Goal: Task Accomplishment & Management: Manage account settings

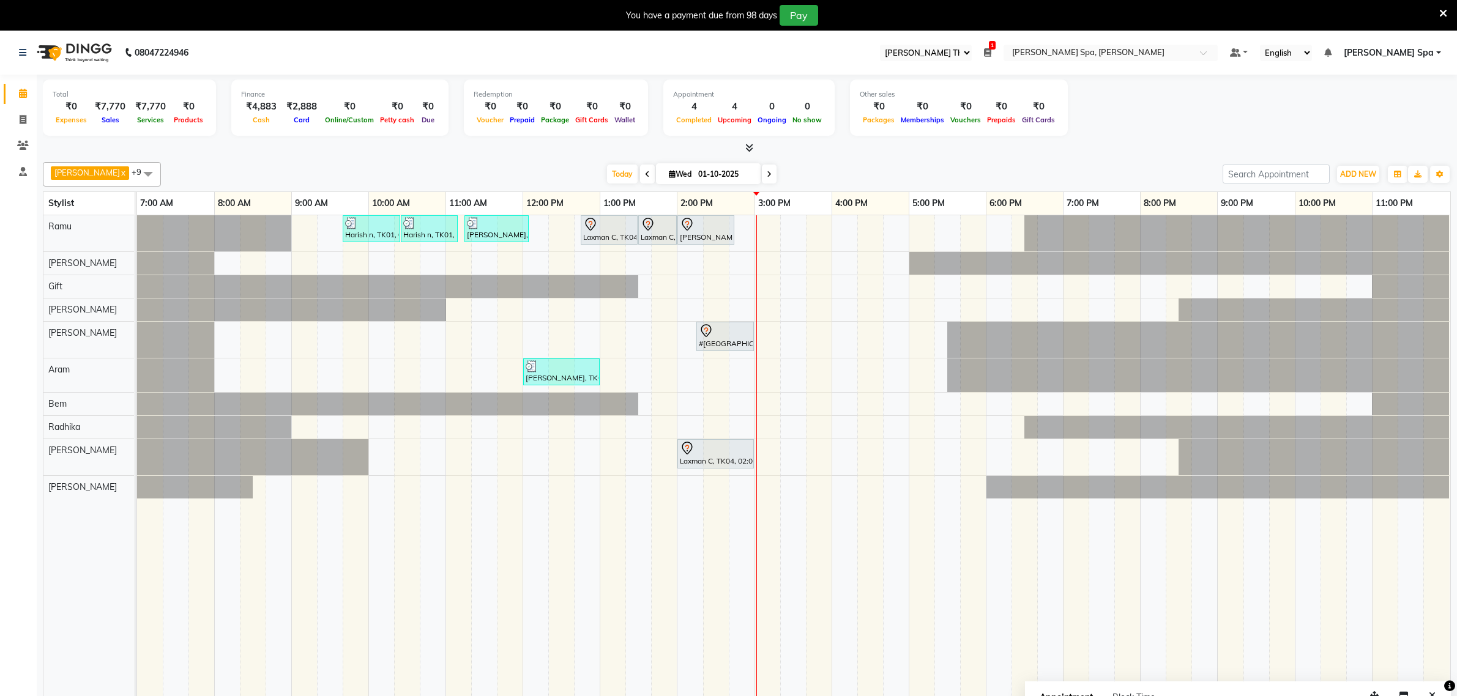
select select "100"
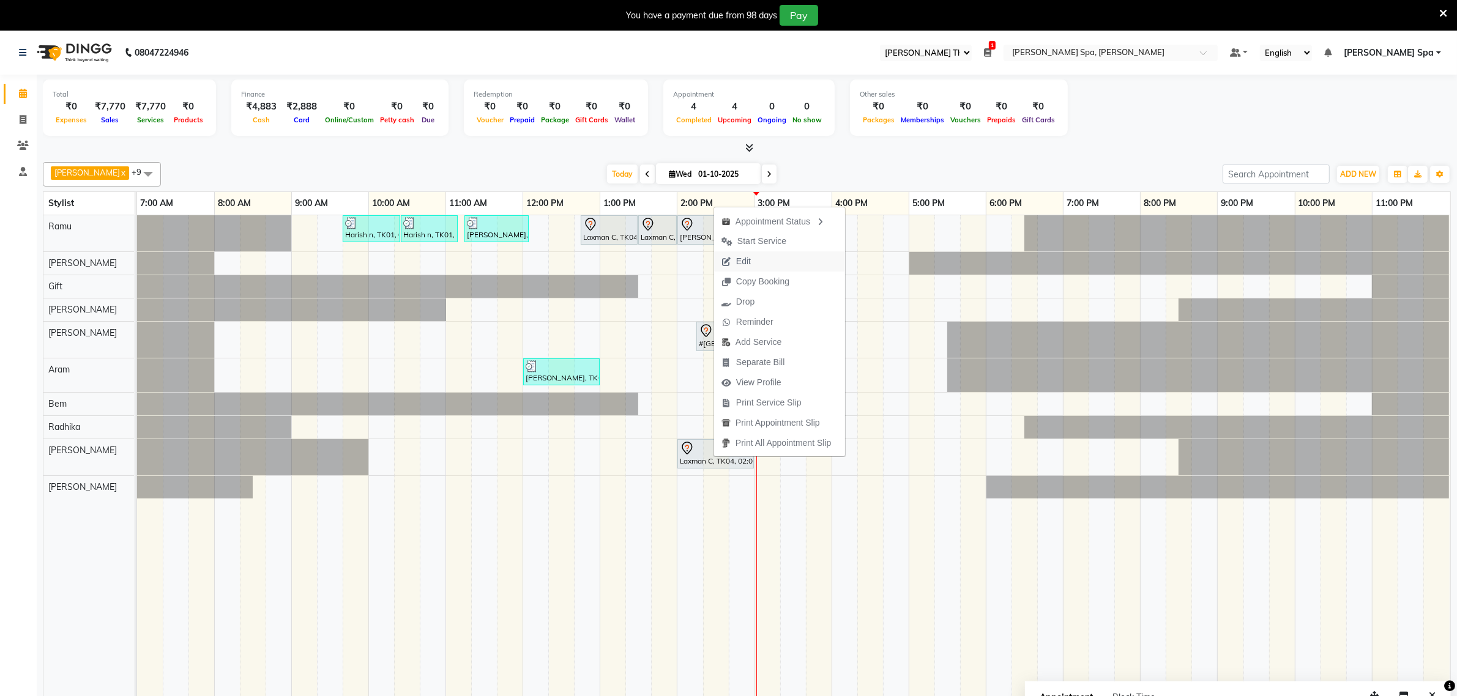
click at [760, 262] on button "Edit" at bounding box center [779, 262] width 131 height 20
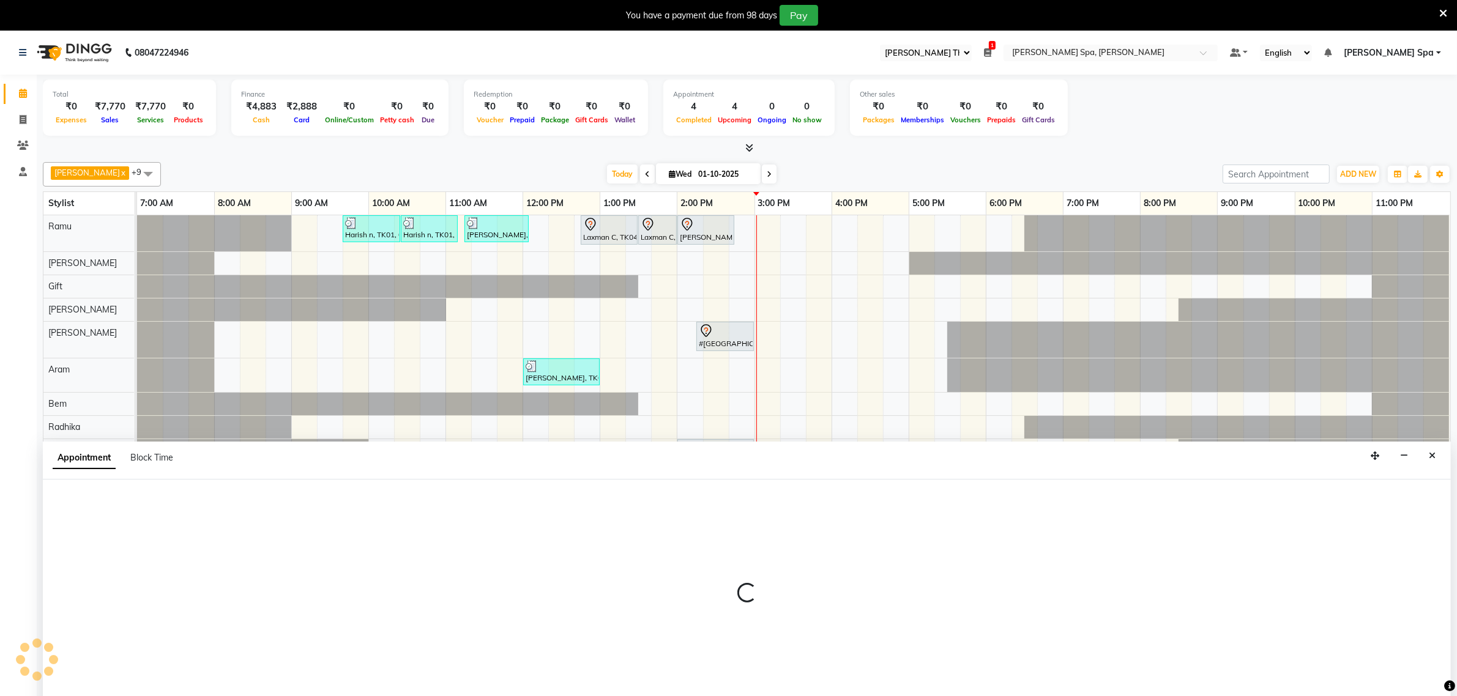
scroll to position [31, 0]
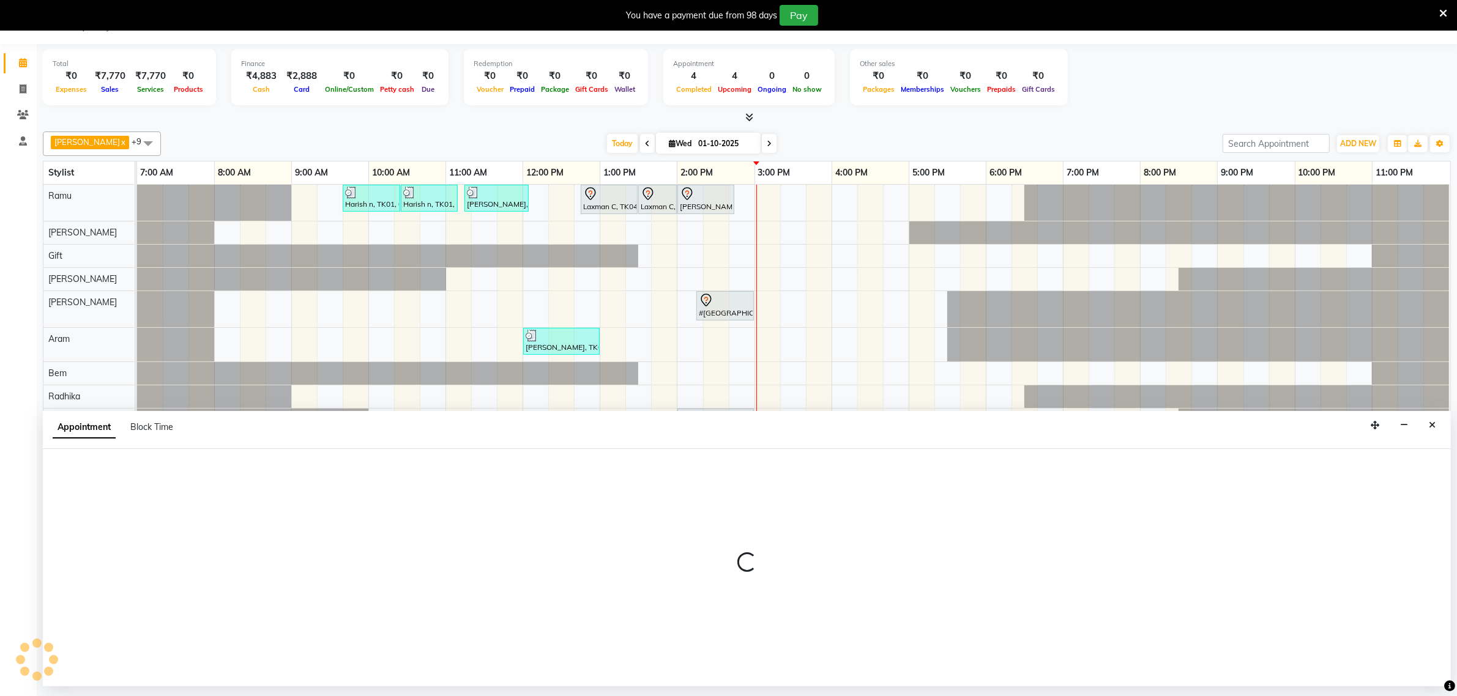
select select "tentative"
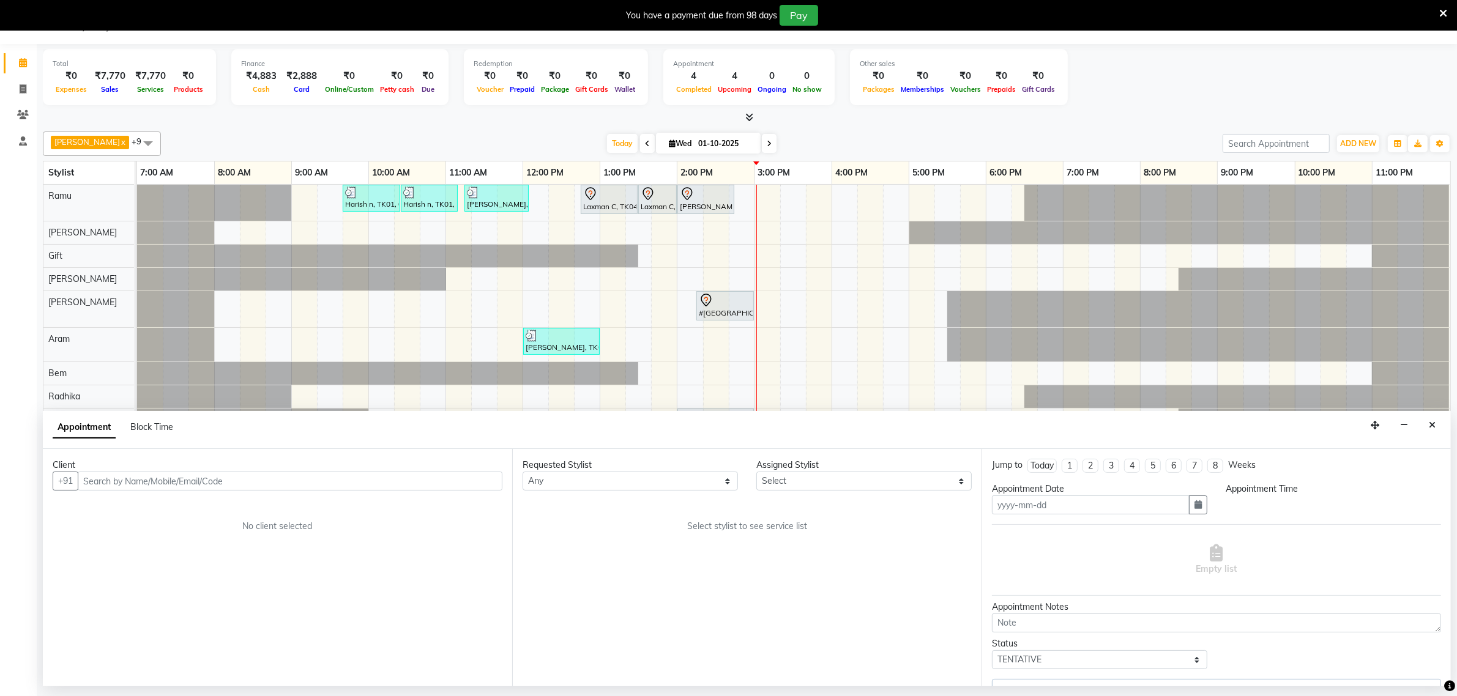
type input "01-10-2025"
select select "765"
select select "84964"
select select "4302"
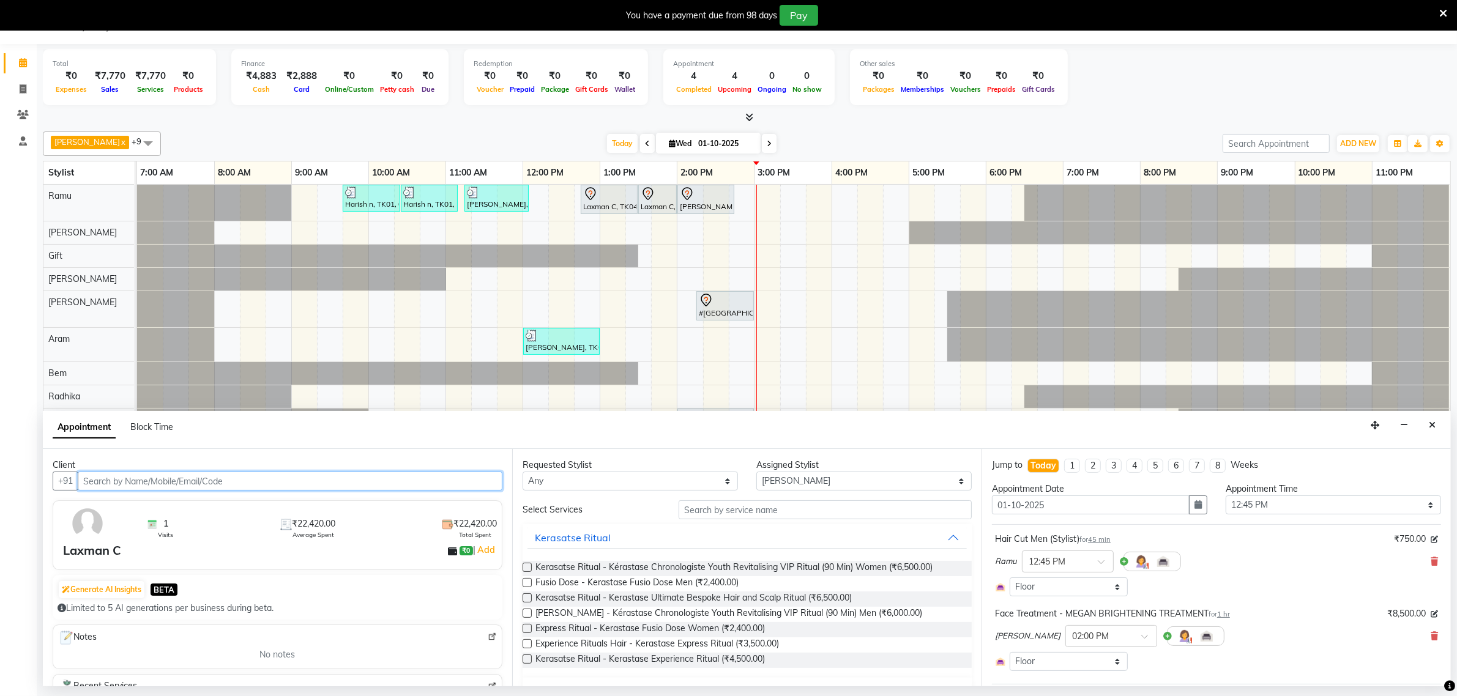
select select "4302"
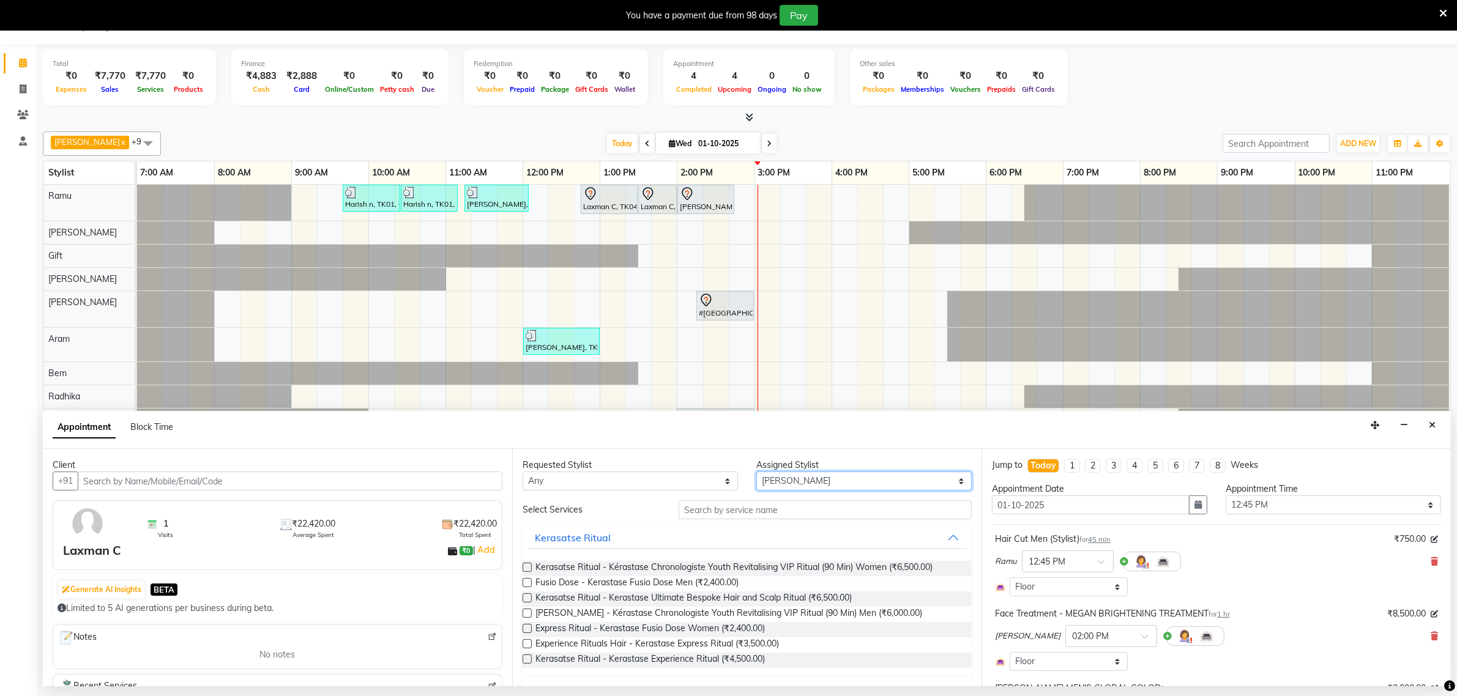
click at [782, 482] on select "Select [PERSON_NAME] Bem Gift [PERSON_NAME] Radhika [PERSON_NAME] [PERSON_NAME]…" at bounding box center [863, 481] width 215 height 19
select select "84958"
click at [756, 472] on select "Select [PERSON_NAME] Bem Gift [PERSON_NAME] Radhika [PERSON_NAME] [PERSON_NAME]…" at bounding box center [863, 481] width 215 height 19
click at [753, 514] on input "text" at bounding box center [825, 510] width 293 height 19
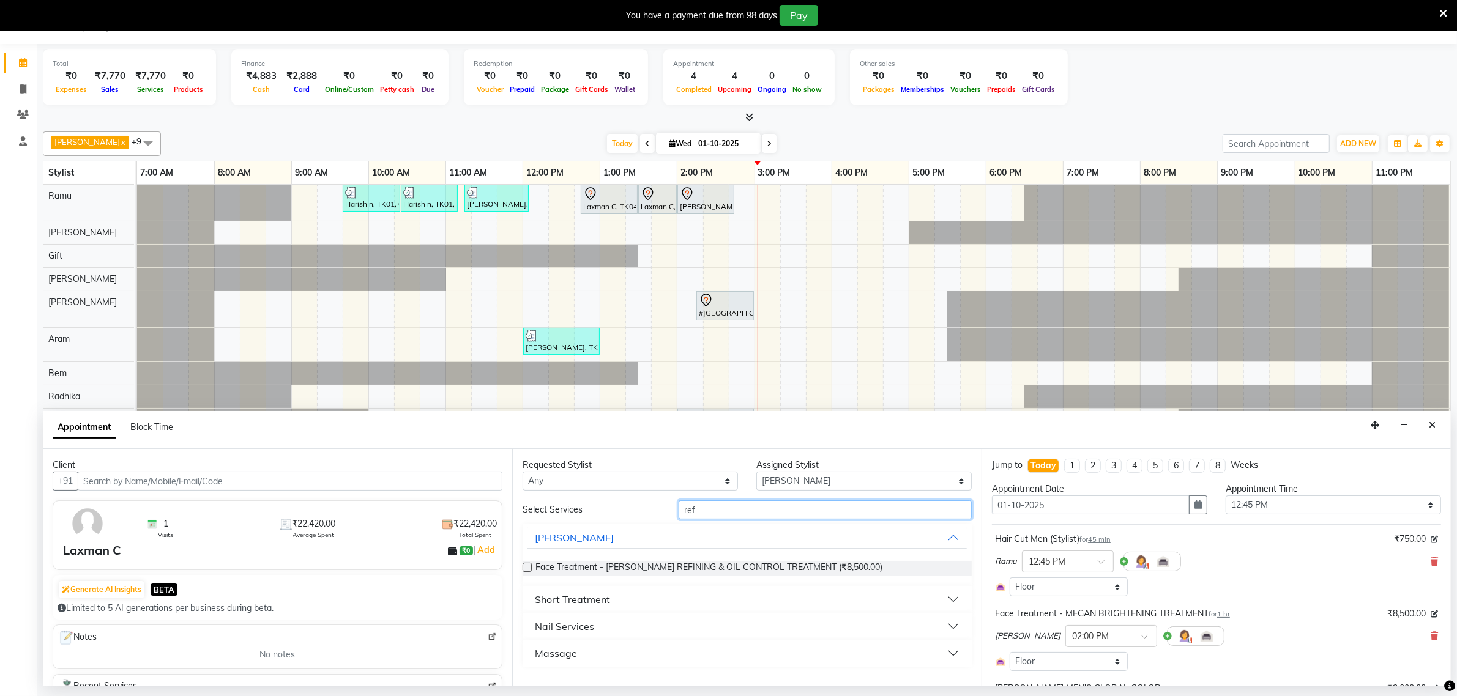
type input "ref"
click at [588, 600] on div "Short Treatment" at bounding box center [572, 599] width 75 height 15
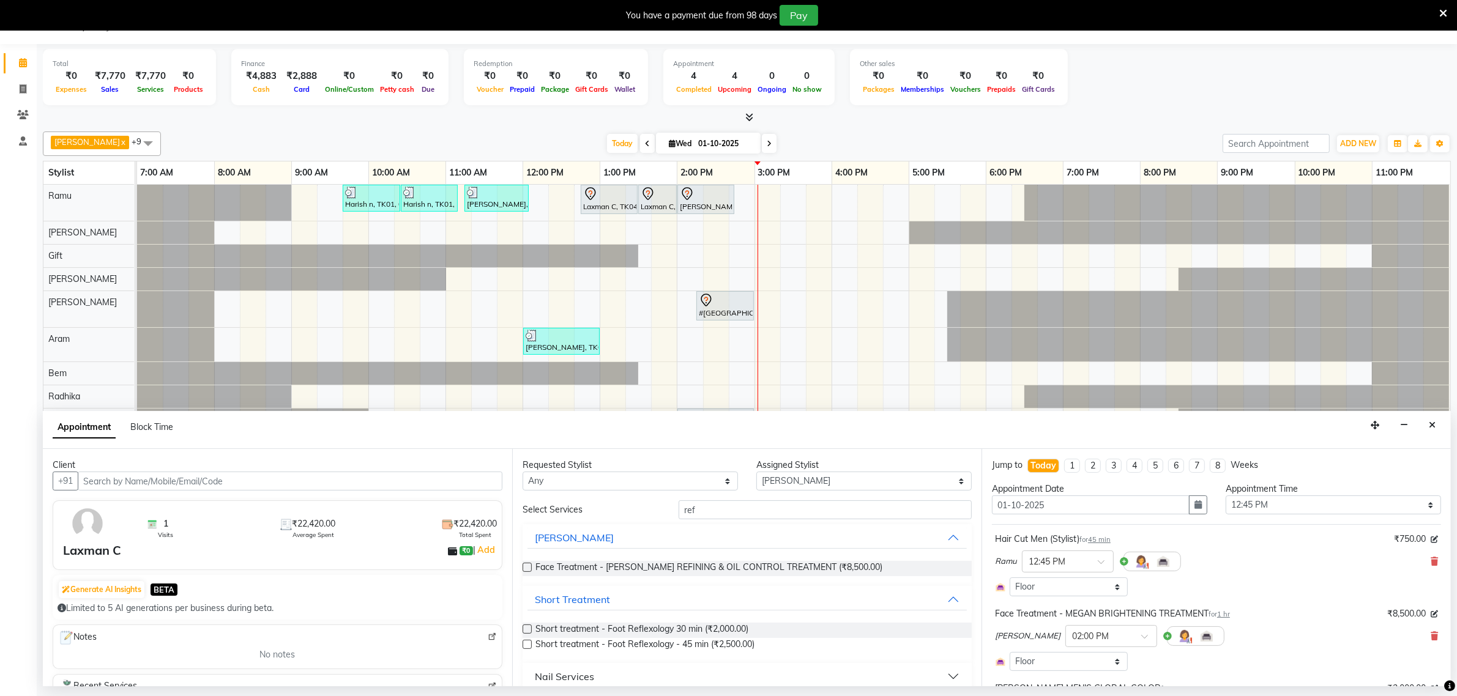
click at [527, 630] on label at bounding box center [527, 629] width 9 height 9
click at [527, 630] on input "checkbox" at bounding box center [527, 631] width 8 height 8
checkbox input "false"
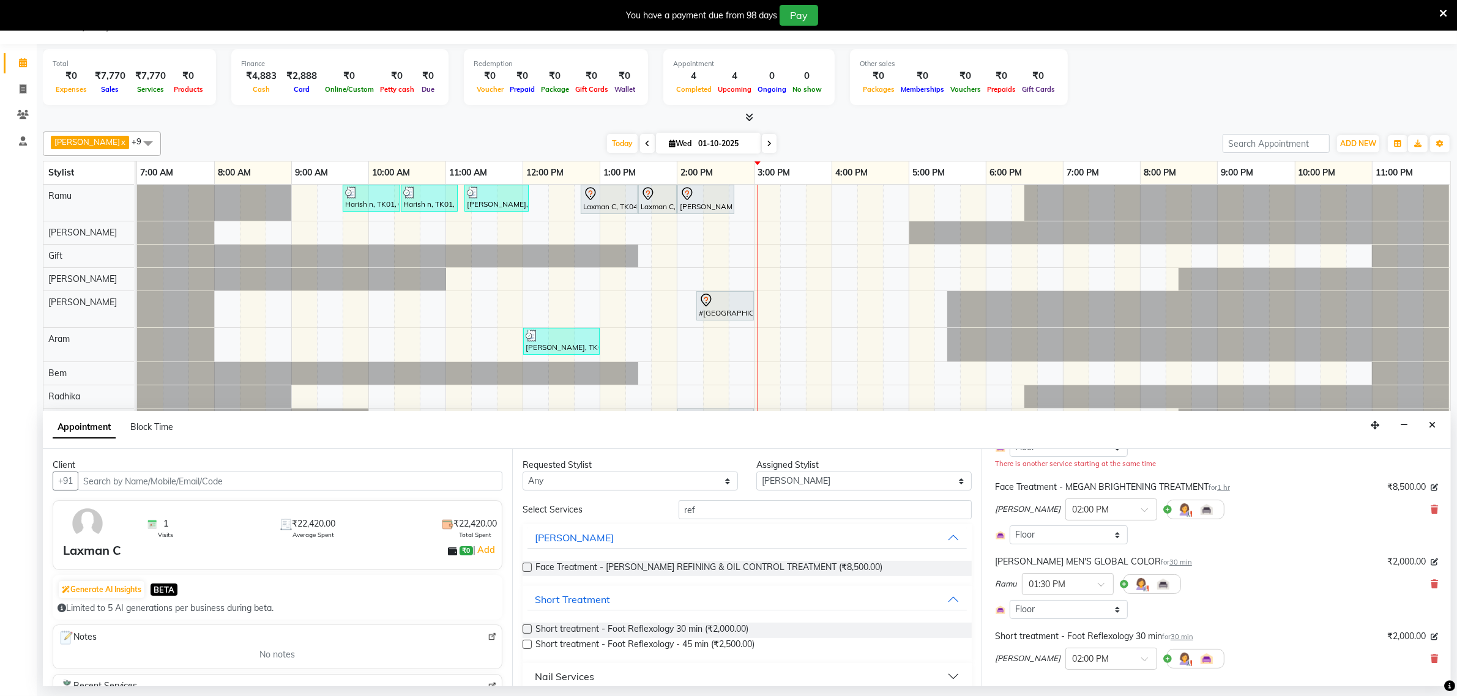
scroll to position [275, 0]
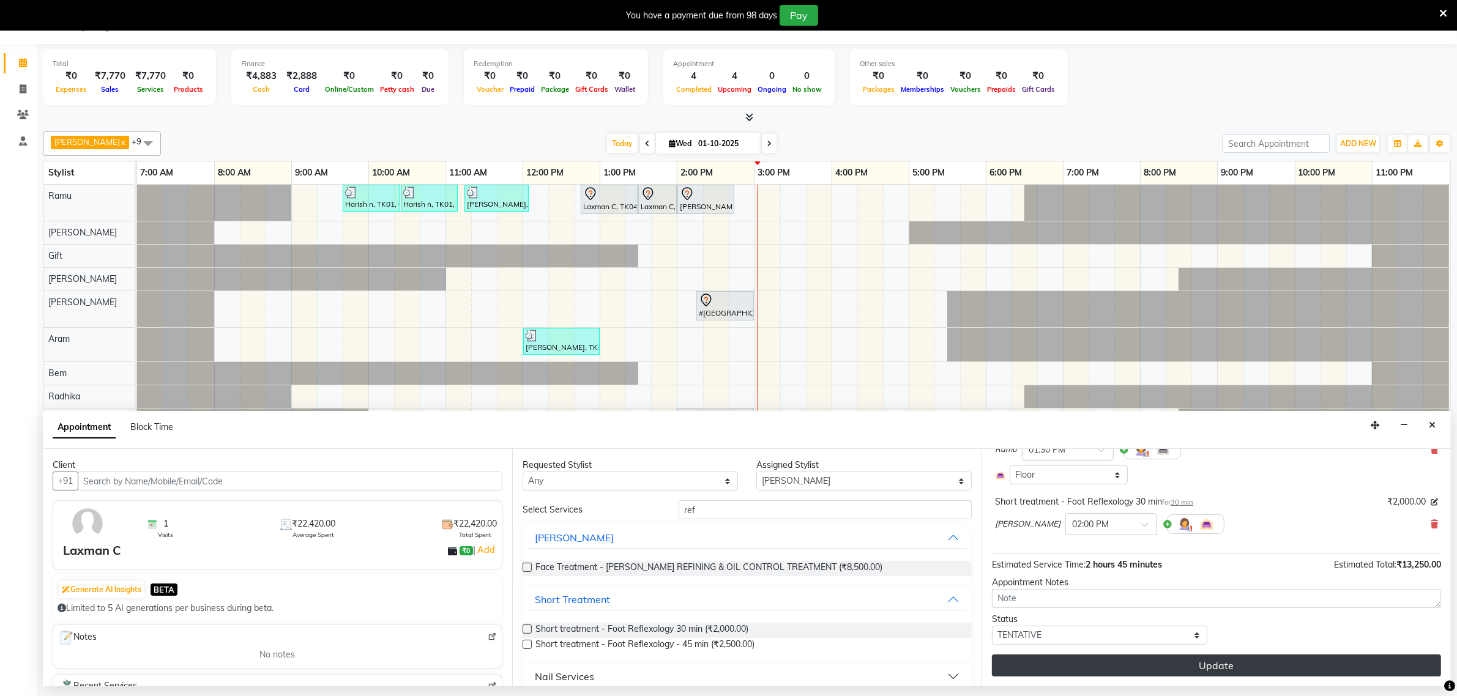
click at [1249, 670] on button "Update" at bounding box center [1216, 666] width 449 height 22
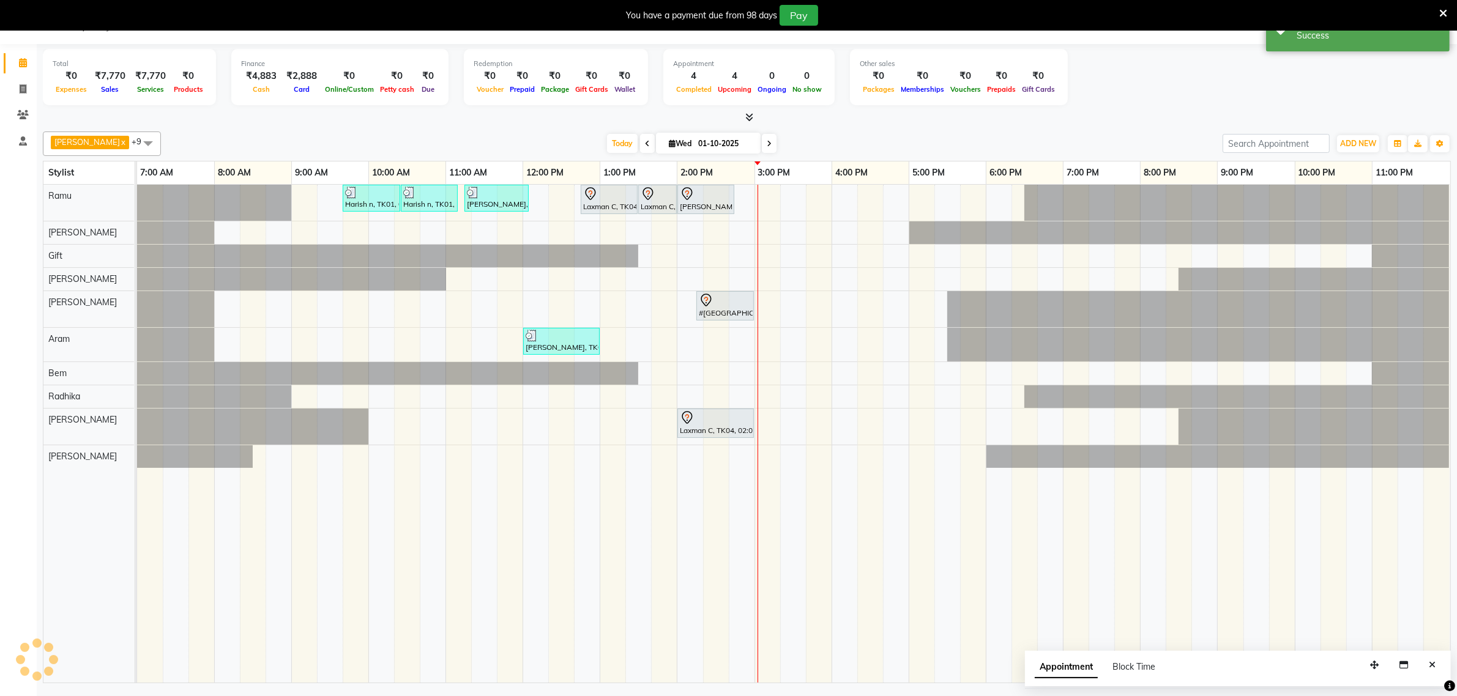
scroll to position [0, 0]
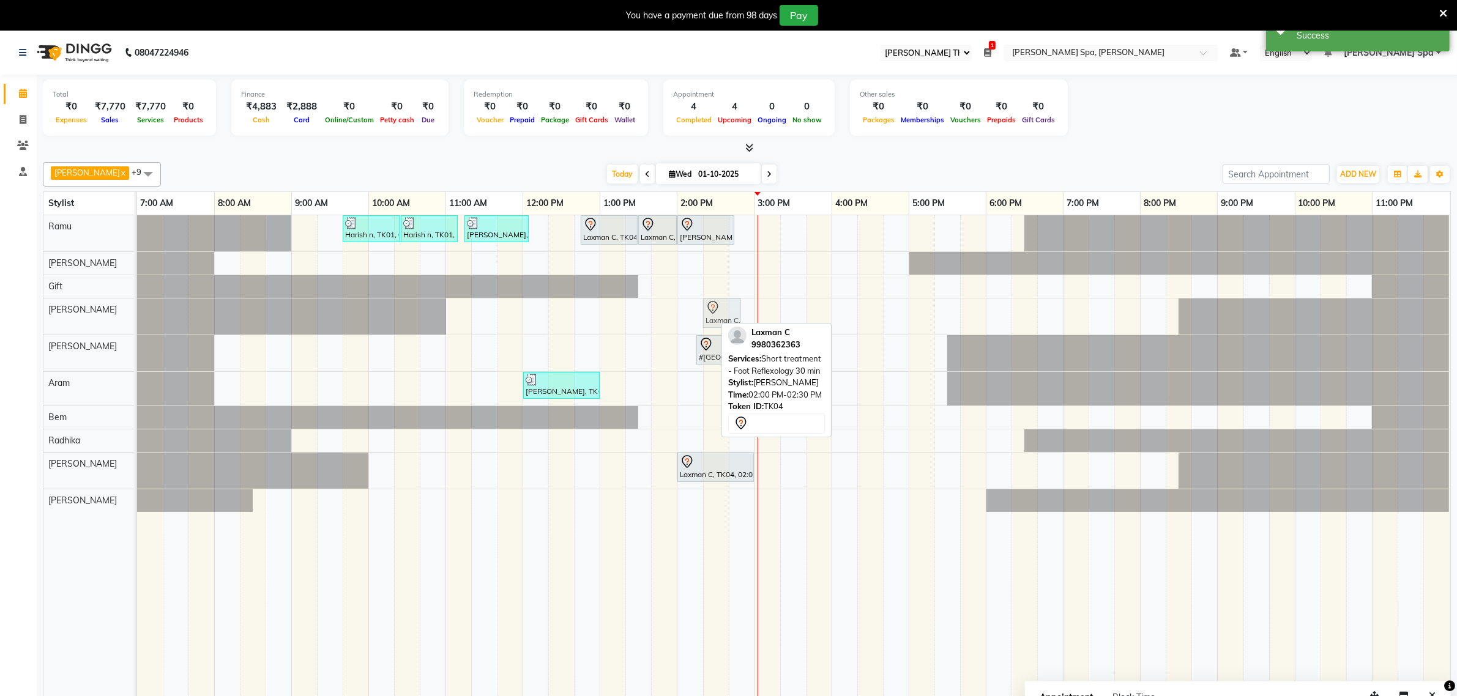
drag, startPoint x: 689, startPoint y: 319, endPoint x: 724, endPoint y: 318, distance: 34.9
click at [137, 318] on div "Laxman C, TK04, 02:00 PM-02:30 PM, Short treatment - Foot Reflexology 30 min La…" at bounding box center [137, 317] width 0 height 36
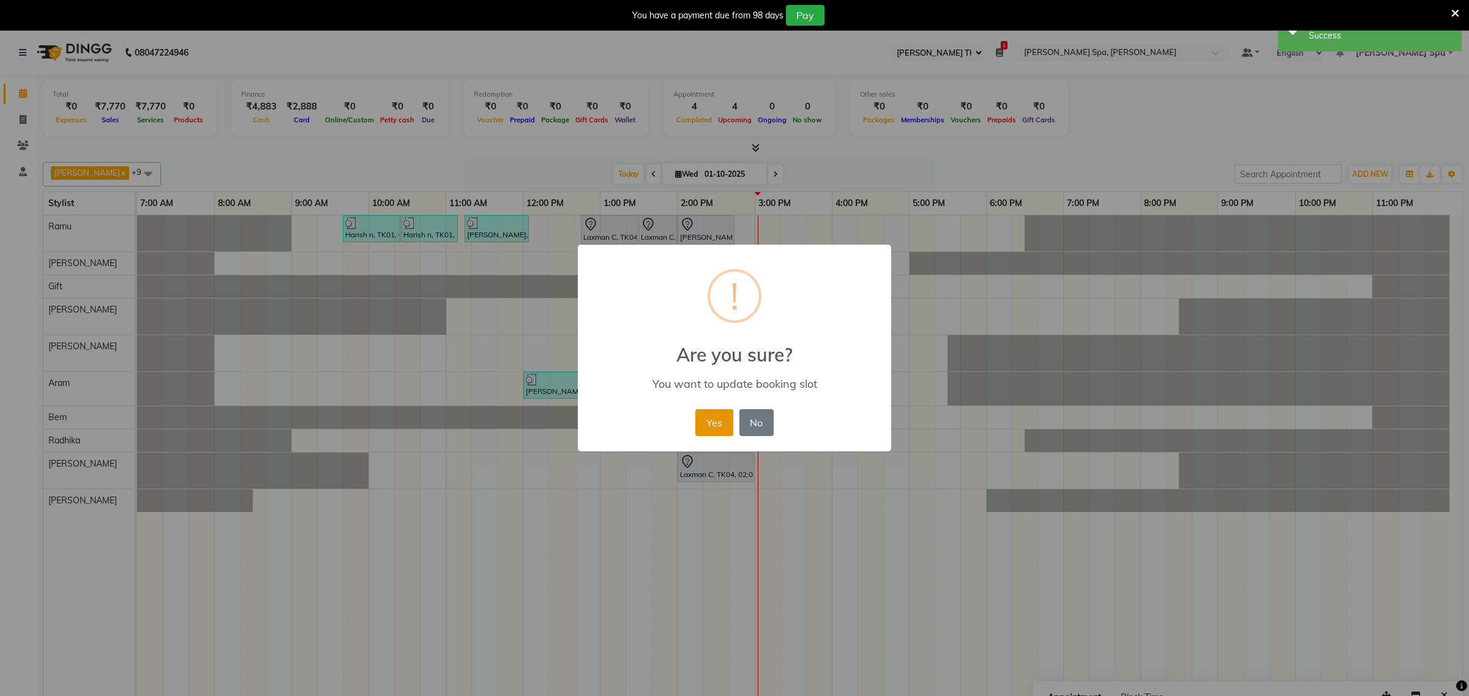
click at [712, 428] on button "Yes" at bounding box center [713, 422] width 37 height 27
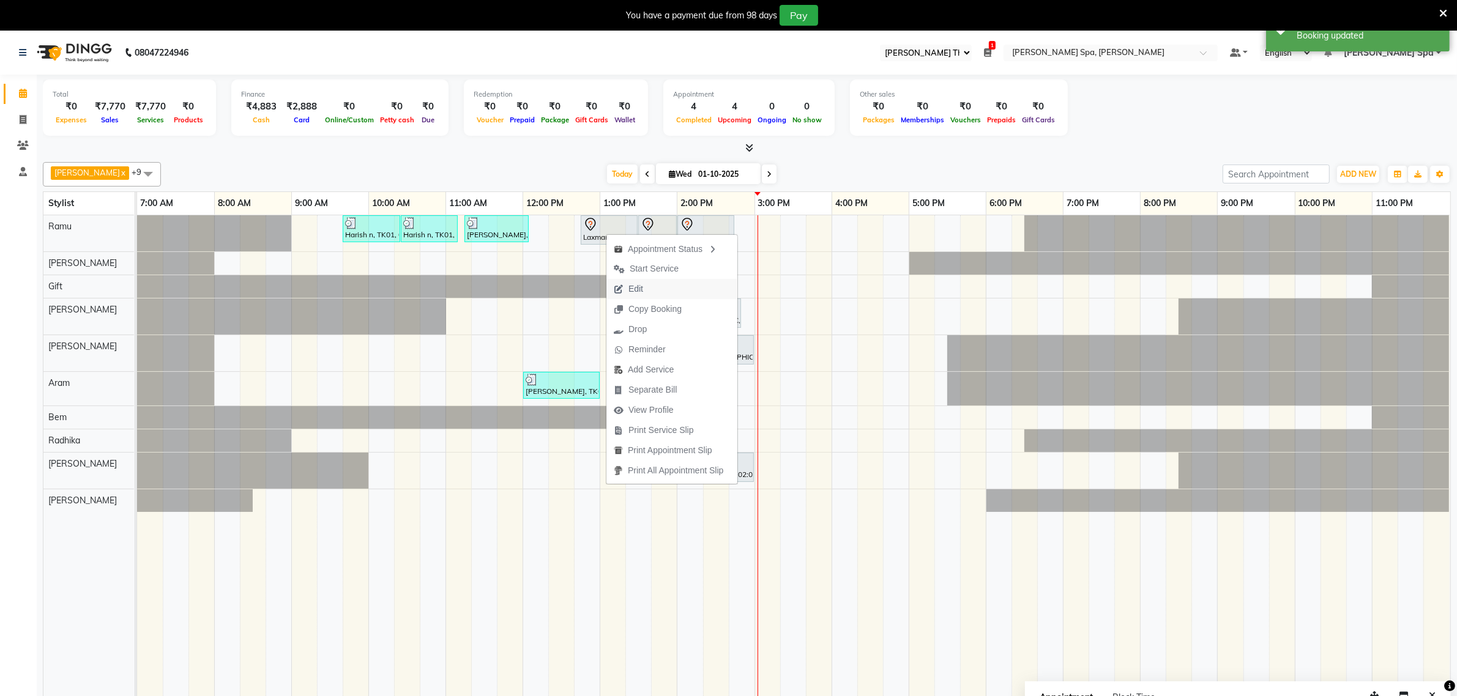
click at [644, 291] on span "Edit" at bounding box center [628, 289] width 44 height 20
select select "tentative"
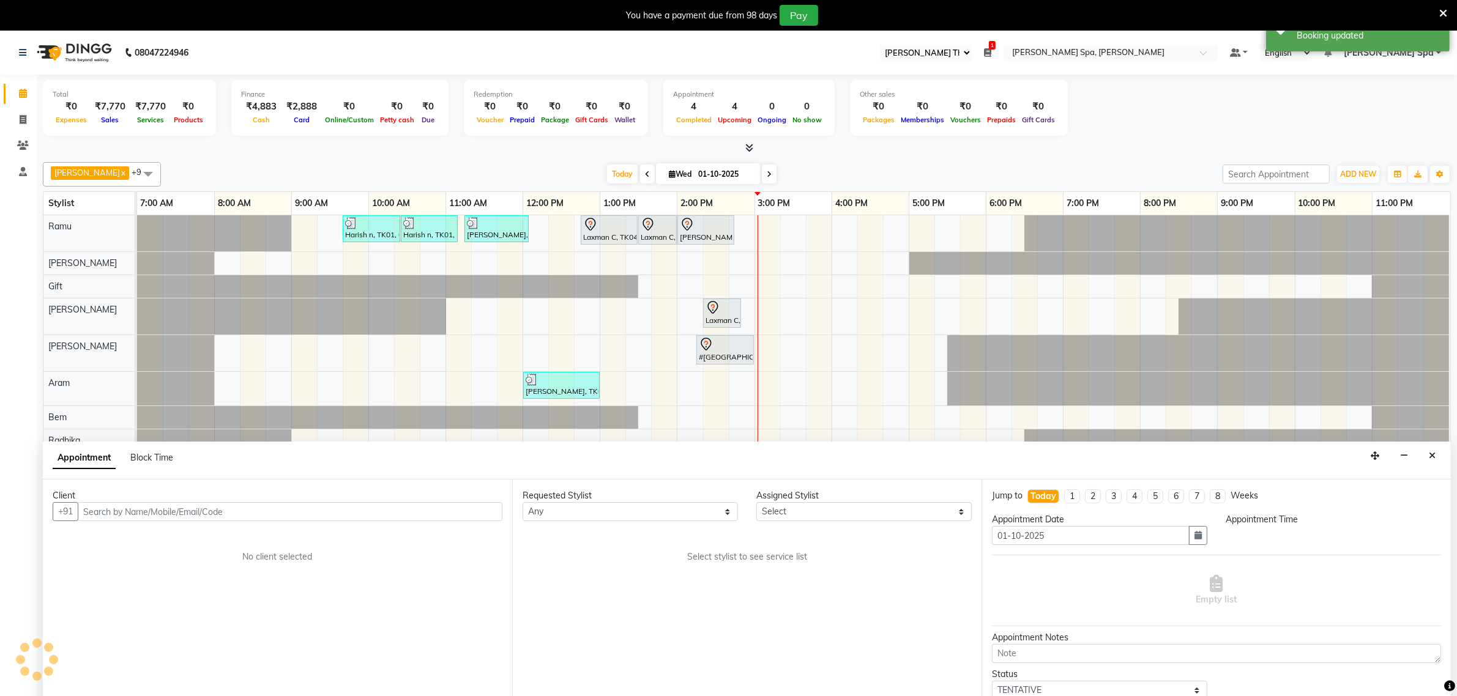
scroll to position [31, 0]
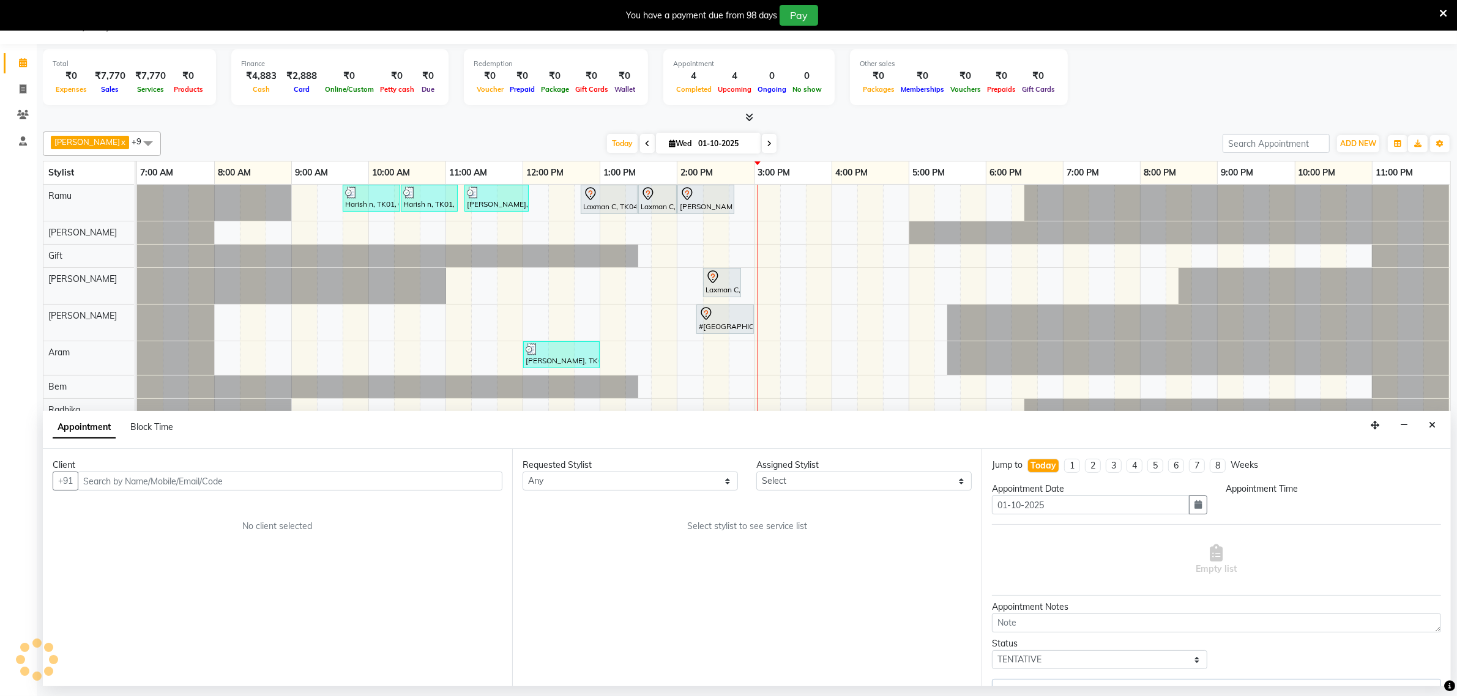
select select "84958"
select select "765"
select select "4302"
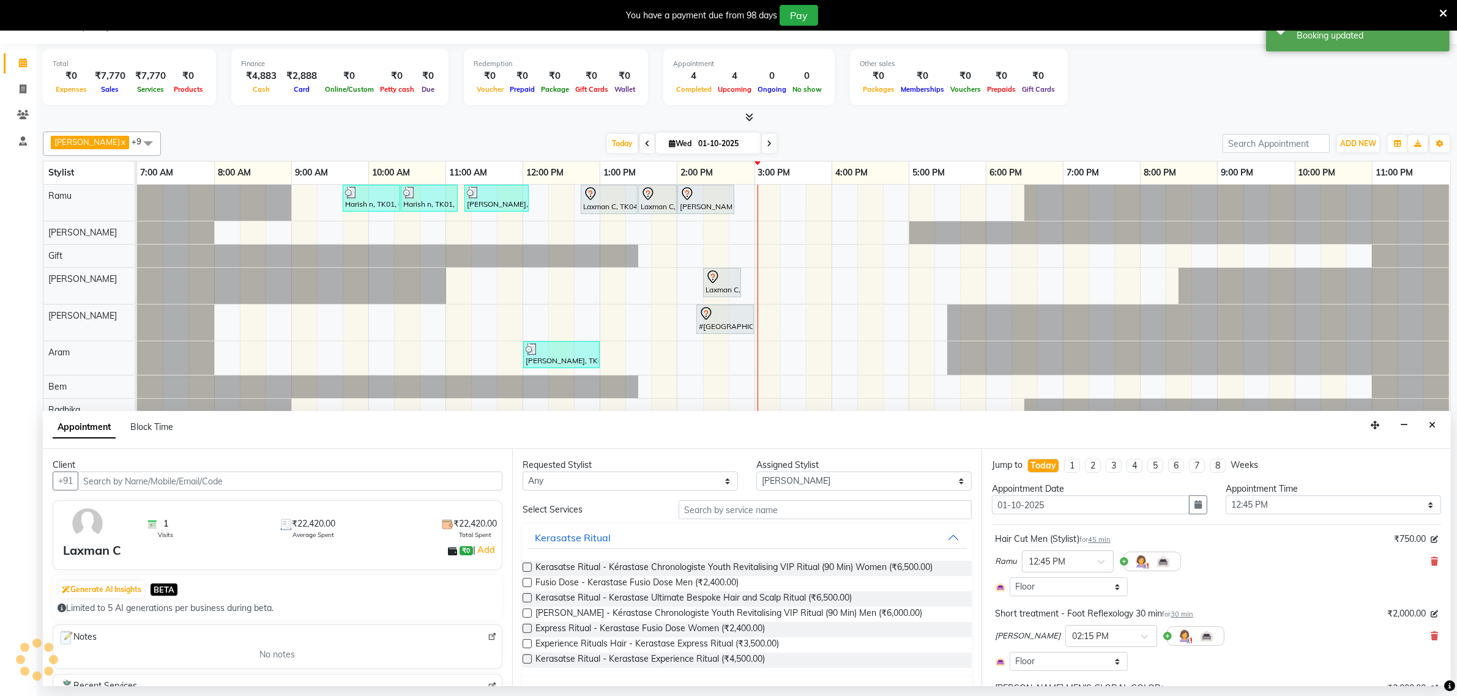
select select "4302"
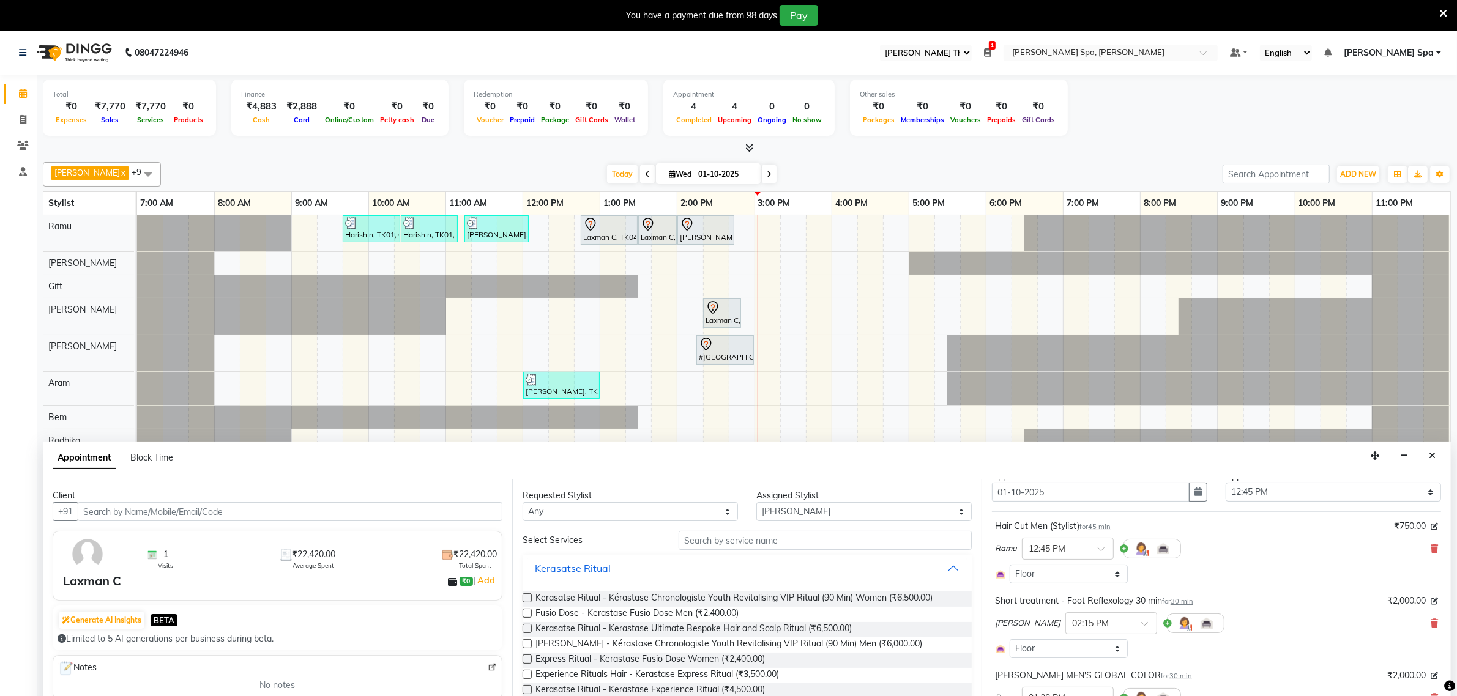
scroll to position [0, 0]
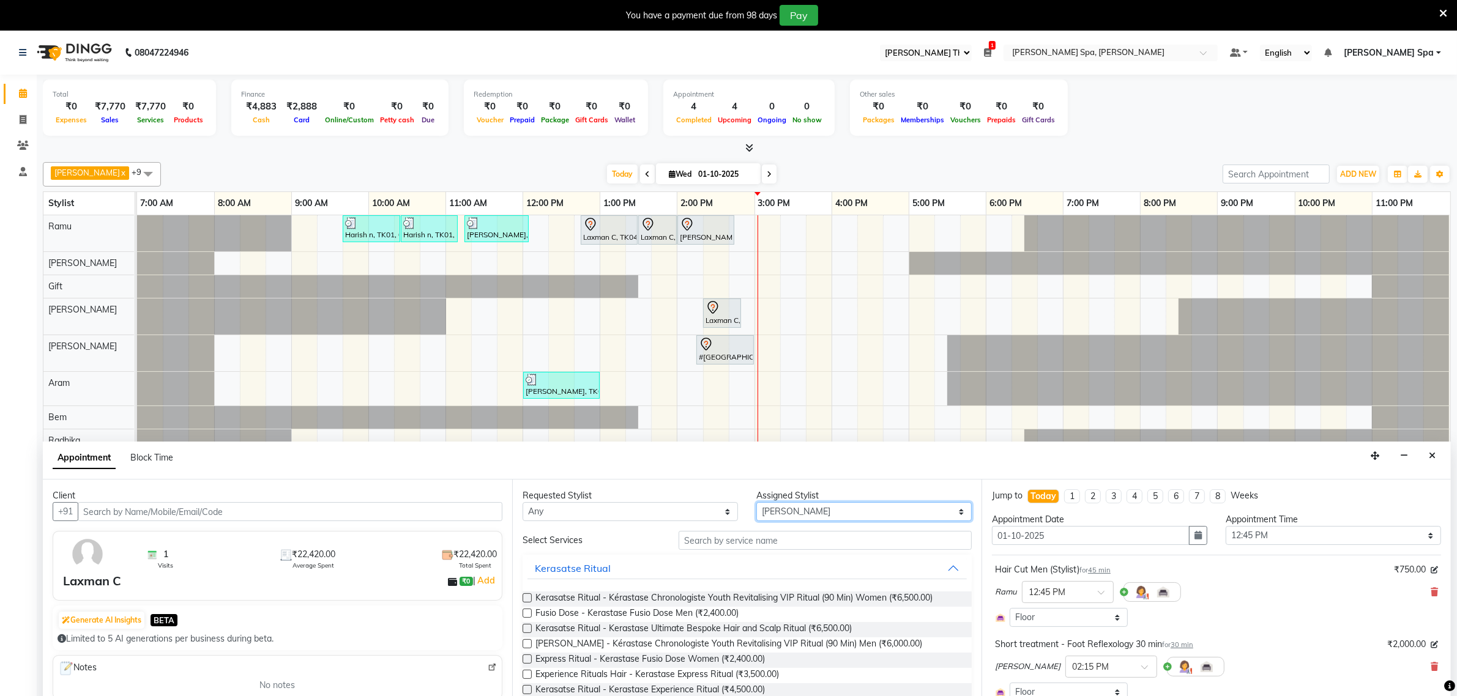
click at [783, 514] on select "Select [PERSON_NAME] Bem Gift [PERSON_NAME] Radhika [PERSON_NAME] [PERSON_NAME]…" at bounding box center [863, 511] width 215 height 19
select select "84964"
click at [756, 503] on select "Select [PERSON_NAME] Bem Gift [PERSON_NAME] Radhika [PERSON_NAME] [PERSON_NAME]…" at bounding box center [863, 511] width 215 height 19
click at [758, 540] on input "text" at bounding box center [825, 540] width 293 height 19
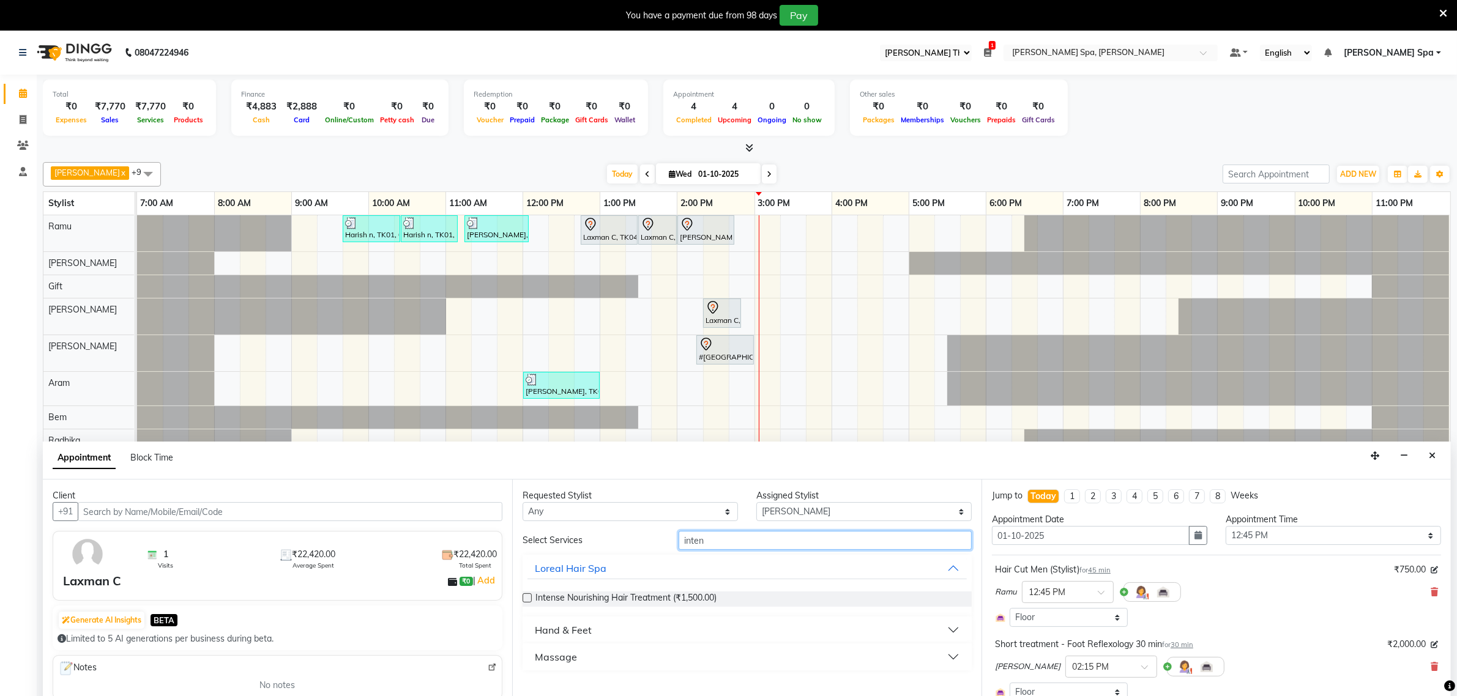
type input "inten"
click at [607, 632] on button "Hand & Feet" at bounding box center [747, 630] width 439 height 22
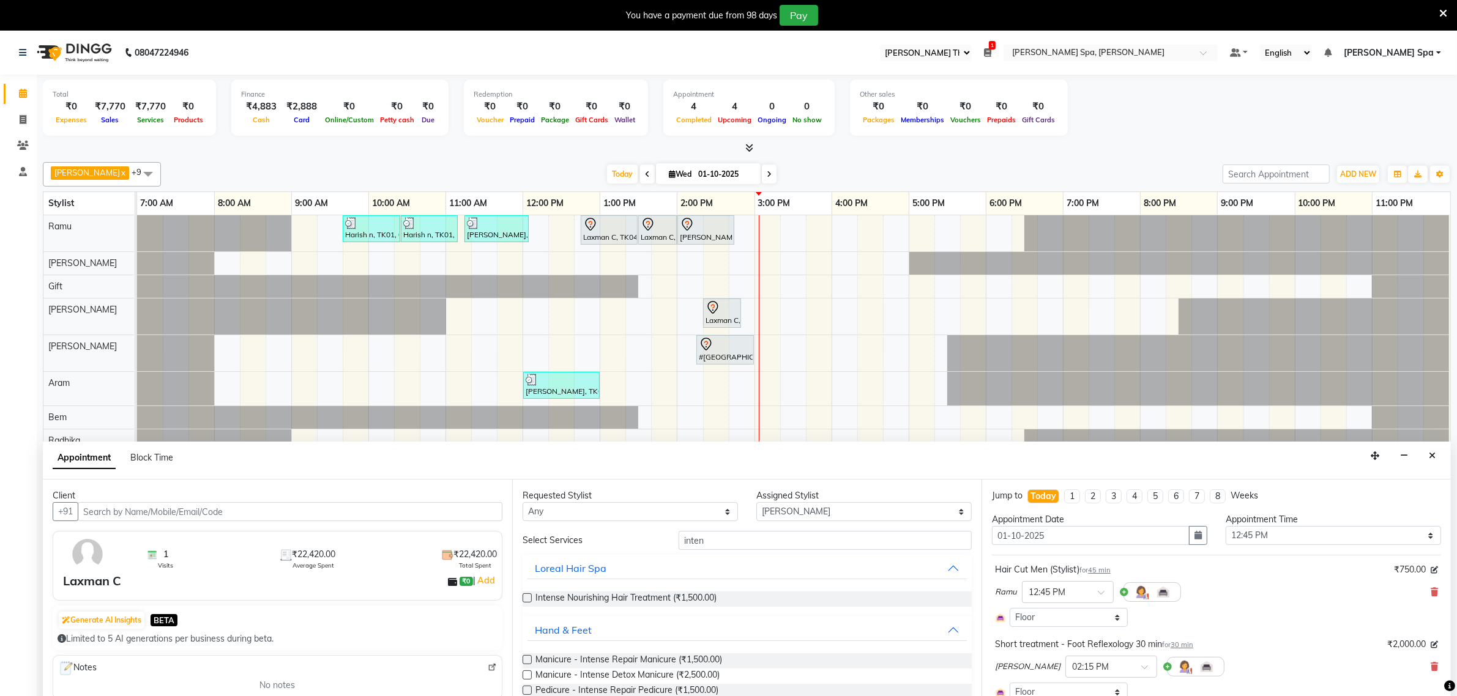
click at [529, 692] on label at bounding box center [527, 690] width 9 height 9
click at [529, 692] on input "checkbox" at bounding box center [527, 692] width 8 height 8
checkbox input "false"
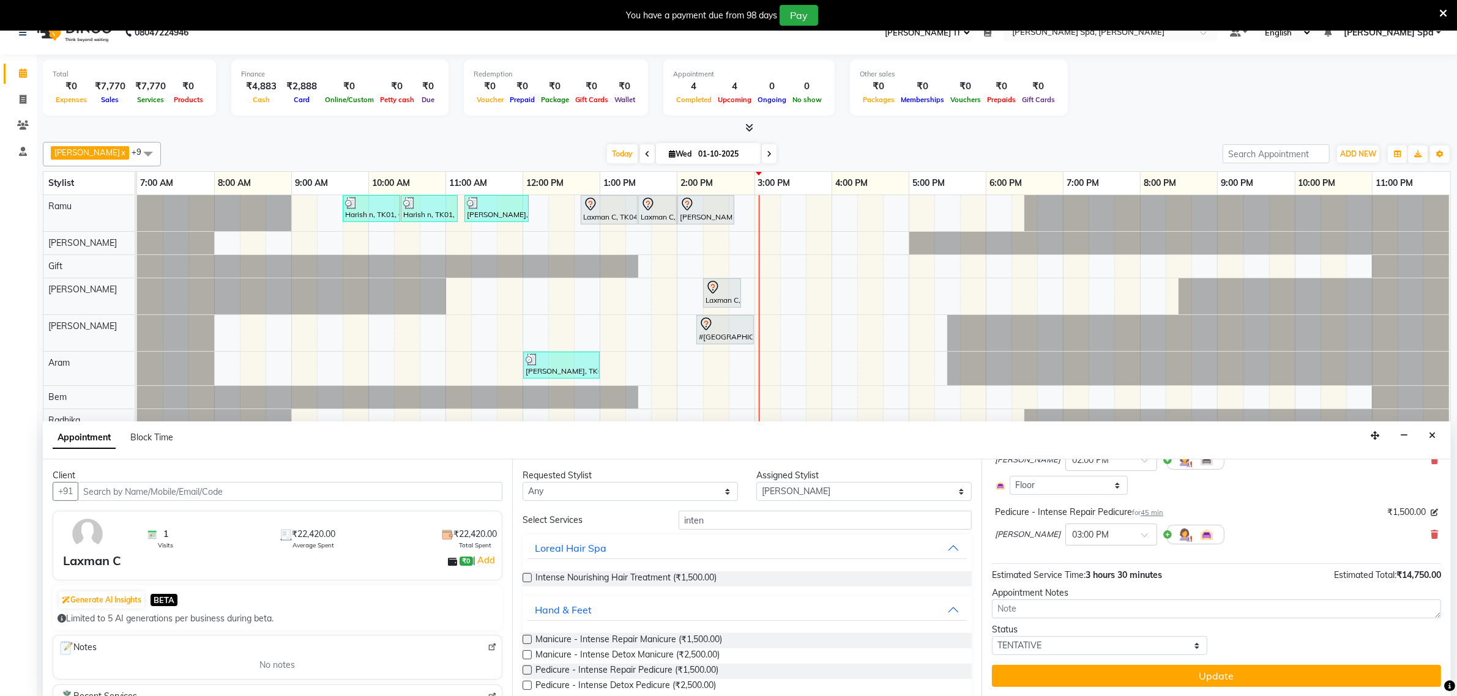
scroll to position [31, 0]
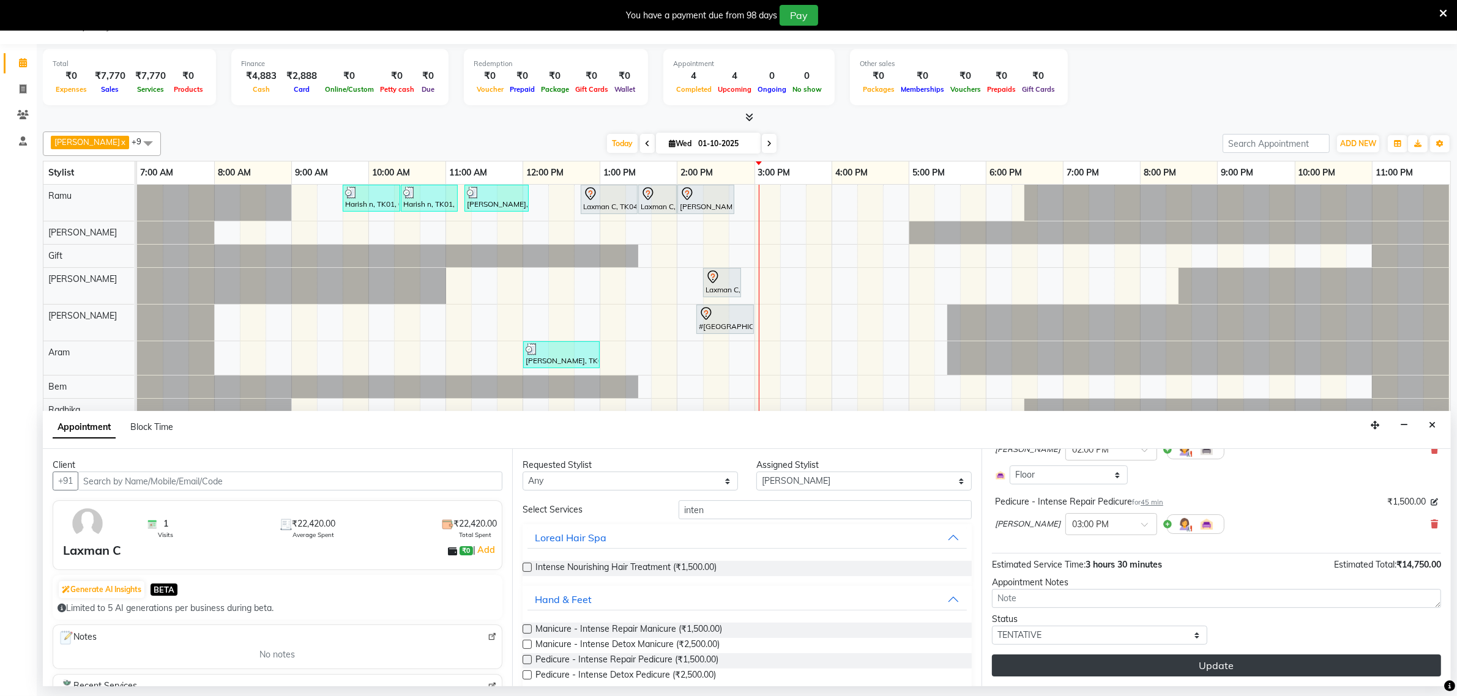
click at [1203, 671] on button "Update" at bounding box center [1216, 666] width 449 height 22
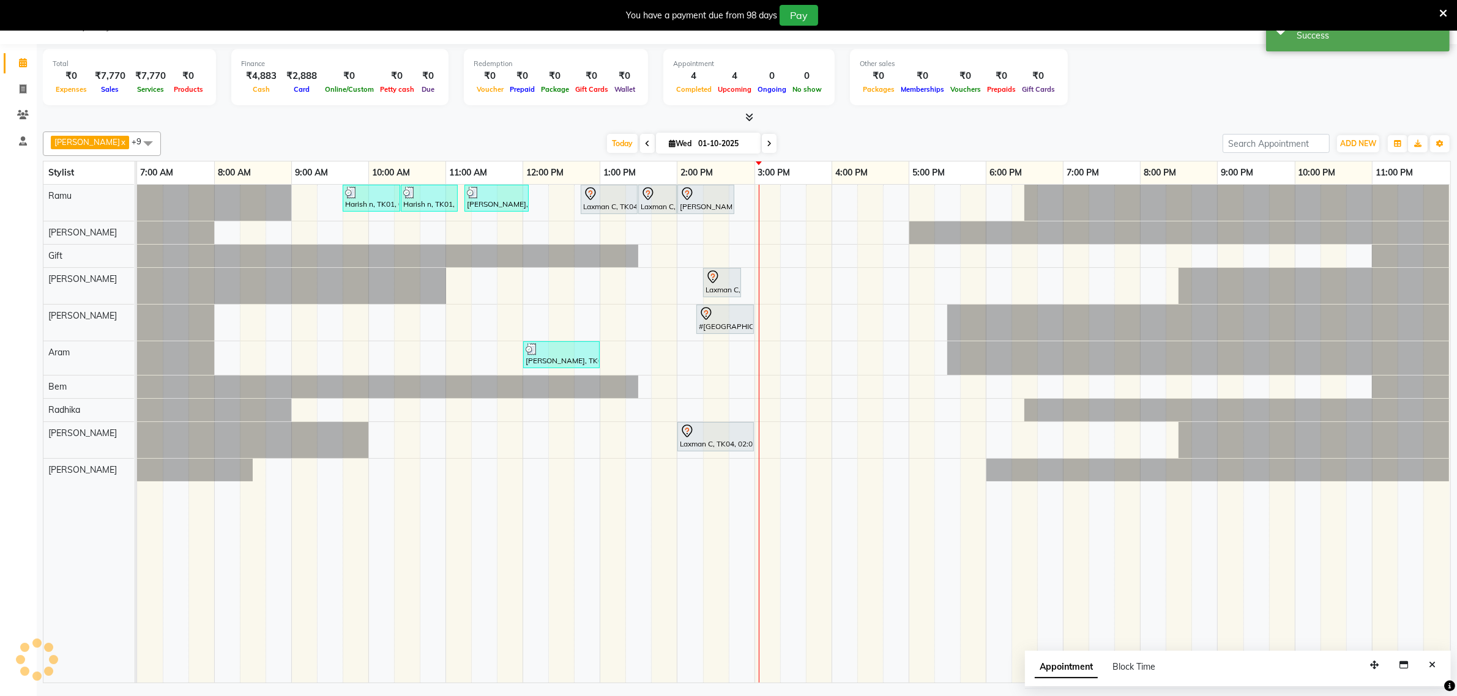
scroll to position [0, 0]
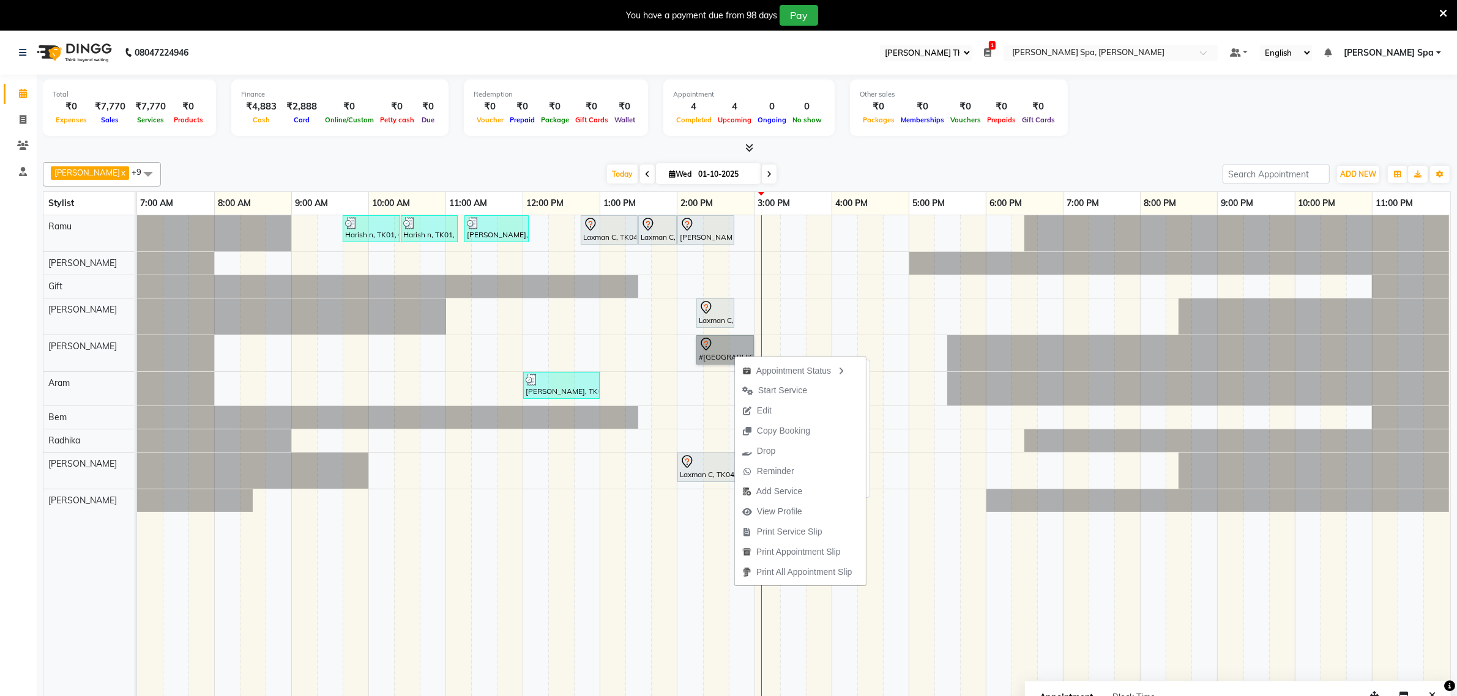
click at [721, 355] on link "#[GEOGRAPHIC_DATA][PERSON_NAME], 02:15 PM-03:00 PM, Short treatment - Shoulder …" at bounding box center [725, 349] width 58 height 29
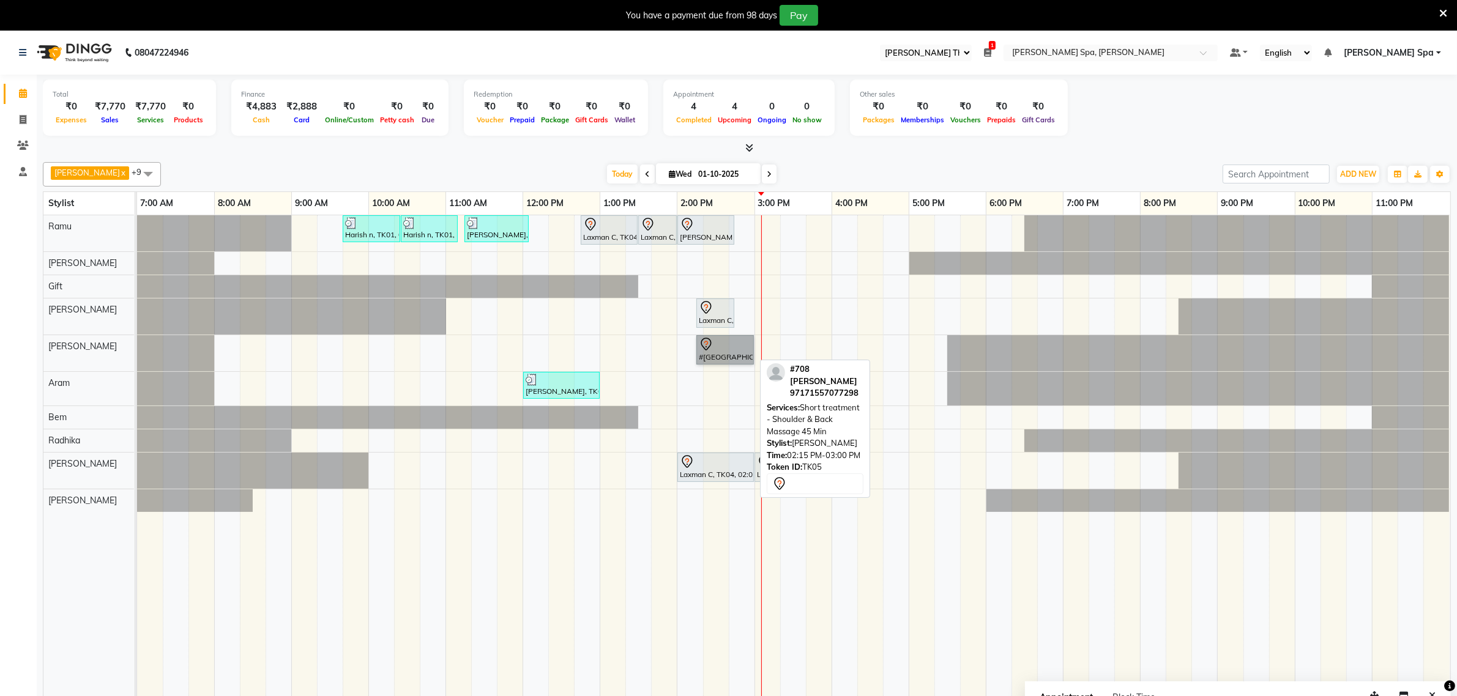
click at [735, 356] on link "#[GEOGRAPHIC_DATA][PERSON_NAME], 02:15 PM-03:00 PM, Short treatment - Shoulder …" at bounding box center [725, 349] width 58 height 29
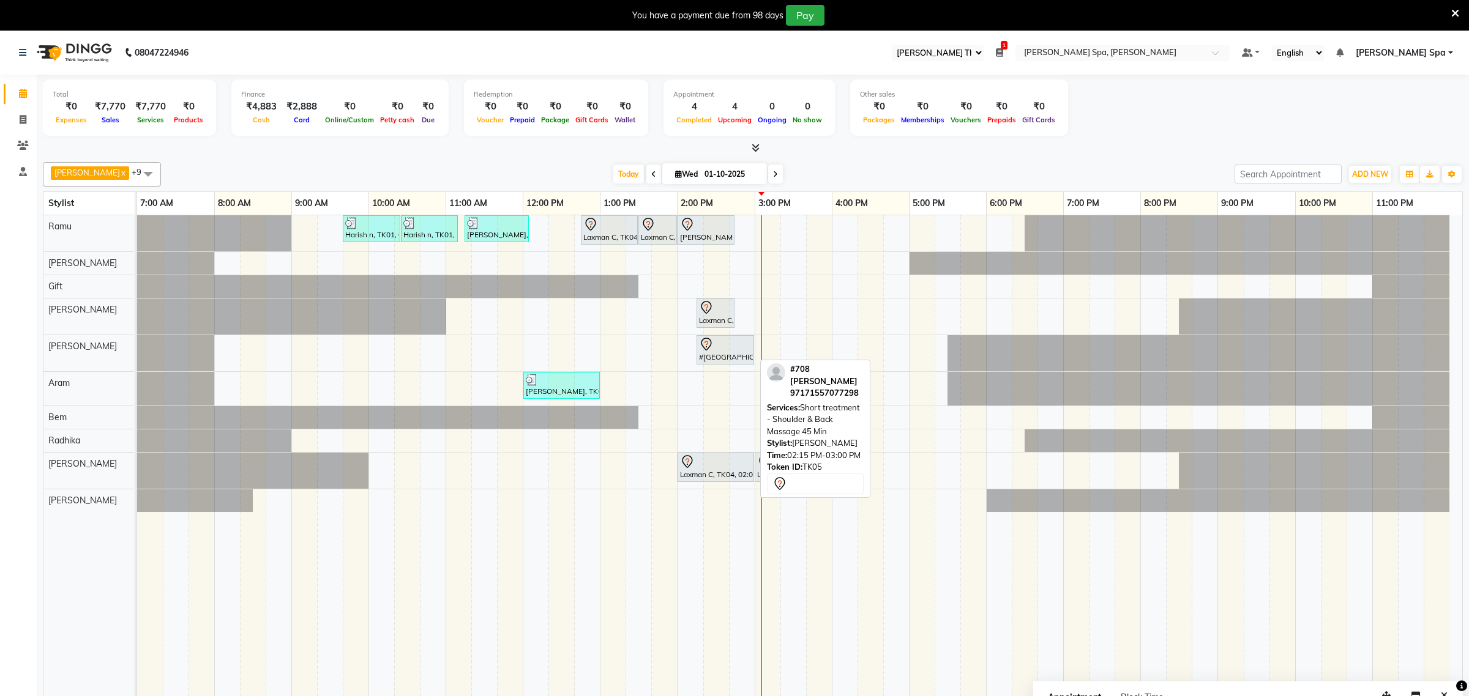
select select "7"
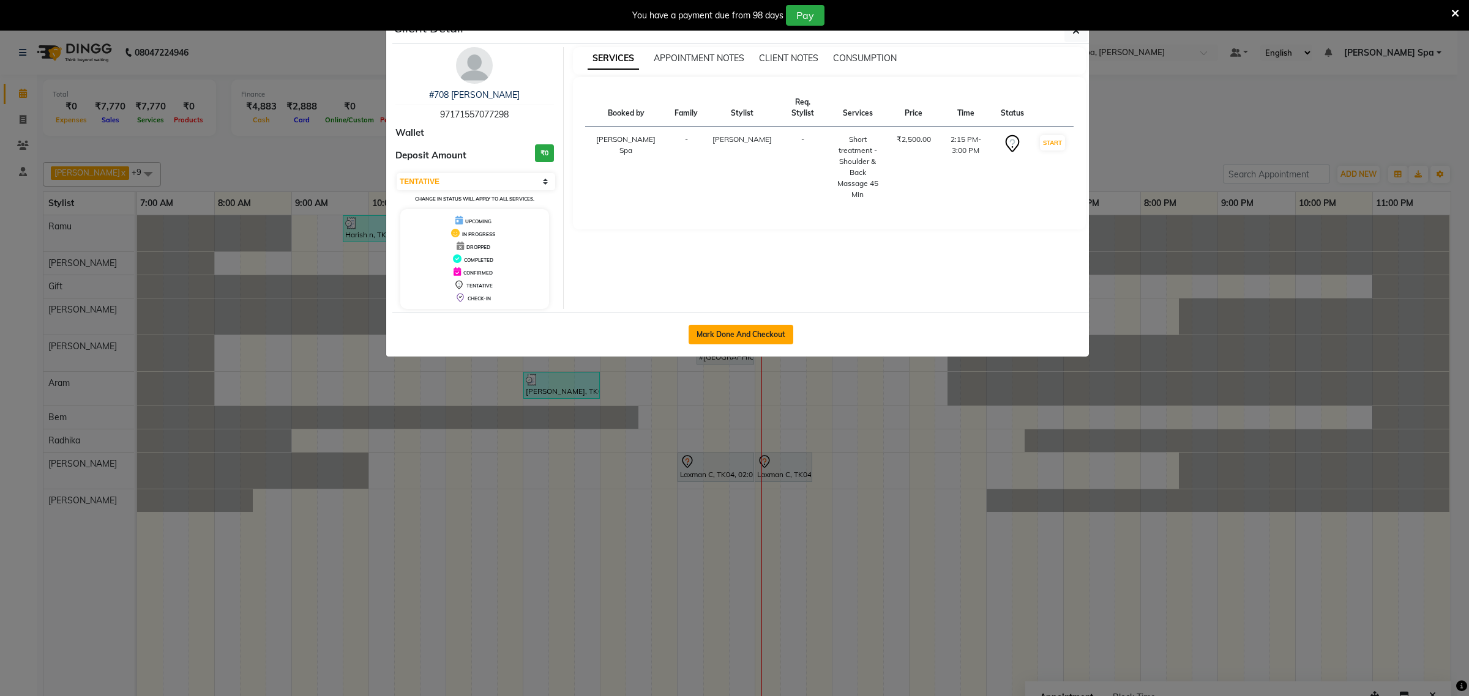
click at [742, 334] on button "Mark Done And Checkout" at bounding box center [741, 335] width 105 height 20
select select "8545"
select select "service"
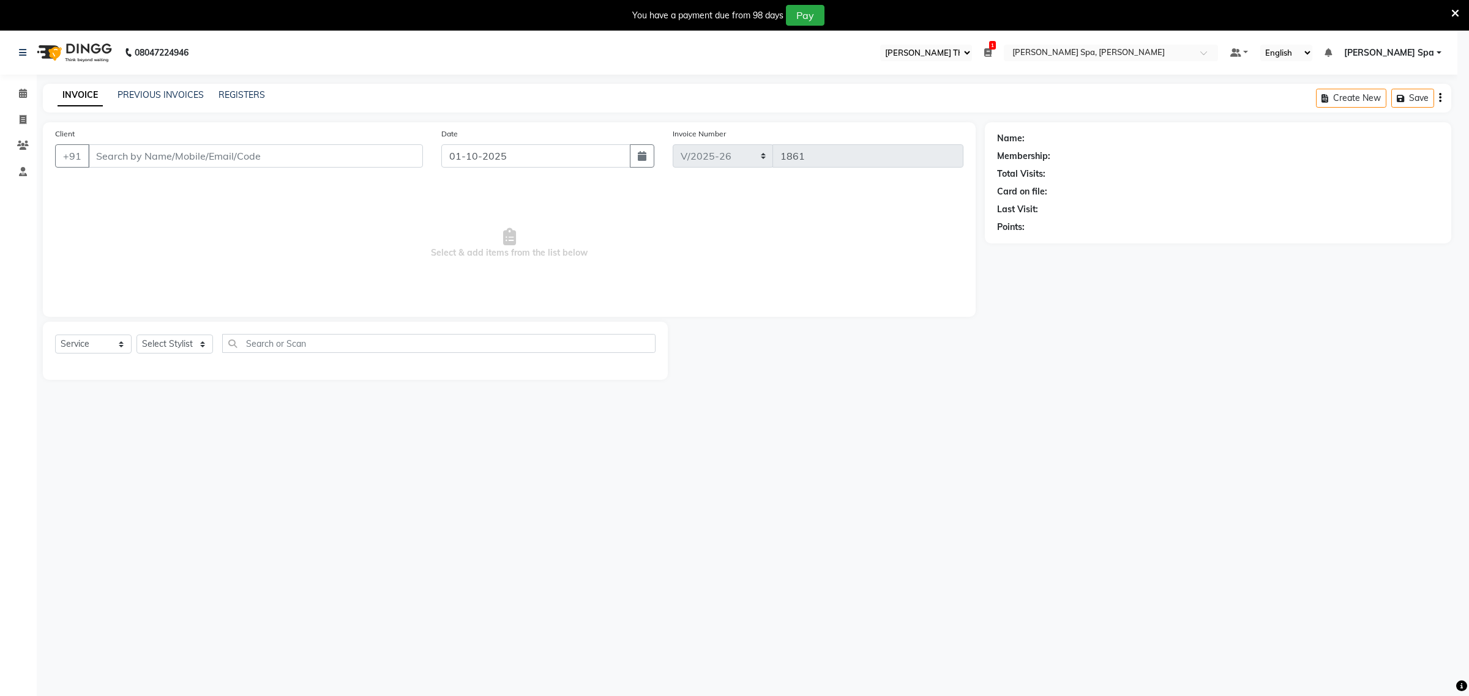
select select "3"
type input "**********"
select select "84960"
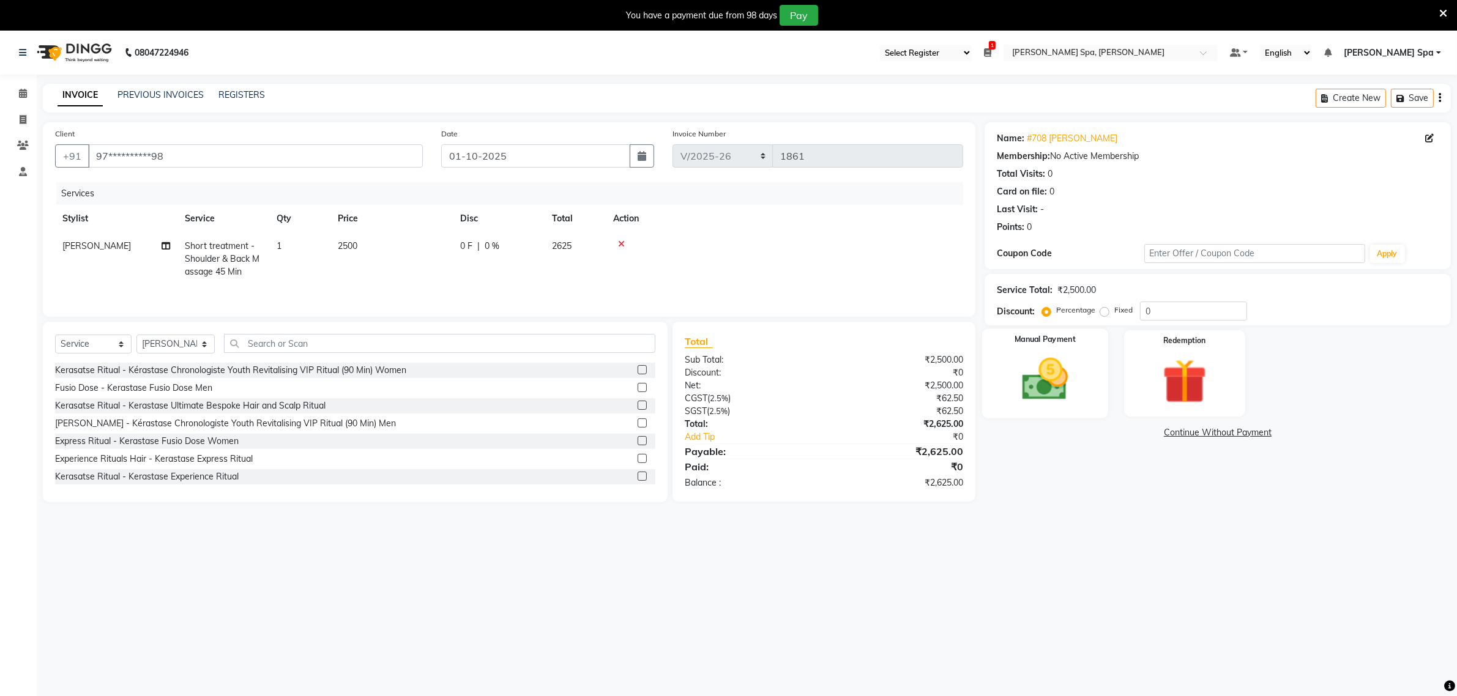
click at [1080, 389] on img at bounding box center [1044, 379] width 75 height 53
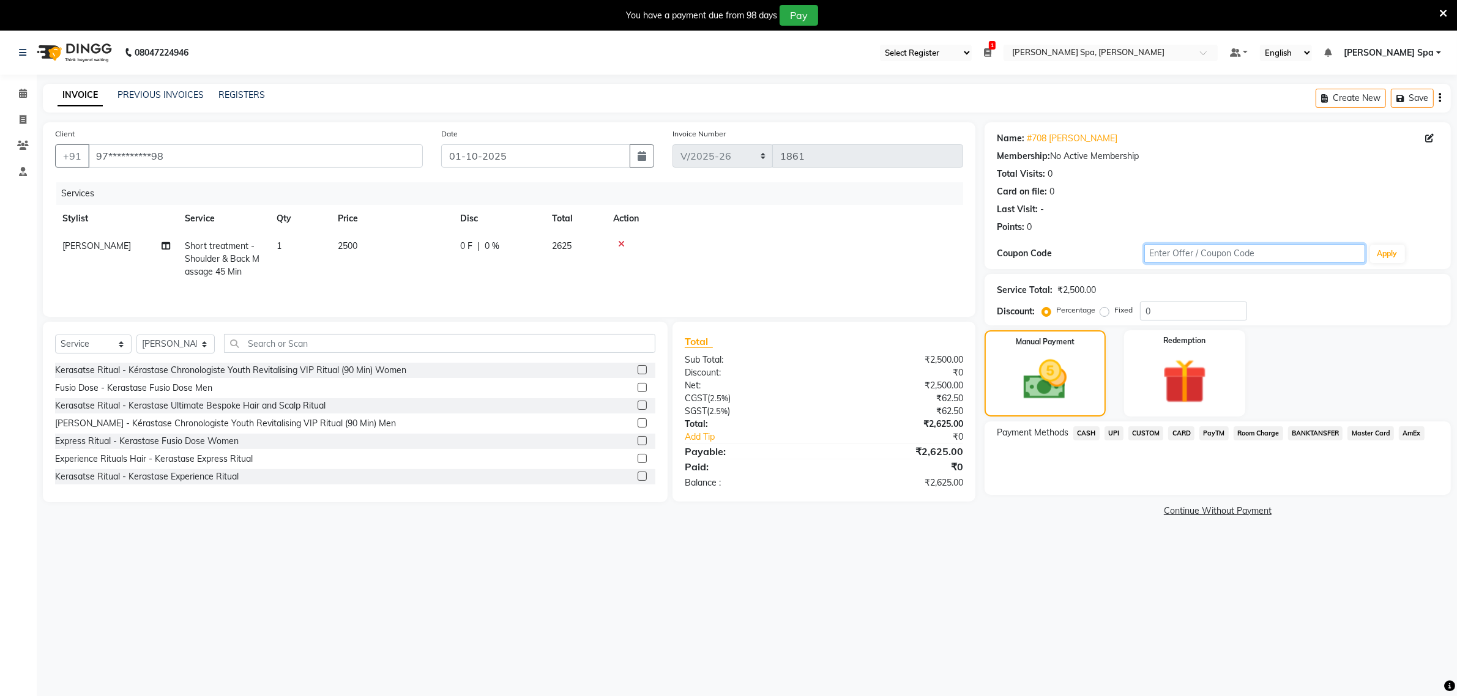
click at [1256, 254] on input "text" at bounding box center [1254, 253] width 221 height 19
click at [1180, 252] on input "text" at bounding box center [1254, 253] width 221 height 19
type input "20"
click at [1388, 252] on button "Apply" at bounding box center [1387, 254] width 35 height 18
click at [1185, 252] on input "20" at bounding box center [1254, 253] width 221 height 19
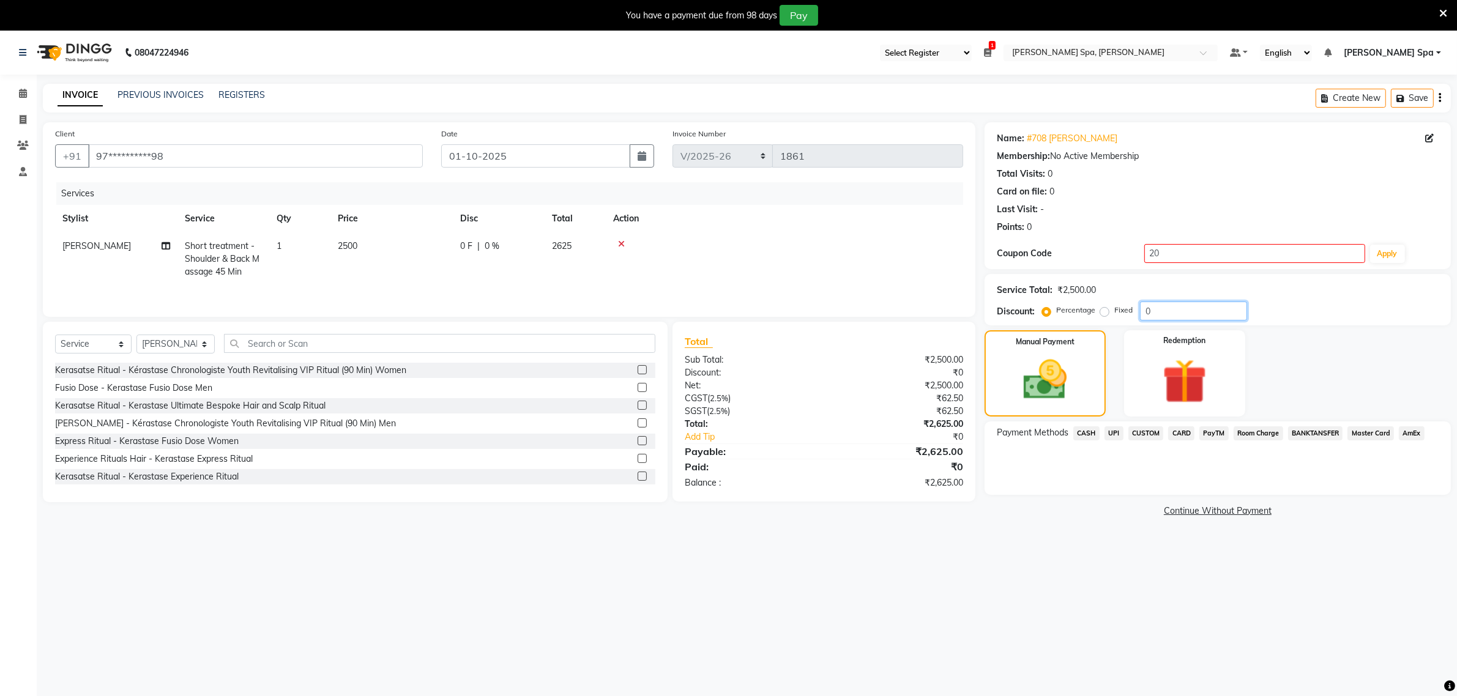
click at [1163, 313] on input "0" at bounding box center [1193, 311] width 107 height 19
click at [1159, 252] on input "20" at bounding box center [1254, 253] width 221 height 19
click at [1166, 309] on input "0" at bounding box center [1193, 311] width 107 height 19
type input "0"
type input "20"
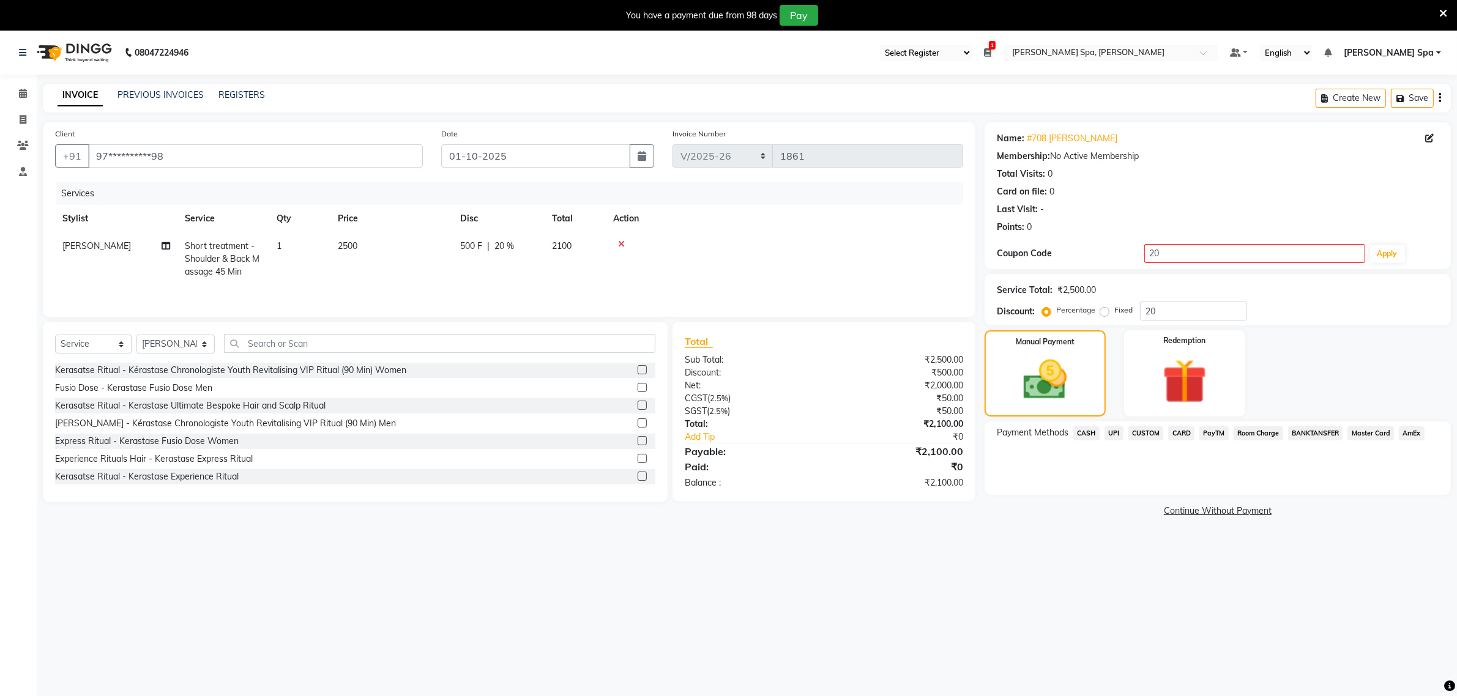
click at [1353, 338] on div "Manual Payment Redemption" at bounding box center [1218, 373] width 485 height 86
click at [1134, 389] on div "Redemption" at bounding box center [1185, 373] width 126 height 89
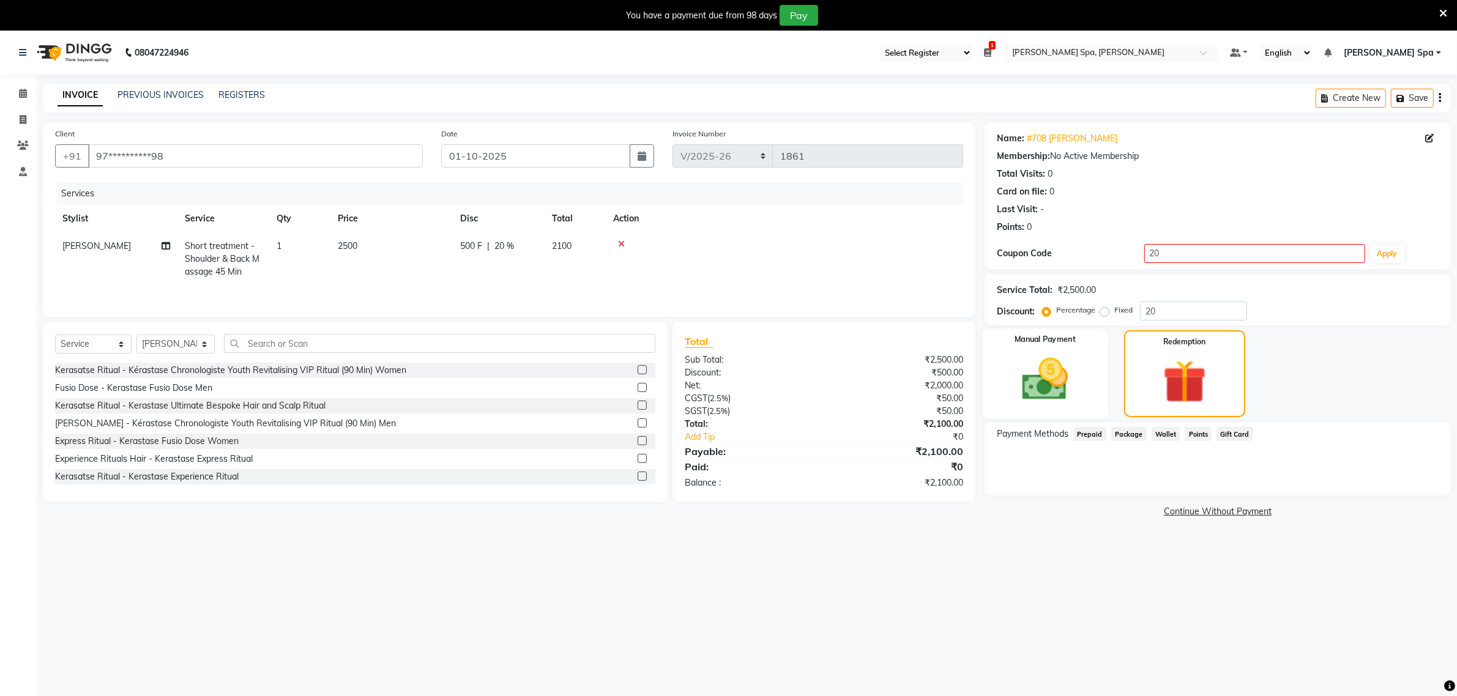
click at [1042, 398] on img at bounding box center [1044, 379] width 75 height 53
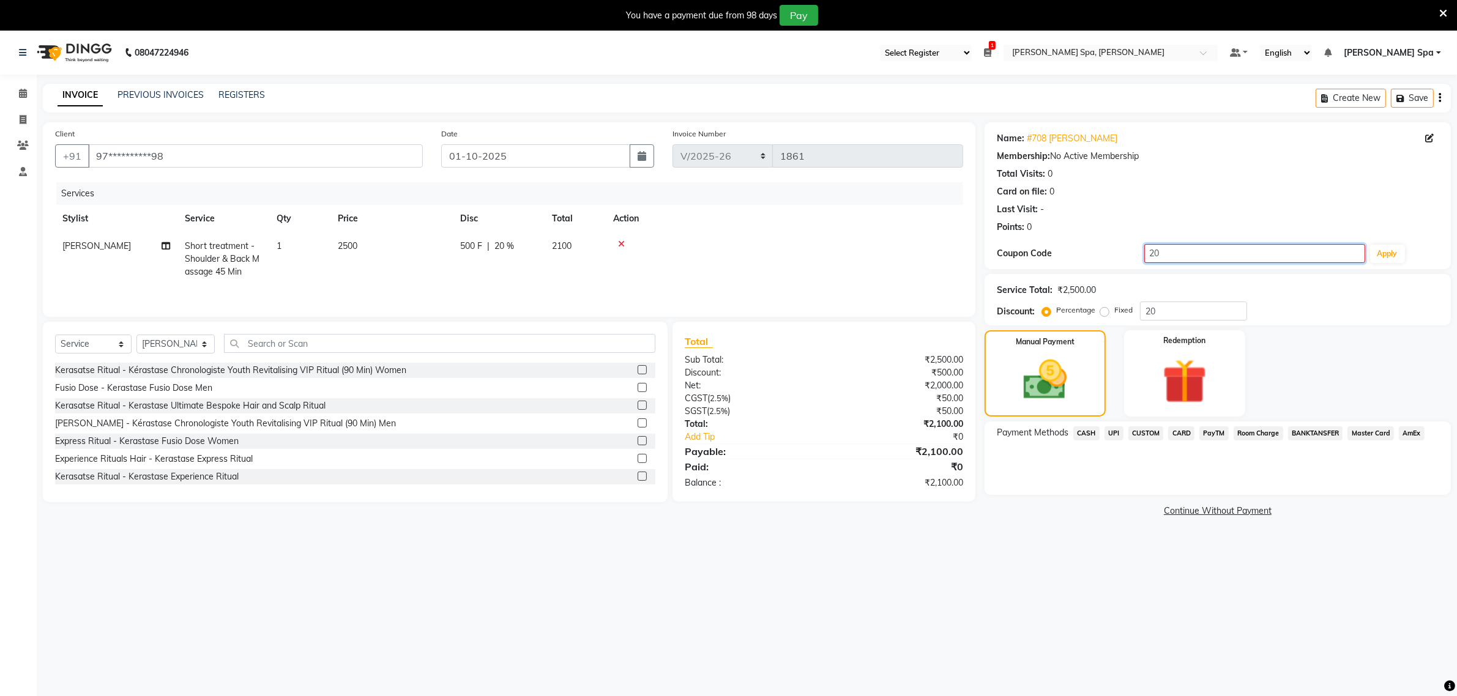
click at [1167, 255] on input "20" at bounding box center [1254, 253] width 221 height 19
click at [1374, 292] on div "Service Total: ₹2,500.00" at bounding box center [1218, 290] width 442 height 13
click at [1183, 254] on input "20" at bounding box center [1254, 253] width 221 height 19
type input "2"
click at [1079, 554] on div "**********" at bounding box center [728, 379] width 1457 height 696
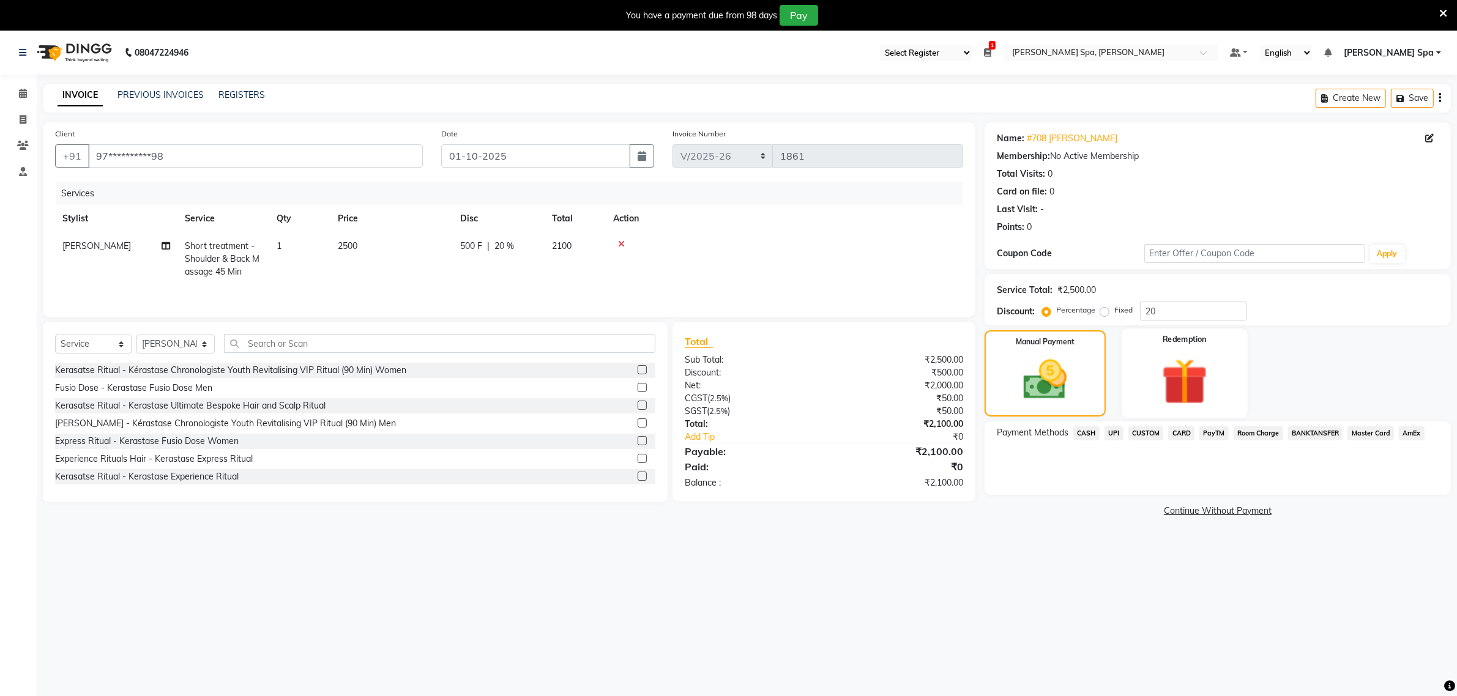
click at [1184, 384] on img at bounding box center [1184, 382] width 75 height 58
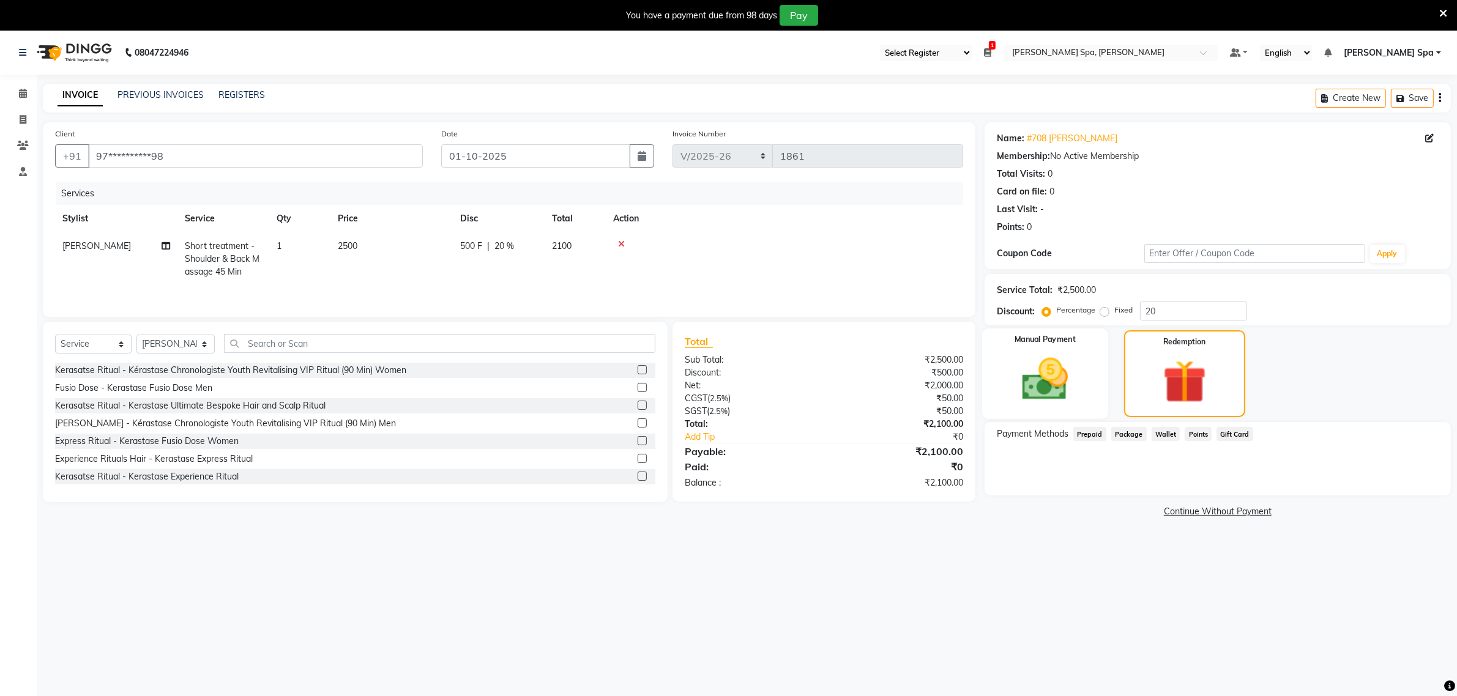
click at [1048, 393] on img at bounding box center [1044, 379] width 75 height 53
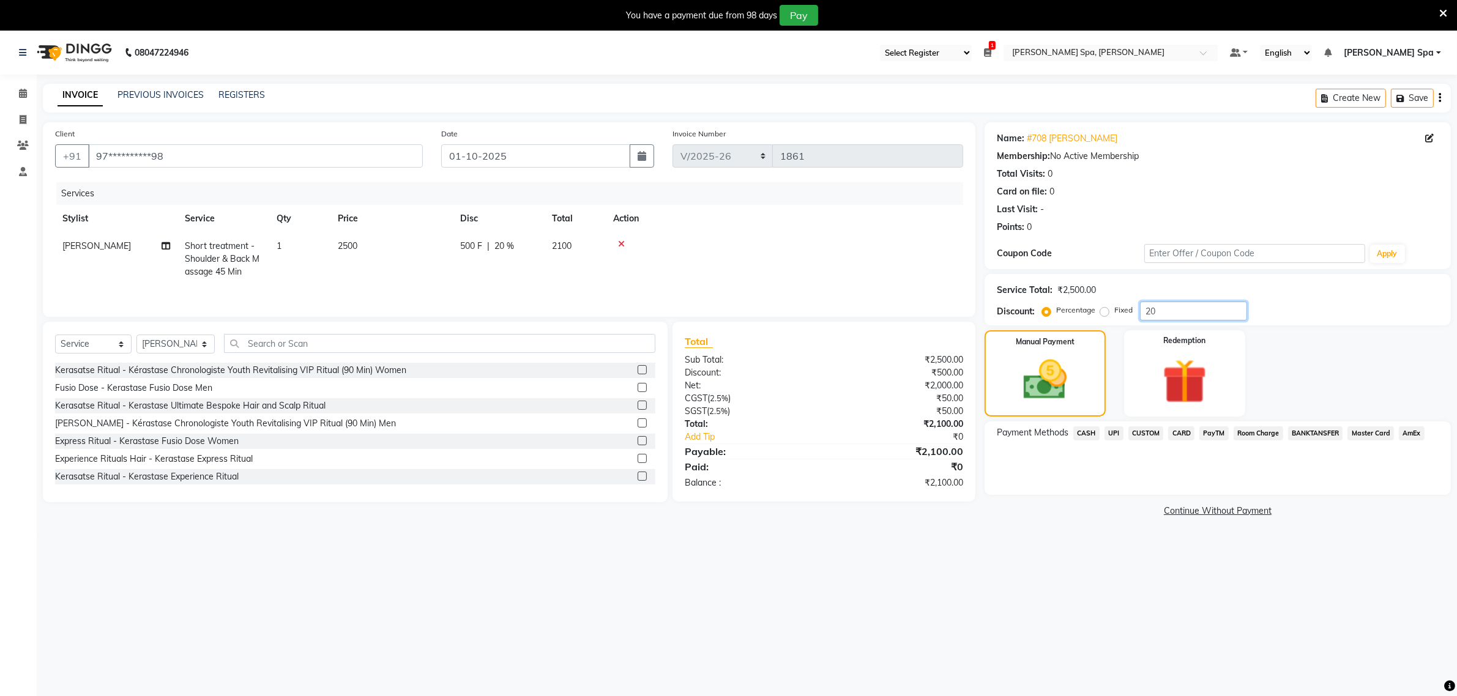
click at [1164, 310] on input "20" at bounding box center [1193, 311] width 107 height 19
click at [1215, 383] on img at bounding box center [1184, 382] width 75 height 58
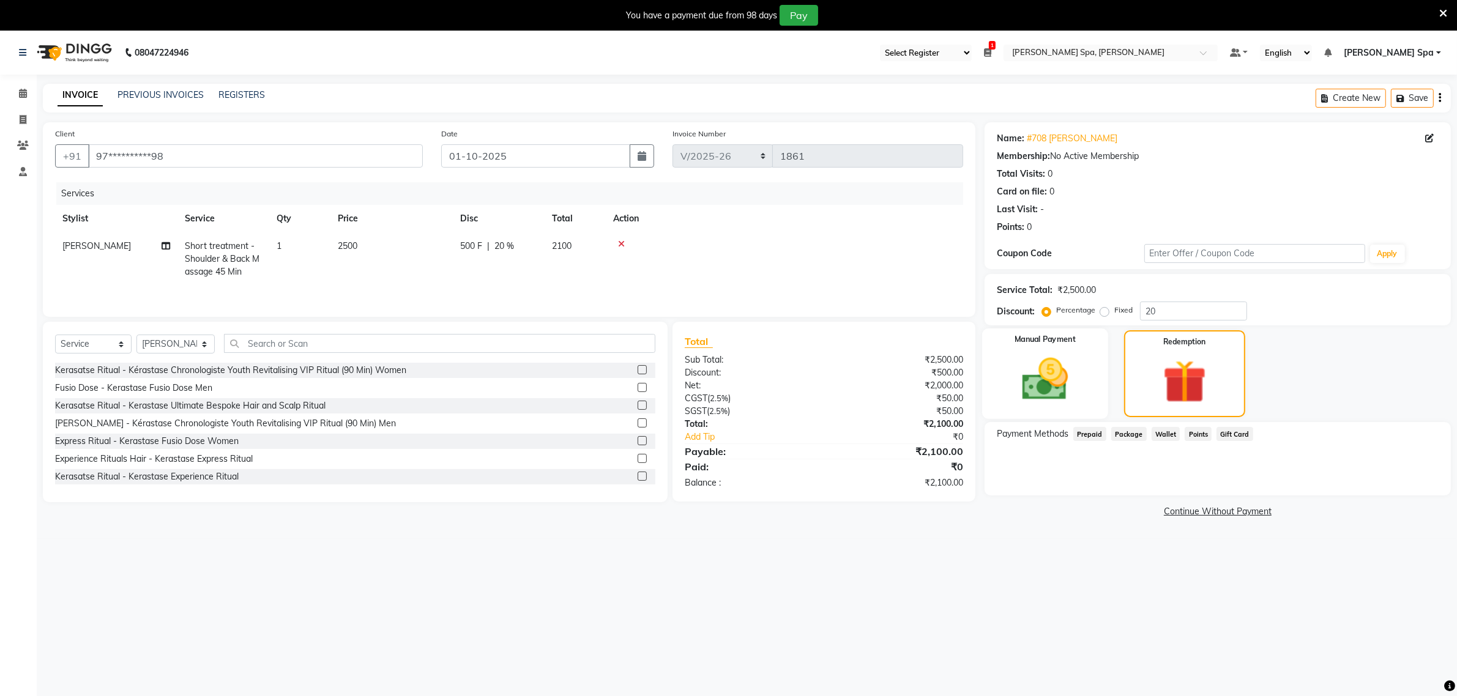
click at [1078, 386] on img at bounding box center [1044, 379] width 75 height 53
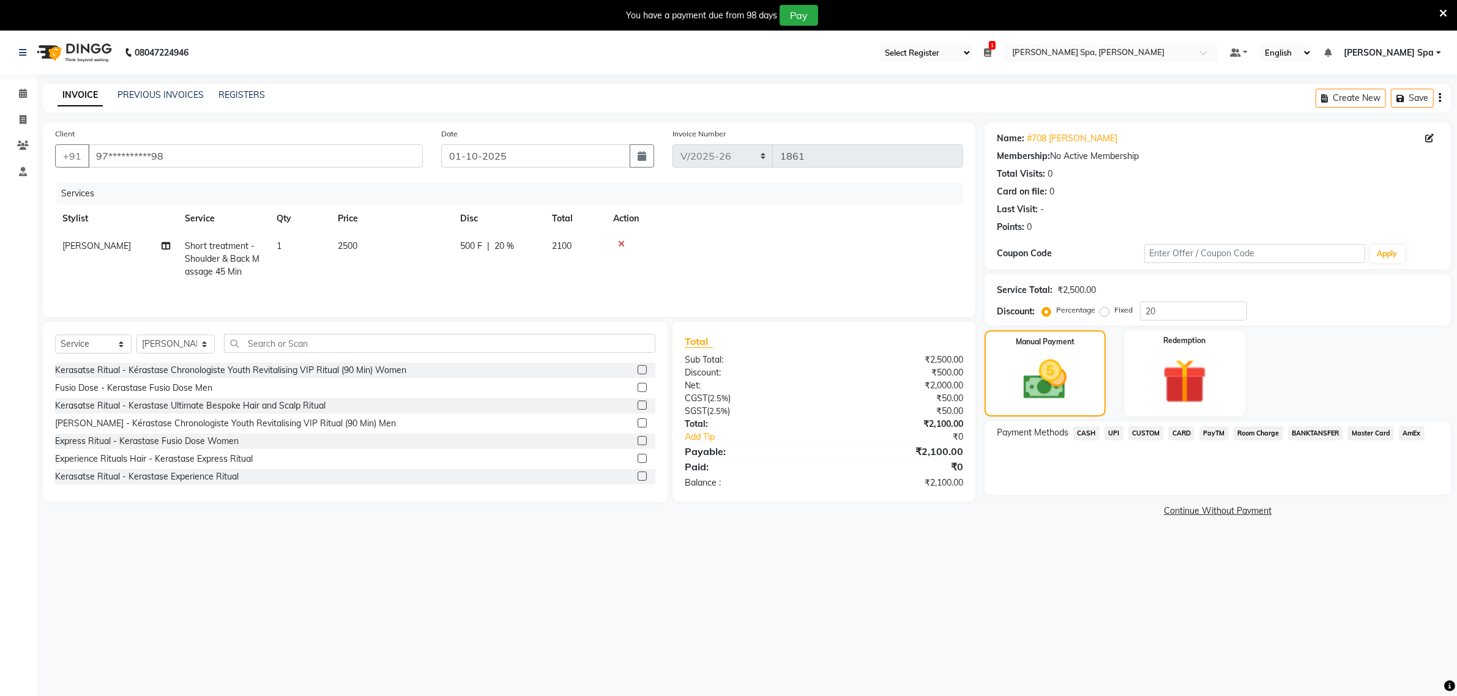
click at [1261, 430] on span "Room Charge" at bounding box center [1259, 434] width 50 height 14
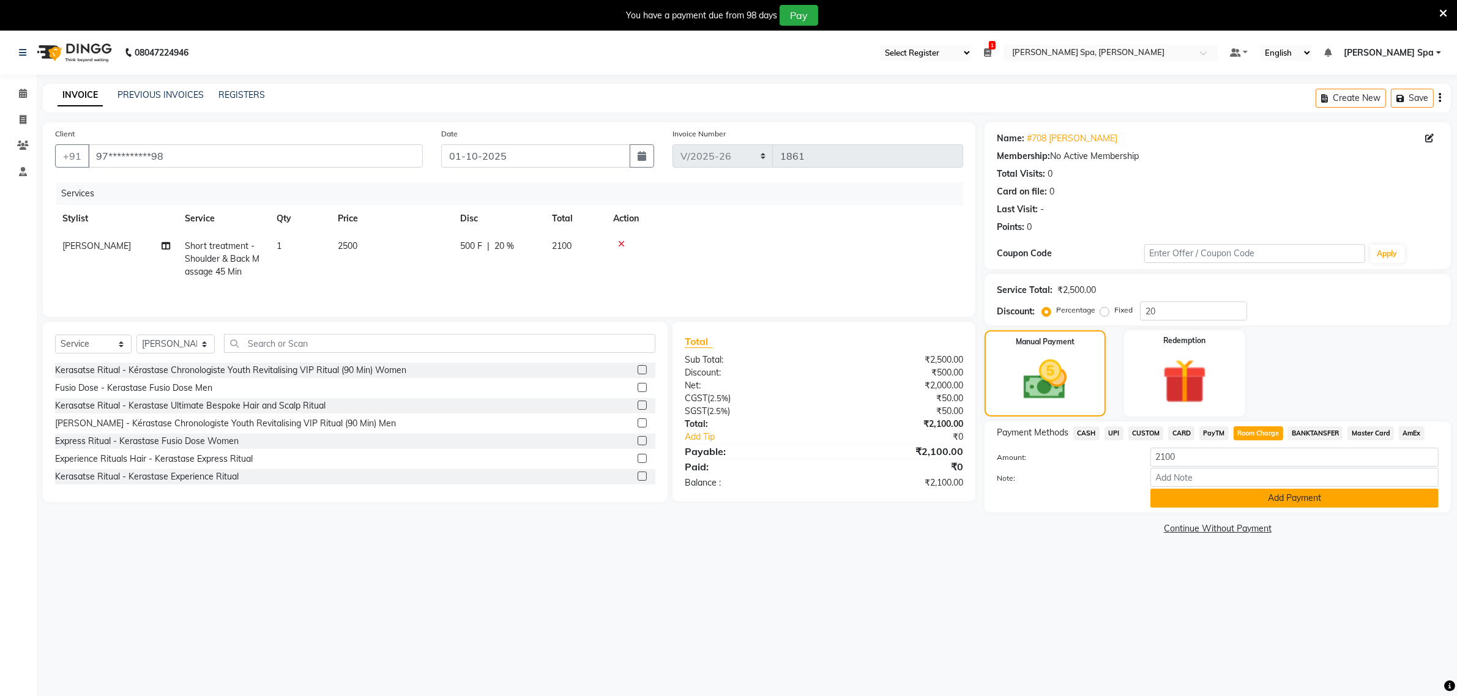
click at [1307, 501] on button "Add Payment" at bounding box center [1295, 498] width 288 height 19
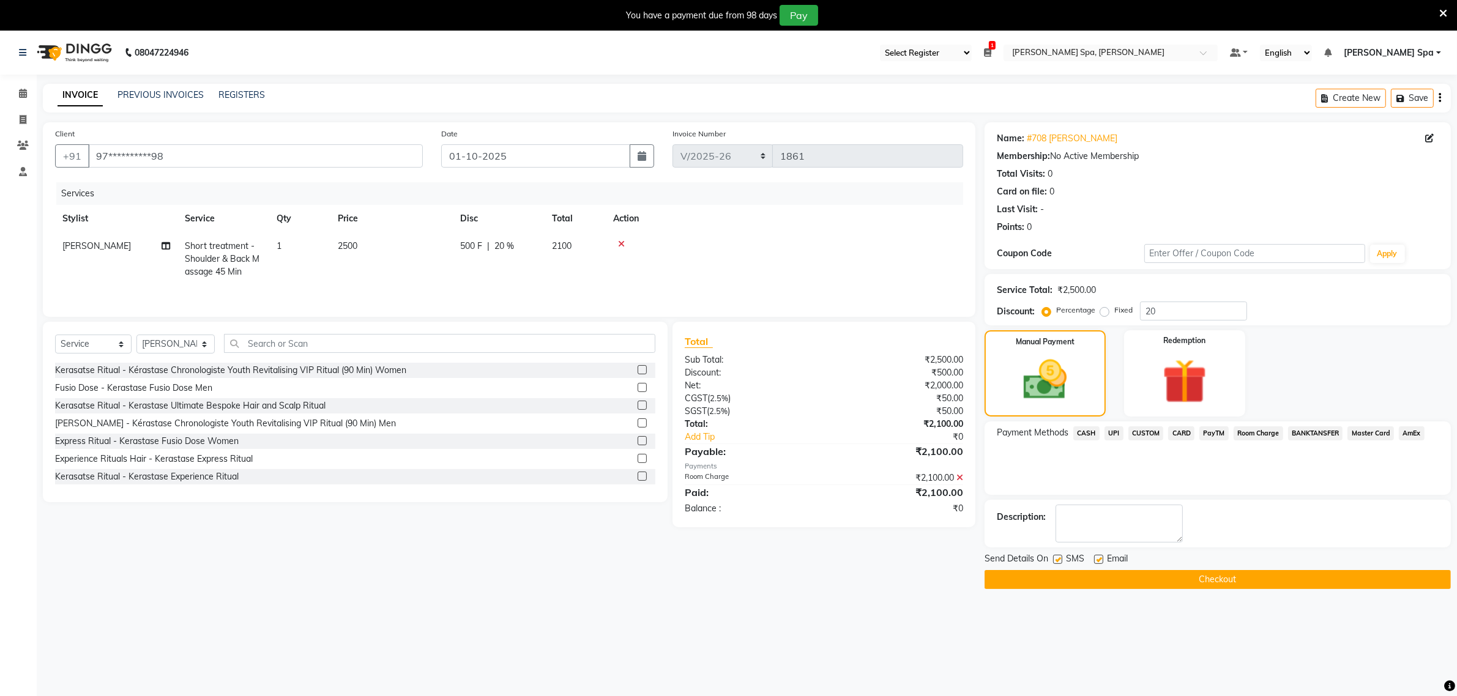
click at [1230, 582] on button "Checkout" at bounding box center [1218, 579] width 466 height 19
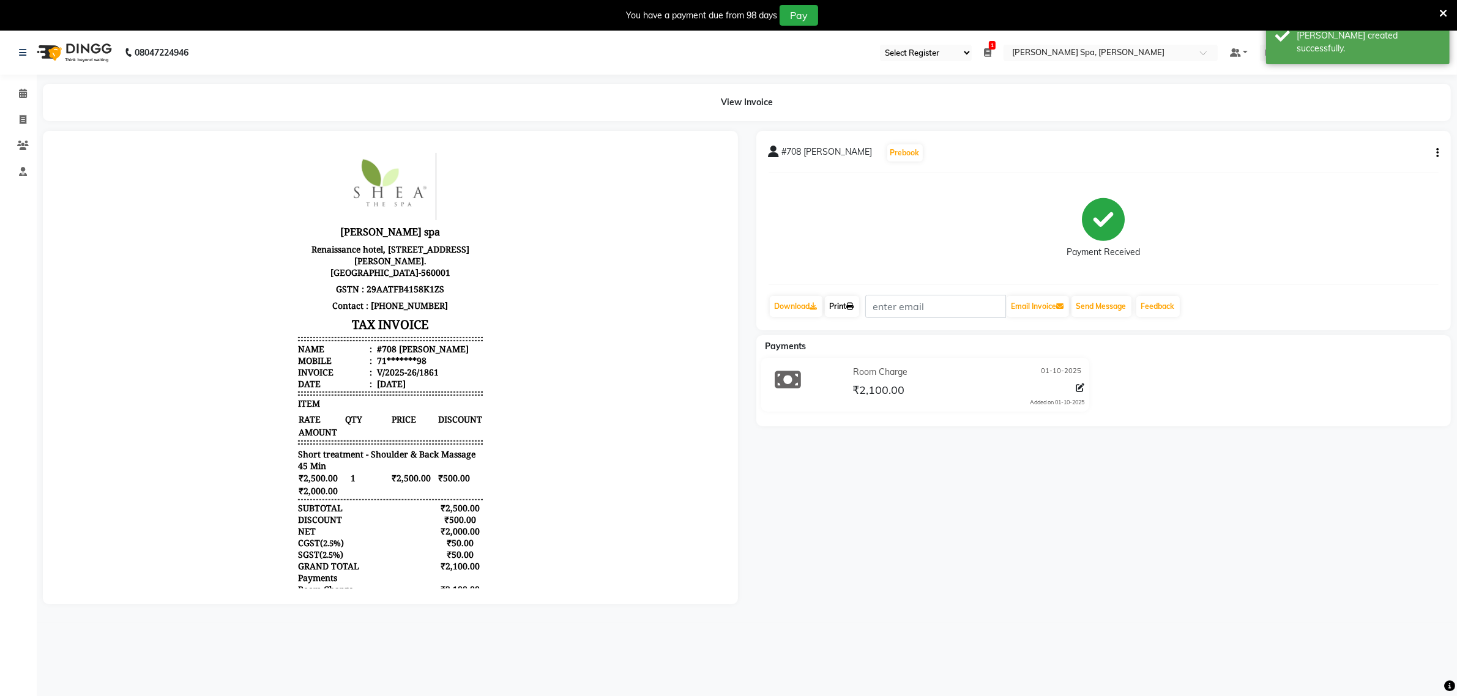
click at [834, 306] on link "Print" at bounding box center [842, 306] width 34 height 21
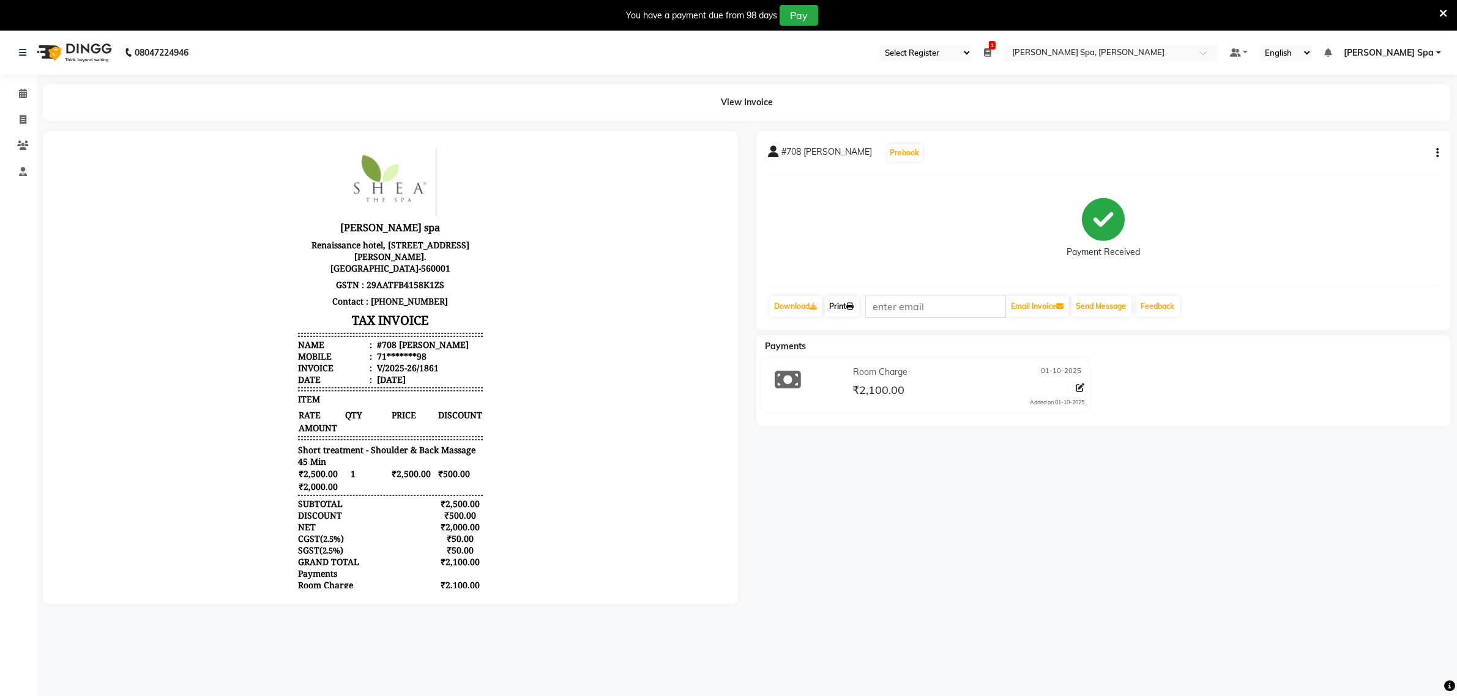
scroll to position [80, 0]
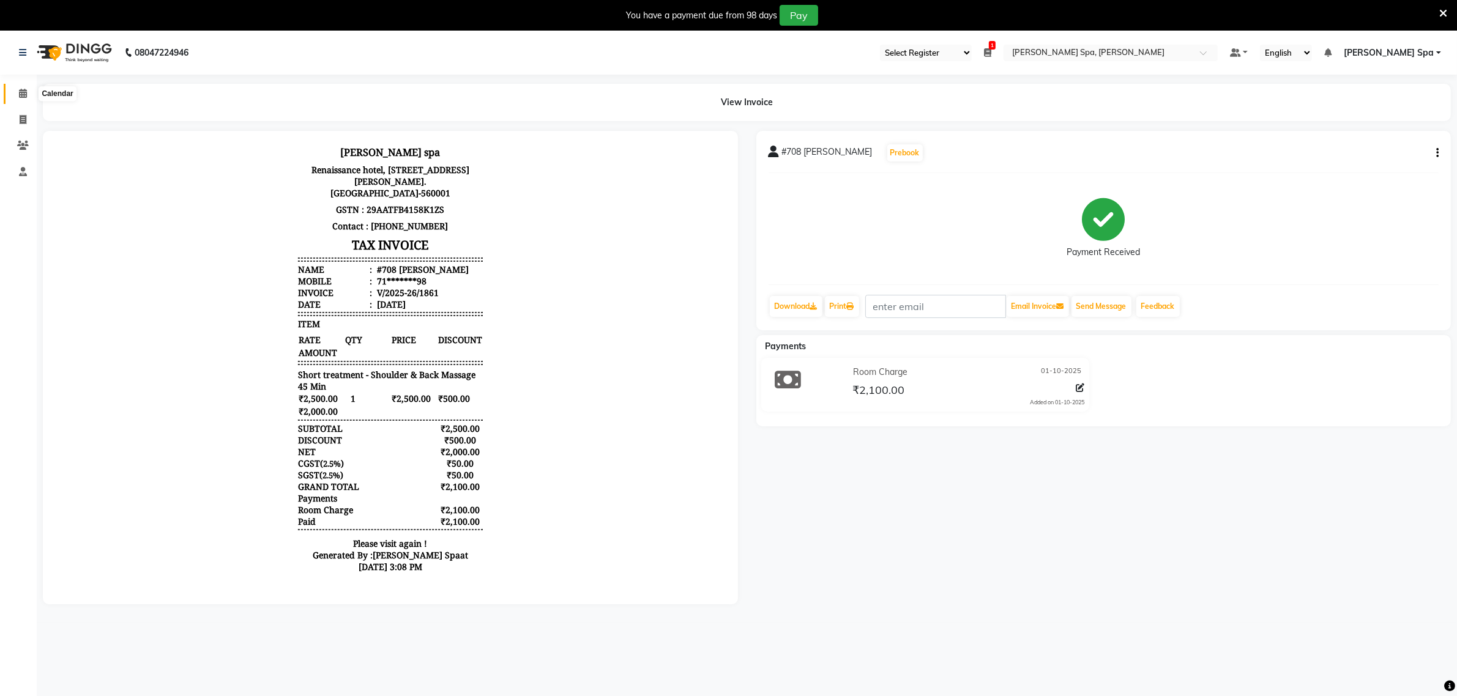
click at [16, 89] on span at bounding box center [22, 94] width 21 height 14
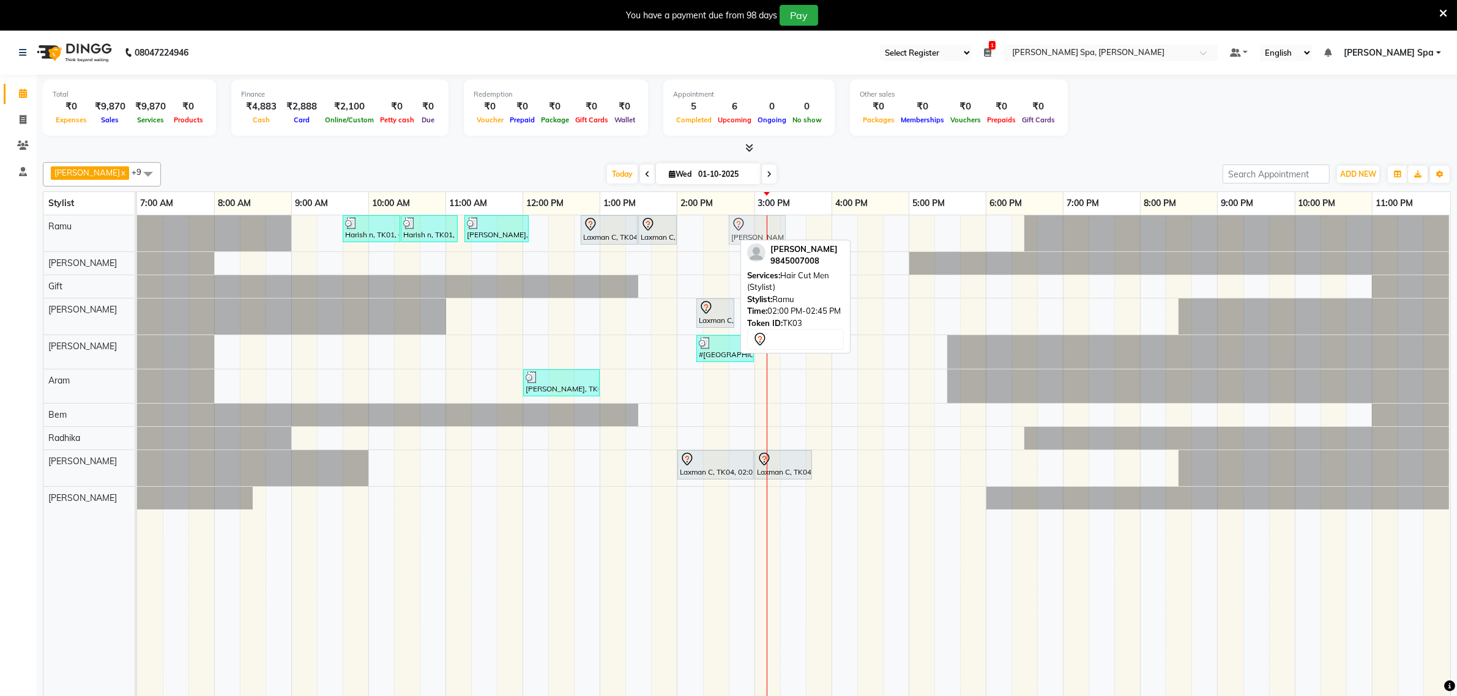
drag, startPoint x: 689, startPoint y: 234, endPoint x: 741, endPoint y: 234, distance: 52.0
click at [137, 234] on div "Harish n, TK01, 09:40 AM-10:25 AM, Hair Cut Men (Stylist) Harish n, TK01, 10:25…" at bounding box center [137, 233] width 0 height 36
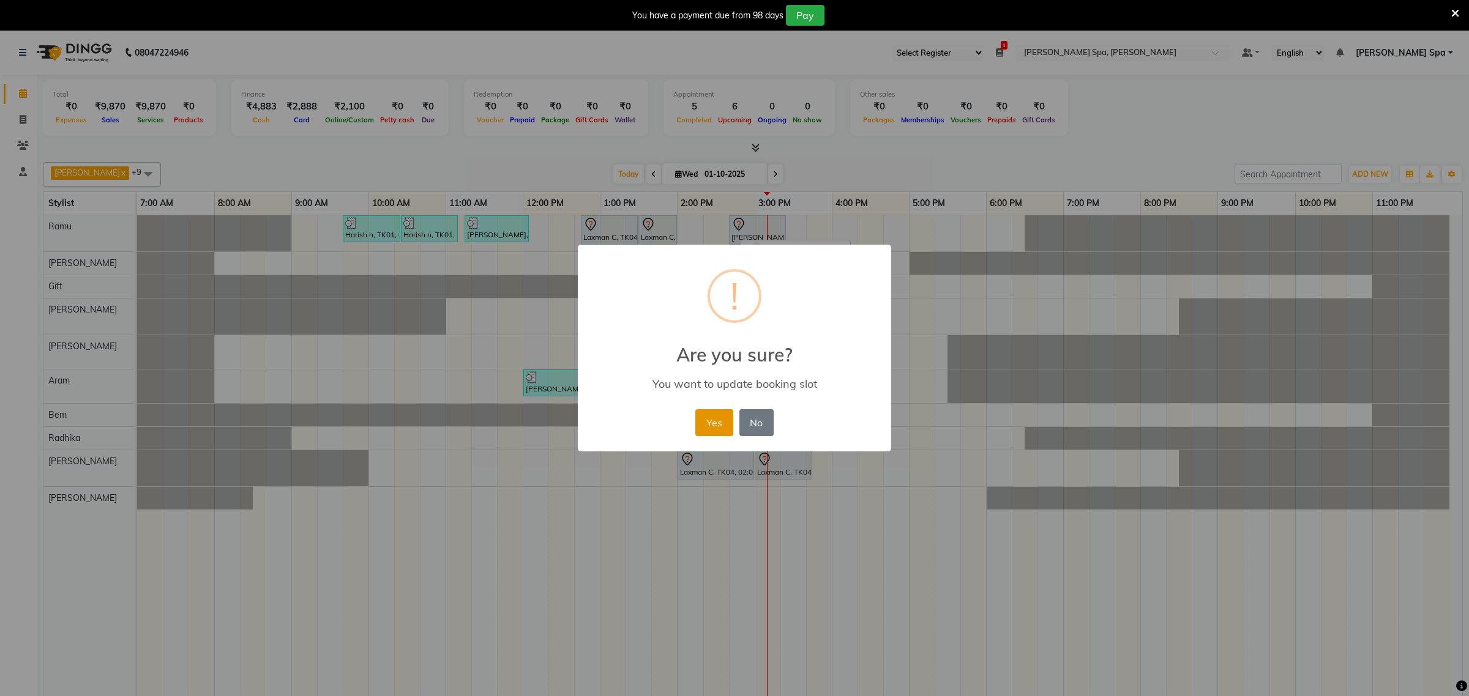
click at [715, 420] on button "Yes" at bounding box center [713, 422] width 37 height 27
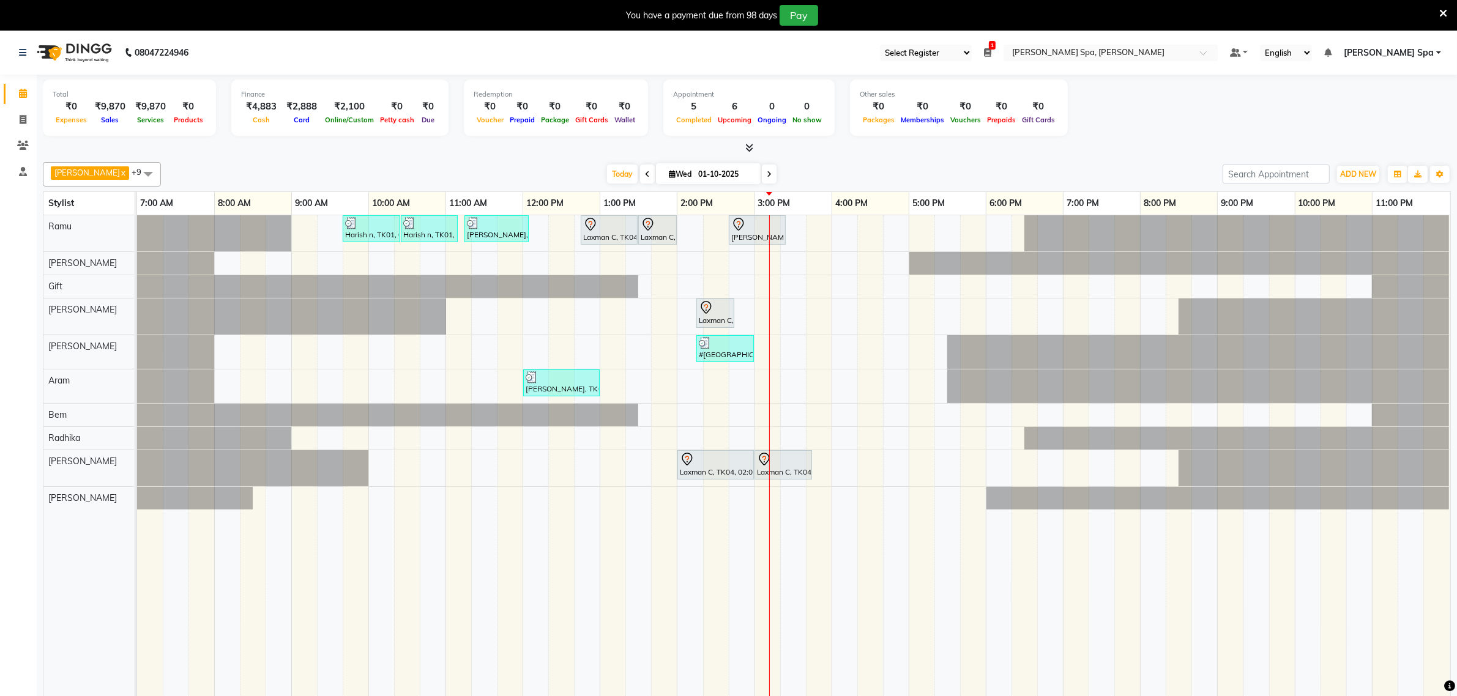
click at [767, 176] on icon at bounding box center [769, 174] width 5 height 7
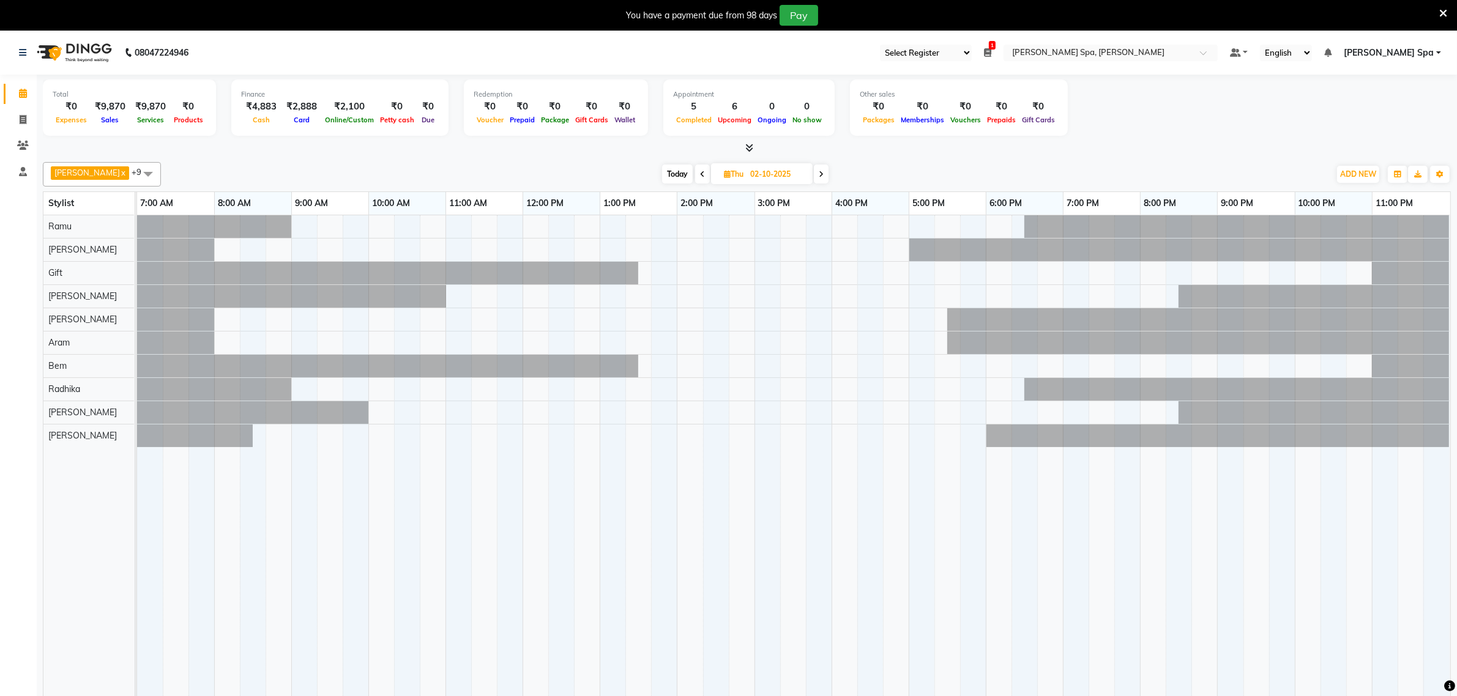
click at [695, 178] on span at bounding box center [702, 174] width 15 height 19
type input "01-10-2025"
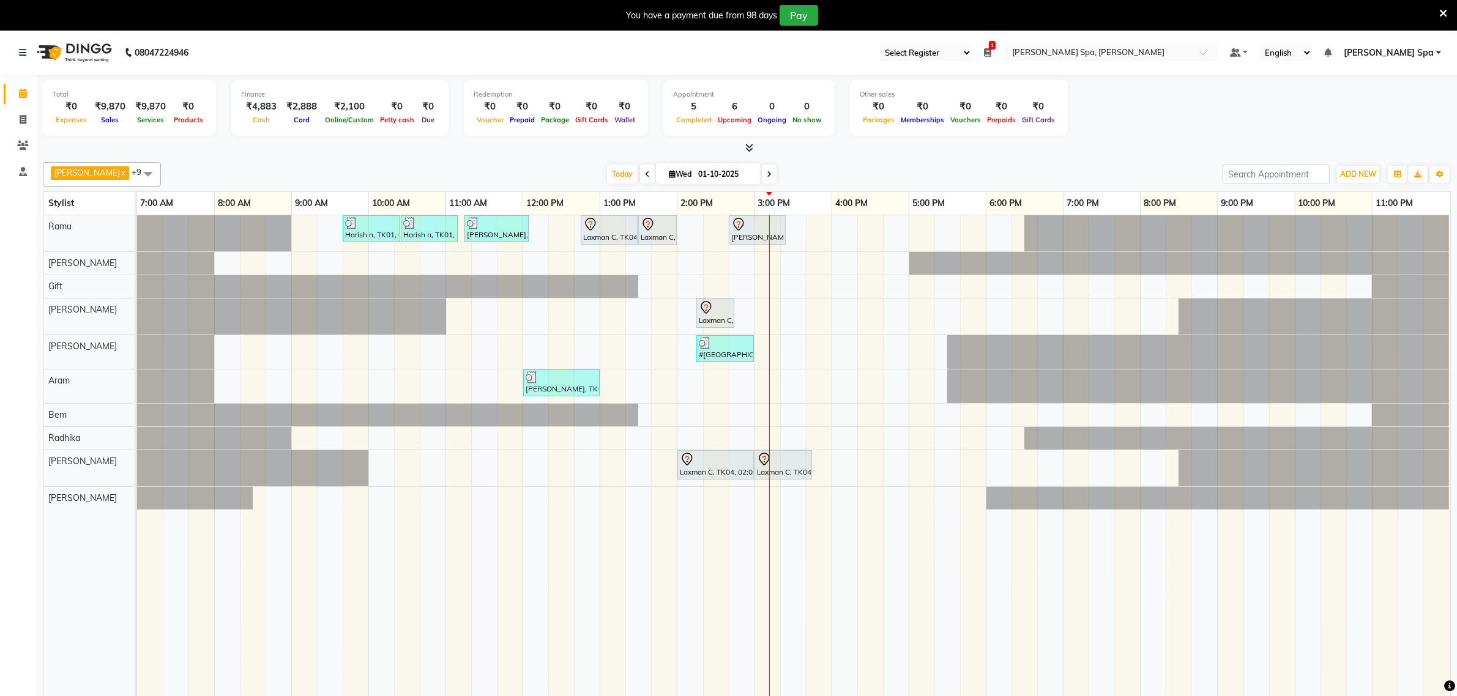
click at [991, 50] on icon at bounding box center [987, 52] width 7 height 9
click at [986, 92] on button "Close" at bounding box center [969, 95] width 33 height 19
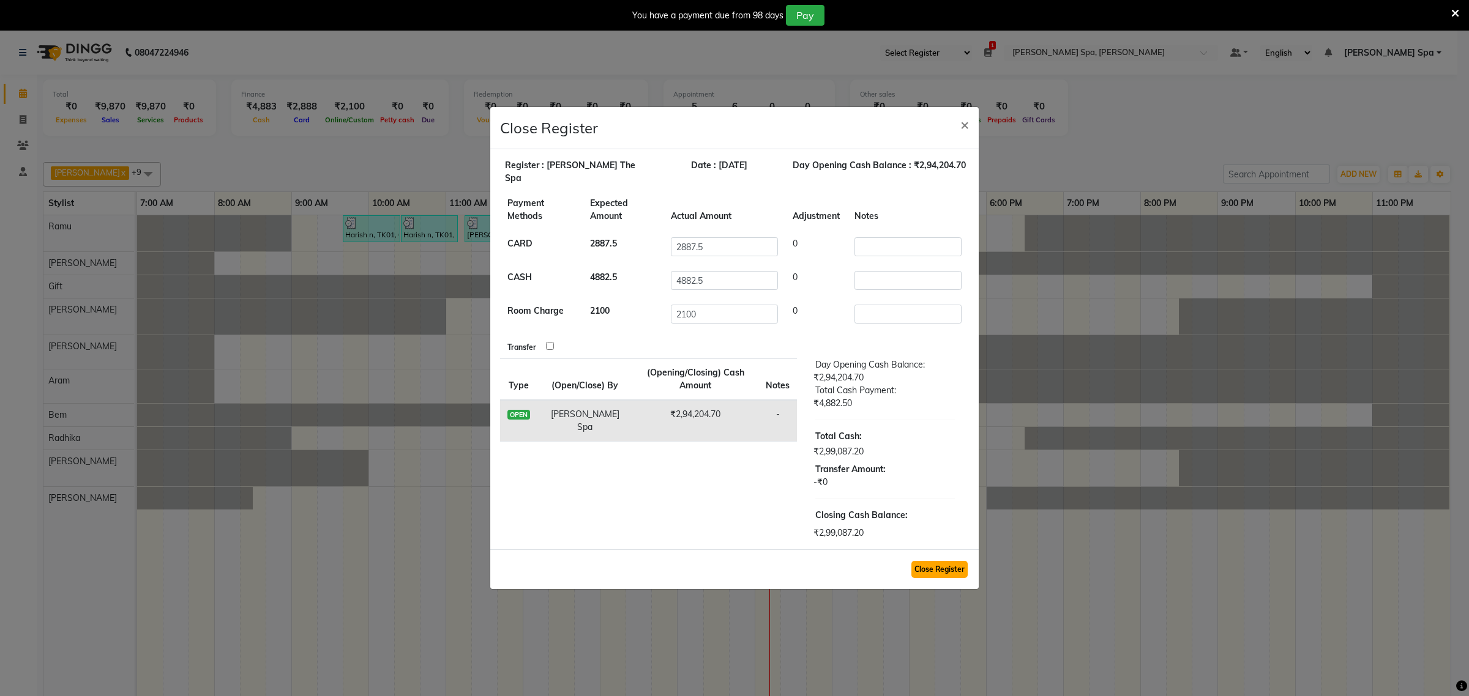
click at [932, 564] on button "Close Register" at bounding box center [939, 569] width 56 height 17
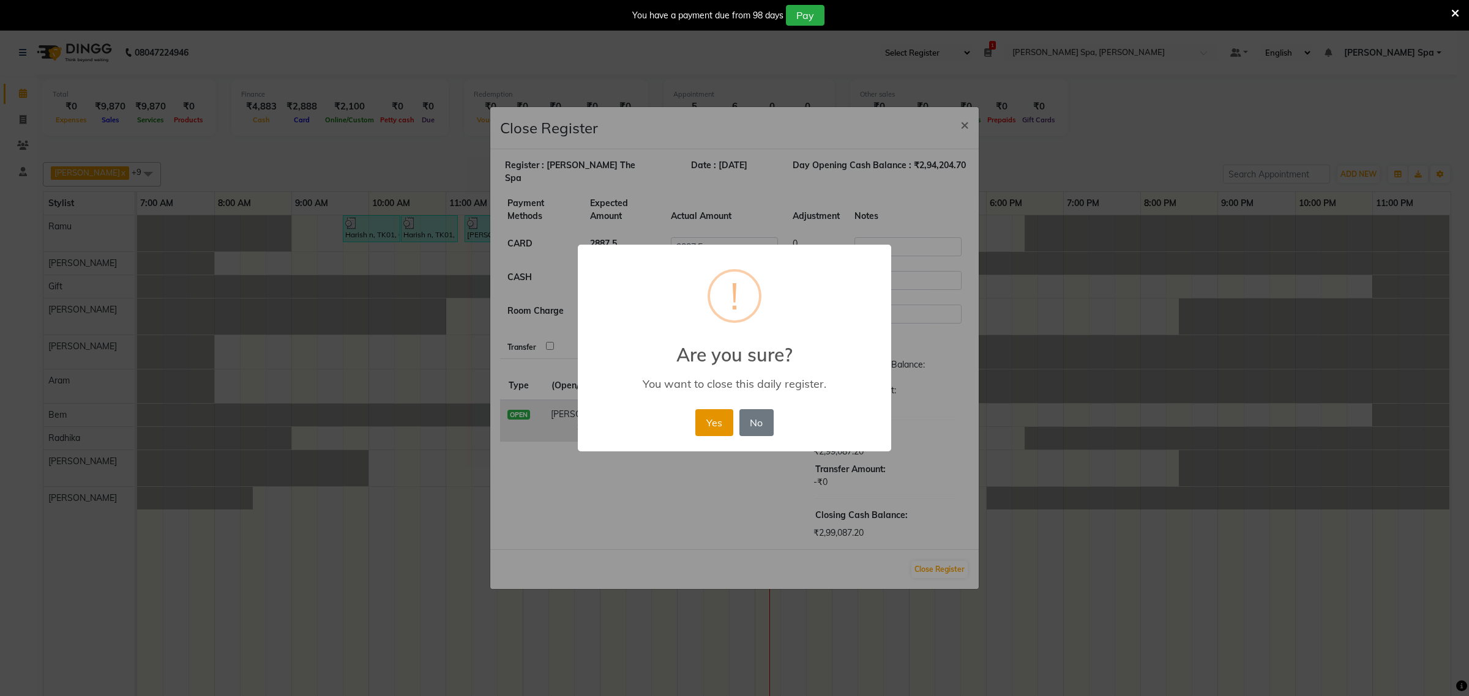
click at [725, 427] on button "Yes" at bounding box center [713, 422] width 37 height 27
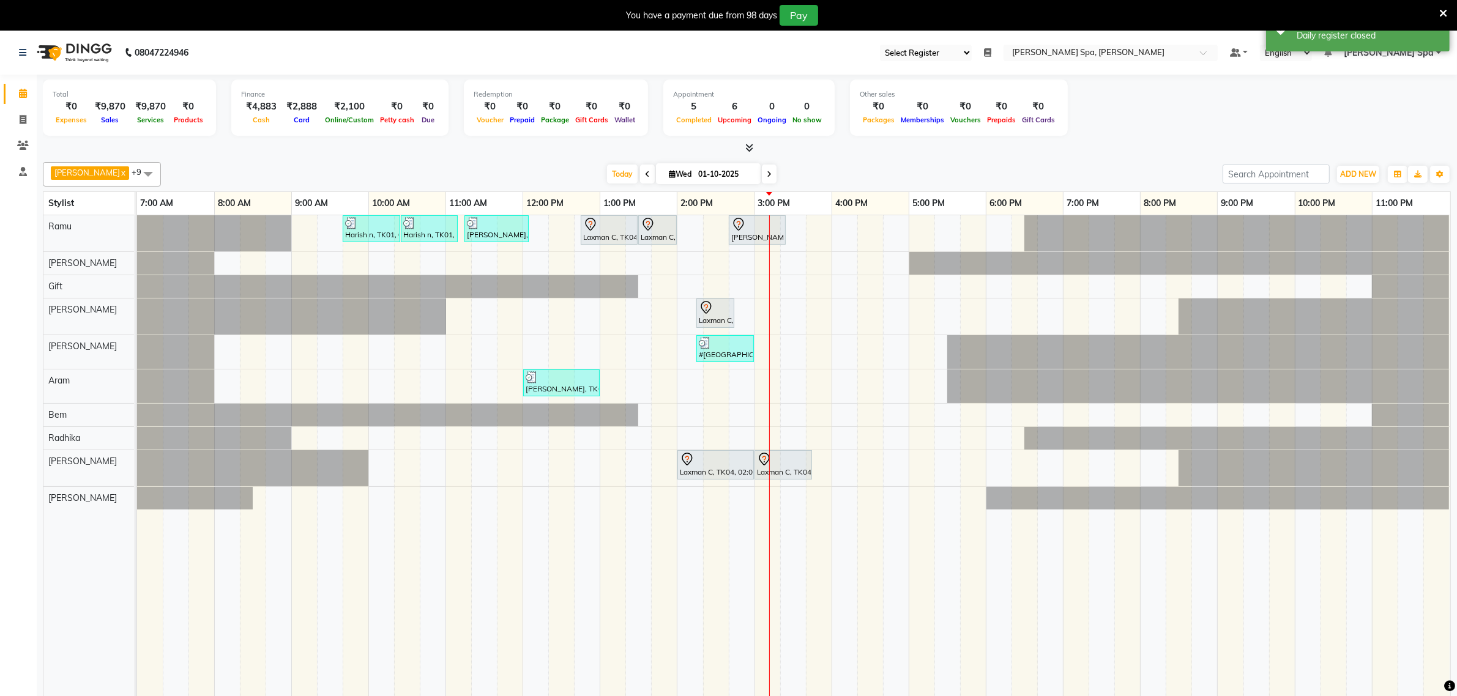
click at [1044, 51] on ul "Select Register Shea The Spa Daily Open Registers 01-10-2025 Re-open Opening Ba…" at bounding box center [1049, 53] width 350 height 17
click at [991, 53] on icon at bounding box center [987, 52] width 7 height 9
click at [986, 93] on button "Re-open" at bounding box center [963, 95] width 45 height 19
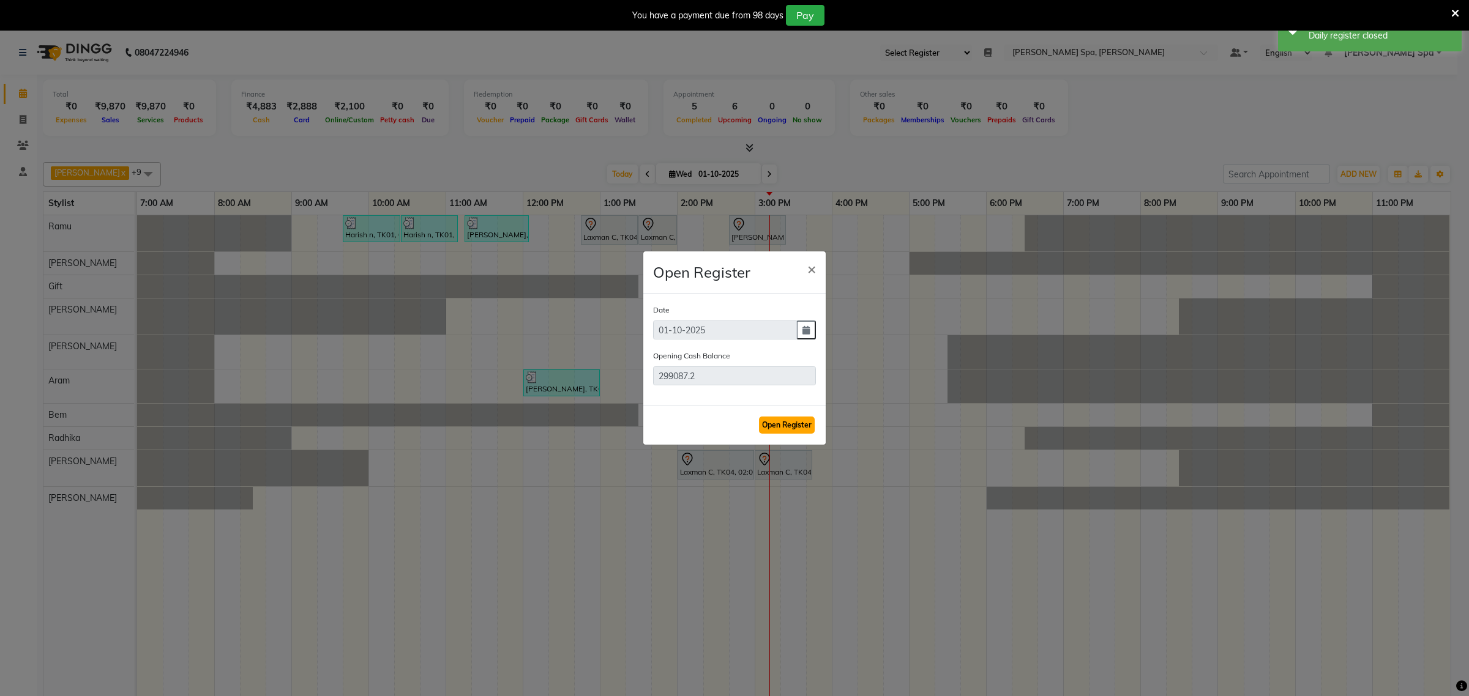
click at [776, 427] on button "Open Register" at bounding box center [787, 425] width 56 height 17
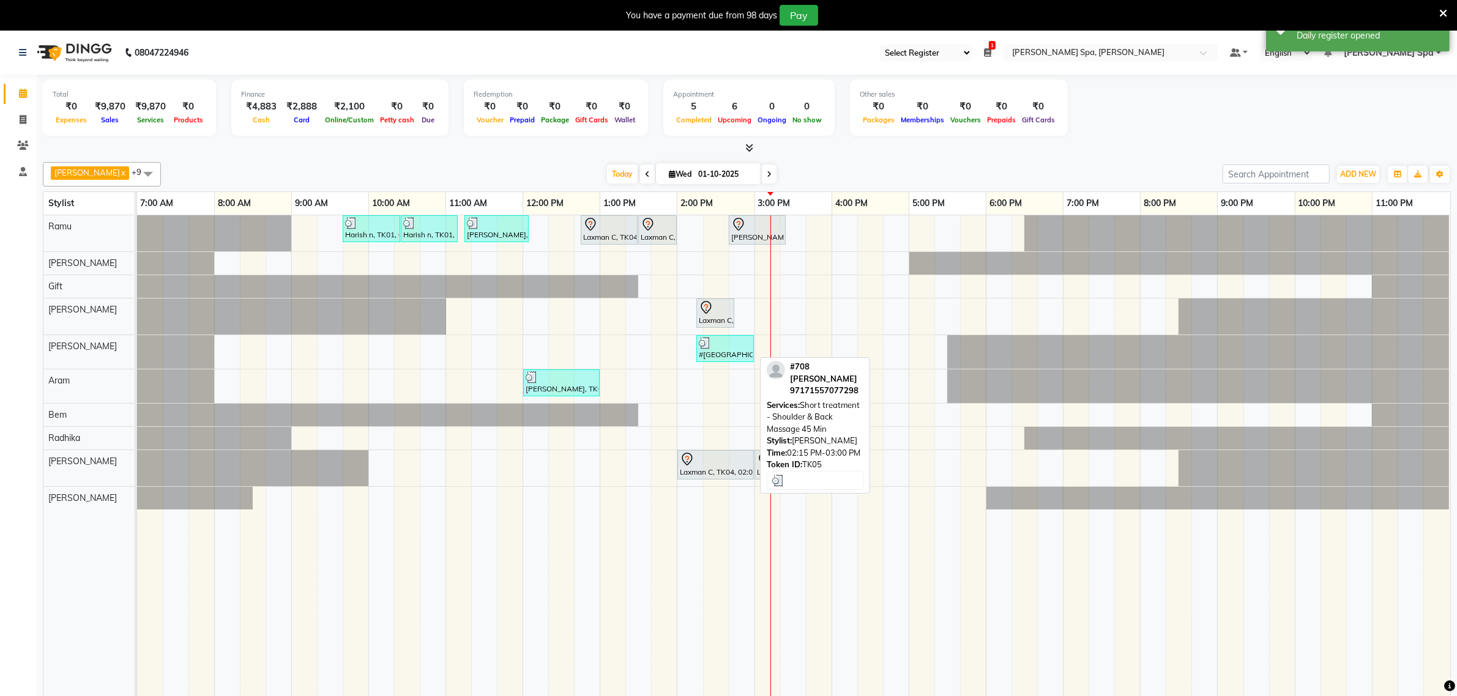
click at [709, 354] on div "#[GEOGRAPHIC_DATA][PERSON_NAME], 02:15 PM-03:00 PM, Short treatment - Shoulder …" at bounding box center [725, 348] width 55 height 23
click at [726, 344] on div at bounding box center [725, 343] width 53 height 12
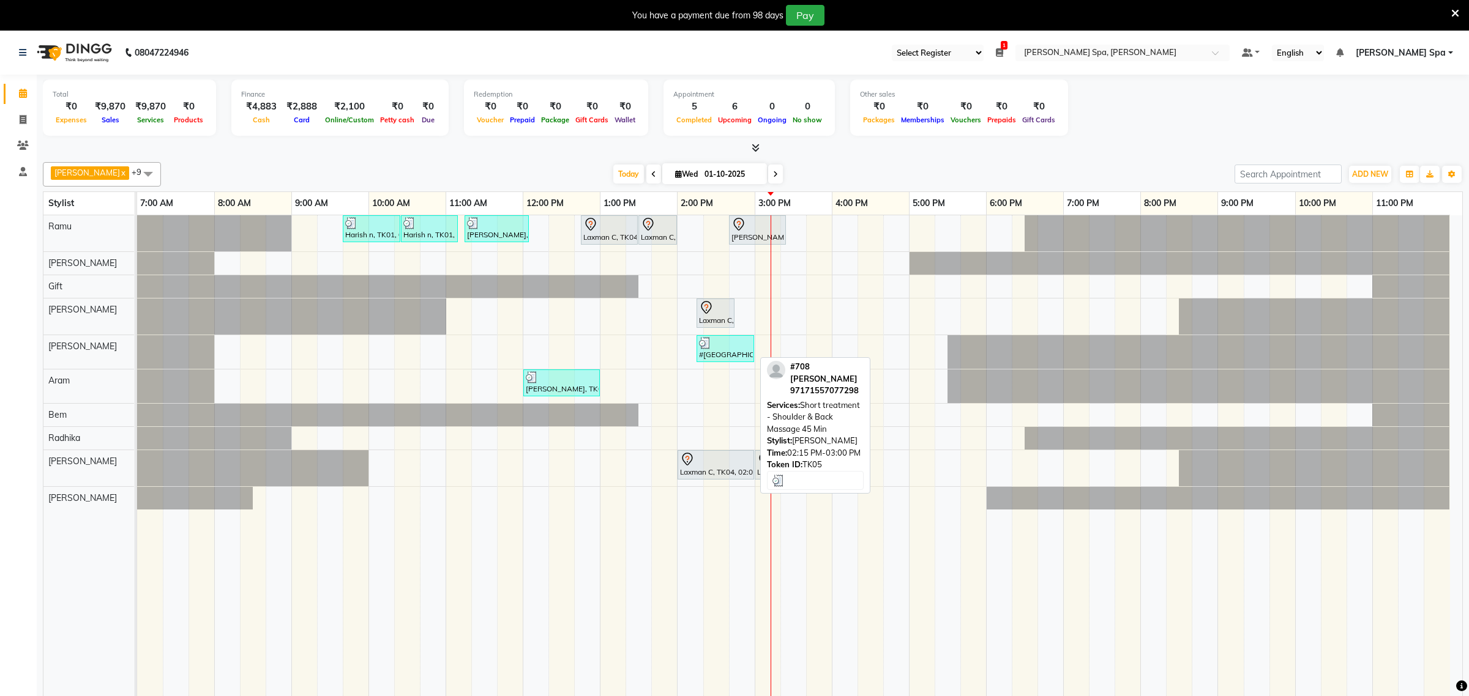
select select "3"
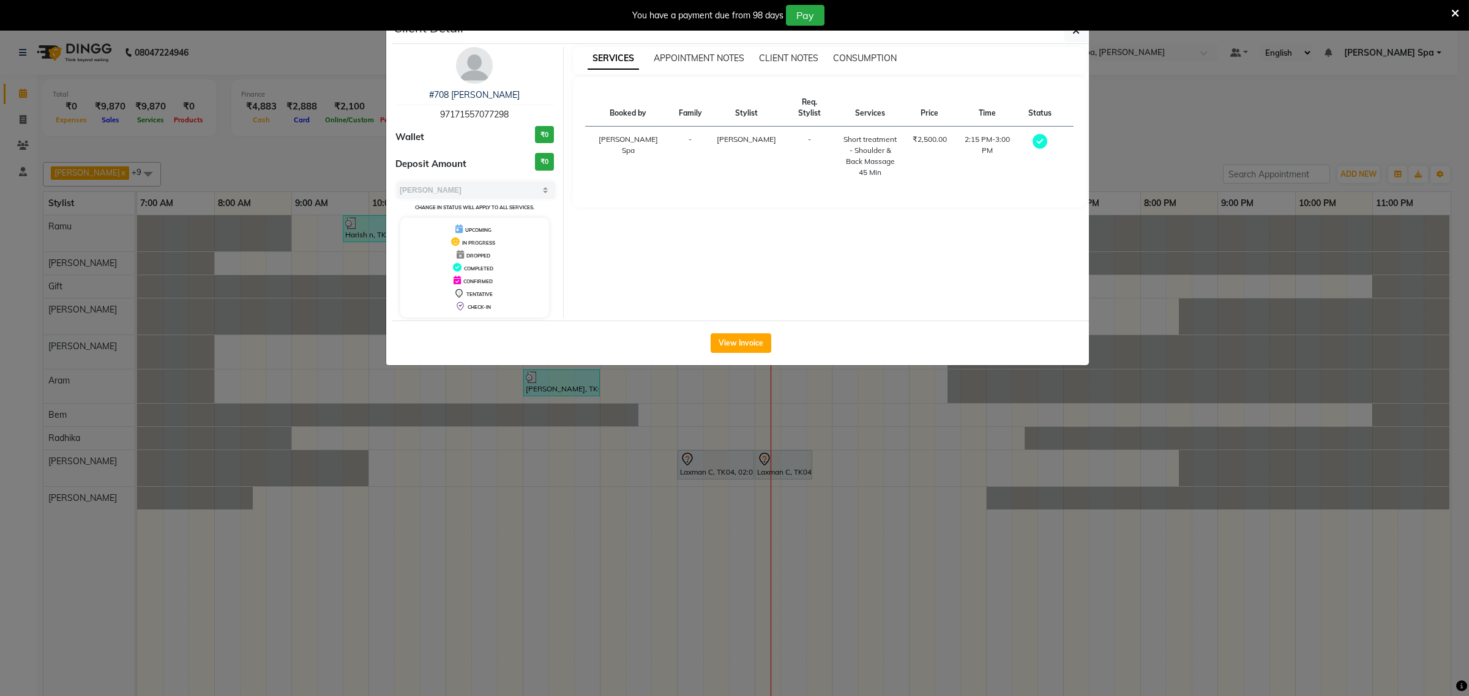
click at [726, 344] on button "View Invoice" at bounding box center [741, 344] width 61 height 20
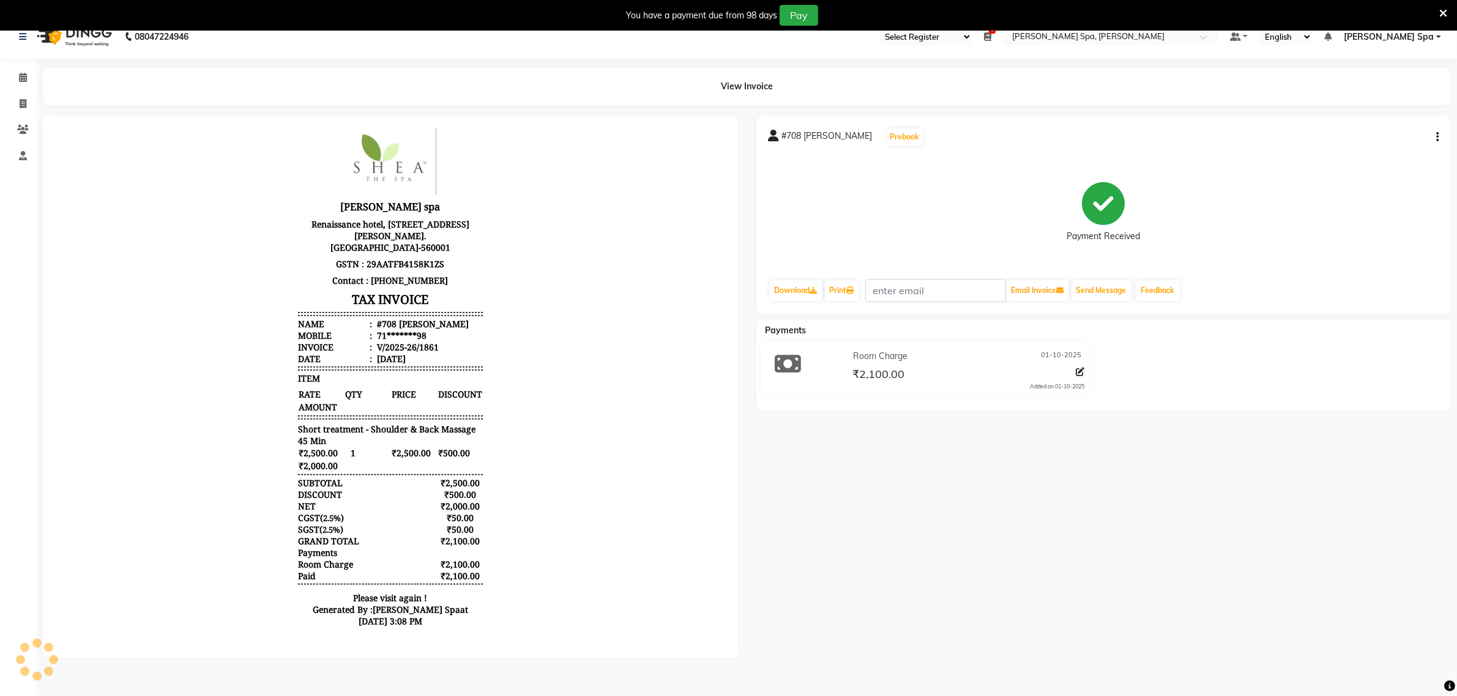
scroll to position [31, 0]
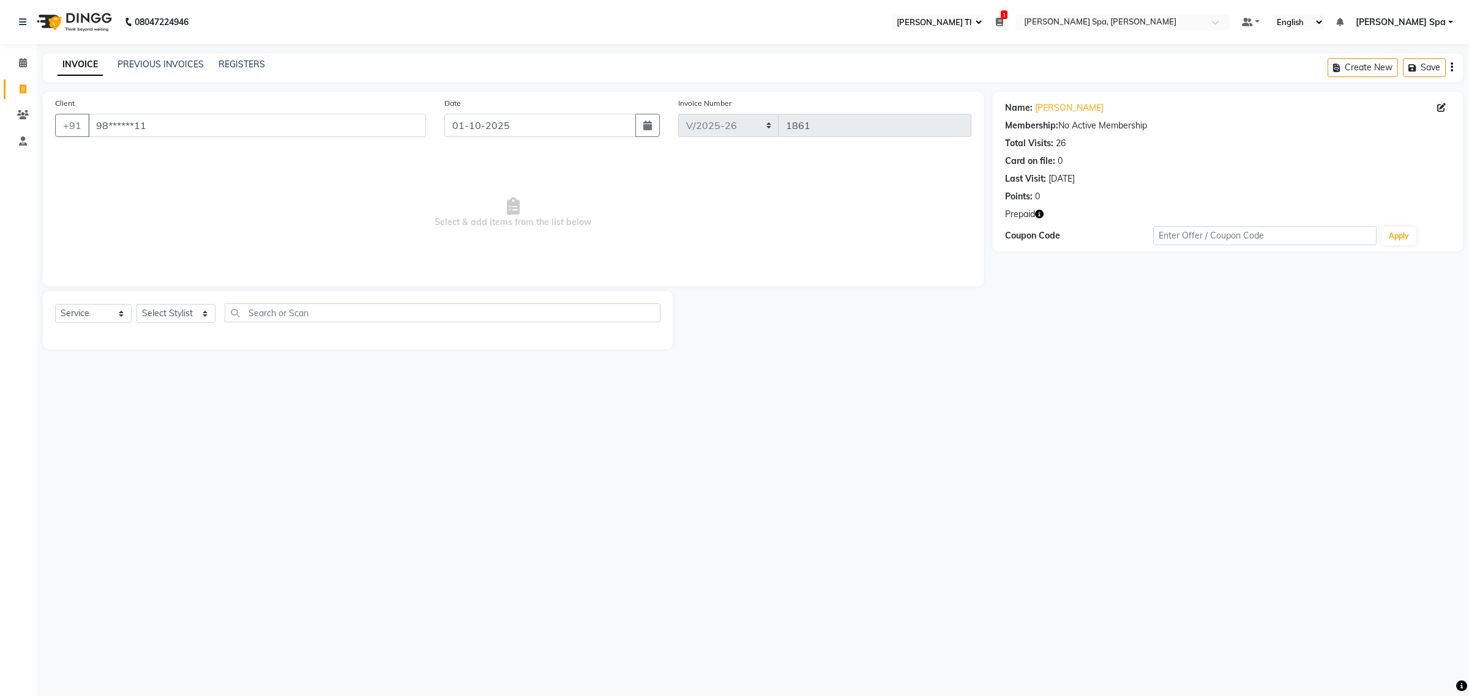
select select "100"
select select "8545"
select select "service"
click at [21, 65] on icon at bounding box center [23, 62] width 8 height 9
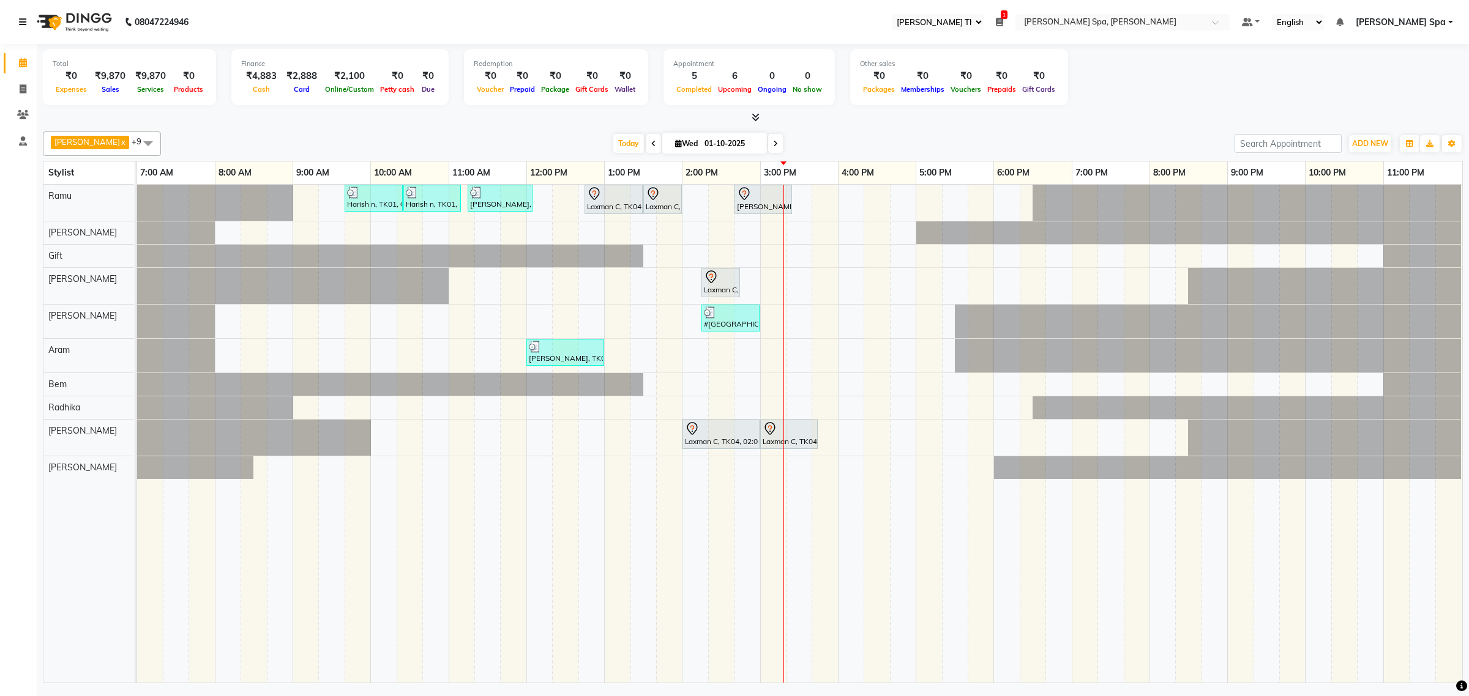
click at [26, 18] on icon at bounding box center [22, 22] width 7 height 9
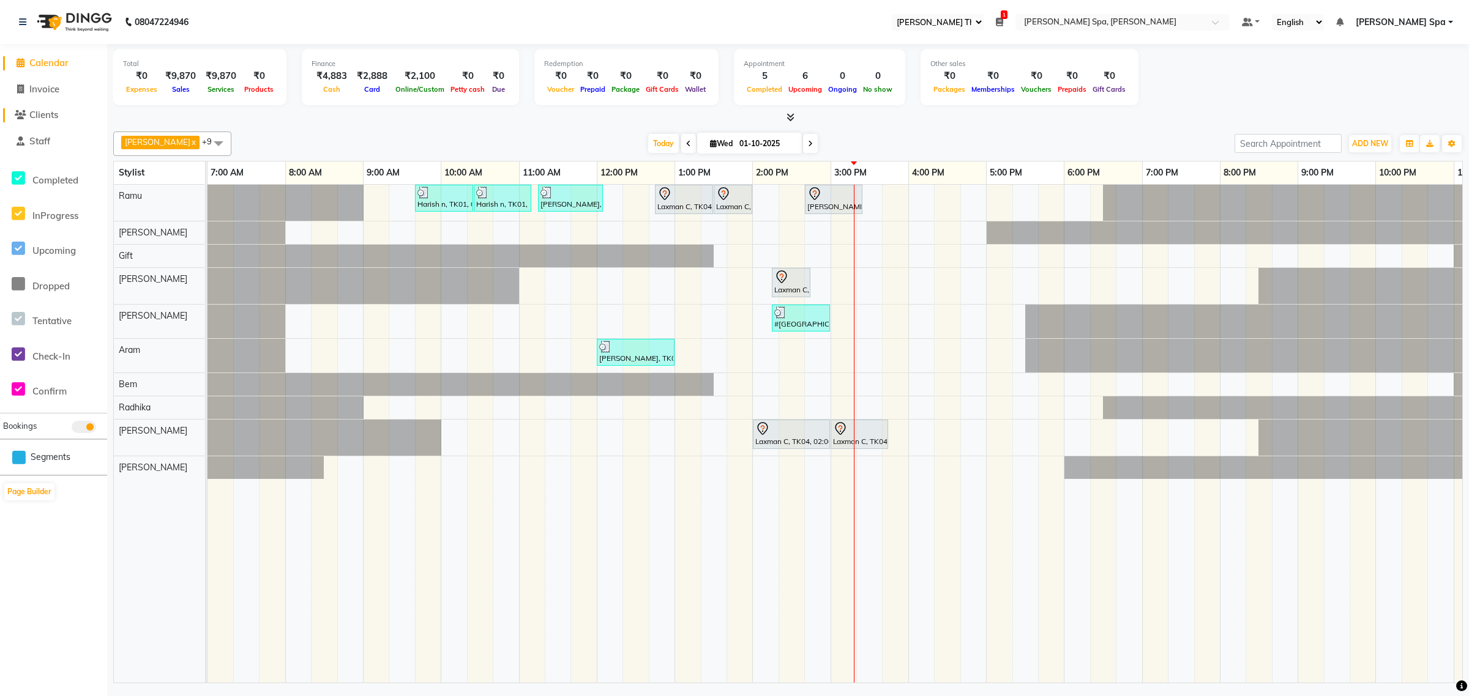
click at [56, 109] on span "Clients" at bounding box center [43, 115] width 29 height 12
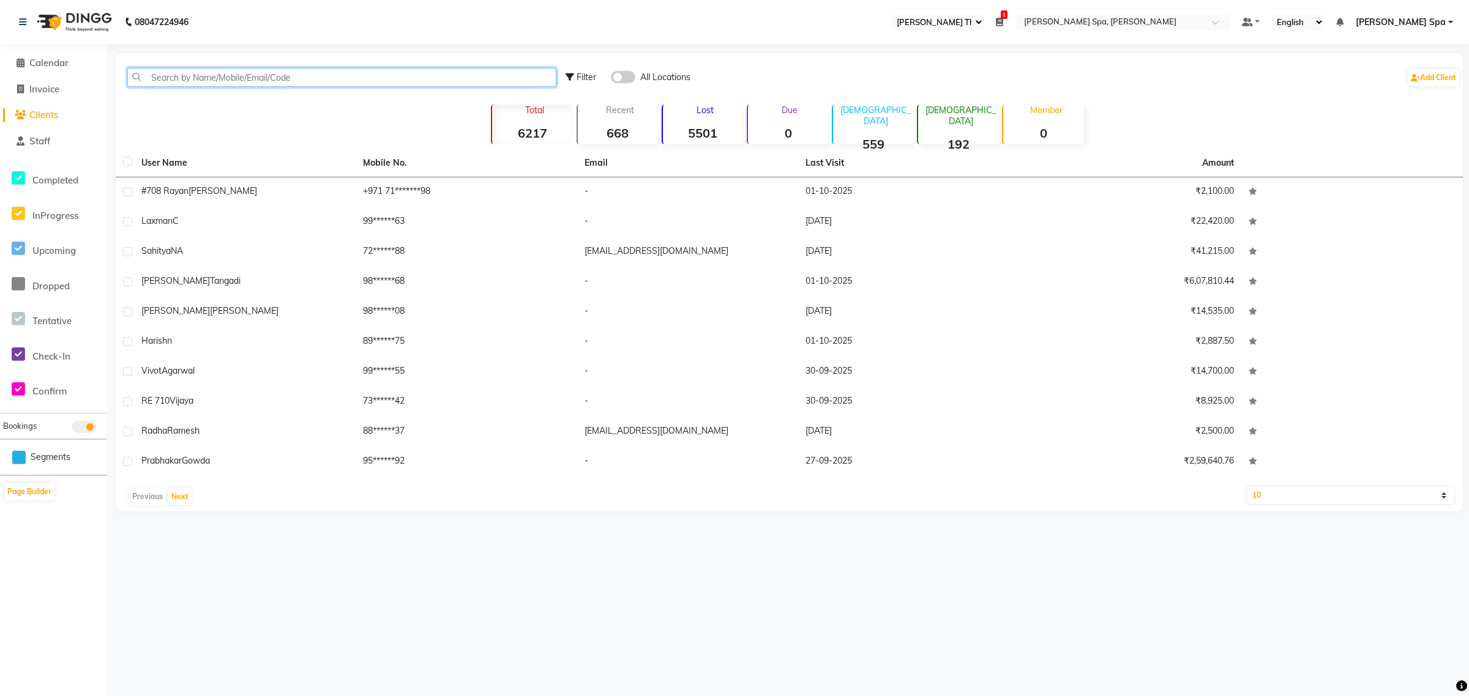
click at [317, 69] on input "text" at bounding box center [341, 77] width 429 height 19
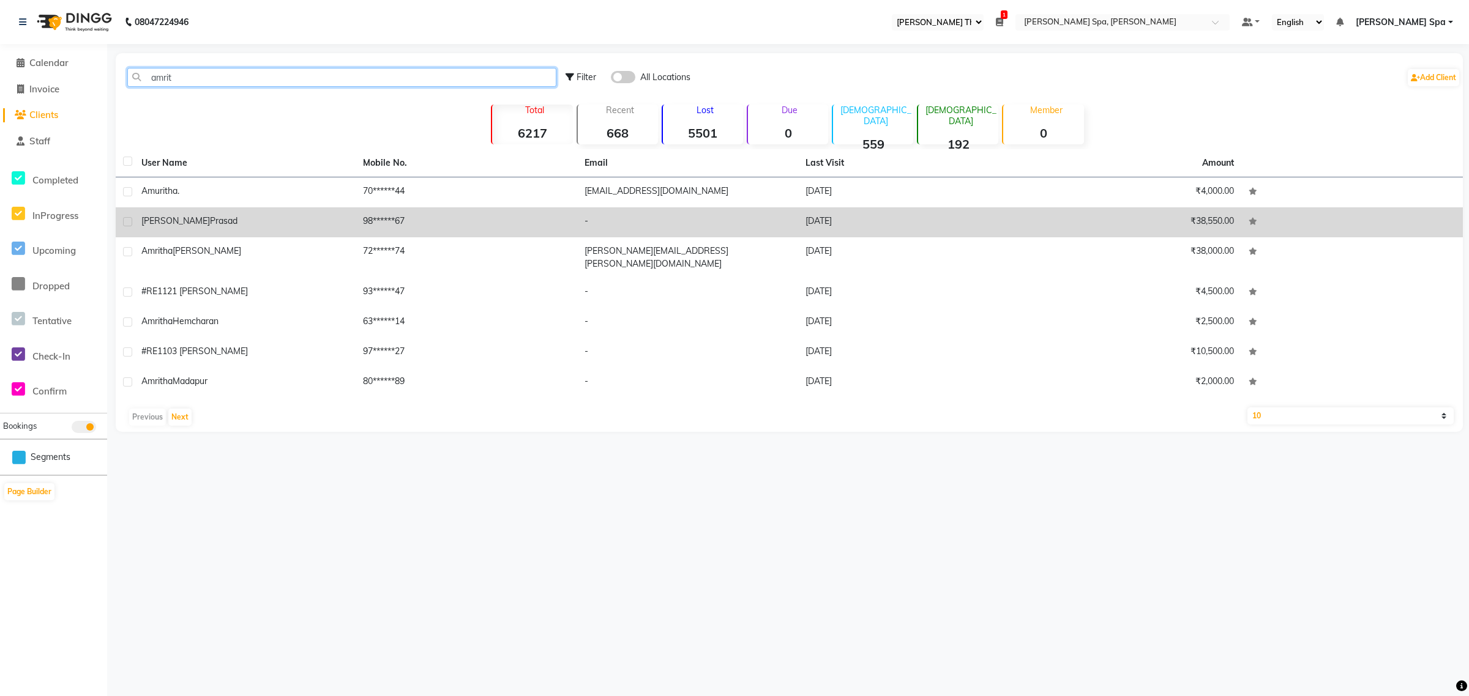
type input "amrit"
click at [249, 231] on td "[PERSON_NAME]" at bounding box center [245, 222] width 222 height 30
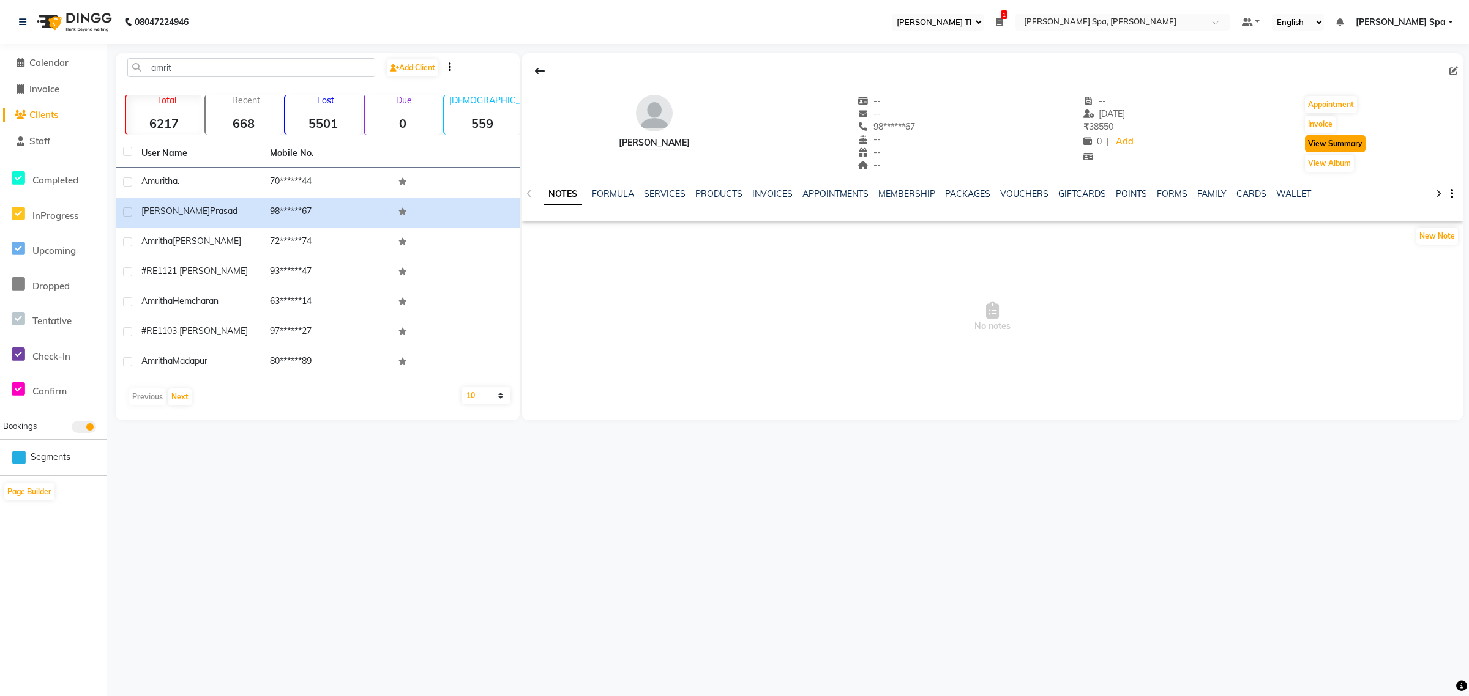
click at [1332, 147] on button "View Summary" at bounding box center [1335, 143] width 61 height 17
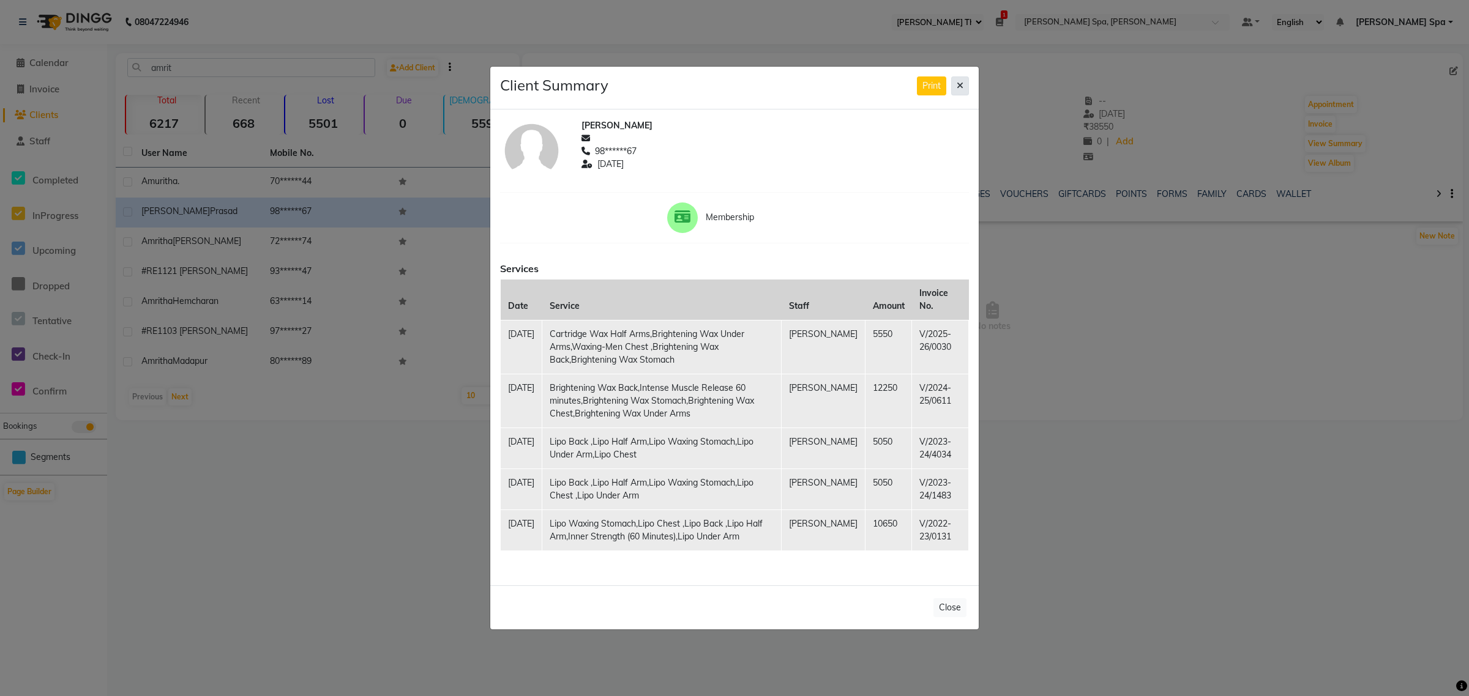
click at [960, 83] on icon at bounding box center [960, 85] width 7 height 9
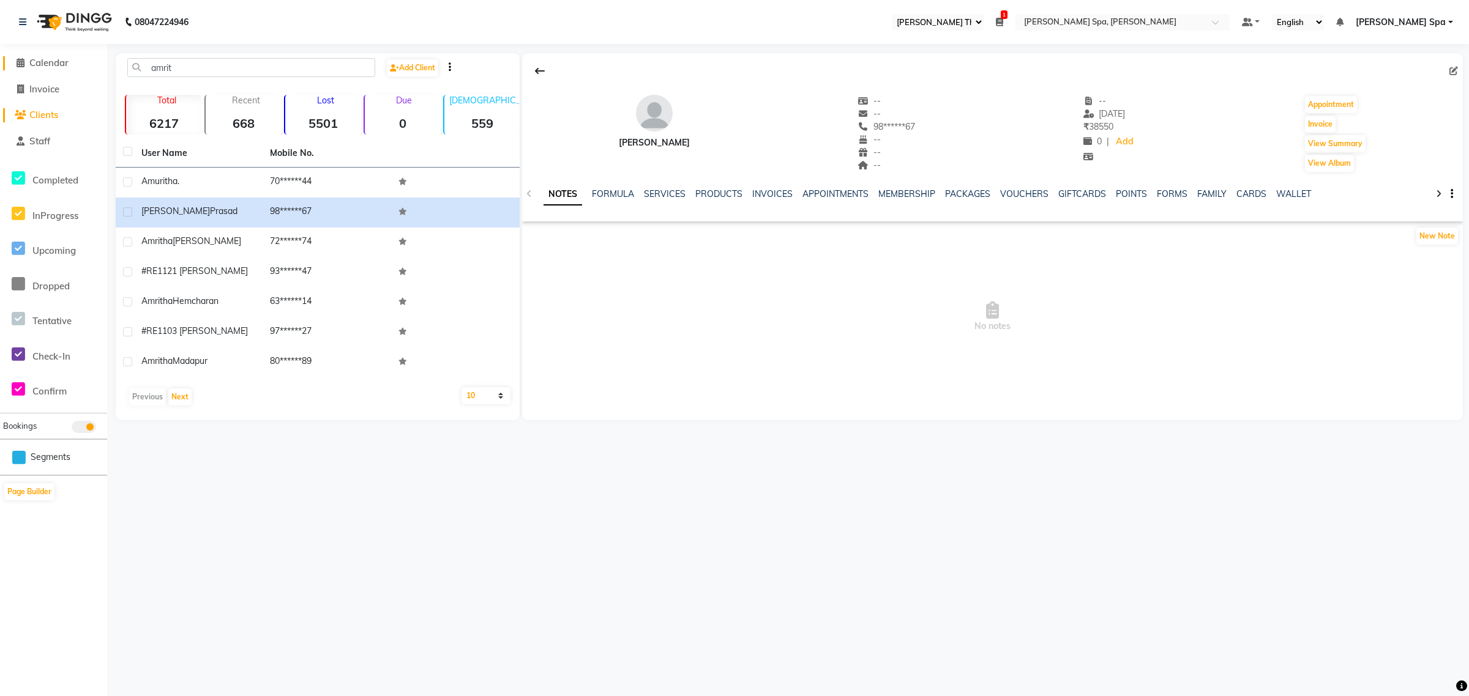
click at [59, 58] on span "Calendar" at bounding box center [48, 63] width 39 height 12
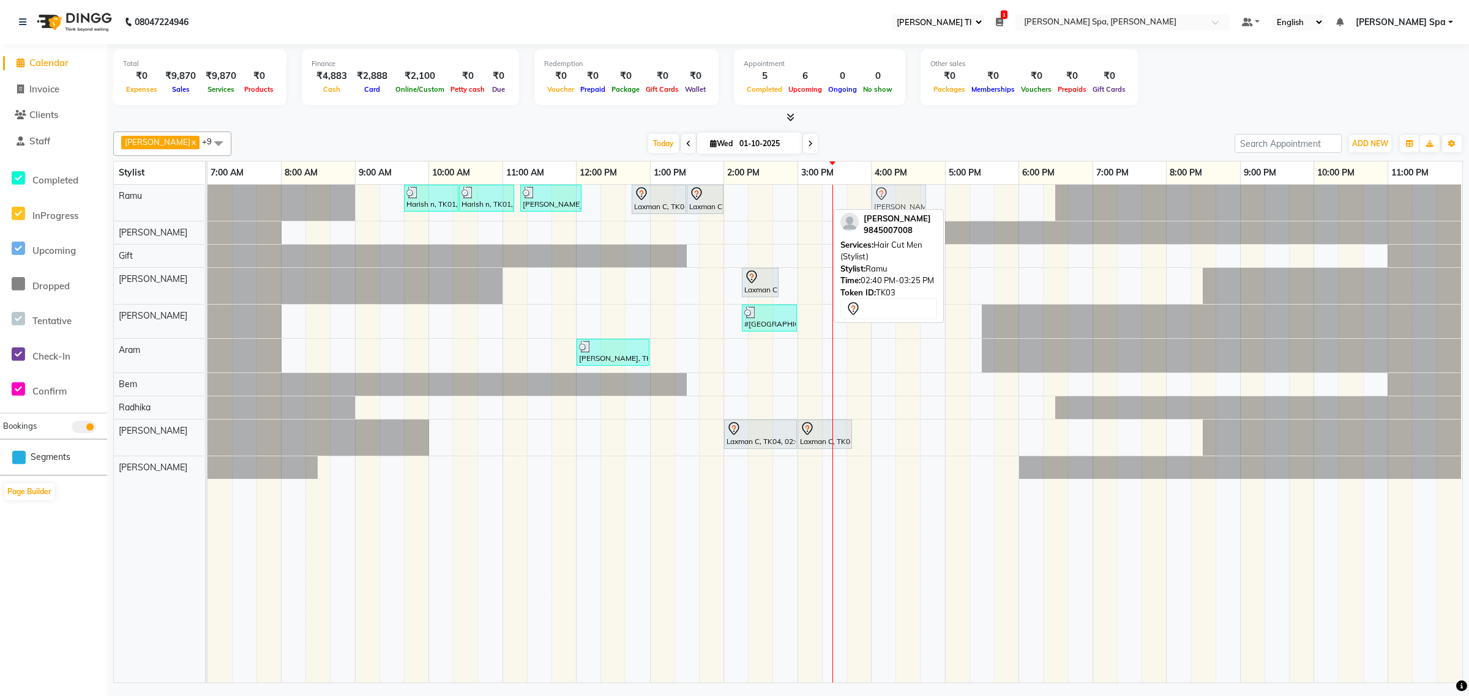
drag, startPoint x: 803, startPoint y: 206, endPoint x: 901, endPoint y: 209, distance: 98.6
click at [901, 209] on div "[PERSON_NAME] x Bem x Gift x [PERSON_NAME] x [PERSON_NAME] x [PERSON_NAME] x [P…" at bounding box center [787, 405] width 1349 height 557
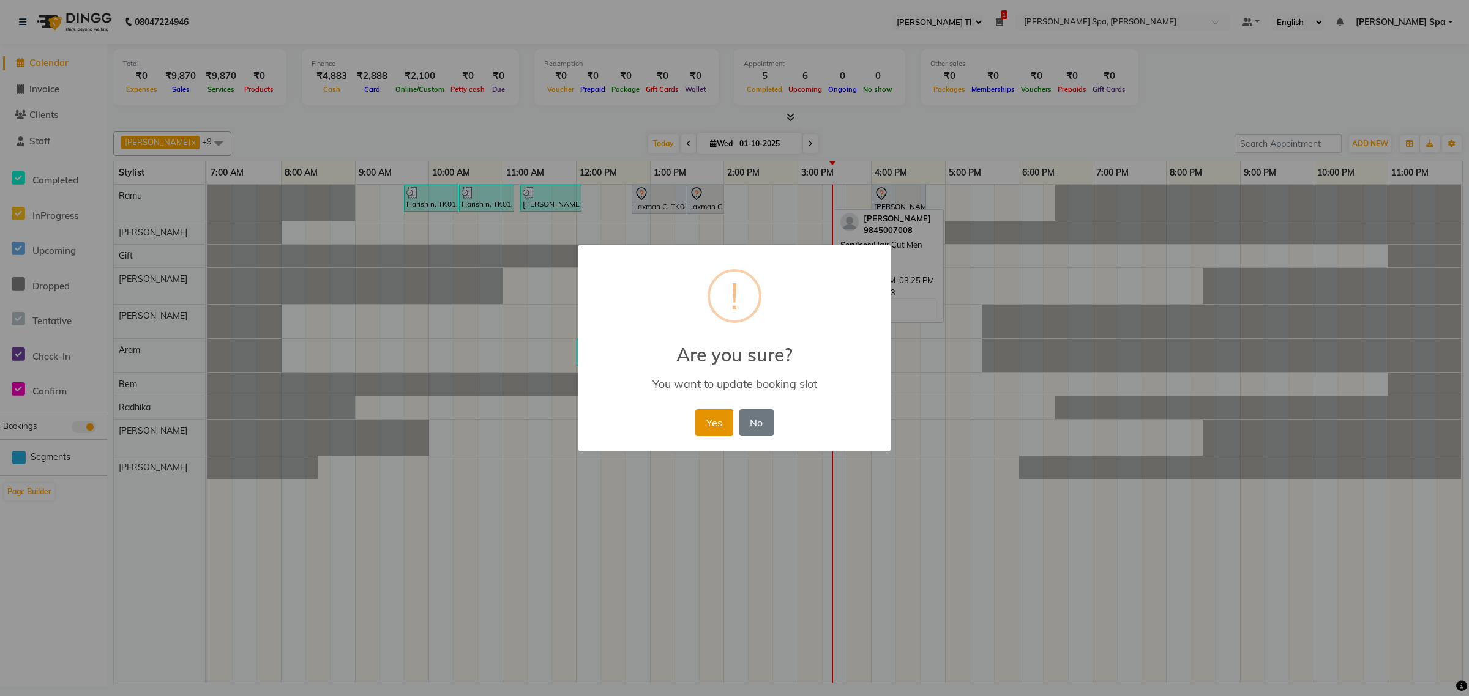
click at [720, 427] on button "Yes" at bounding box center [713, 422] width 37 height 27
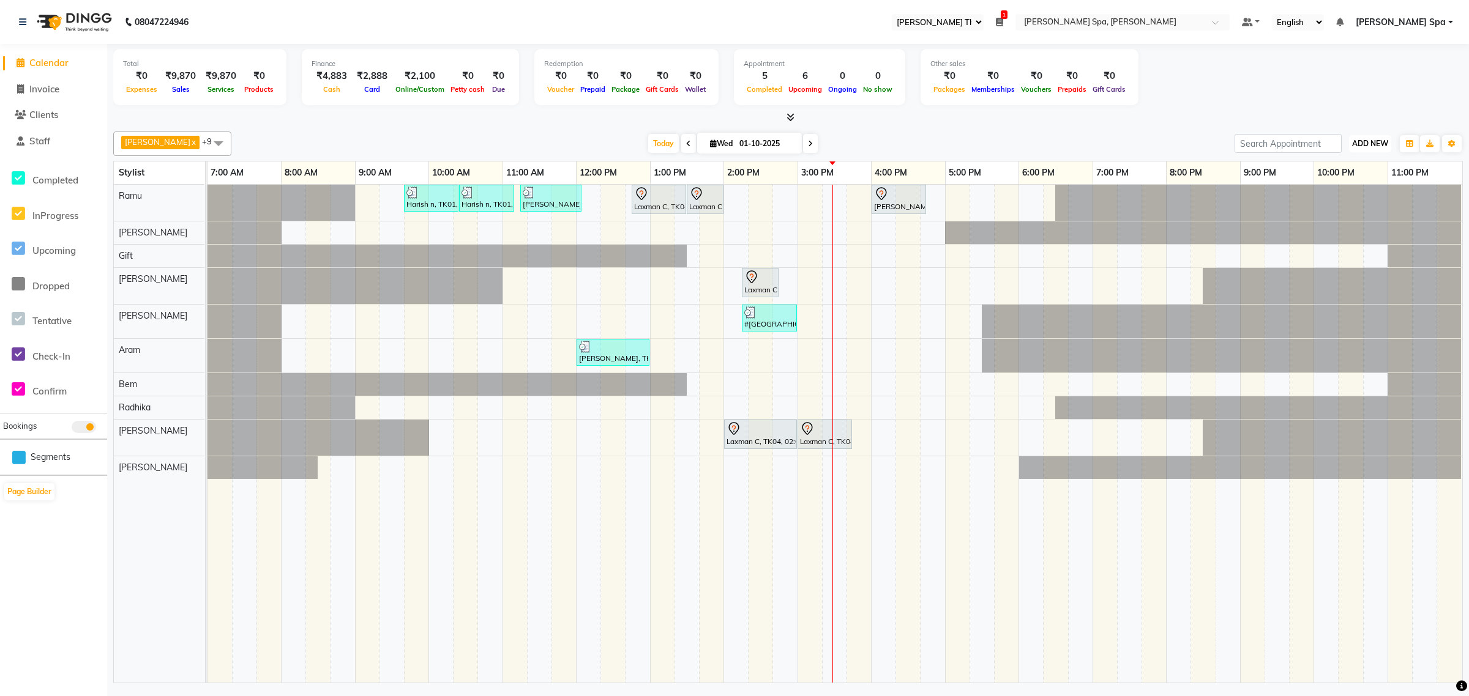
click at [1369, 147] on span "ADD NEW" at bounding box center [1370, 143] width 36 height 9
click at [1354, 169] on button "Add Appointment" at bounding box center [1342, 167] width 97 height 16
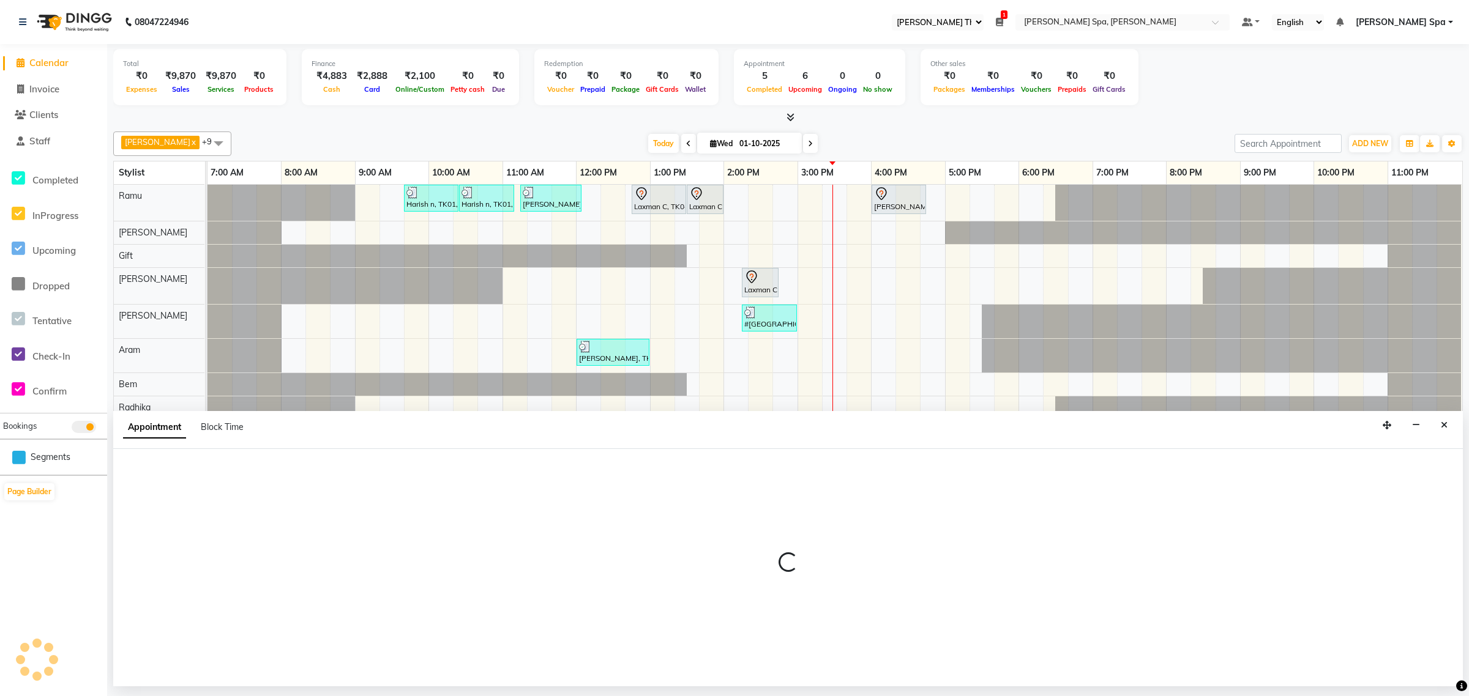
select select "tentative"
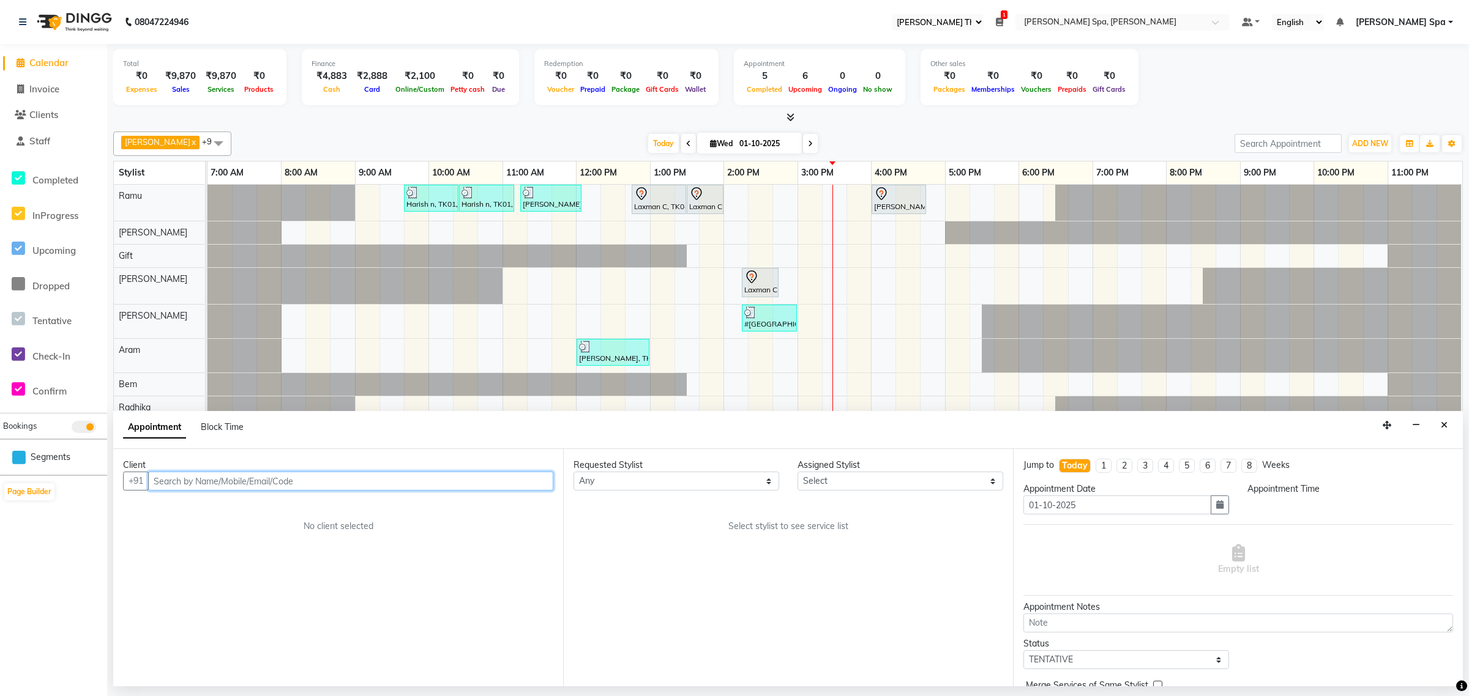
select select "480"
click at [193, 479] on input "text" at bounding box center [350, 481] width 405 height 19
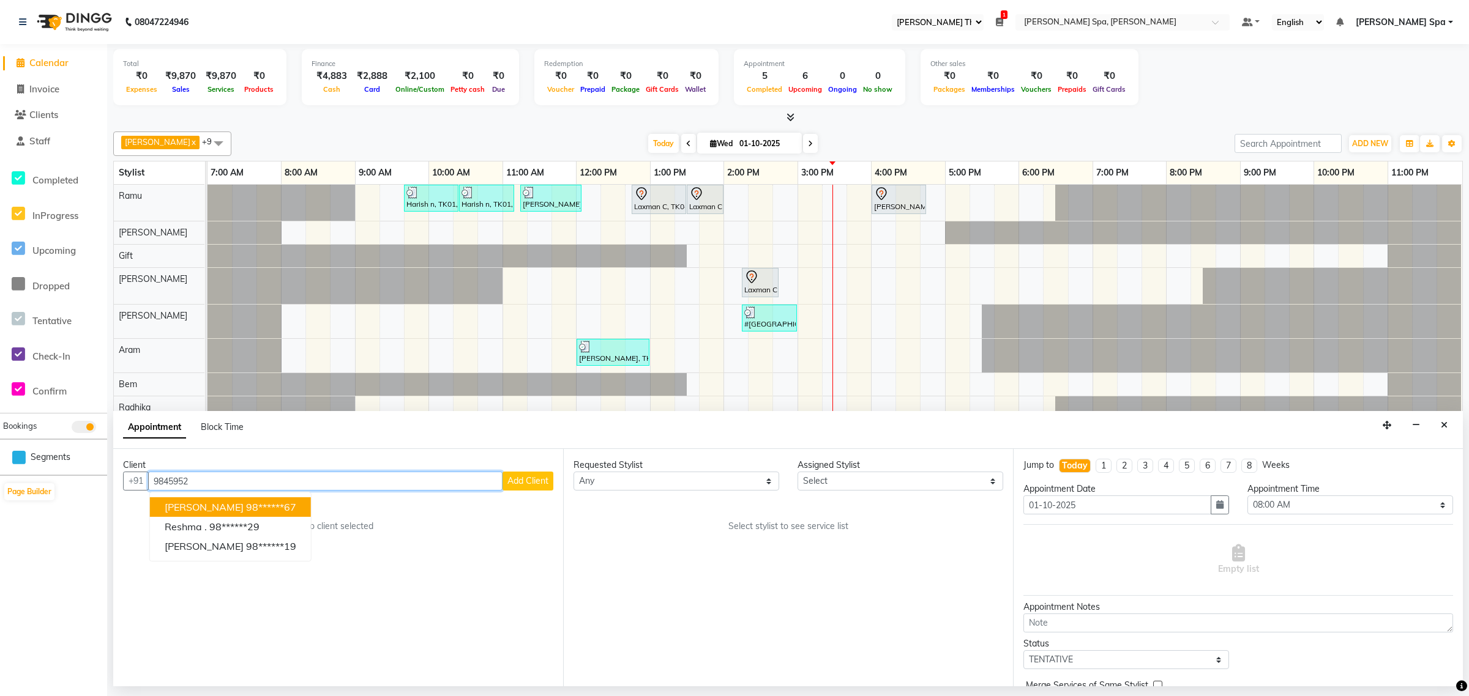
click at [213, 510] on span "[PERSON_NAME]" at bounding box center [204, 507] width 79 height 12
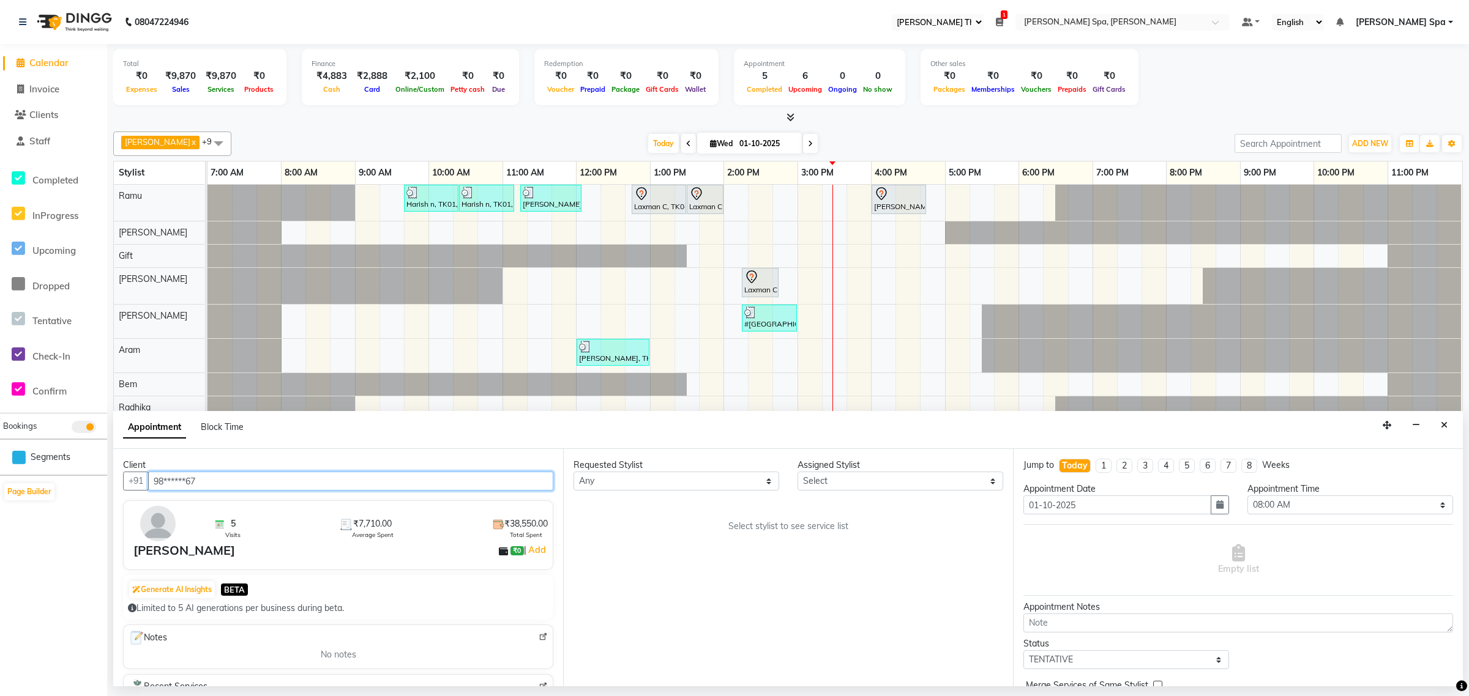
type input "98******67"
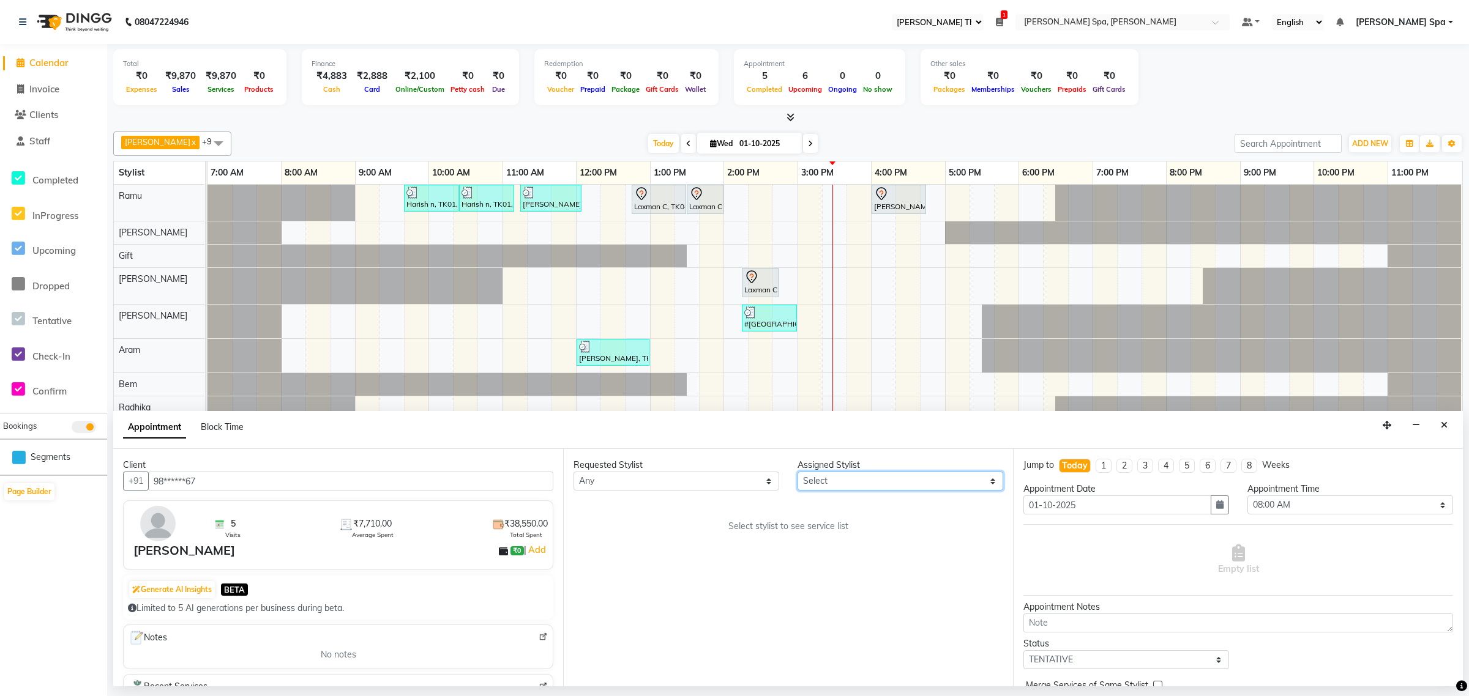
click at [851, 478] on select "Select [PERSON_NAME] Bem Gift [PERSON_NAME] Radhika [PERSON_NAME] [PERSON_NAME]…" at bounding box center [900, 481] width 206 height 19
select select "84964"
click at [797, 472] on select "Select [PERSON_NAME] Bem Gift [PERSON_NAME] Radhika [PERSON_NAME] [PERSON_NAME]…" at bounding box center [900, 481] width 206 height 19
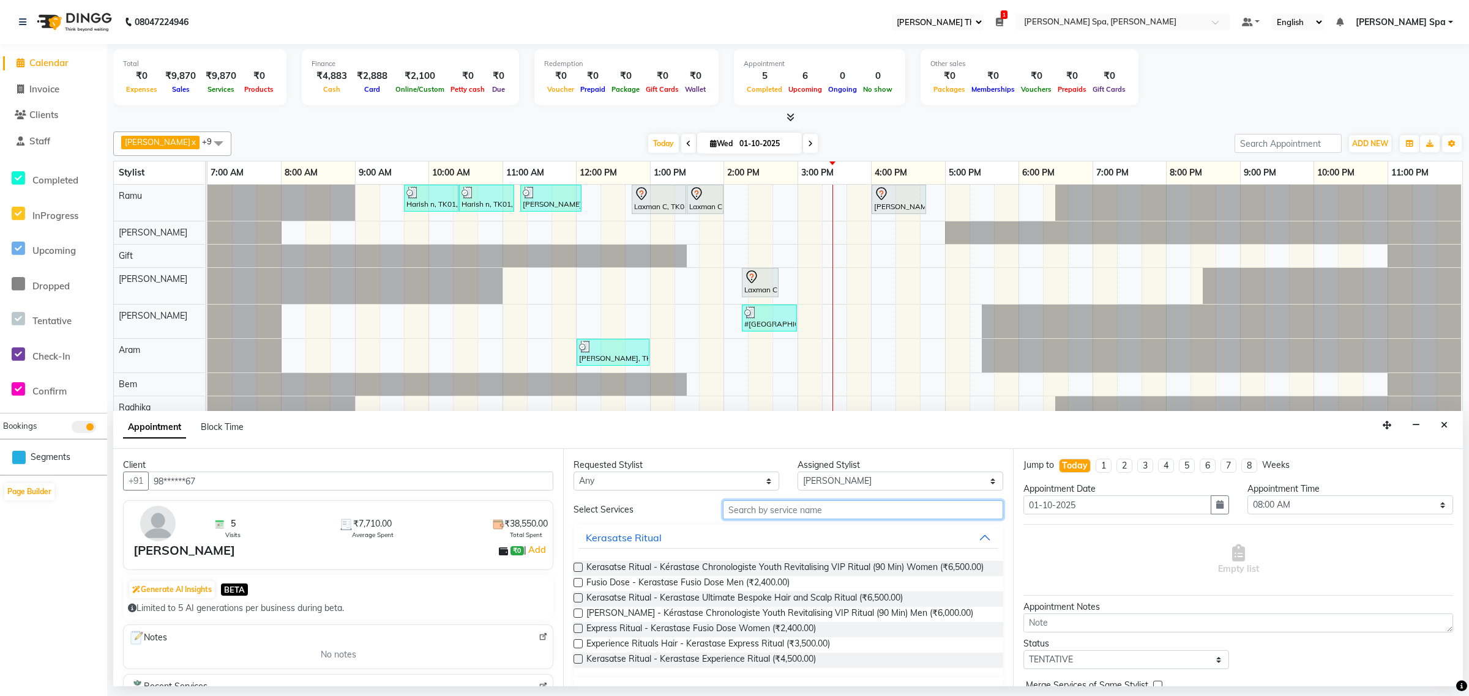
click at [748, 514] on input "text" at bounding box center [863, 510] width 280 height 19
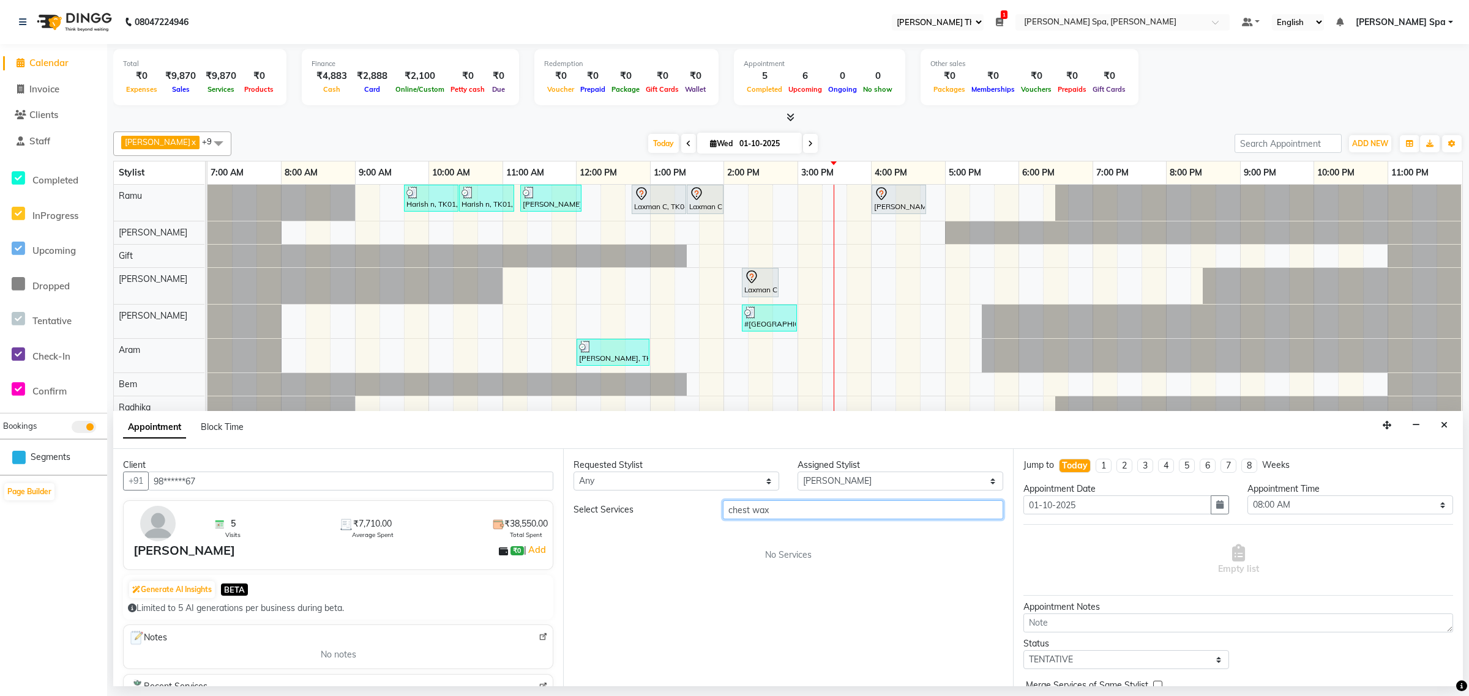
click at [785, 516] on input "chest wax" at bounding box center [863, 510] width 280 height 19
type input "chest"
click at [783, 591] on button "Waxing" at bounding box center [788, 600] width 420 height 22
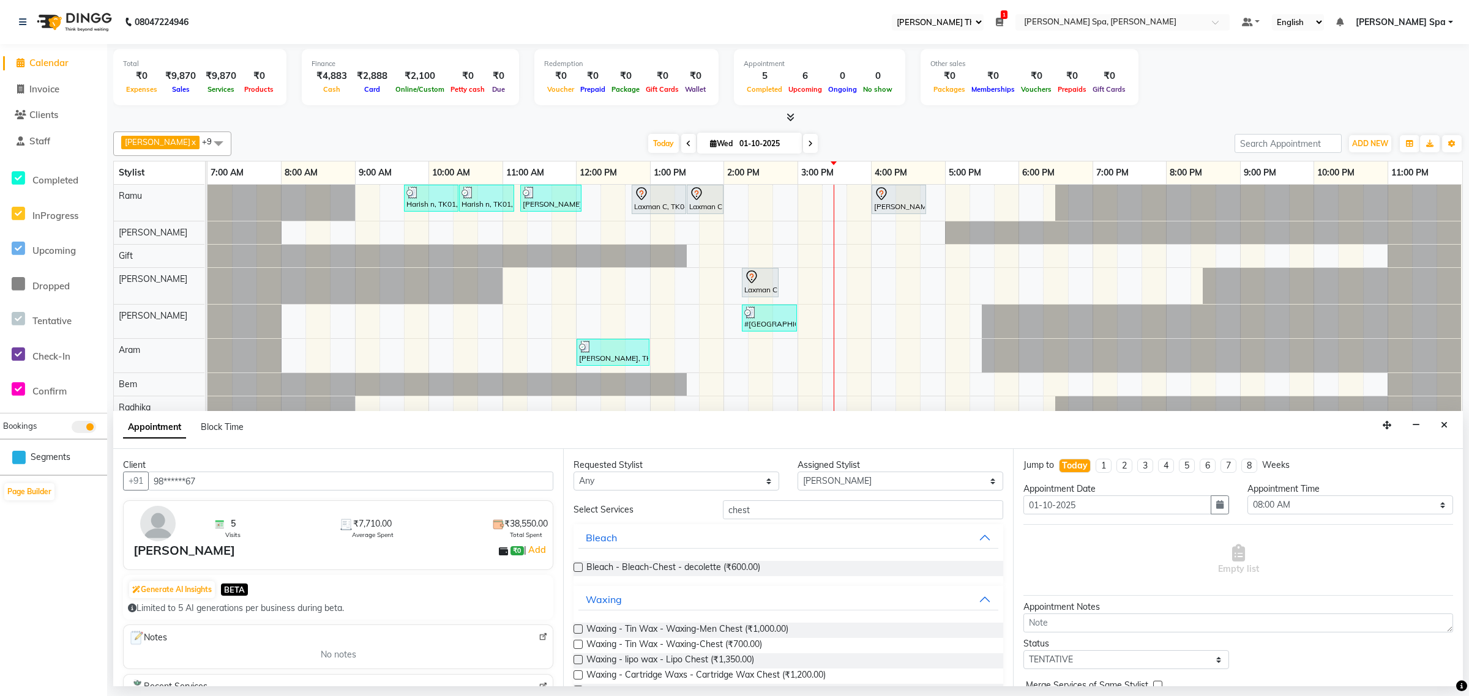
click at [579, 676] on label at bounding box center [577, 675] width 9 height 9
click at [579, 676] on input "checkbox" at bounding box center [577, 677] width 8 height 8
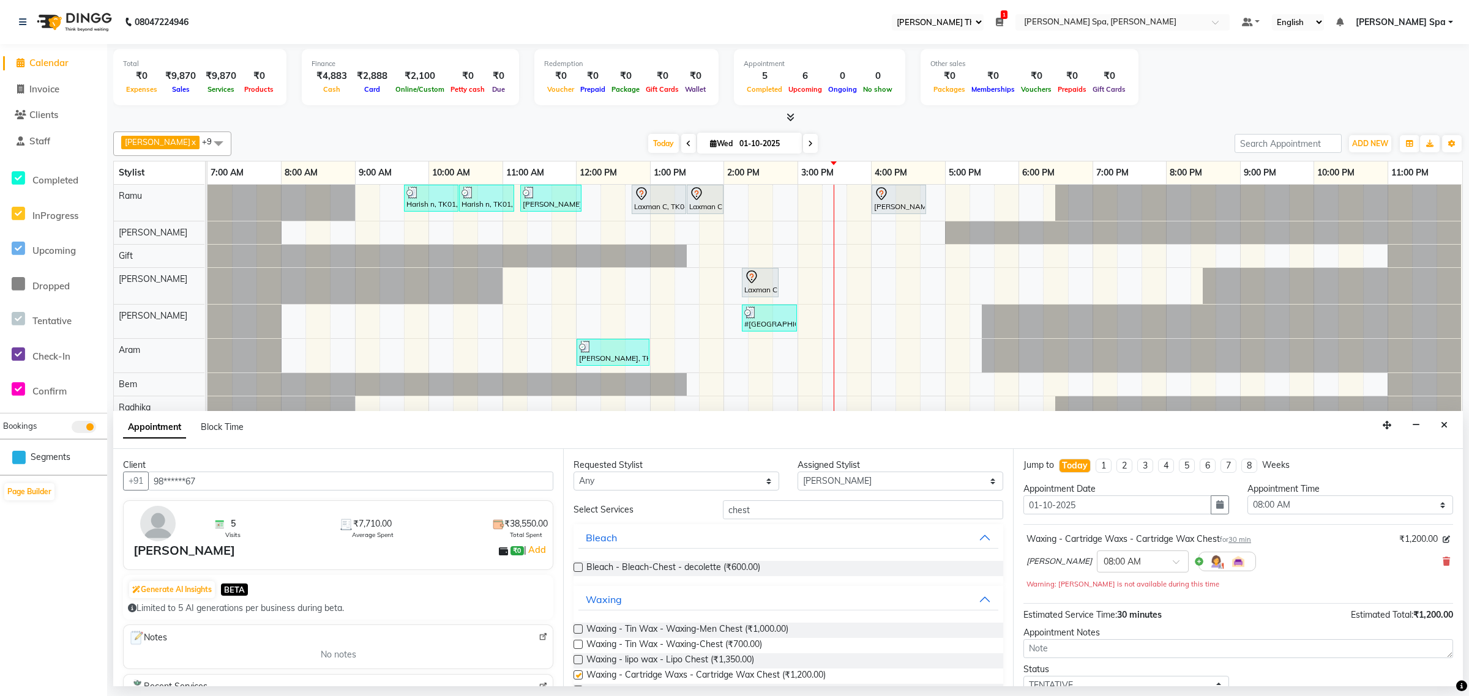
checkbox input "false"
click at [1133, 561] on div at bounding box center [1142, 560] width 91 height 13
click at [1097, 643] on div "03:30 PM (Booked)" at bounding box center [1142, 639] width 91 height 24
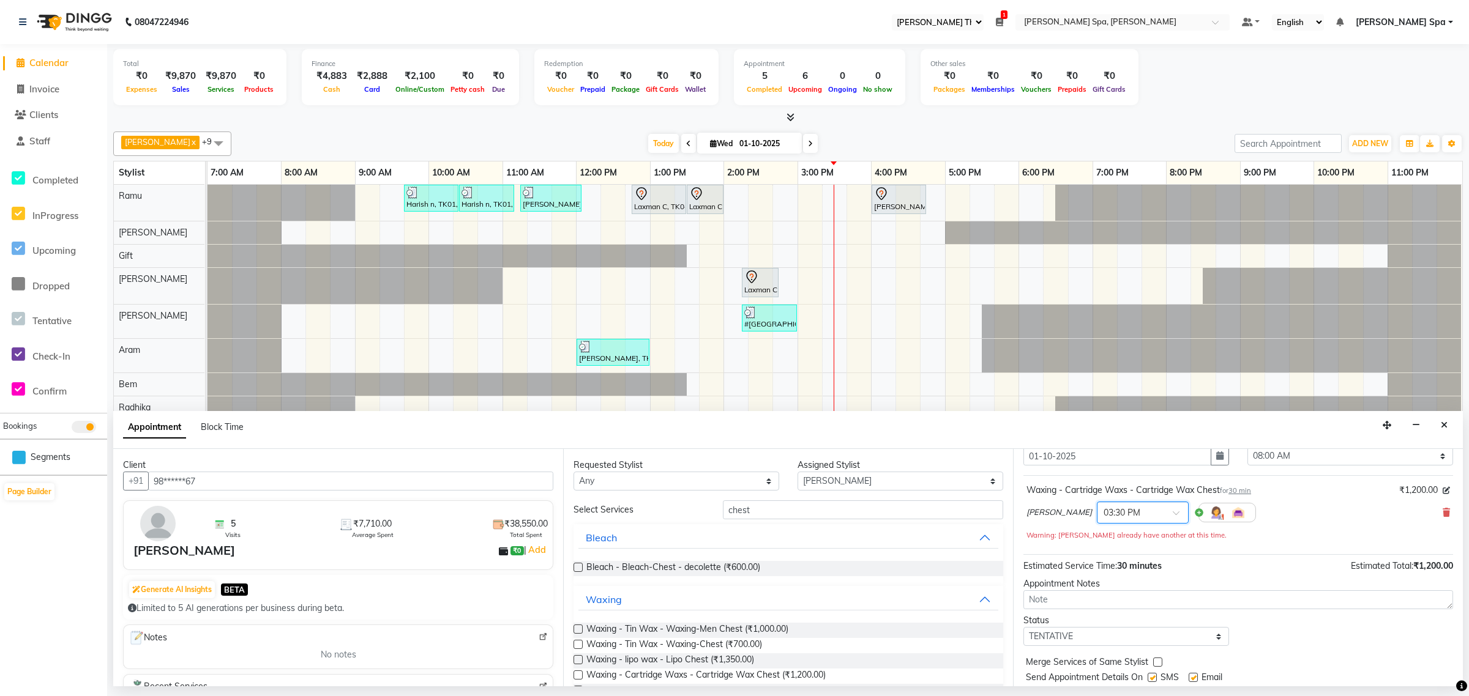
scroll to position [87, 0]
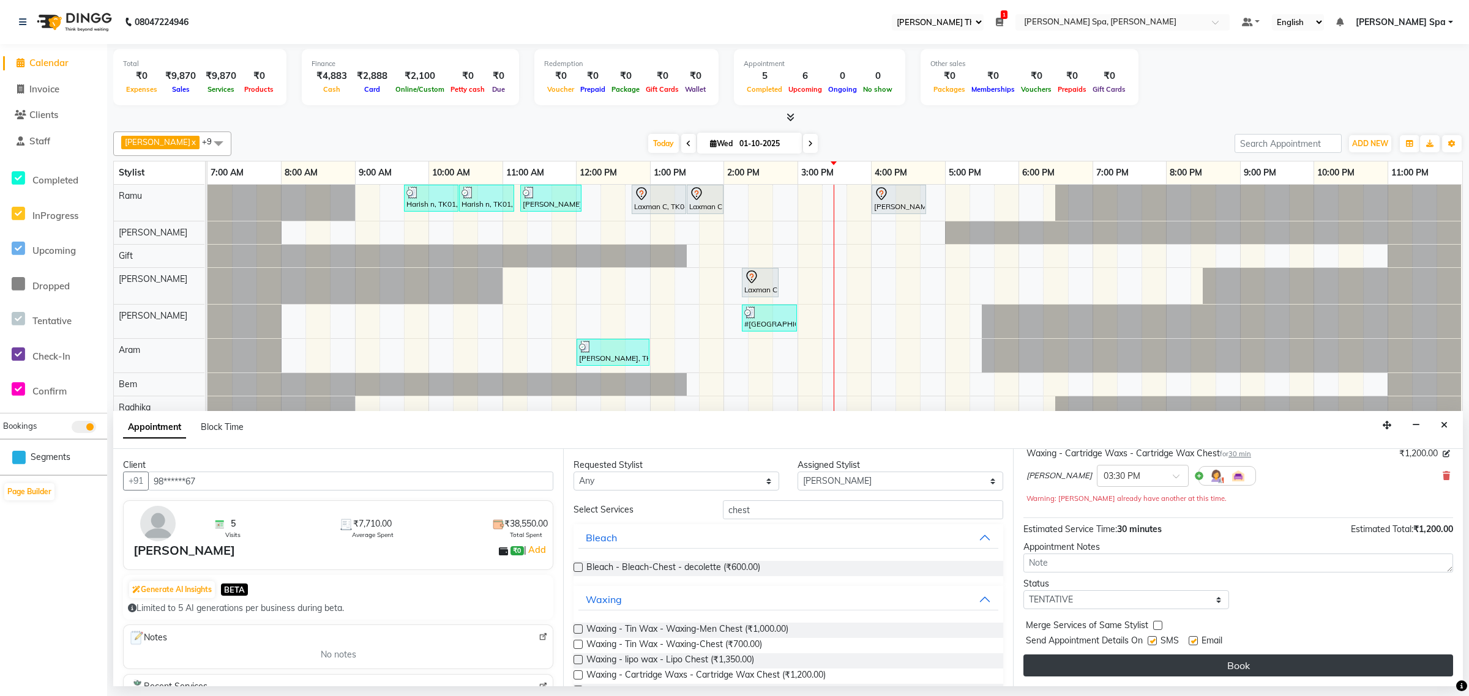
click at [1210, 662] on button "Book" at bounding box center [1238, 666] width 430 height 22
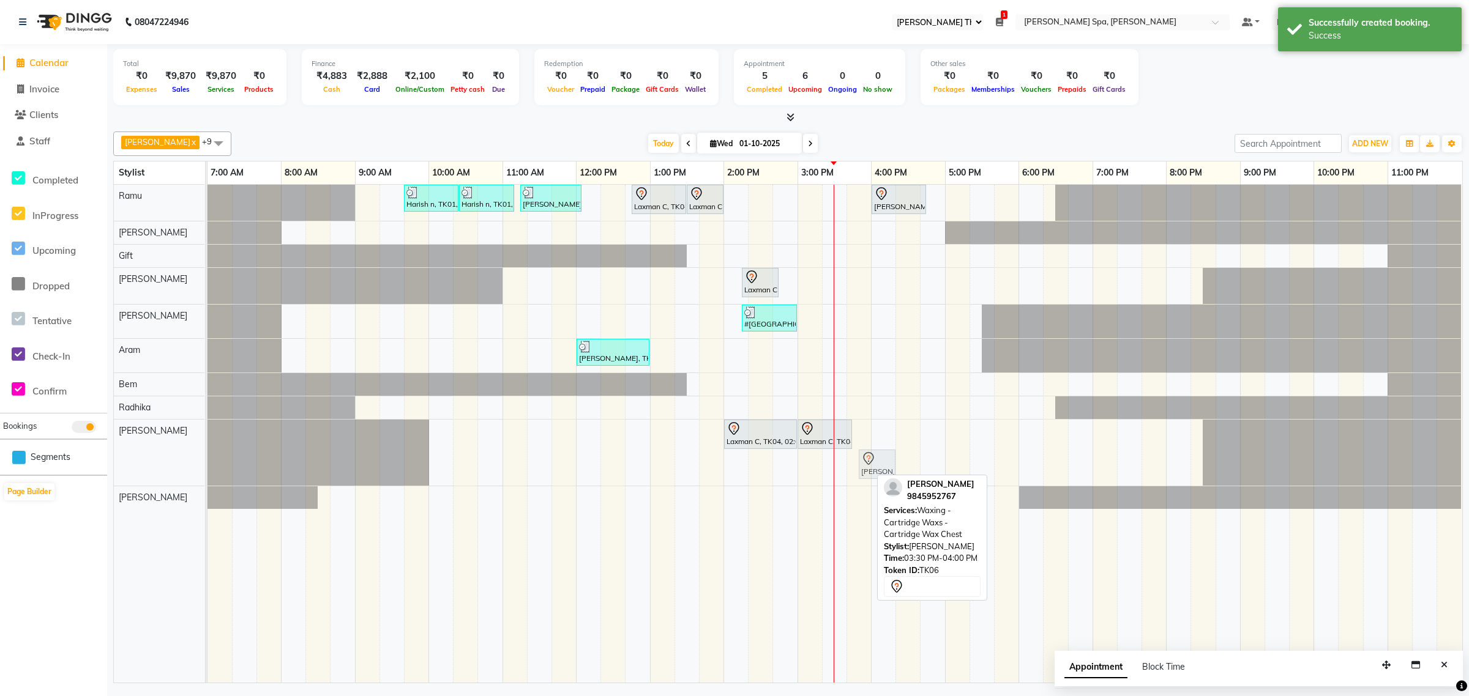
drag, startPoint x: 849, startPoint y: 466, endPoint x: 870, endPoint y: 447, distance: 28.6
click at [870, 447] on div "Harish n, TK01, 09:40 AM-10:25 AM, Hair Cut Men (Stylist) Harish n, TK01, 10:25…" at bounding box center [834, 434] width 1255 height 498
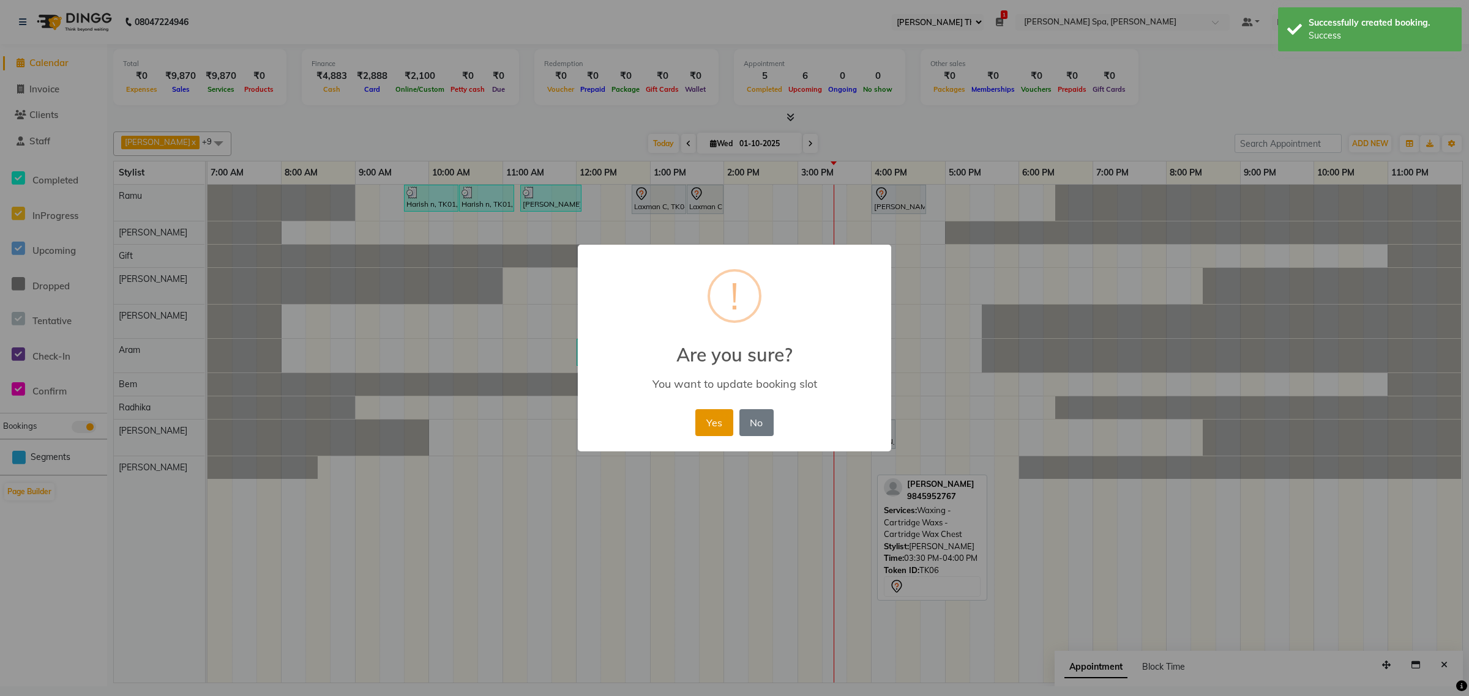
click at [718, 419] on button "Yes" at bounding box center [713, 422] width 37 height 27
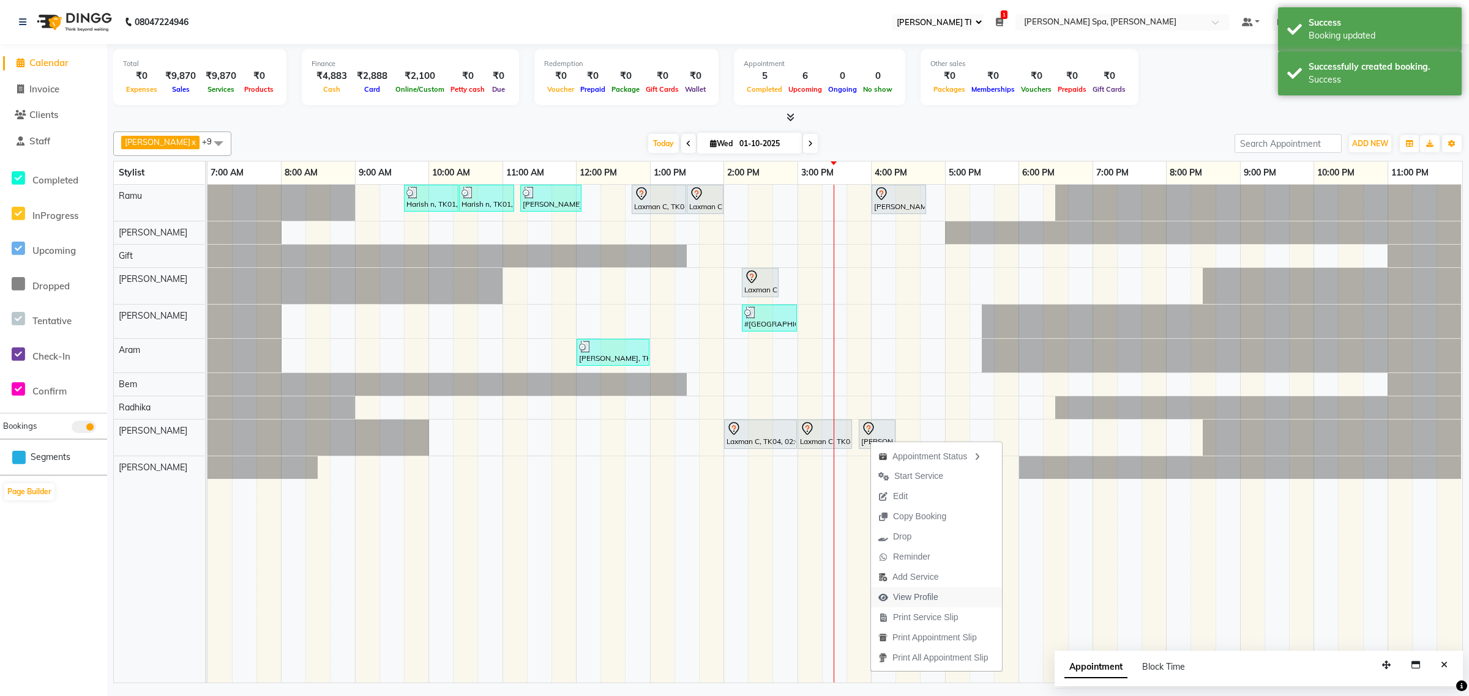
click at [912, 597] on span "View Profile" at bounding box center [915, 597] width 45 height 13
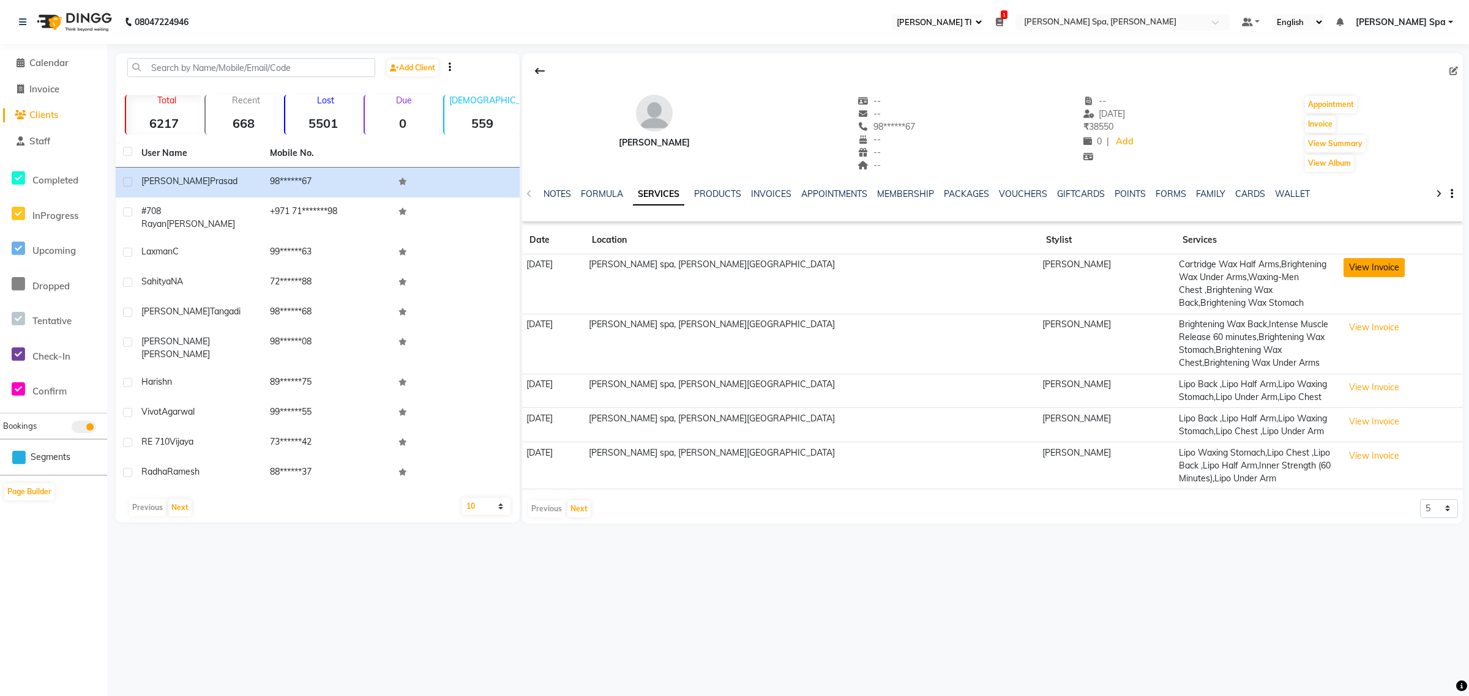
click at [1351, 262] on button "View Invoice" at bounding box center [1373, 267] width 61 height 19
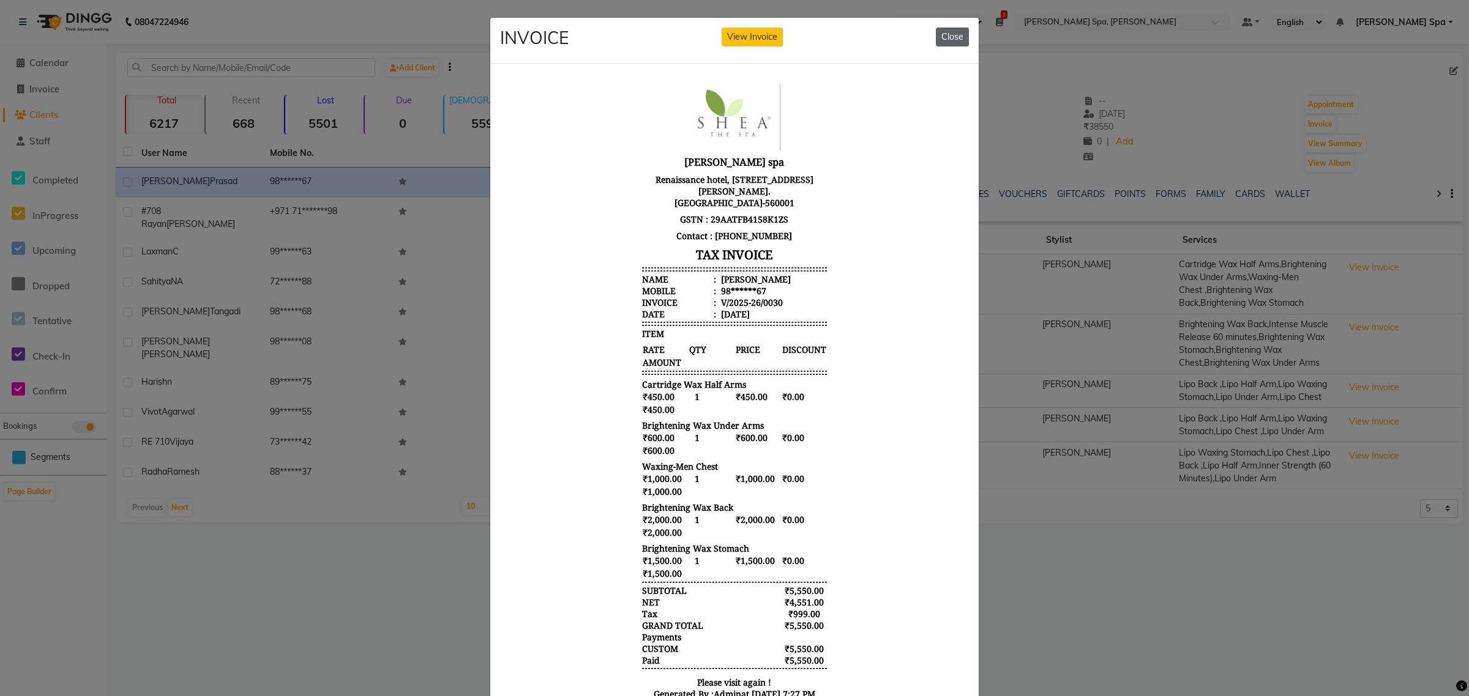
click at [940, 34] on button "Close" at bounding box center [952, 37] width 33 height 19
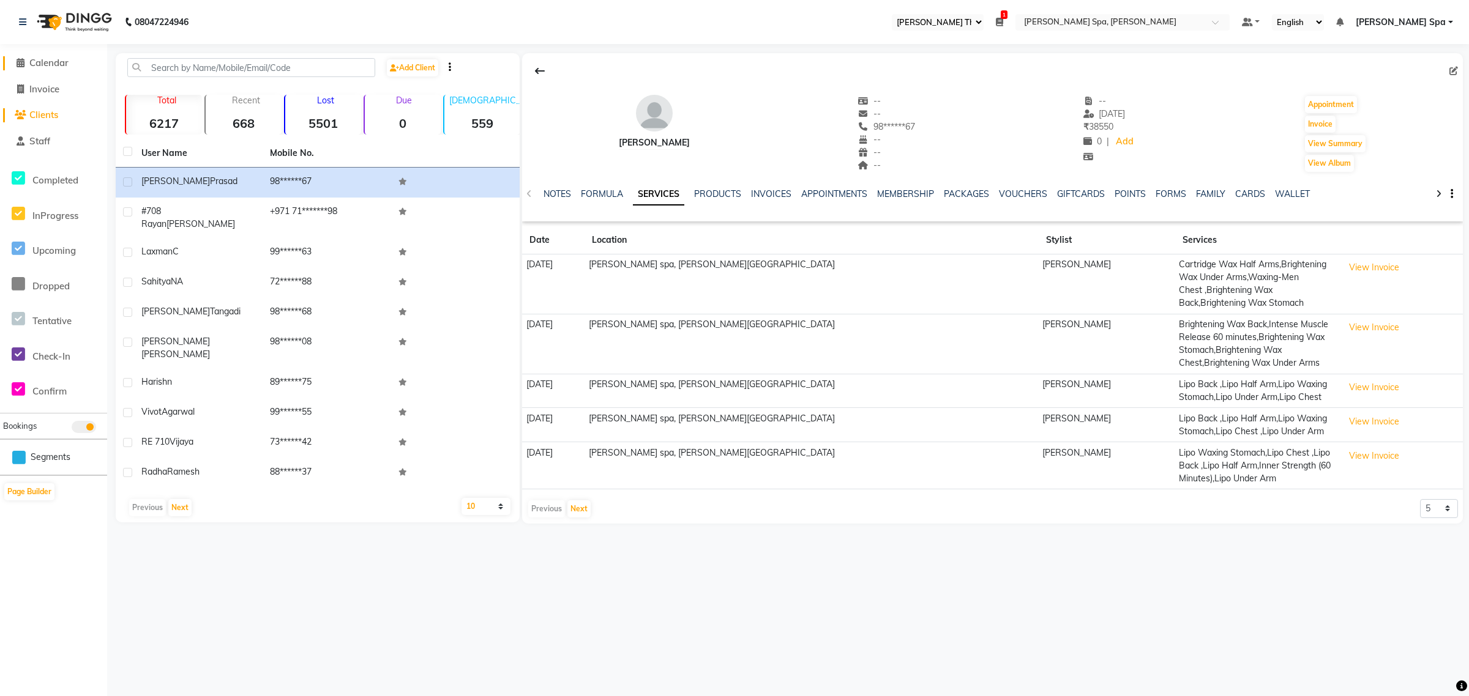
click at [42, 65] on span "Calendar" at bounding box center [48, 63] width 39 height 12
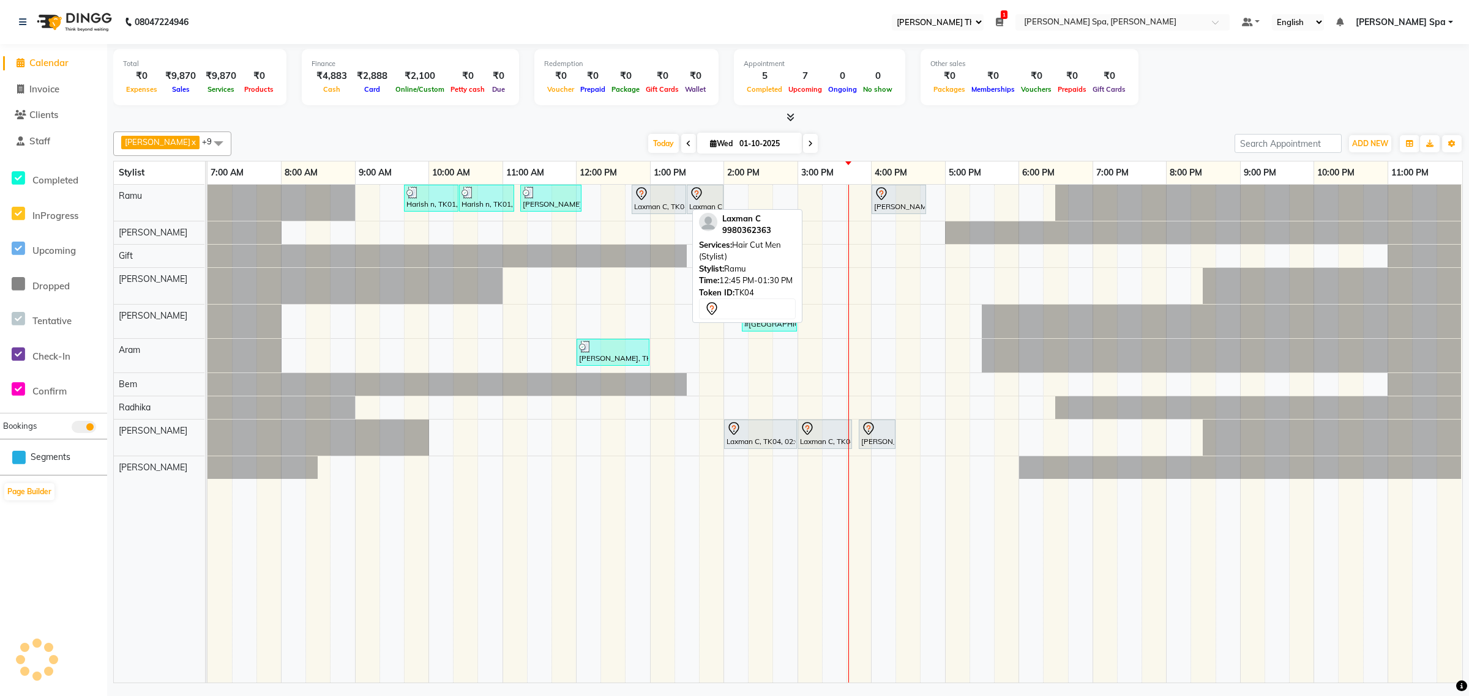
click at [655, 206] on div "Laxman C, TK04, 12:45 PM-01:30 PM, Hair Cut Men (Stylist)" at bounding box center [659, 200] width 52 height 26
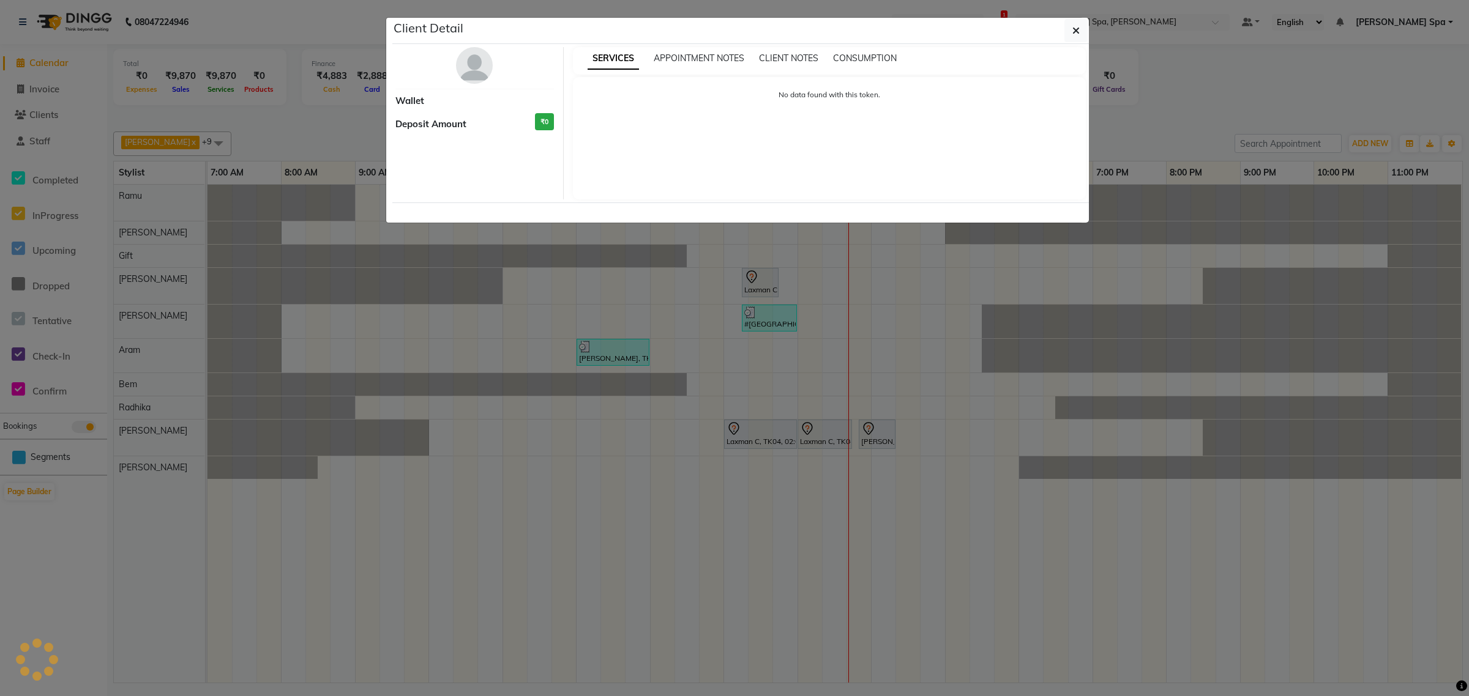
select select "7"
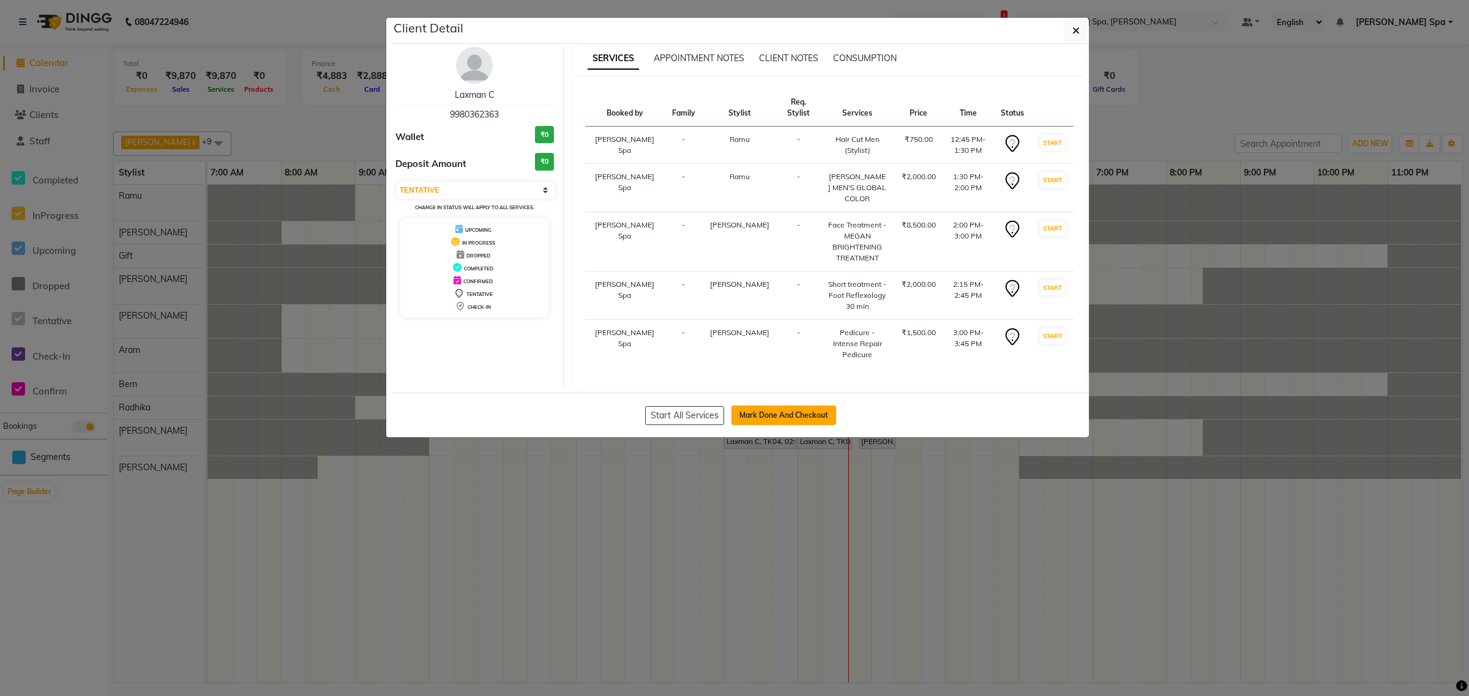
drag, startPoint x: 772, startPoint y: 386, endPoint x: 781, endPoint y: 389, distance: 9.5
click at [772, 406] on button "Mark Done And Checkout" at bounding box center [783, 416] width 105 height 20
select select "service"
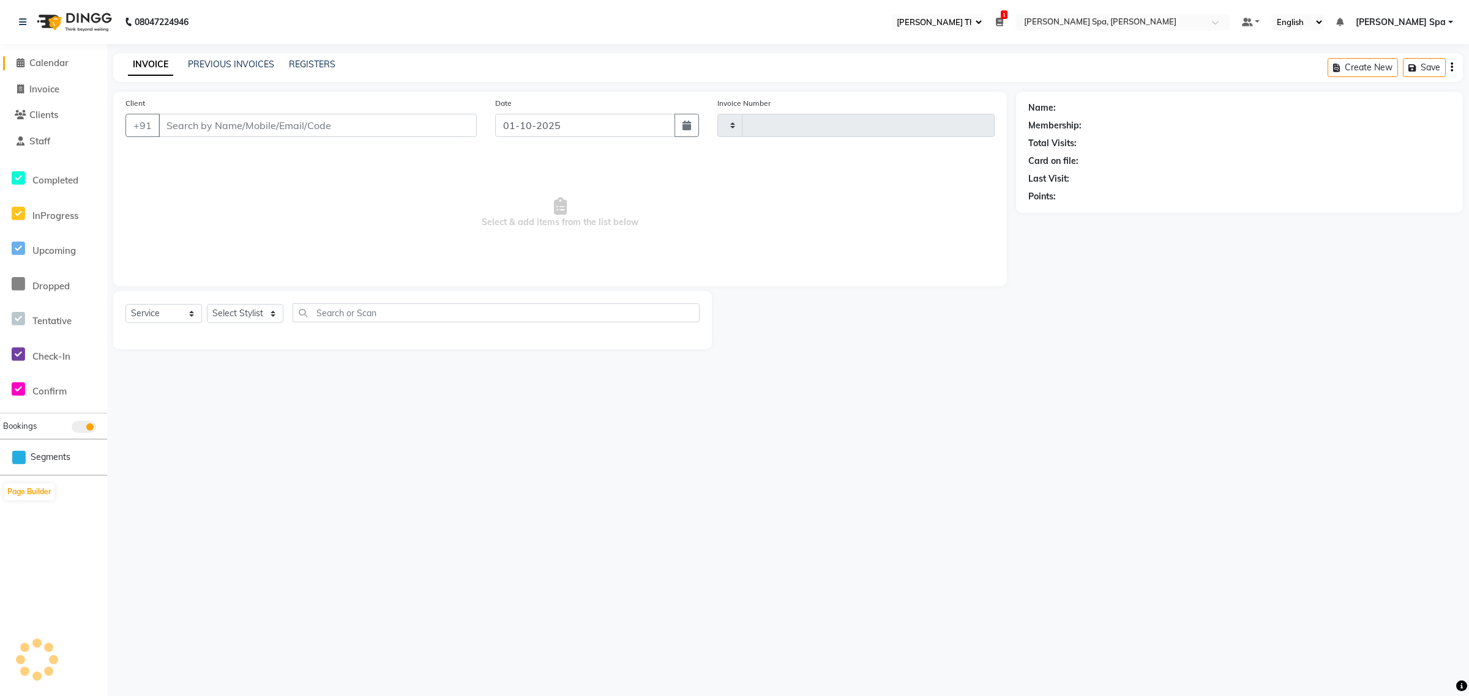
type input "1862"
select select "8545"
type input "99******63"
select select "84964"
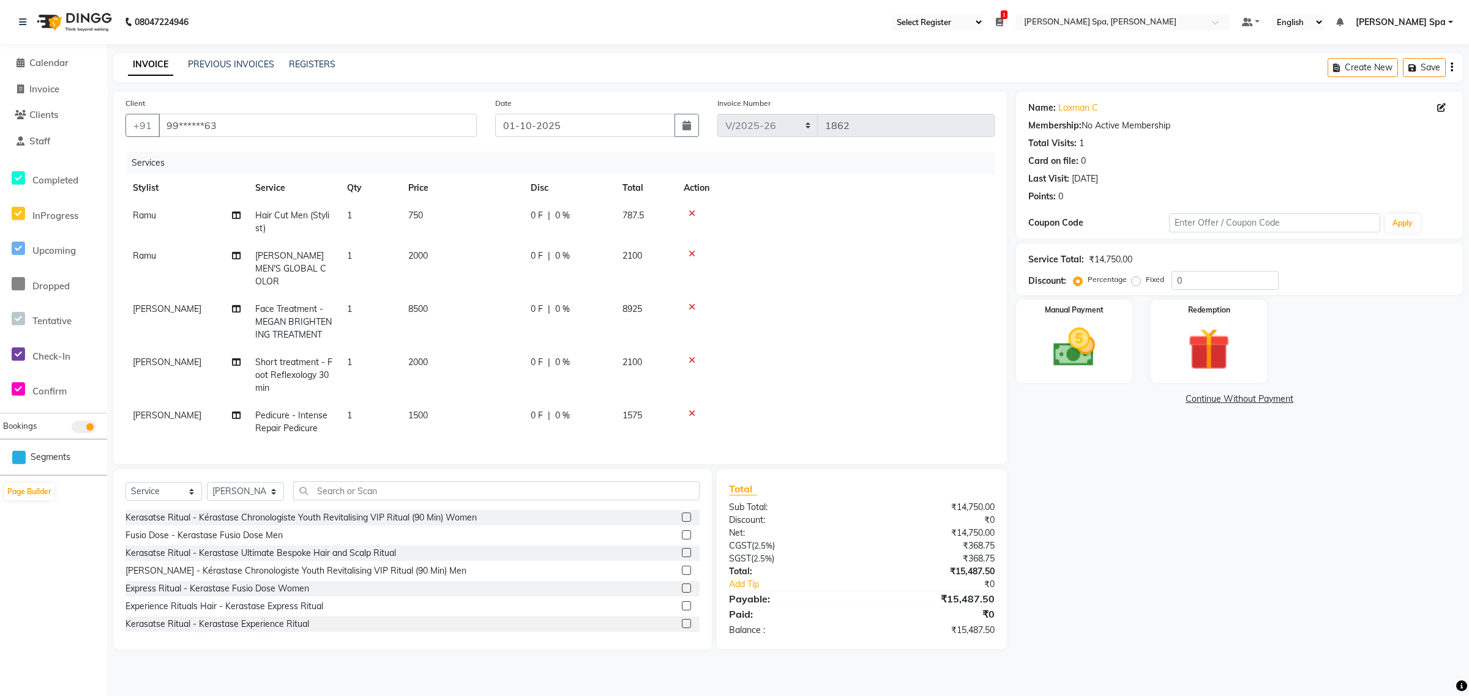
drag, startPoint x: 1454, startPoint y: 464, endPoint x: 1463, endPoint y: 498, distance: 34.7
click at [1463, 498] on div "Name: Laxman C Membership: No Active Membership Total Visits: 1 Card on file: 0…" at bounding box center [1244, 371] width 456 height 558
click at [1076, 359] on img at bounding box center [1075, 348] width 72 height 51
click at [1122, 395] on span "CASH" at bounding box center [1118, 400] width 26 height 14
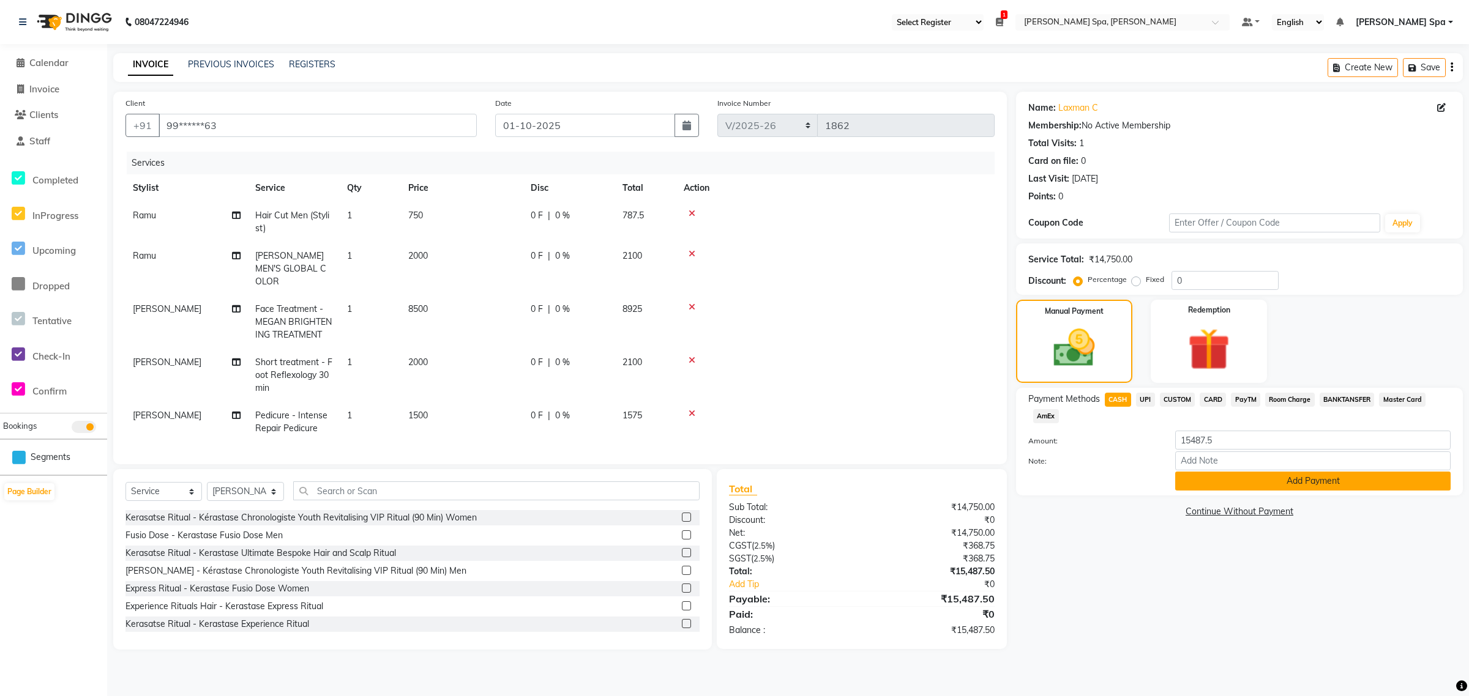
click at [1317, 484] on button "Add Payment" at bounding box center [1312, 481] width 275 height 19
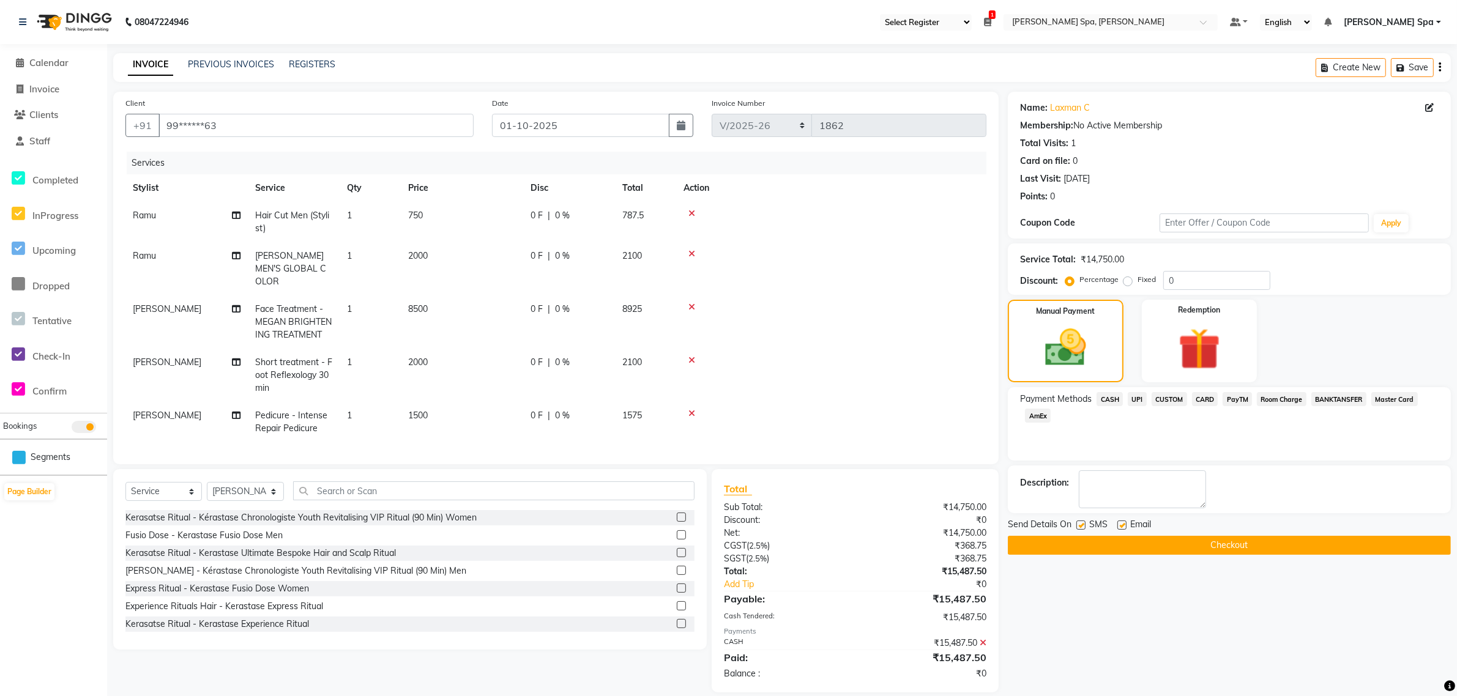
click at [1226, 545] on button "Checkout" at bounding box center [1229, 545] width 443 height 19
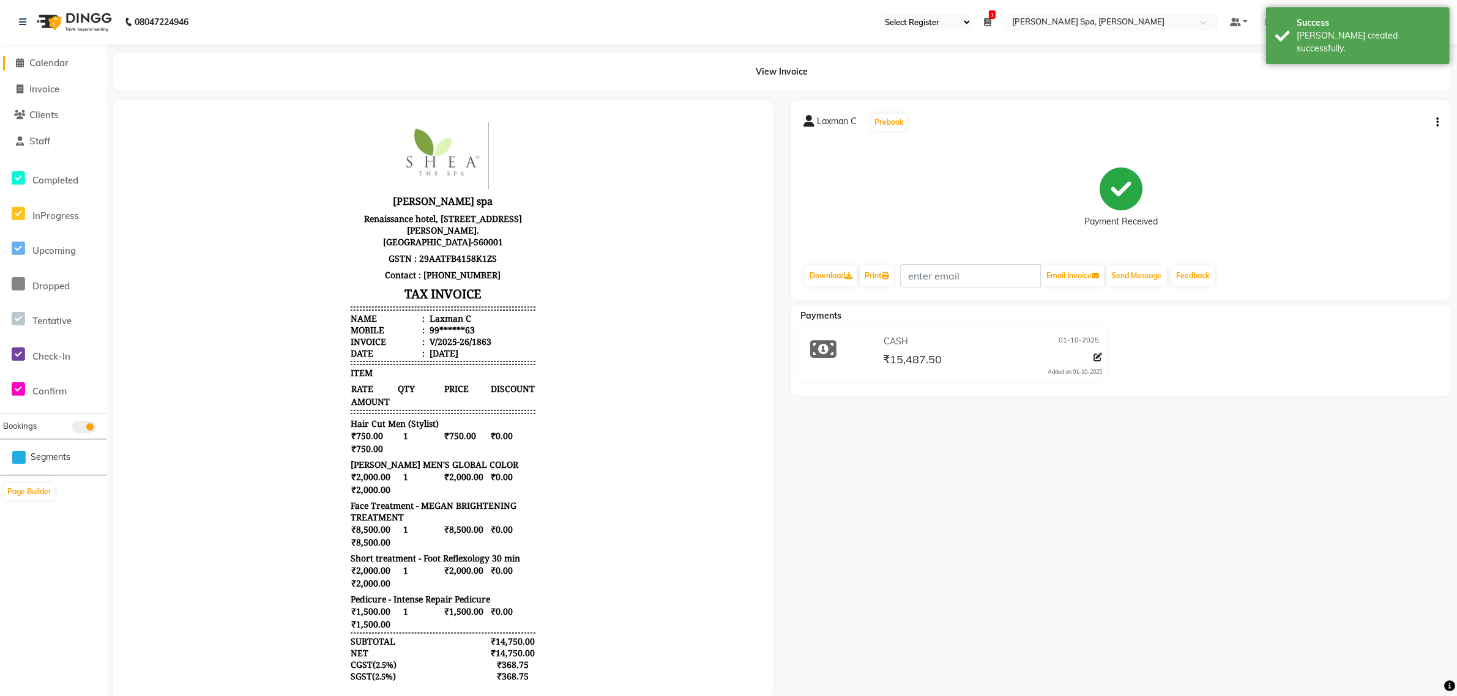
click at [17, 62] on icon at bounding box center [21, 62] width 8 height 9
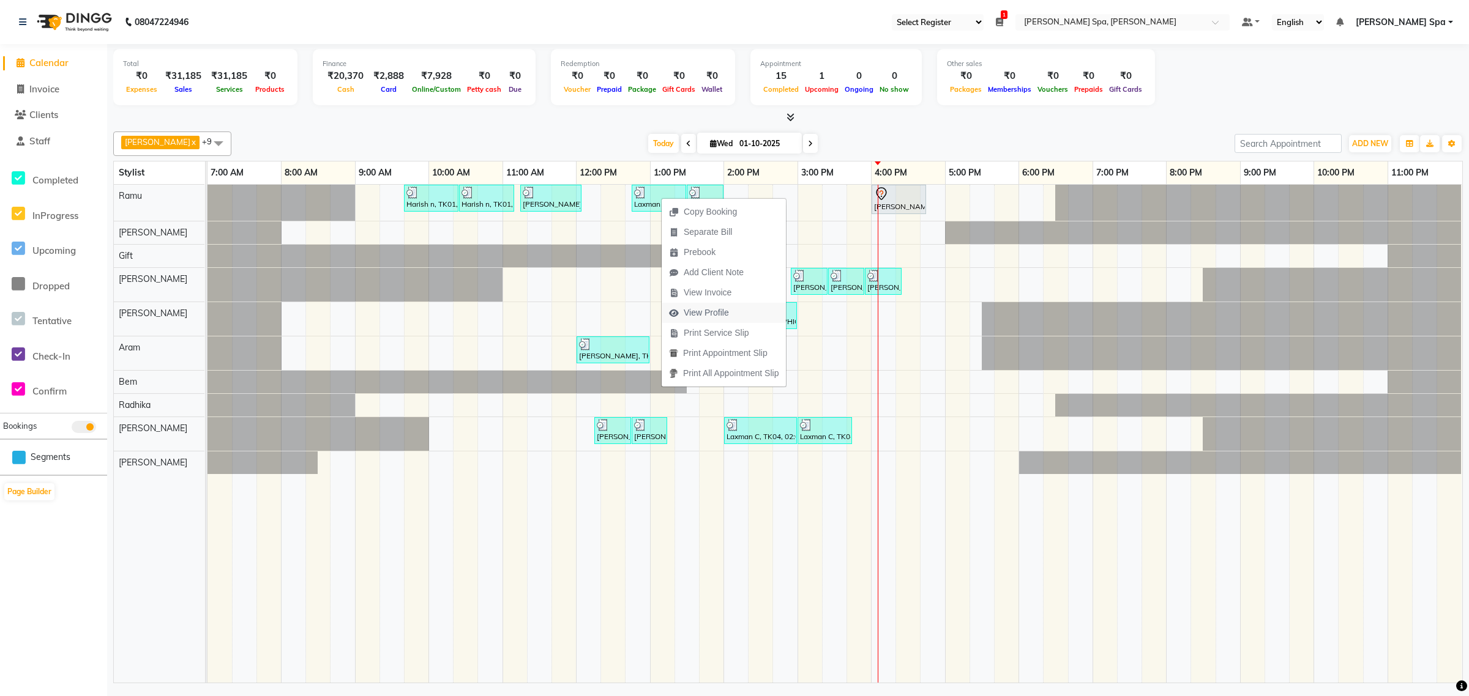
click at [705, 311] on span "View Profile" at bounding box center [706, 313] width 45 height 13
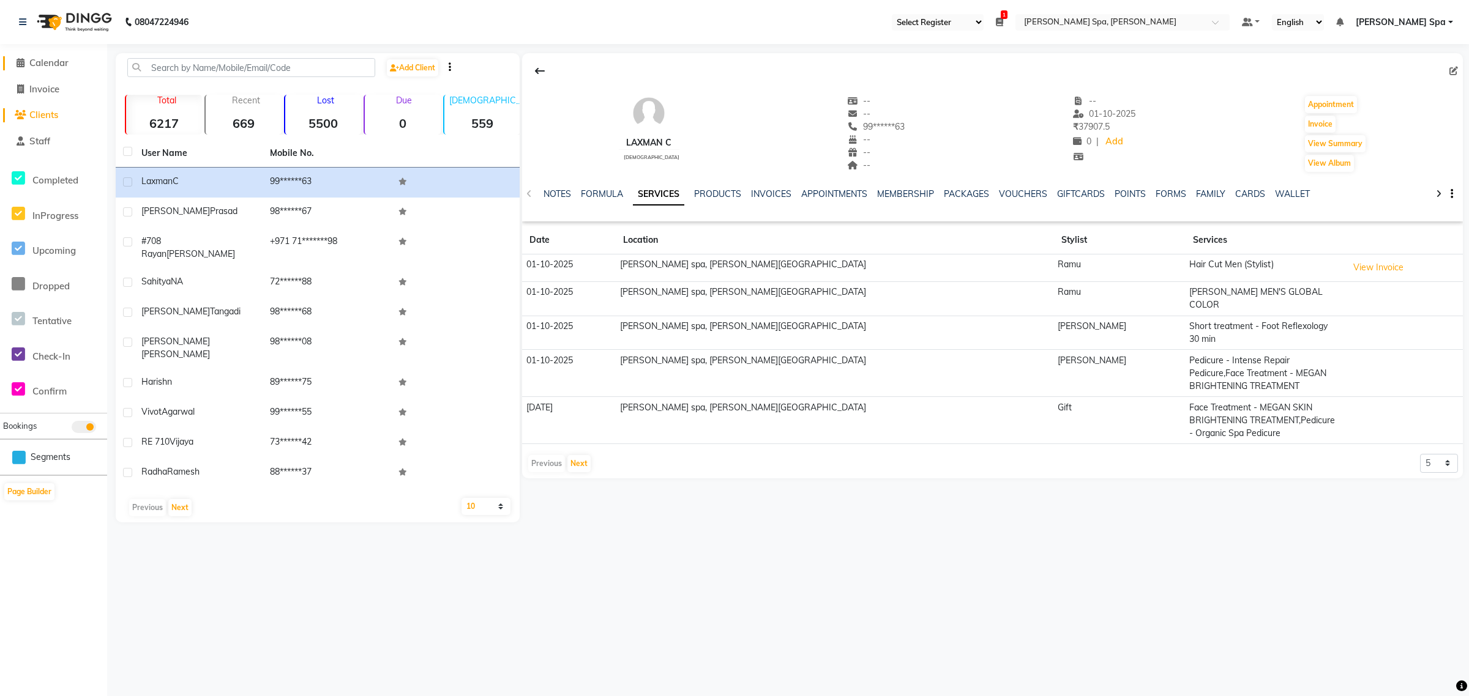
click at [50, 65] on span "Calendar" at bounding box center [48, 63] width 39 height 12
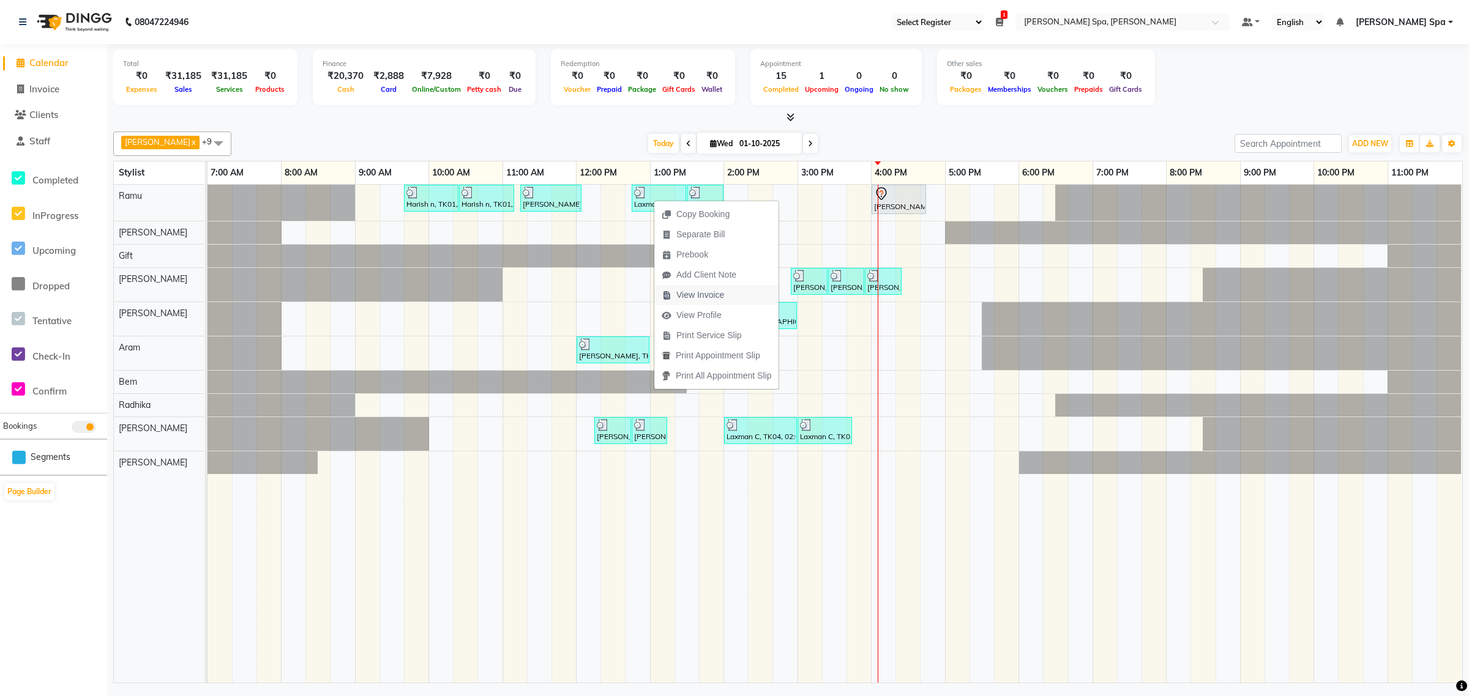
click at [695, 297] on span "View Invoice" at bounding box center [700, 295] width 48 height 13
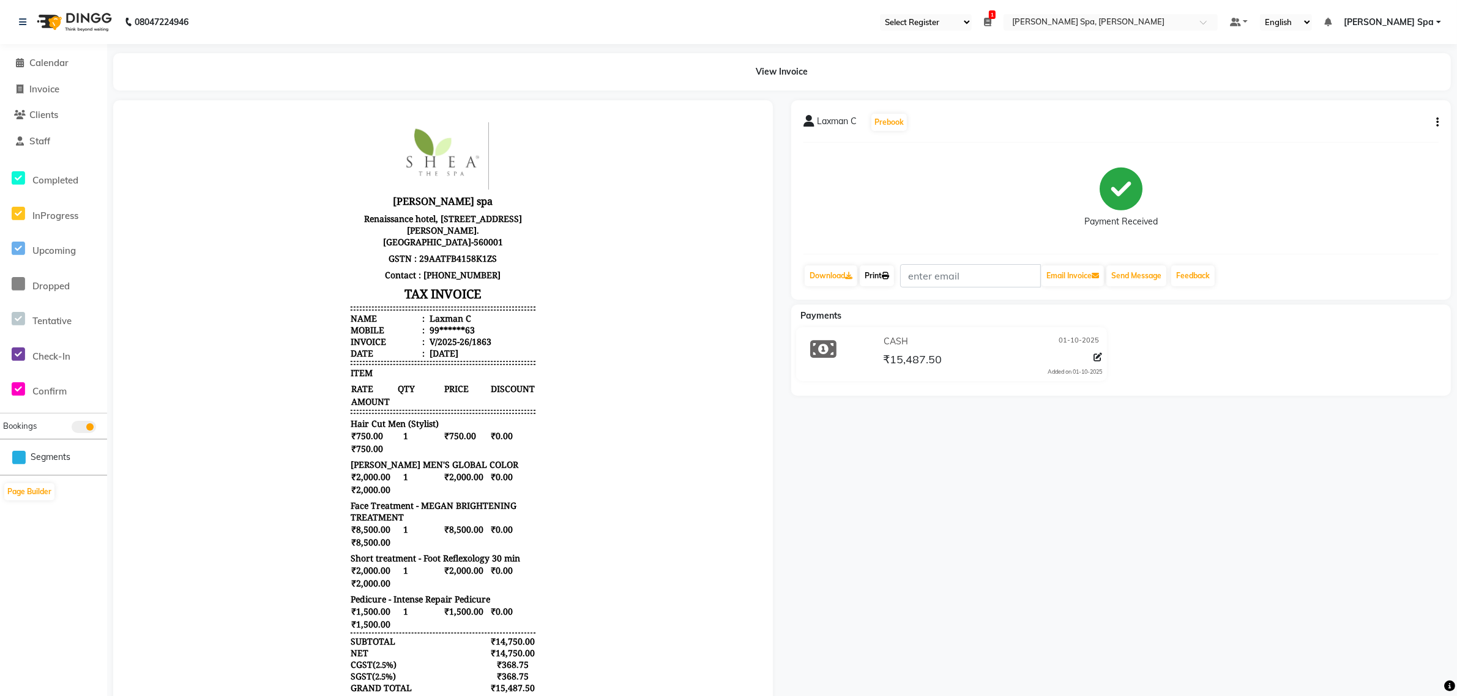
click at [889, 277] on icon at bounding box center [885, 275] width 7 height 7
click at [28, 65] on span at bounding box center [20, 63] width 18 height 14
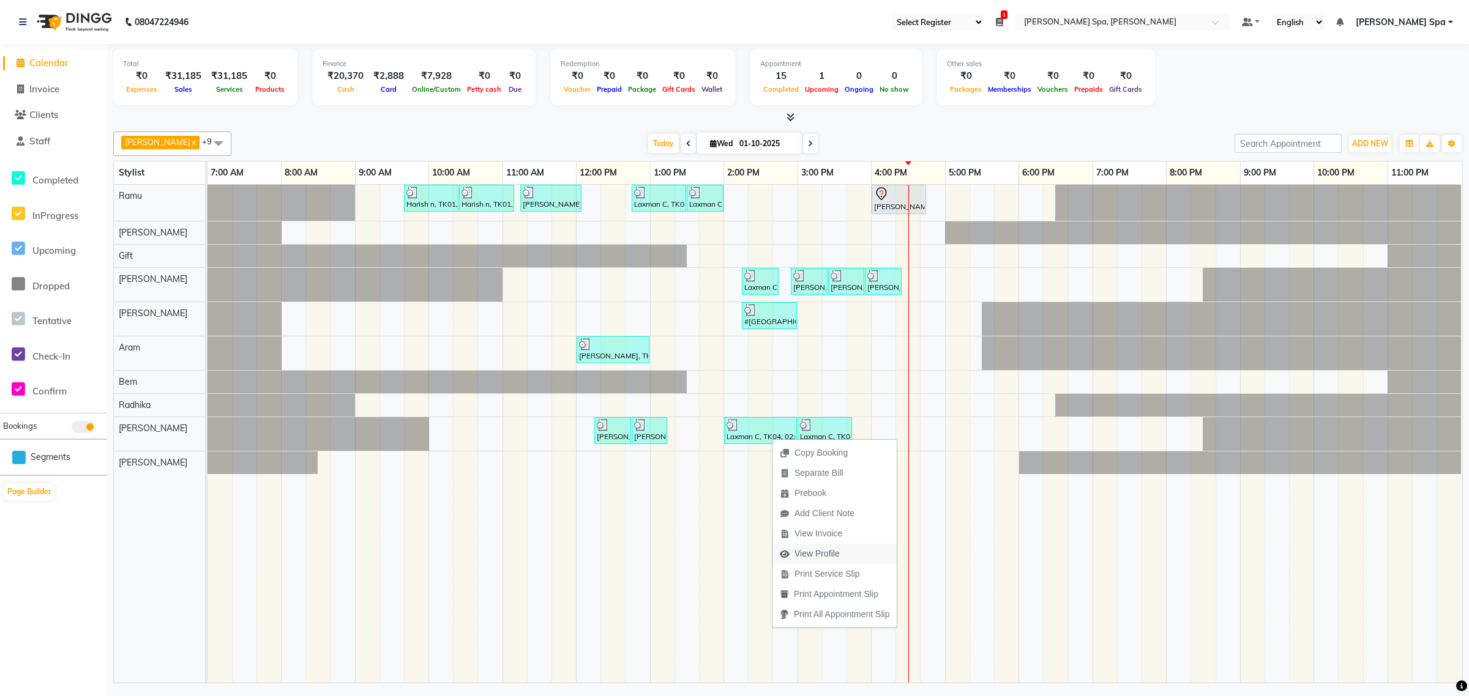
click at [819, 554] on span "View Profile" at bounding box center [816, 554] width 45 height 13
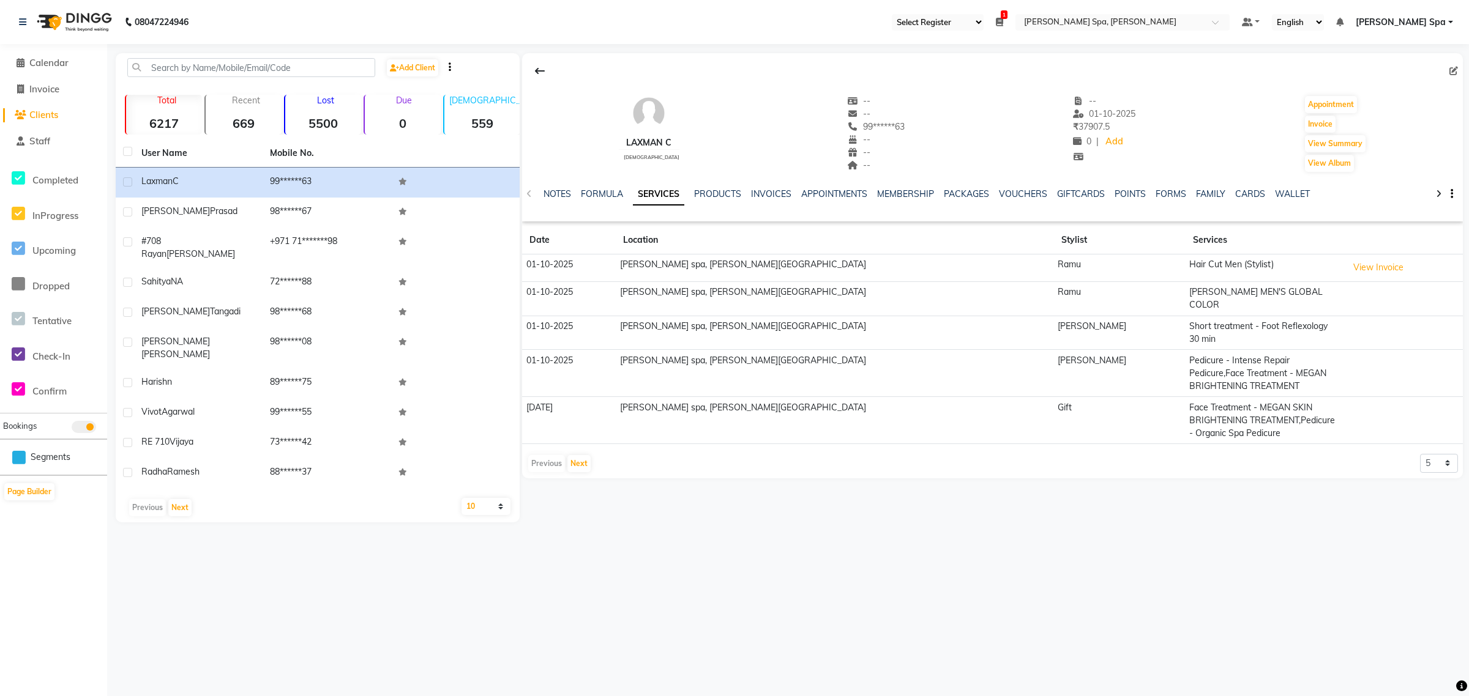
click at [17, 70] on li "Calendar" at bounding box center [53, 63] width 107 height 26
click at [18, 62] on icon at bounding box center [21, 62] width 8 height 9
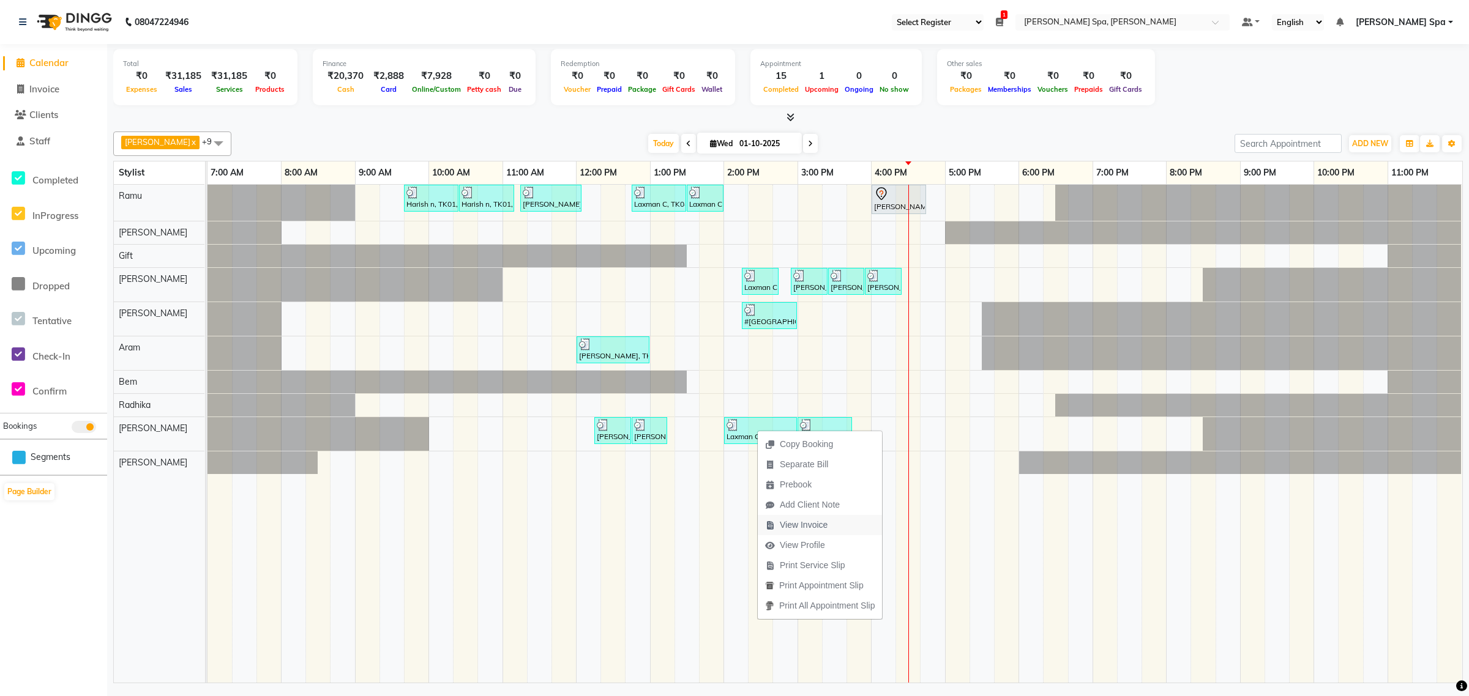
click at [812, 528] on span "View Invoice" at bounding box center [804, 525] width 48 height 13
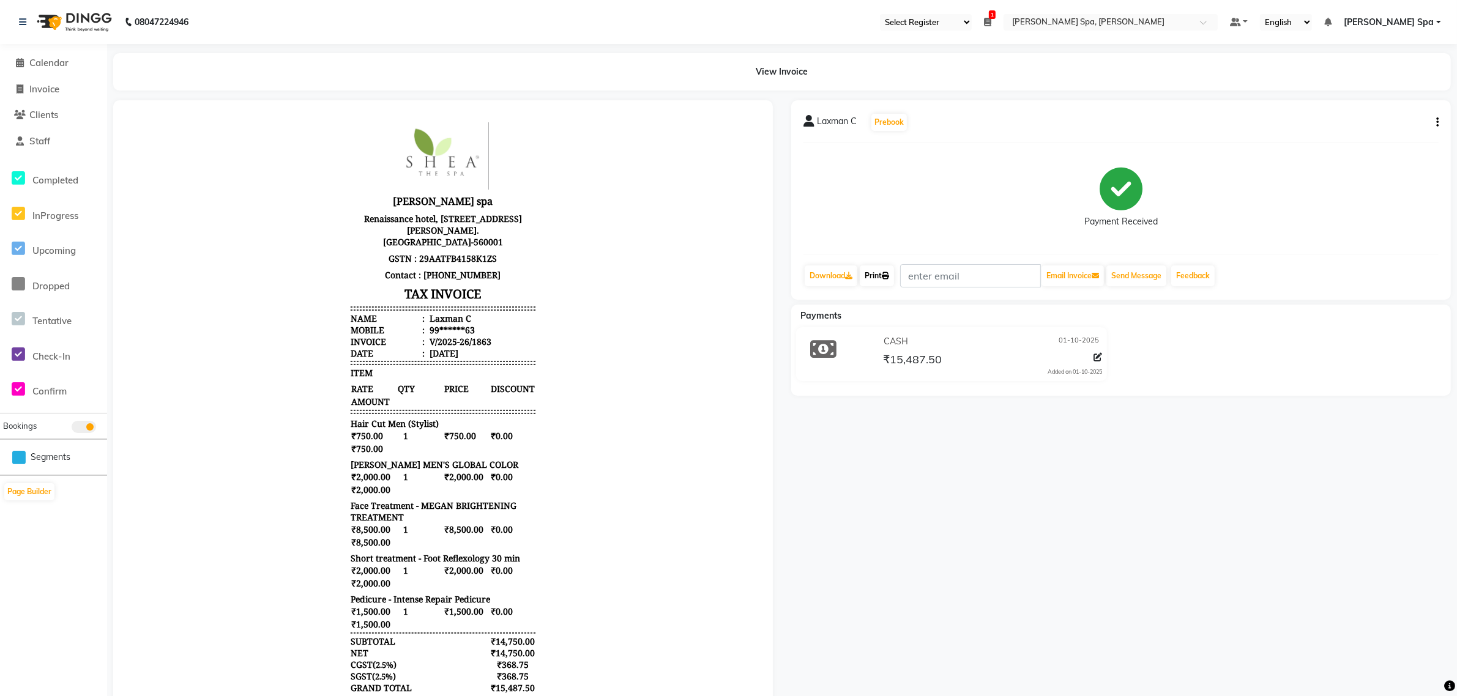
click at [888, 276] on icon at bounding box center [885, 275] width 7 height 7
click at [63, 59] on span "Calendar" at bounding box center [48, 63] width 39 height 12
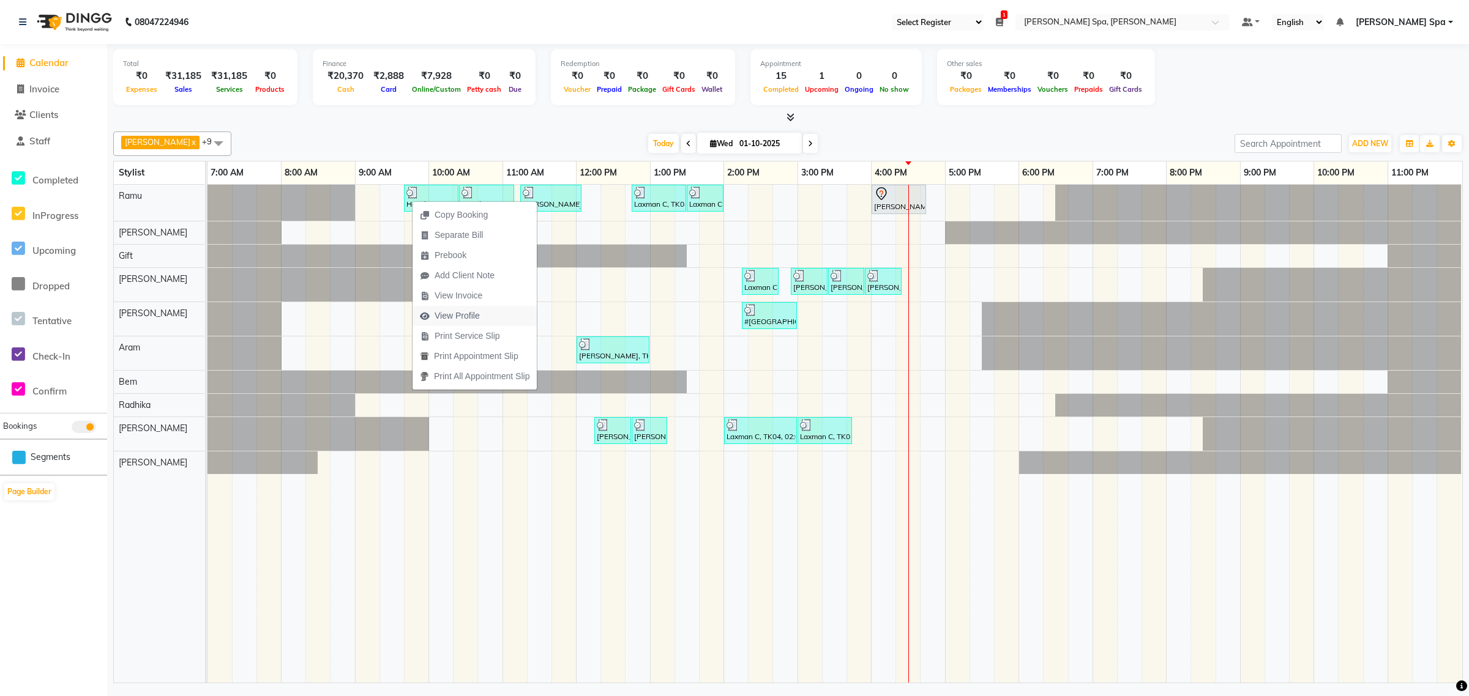
click at [444, 316] on span "View Profile" at bounding box center [457, 316] width 45 height 13
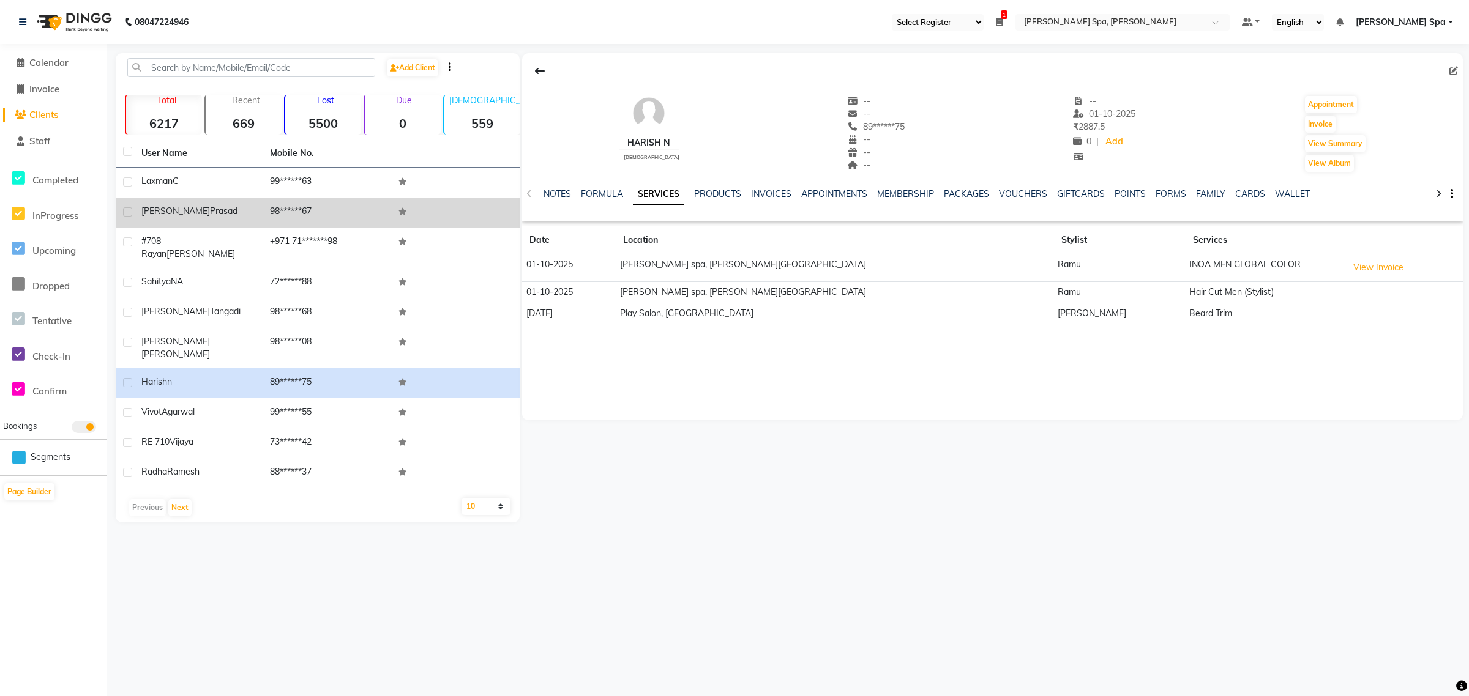
click at [419, 212] on td at bounding box center [455, 213] width 129 height 30
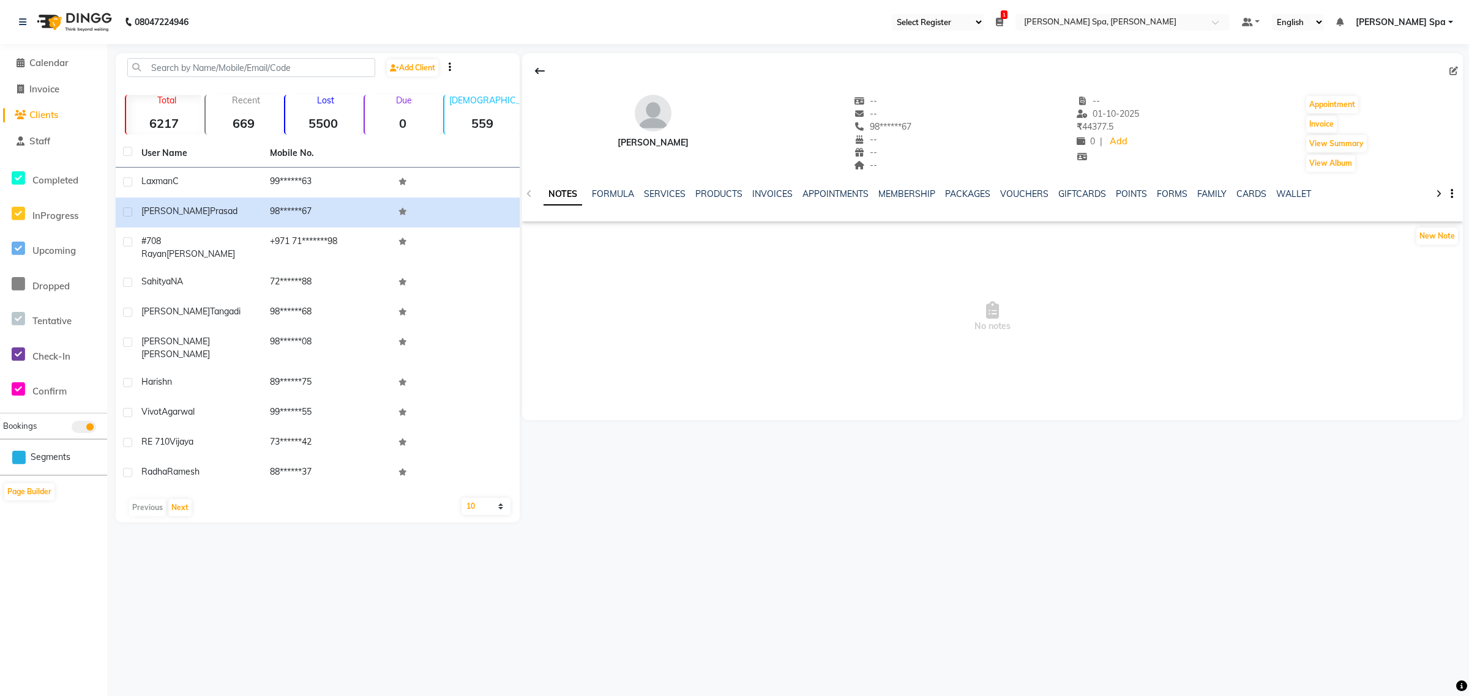
click at [782, 206] on div "NOTES FORMULA SERVICES PRODUCTS INVOICES APPOINTMENTS MEMBERSHIP PACKAGES VOUCH…" at bounding box center [977, 199] width 868 height 23
drag, startPoint x: 20, startPoint y: 58, endPoint x: 29, endPoint y: 55, distance: 9.7
click at [20, 58] on icon at bounding box center [21, 62] width 8 height 9
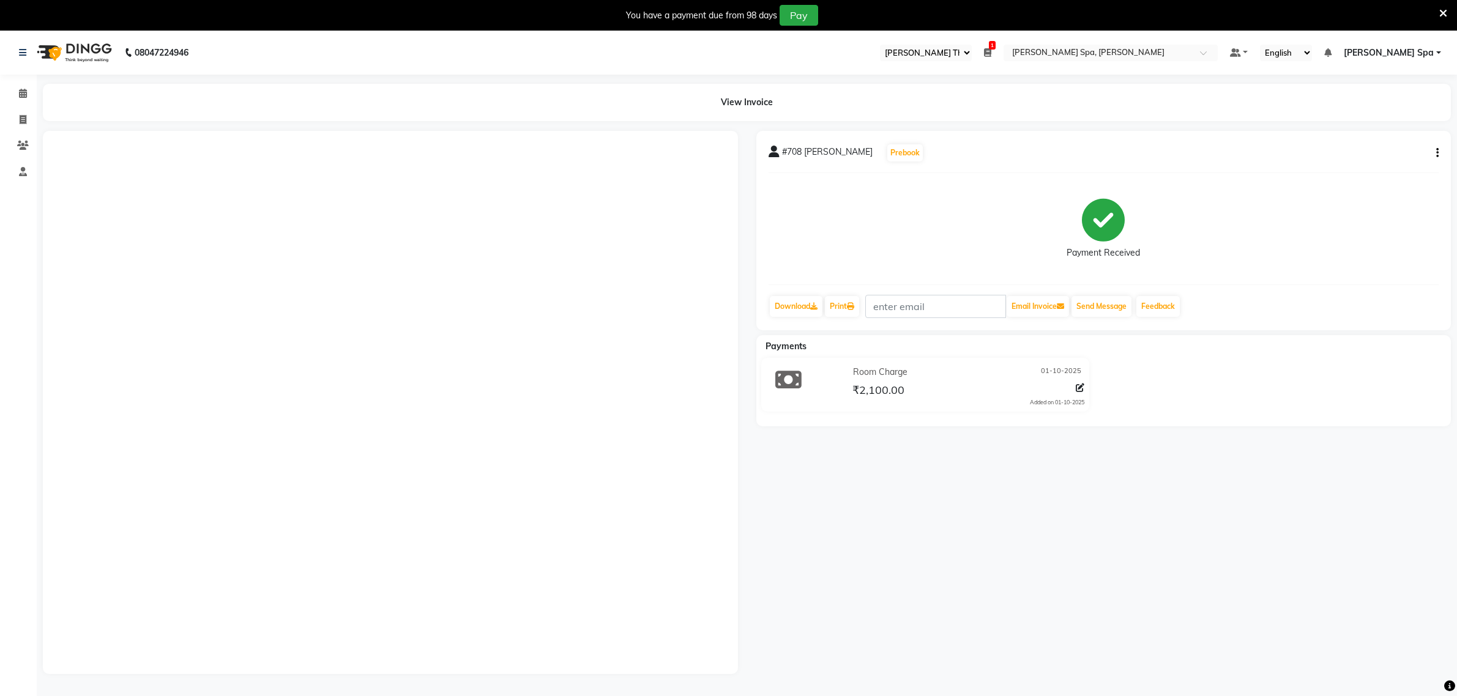
select select "100"
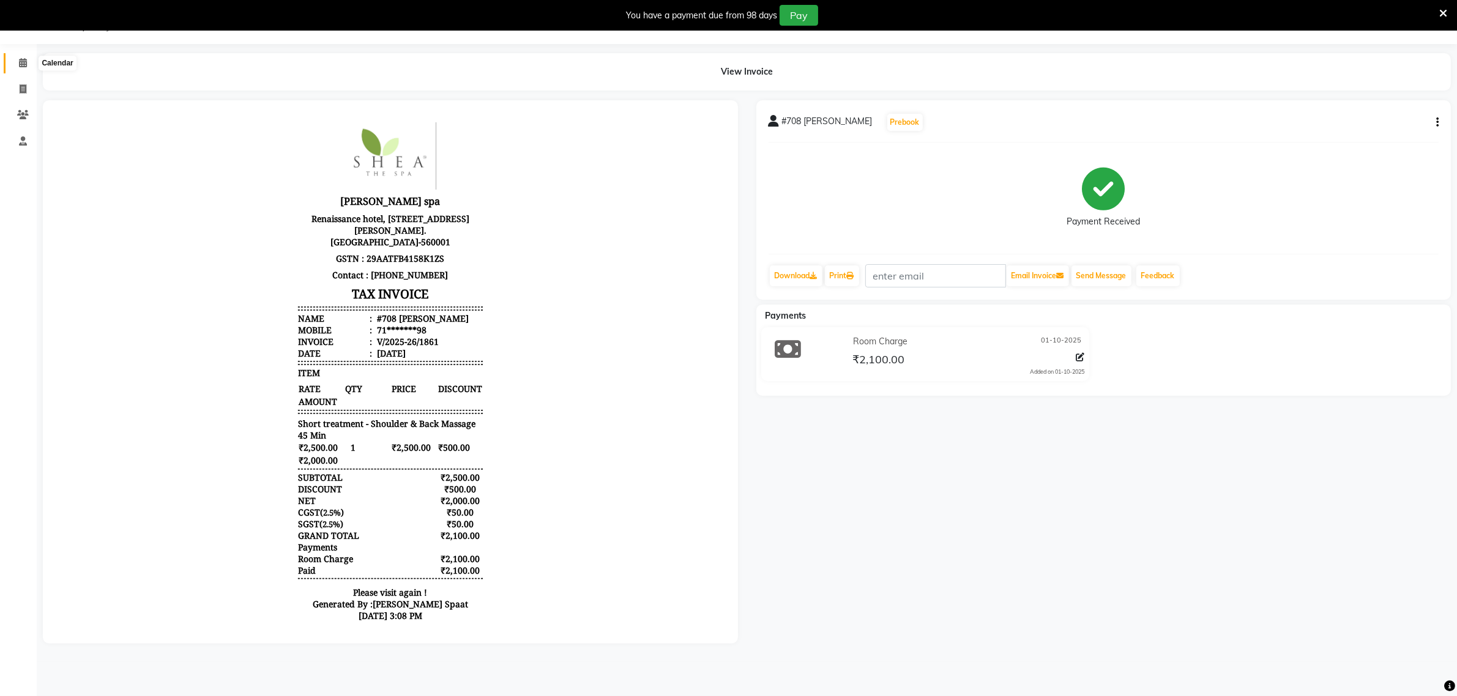
drag, startPoint x: 24, startPoint y: 59, endPoint x: 43, endPoint y: 72, distance: 22.4
click at [24, 59] on icon at bounding box center [23, 62] width 8 height 9
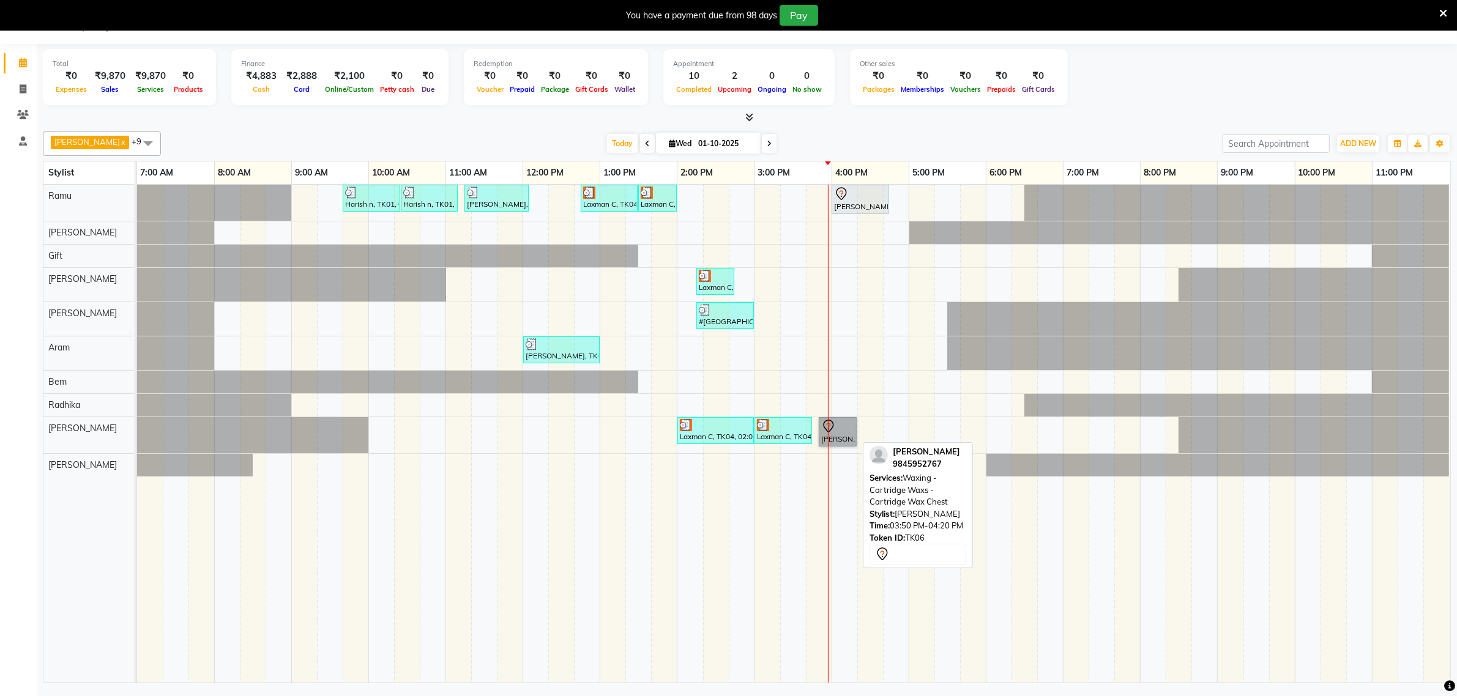
drag, startPoint x: 836, startPoint y: 426, endPoint x: 831, endPoint y: 430, distance: 6.5
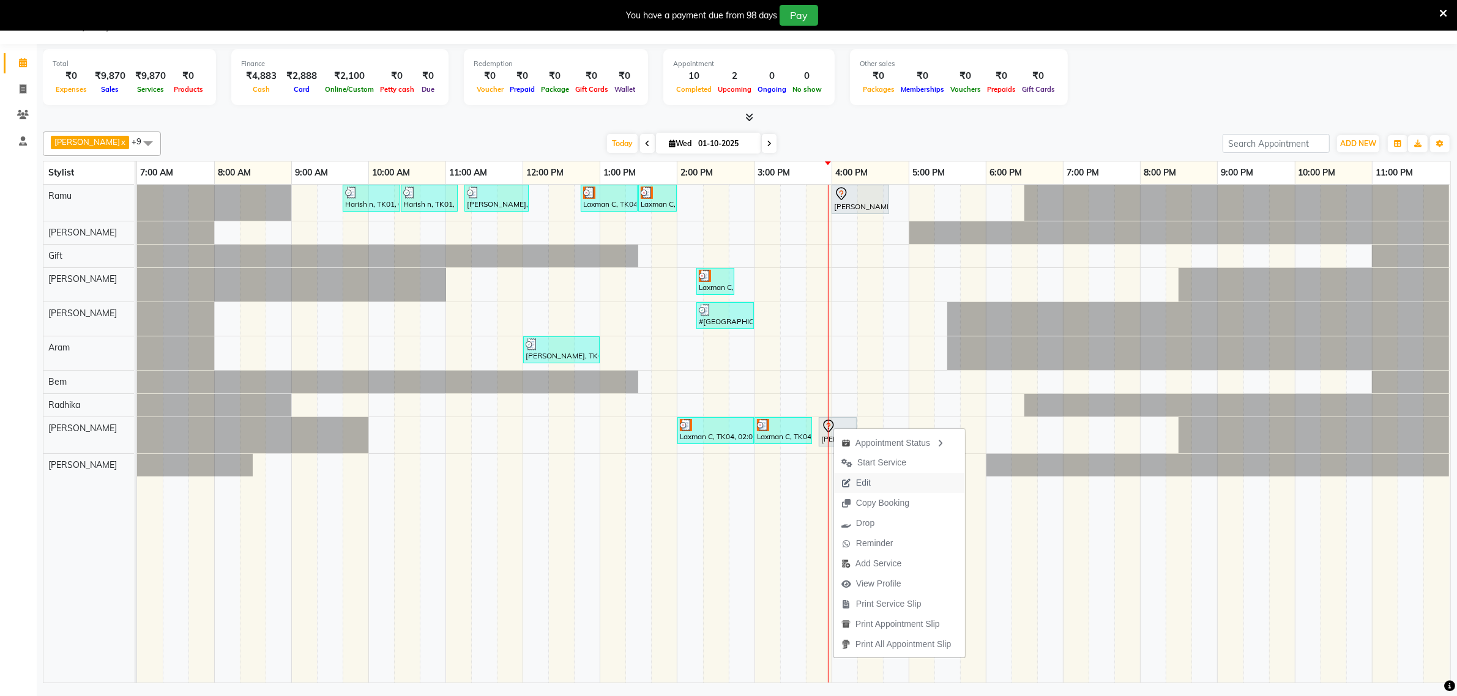
click at [867, 487] on span "Edit" at bounding box center [863, 483] width 15 height 13
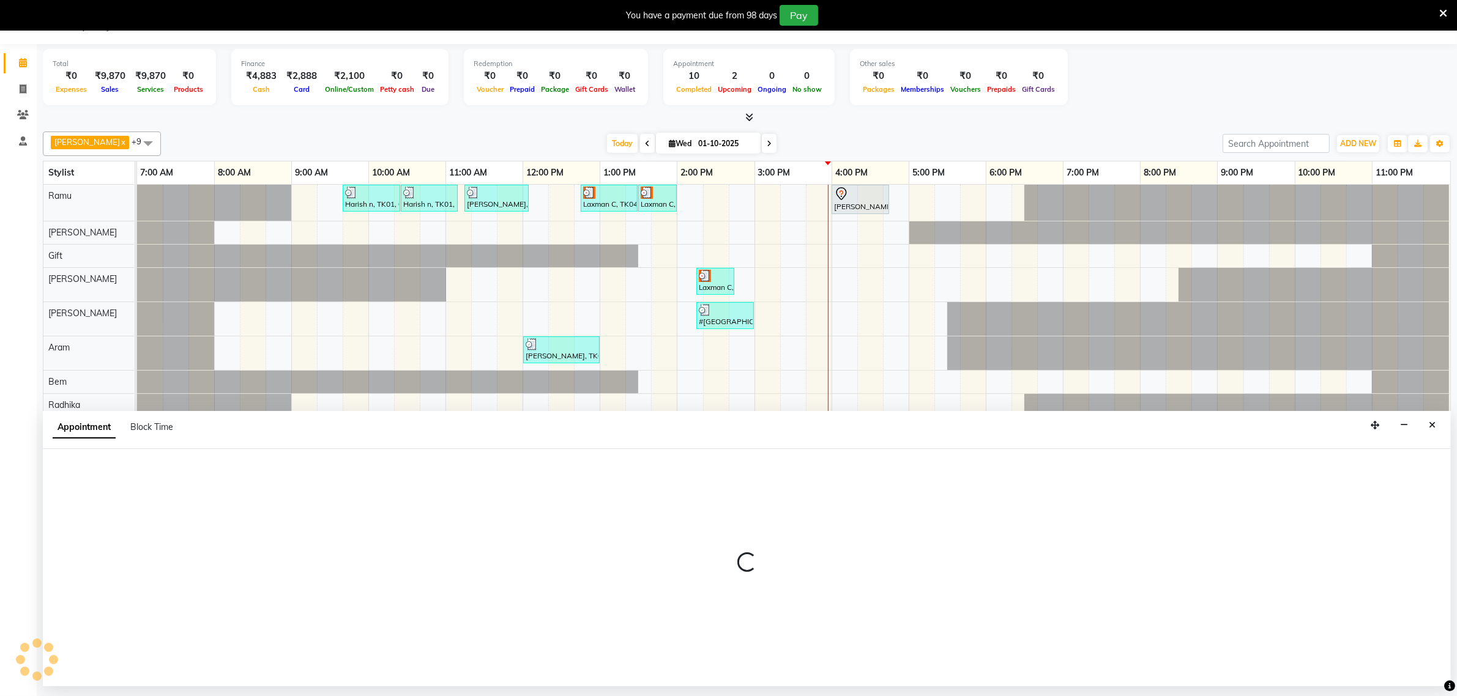
select select "tentative"
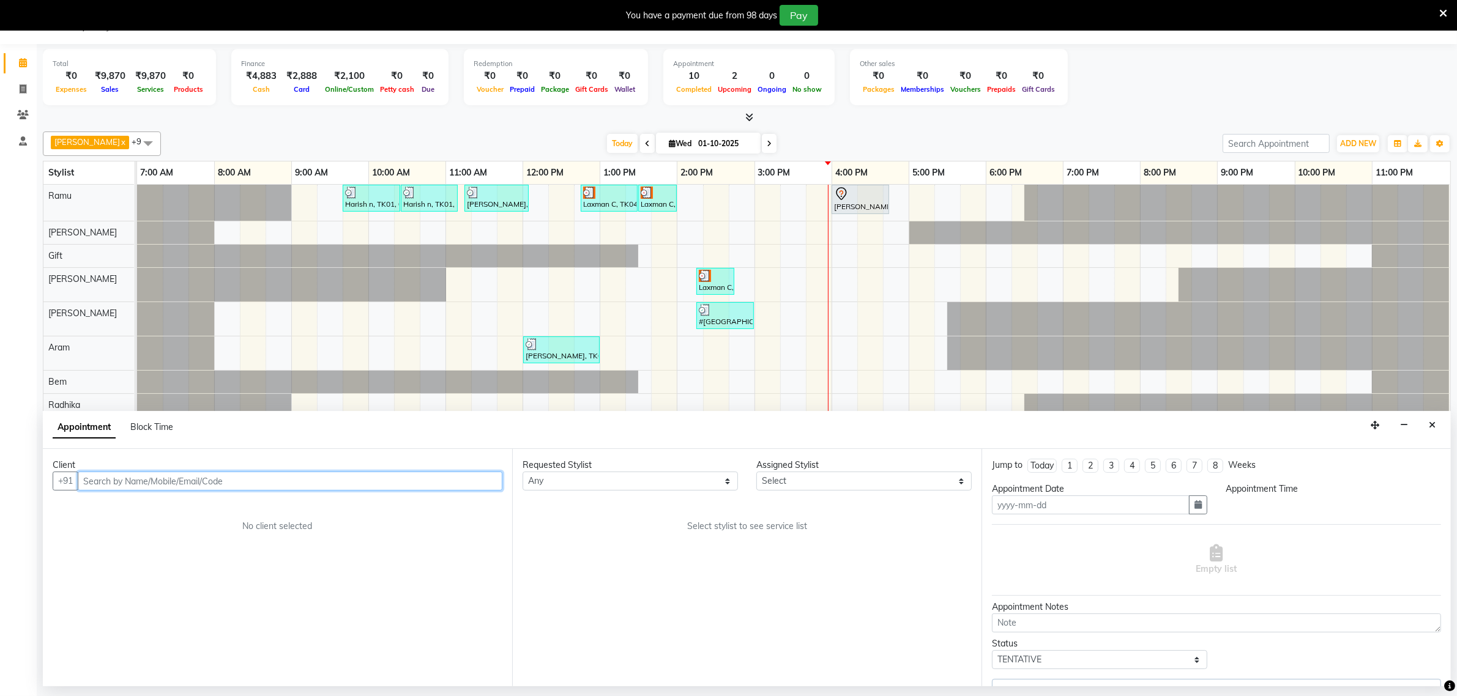
type input "01-10-2025"
select select "84964"
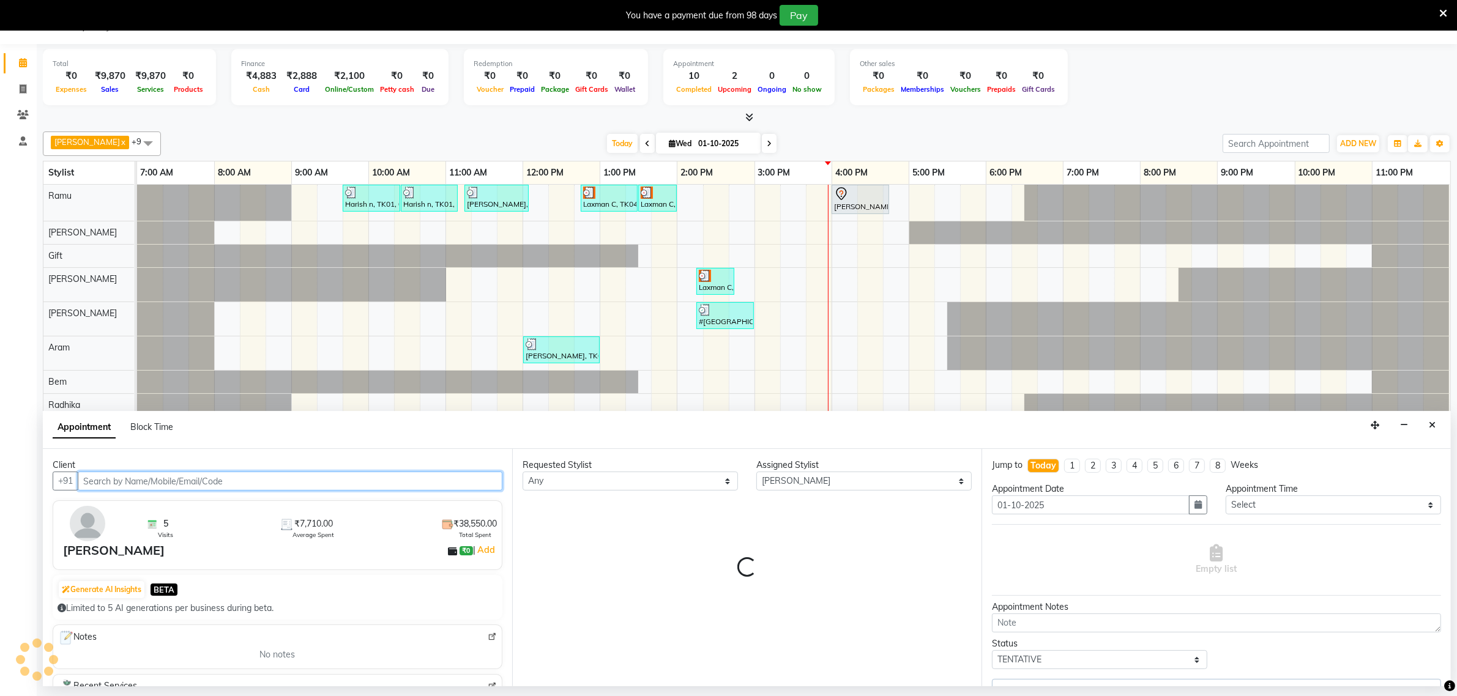
select select "4302"
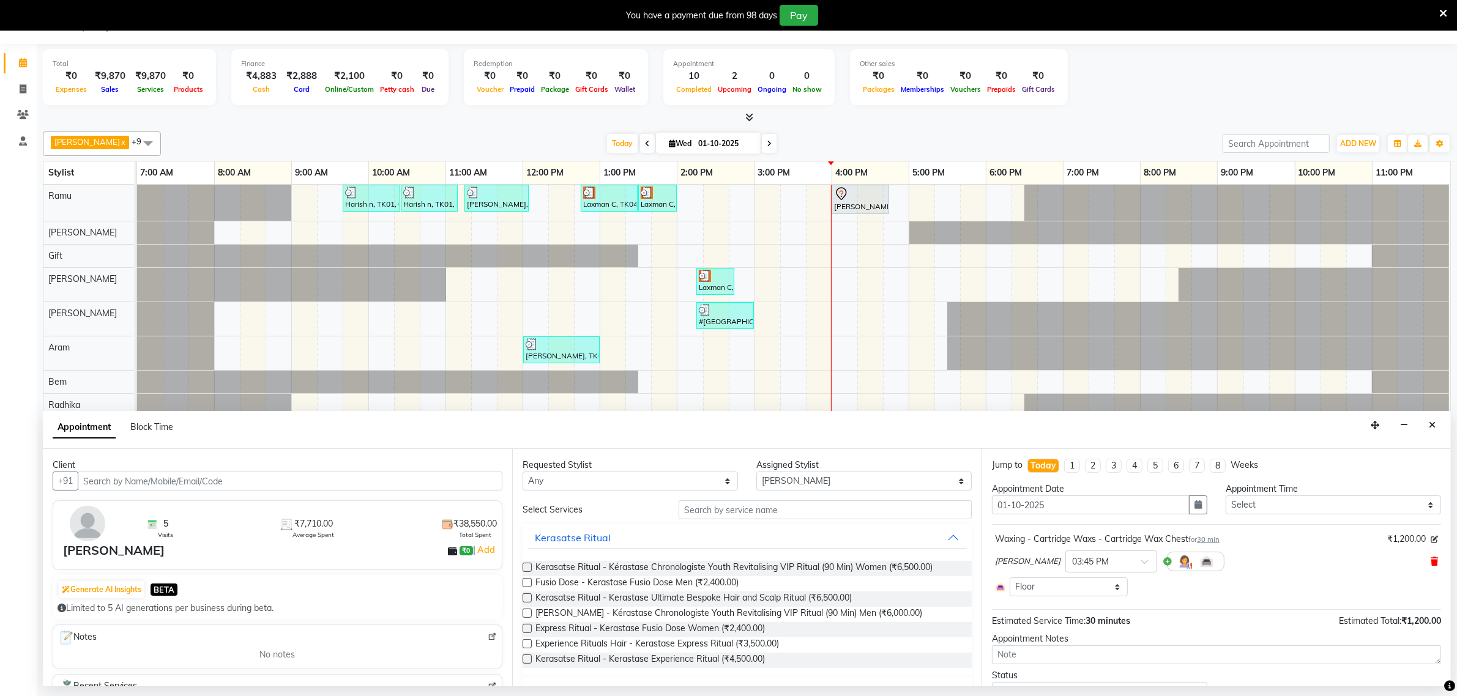
click at [1431, 562] on icon at bounding box center [1434, 562] width 7 height 9
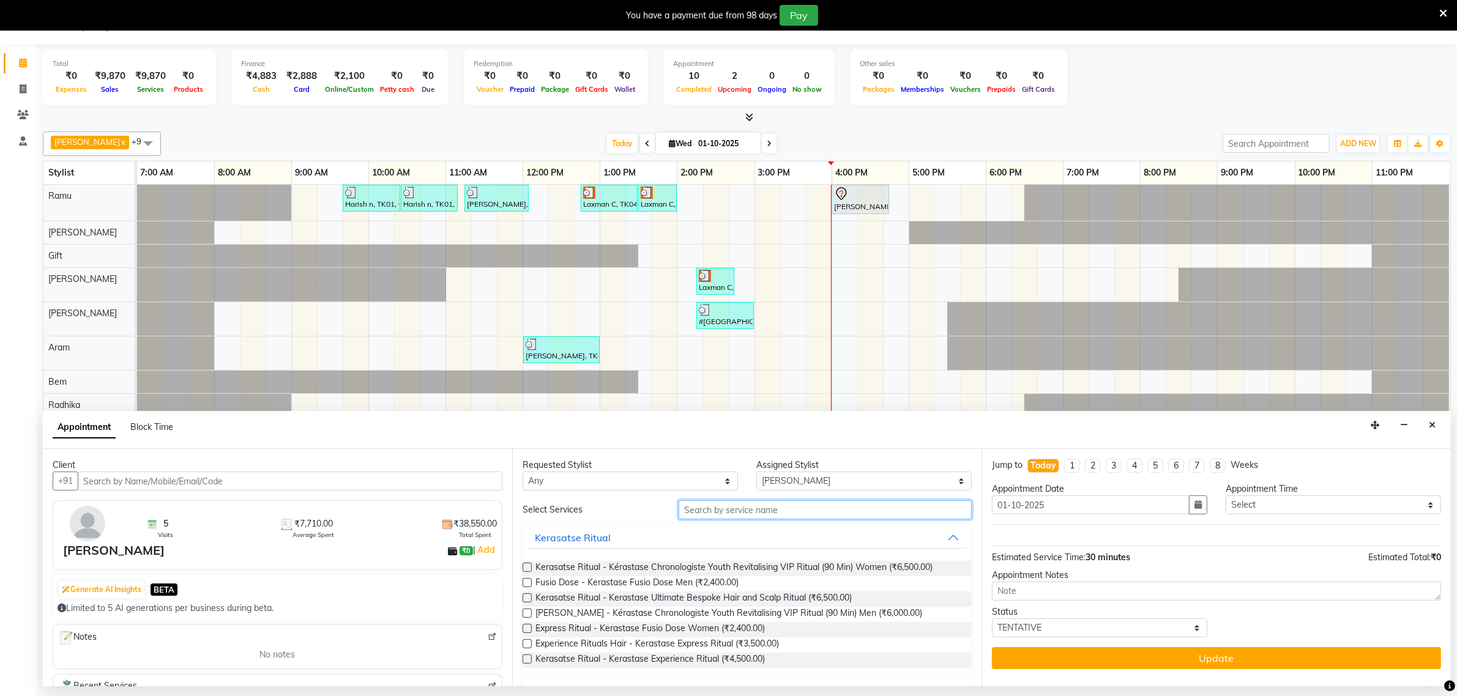
click at [705, 514] on input "text" at bounding box center [825, 510] width 293 height 19
drag, startPoint x: 692, startPoint y: 594, endPoint x: 833, endPoint y: 88, distance: 525.9
drag, startPoint x: 833, startPoint y: 88, endPoint x: 707, endPoint y: 506, distance: 437.0
click at [707, 506] on input "text" at bounding box center [825, 510] width 293 height 19
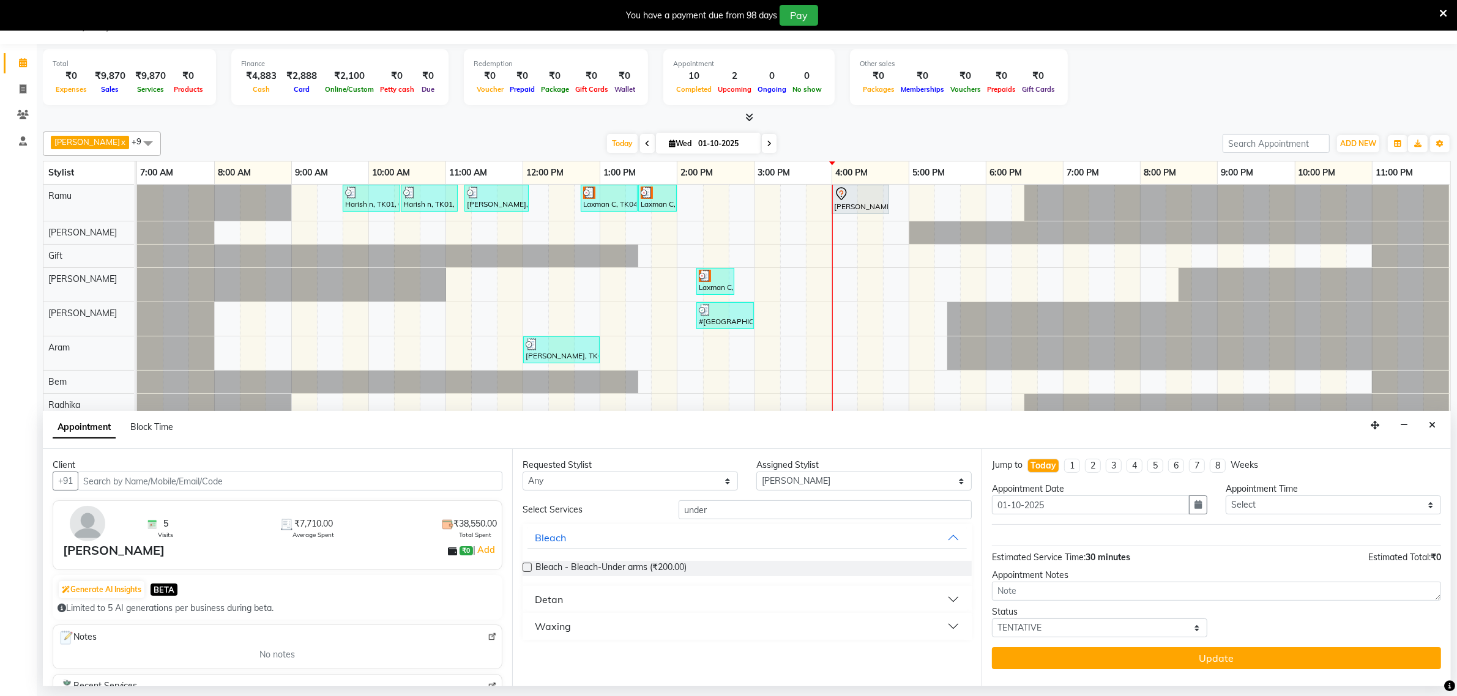
click at [941, 629] on button "Waxing" at bounding box center [747, 627] width 439 height 22
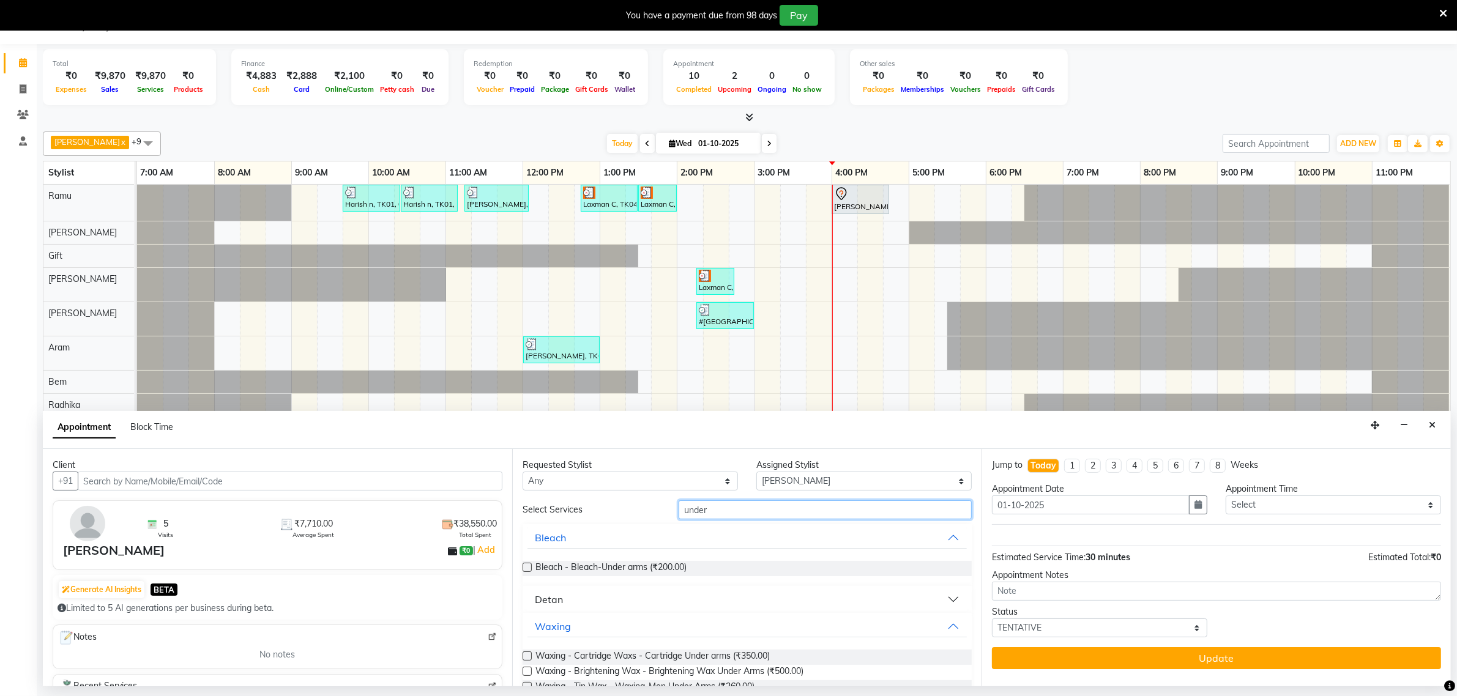
click at [711, 515] on input "under" at bounding box center [825, 510] width 293 height 19
type input "u"
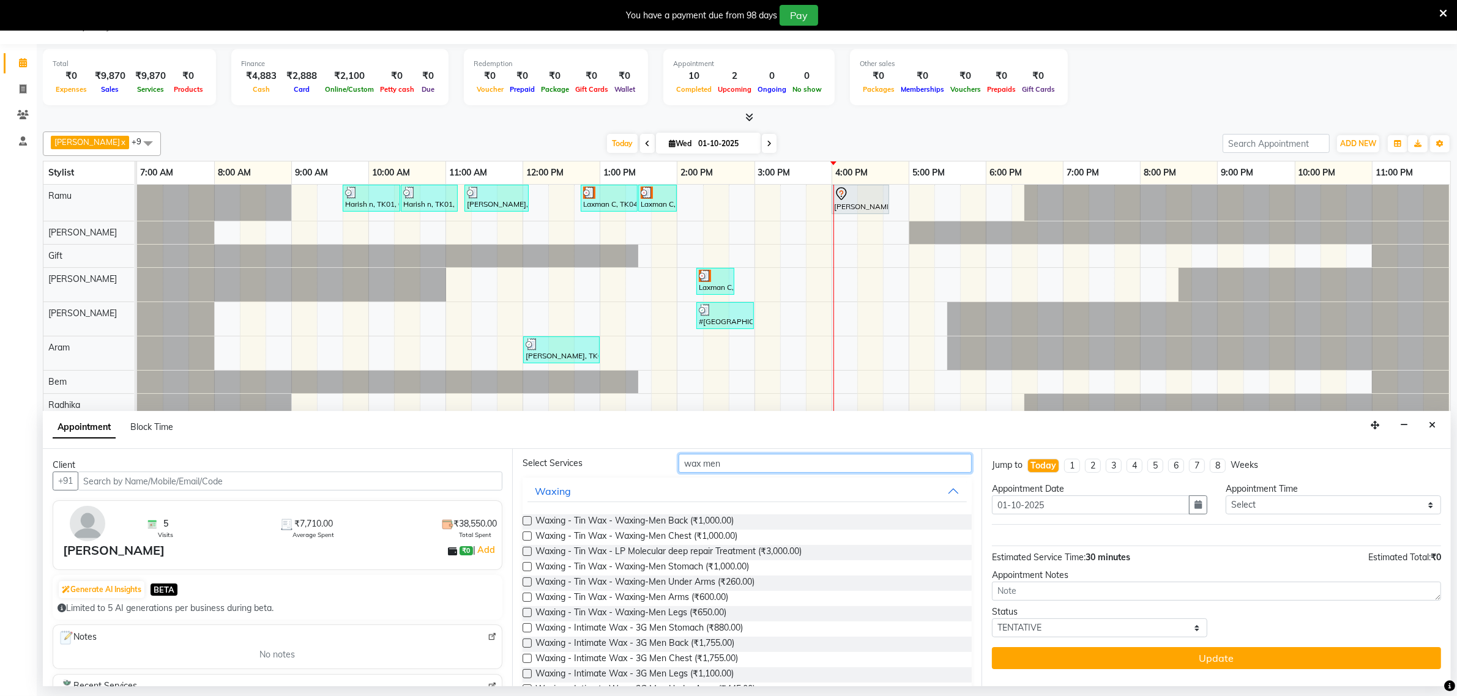
scroll to position [93, 0]
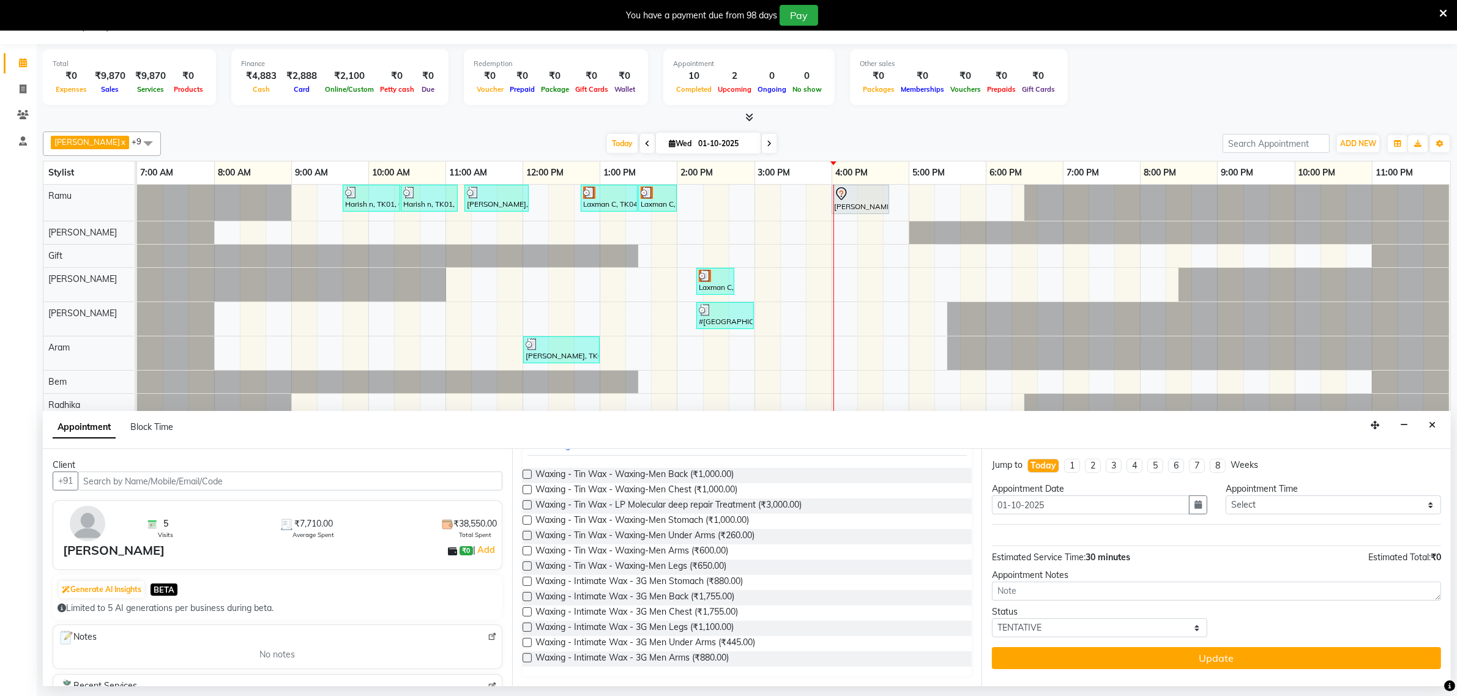
type input "wax men"
click at [525, 490] on label at bounding box center [527, 489] width 9 height 9
click at [525, 490] on input "checkbox" at bounding box center [527, 491] width 8 height 8
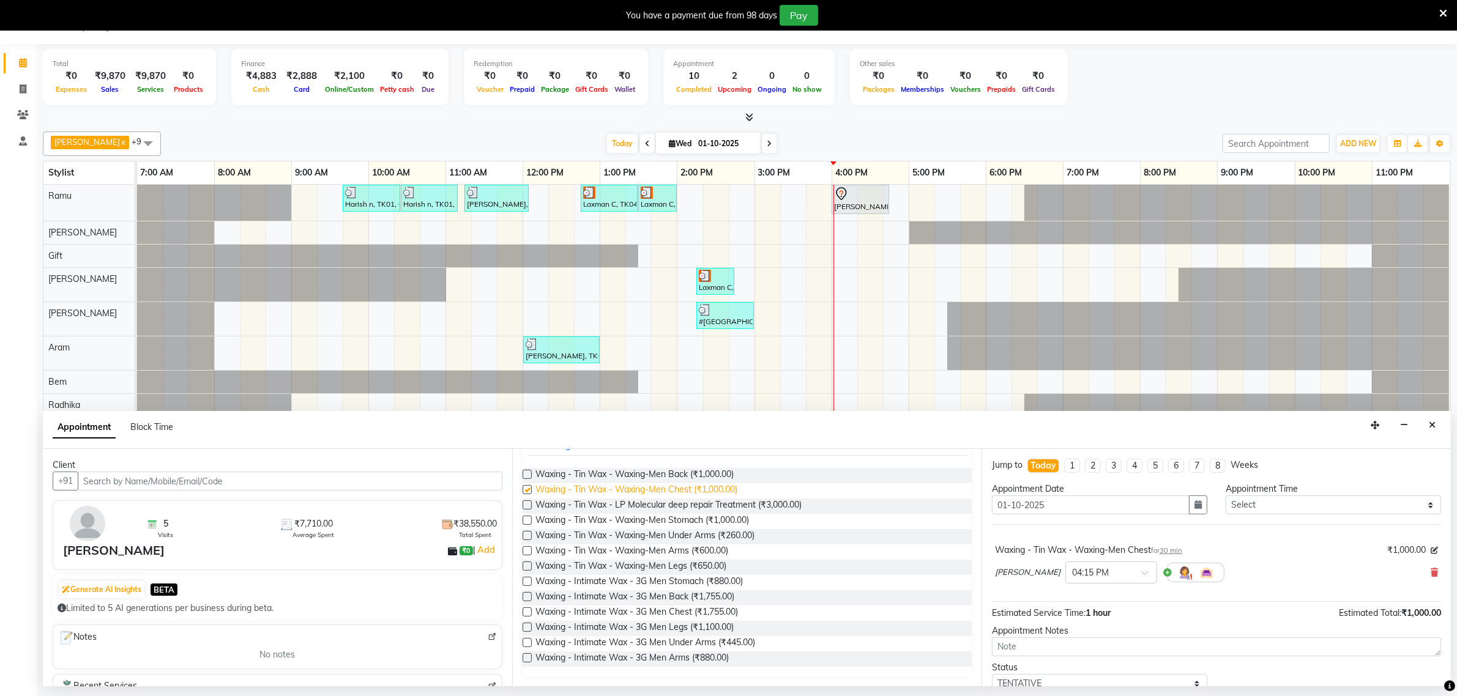
checkbox input "false"
click at [527, 476] on label at bounding box center [527, 474] width 9 height 9
click at [527, 476] on input "checkbox" at bounding box center [527, 476] width 8 height 8
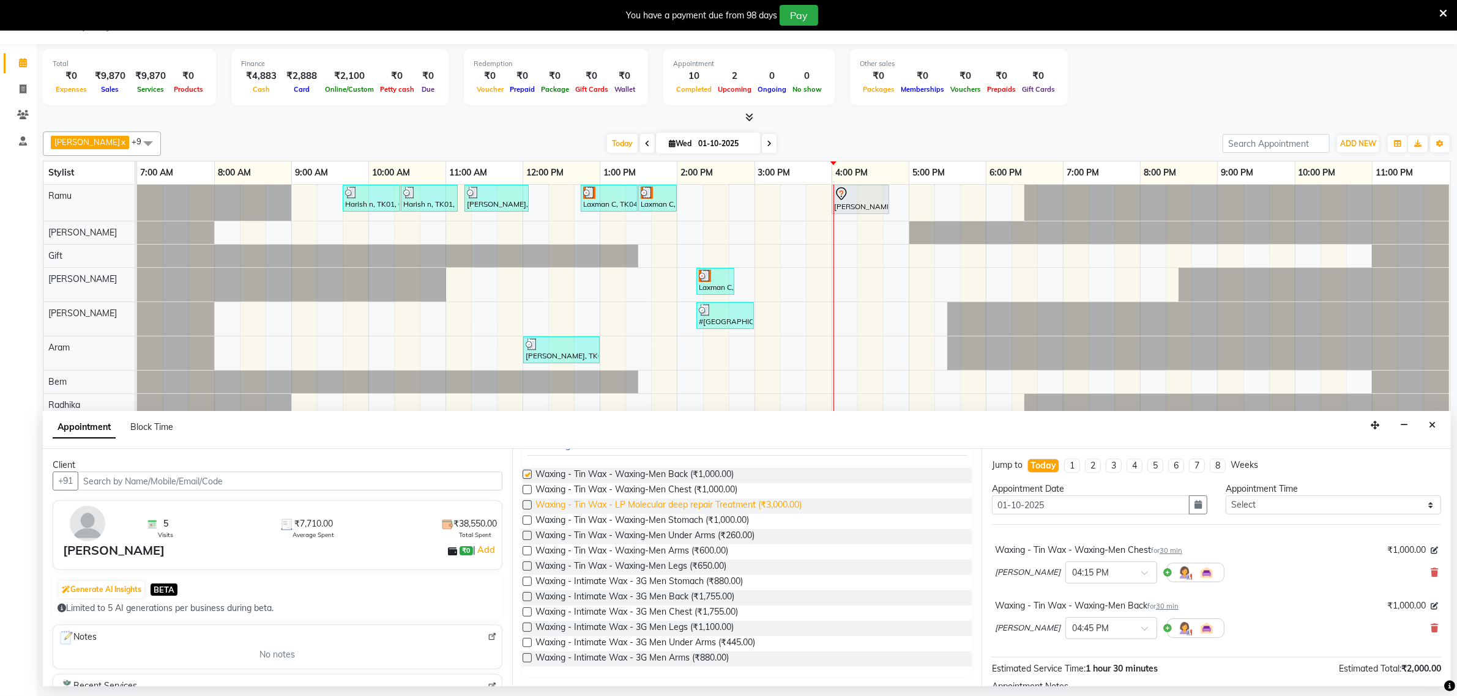
checkbox input "false"
click at [525, 518] on label at bounding box center [527, 520] width 9 height 9
click at [525, 518] on input "checkbox" at bounding box center [527, 522] width 8 height 8
checkbox input "false"
click at [528, 641] on label at bounding box center [527, 642] width 9 height 9
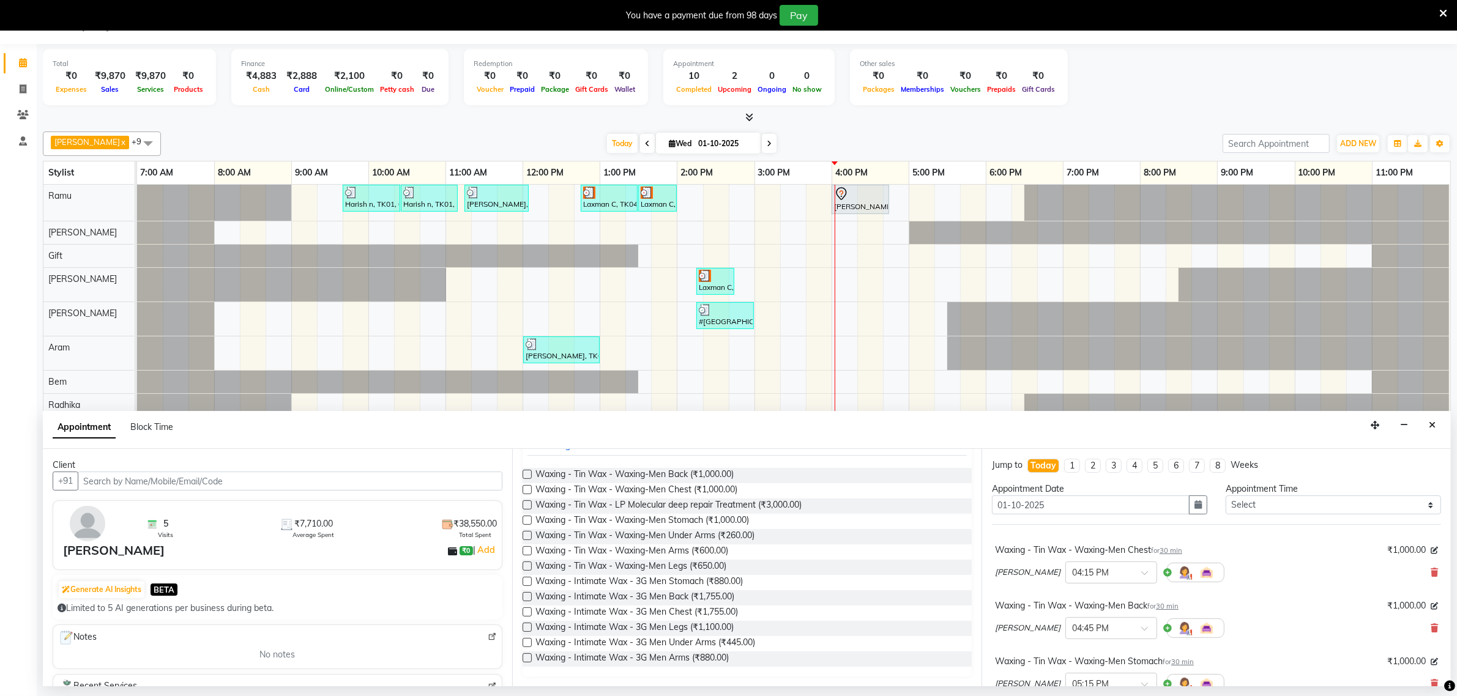
click at [528, 641] on input "checkbox" at bounding box center [527, 644] width 8 height 8
checkbox input "false"
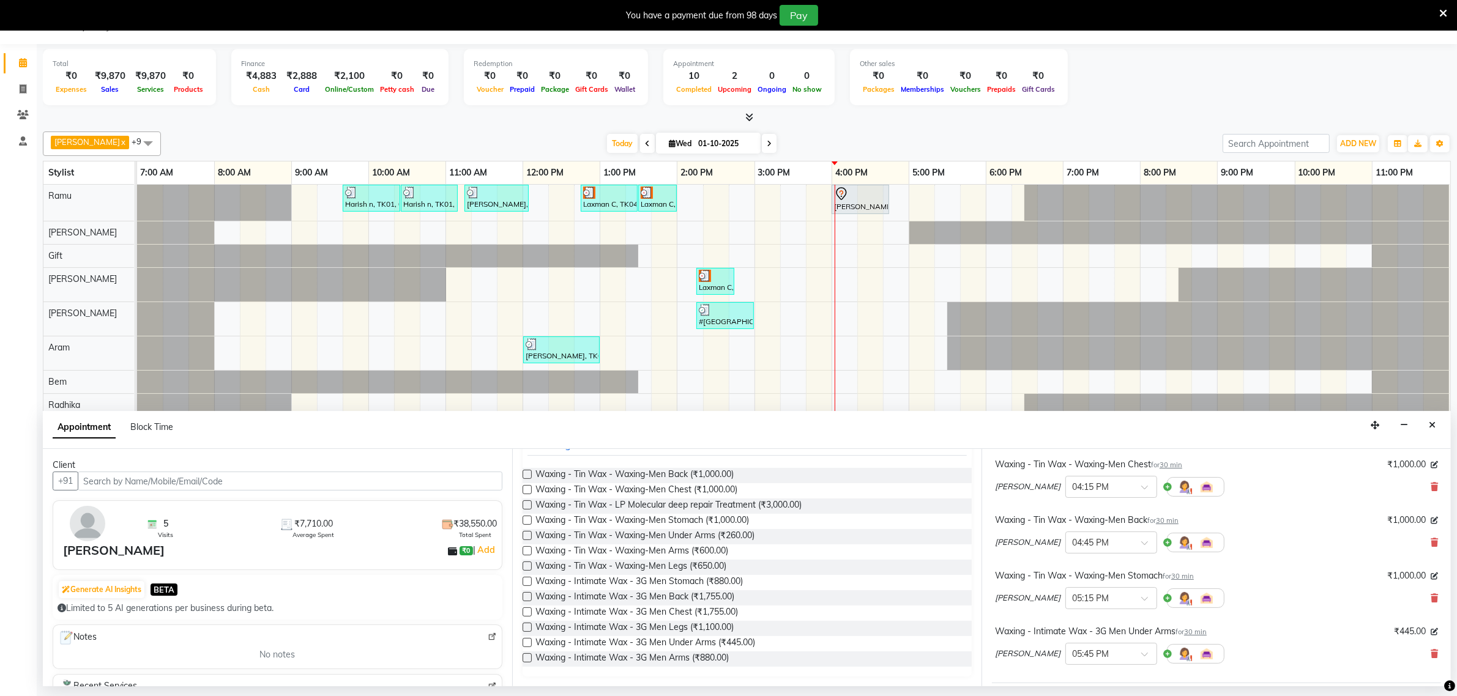
scroll to position [216, 0]
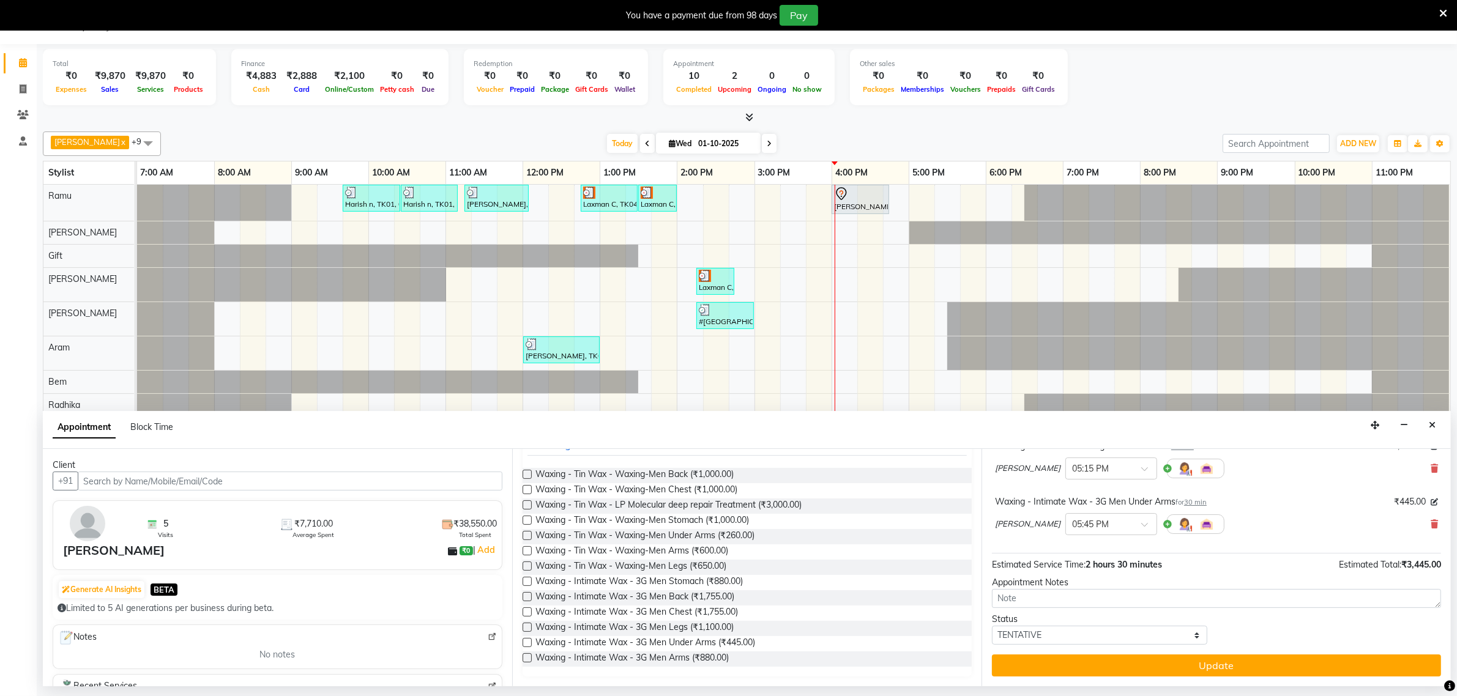
click at [525, 551] on label at bounding box center [527, 551] width 9 height 9
click at [525, 551] on input "checkbox" at bounding box center [527, 552] width 8 height 8
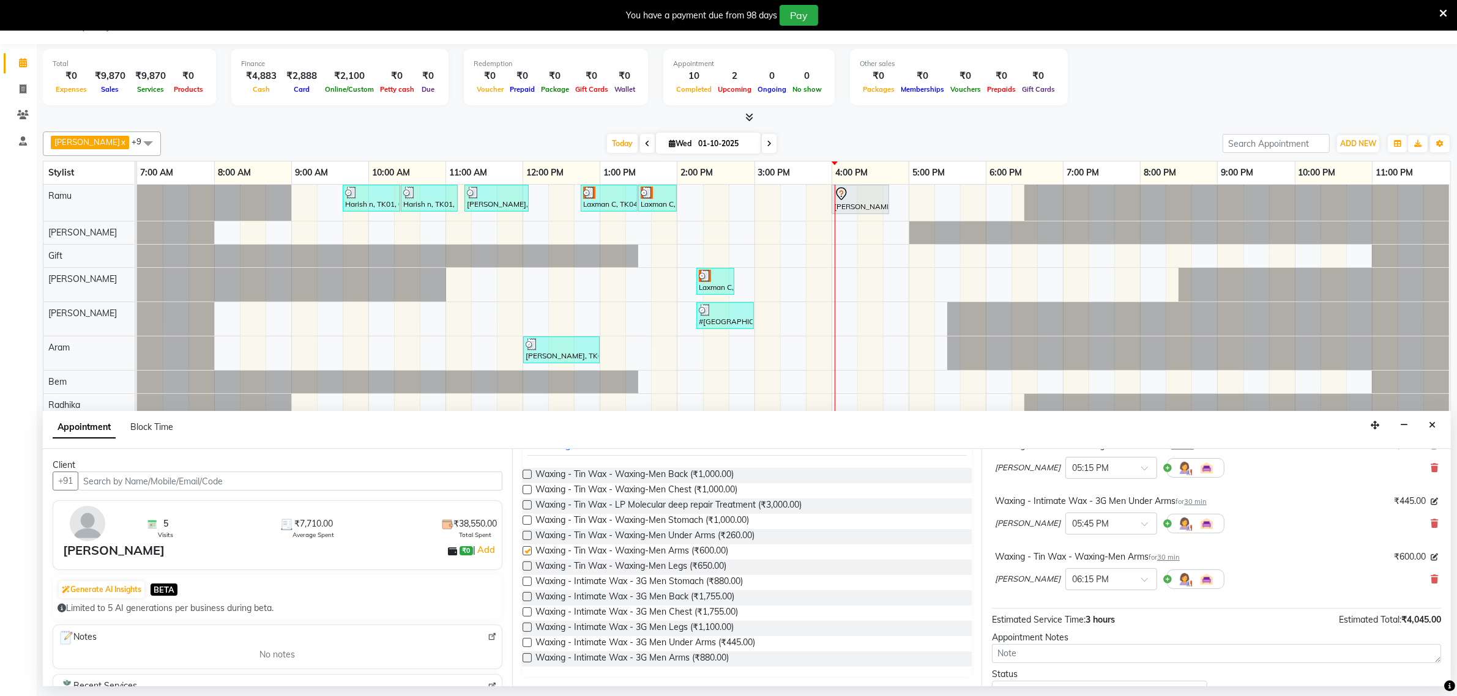
checkbox input "false"
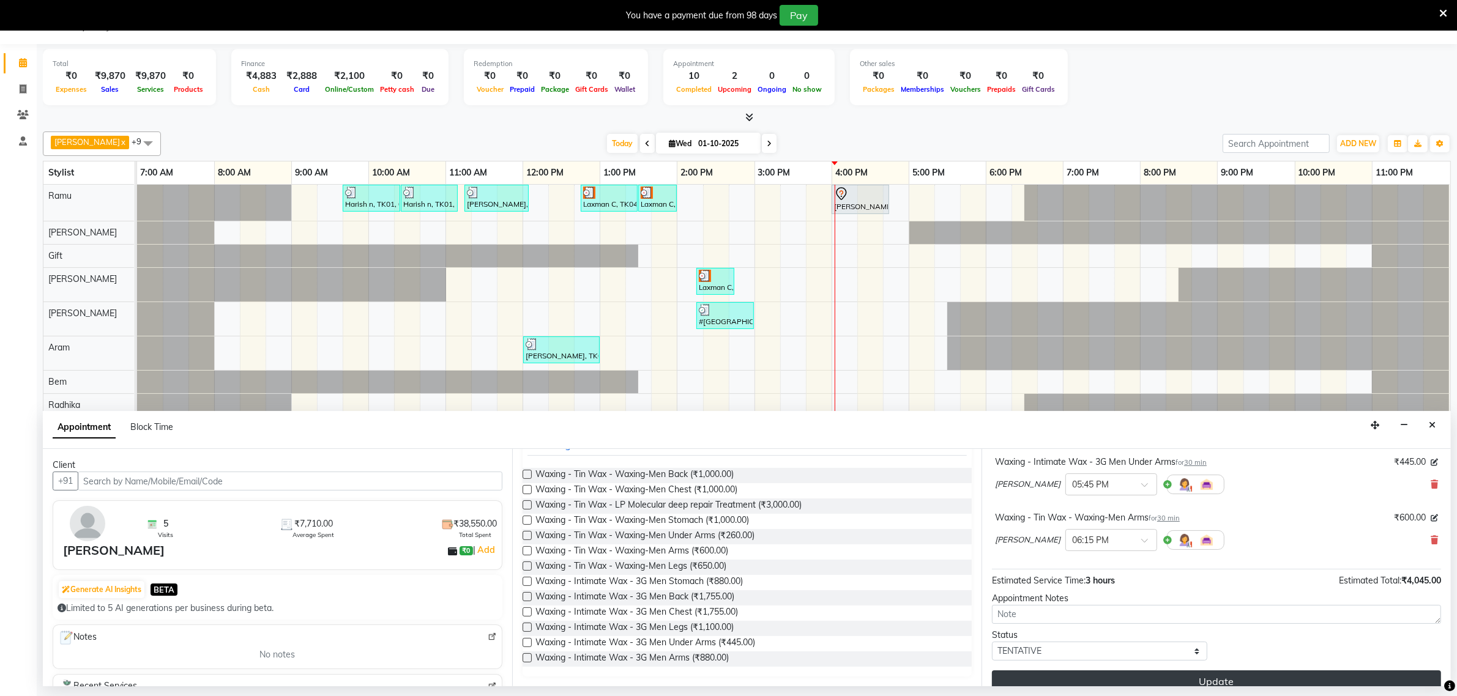
scroll to position [272, 0]
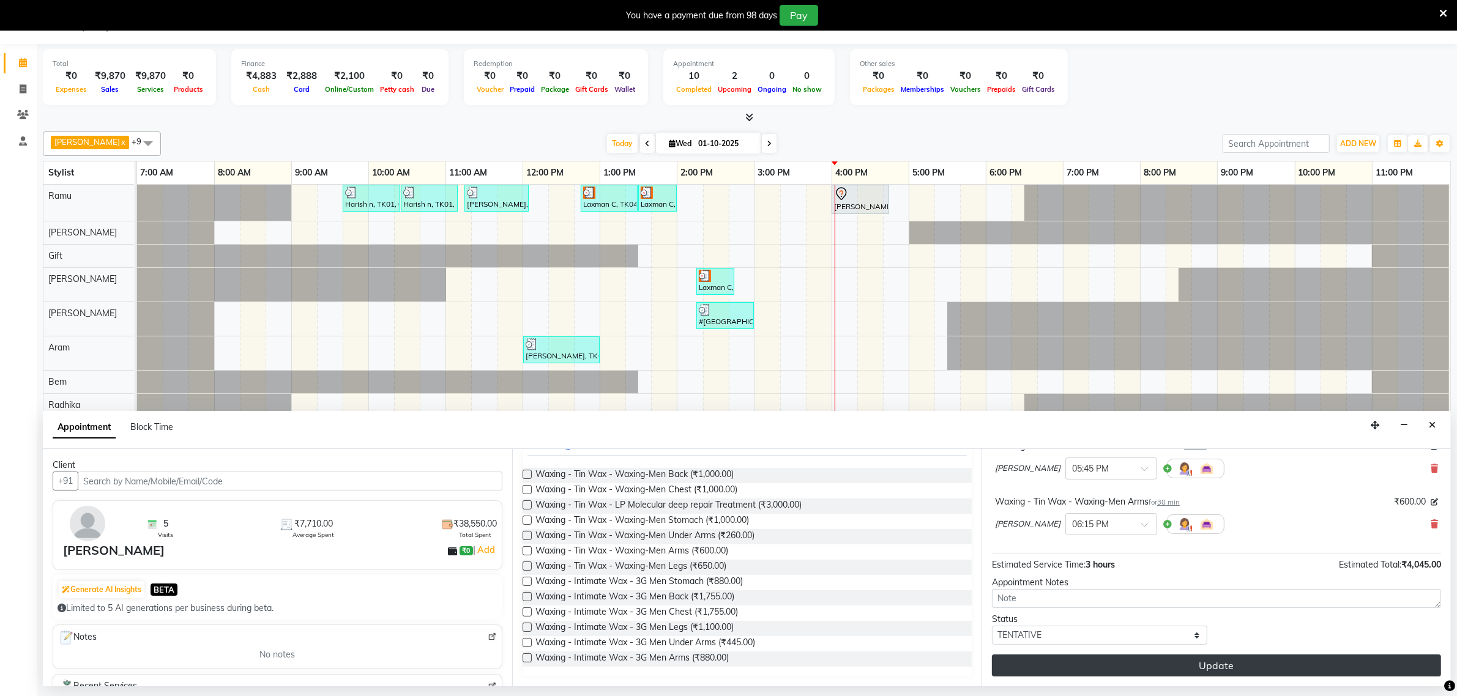
click at [1204, 669] on button "Update" at bounding box center [1216, 666] width 449 height 22
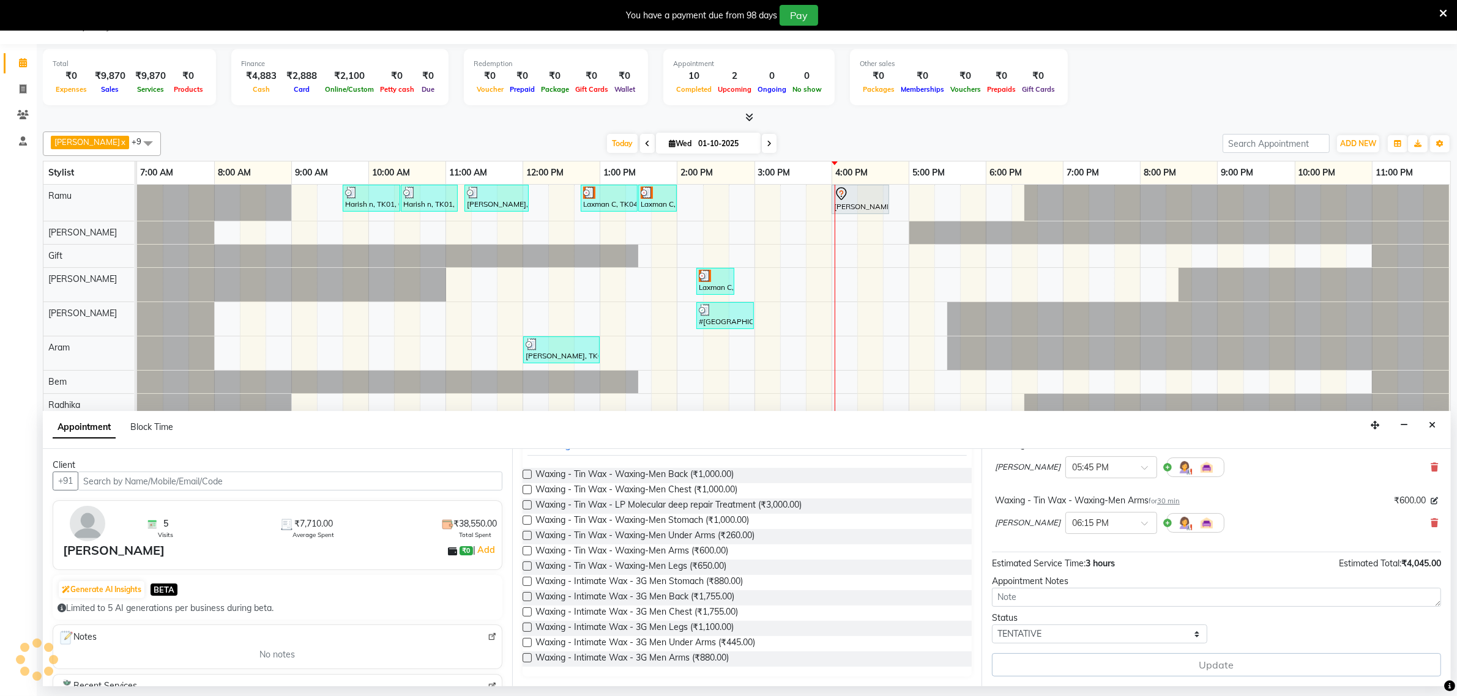
scroll to position [0, 0]
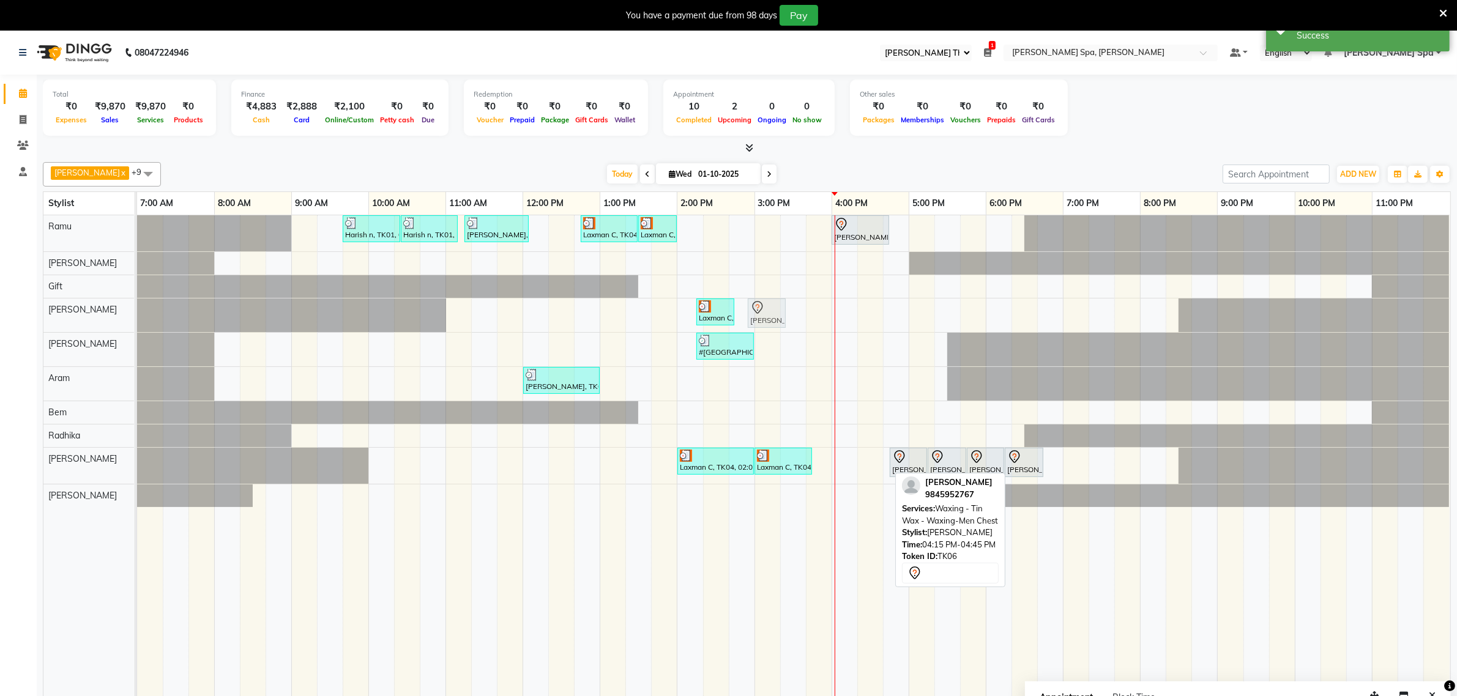
drag, startPoint x: 876, startPoint y: 470, endPoint x: 789, endPoint y: 335, distance: 159.9
click at [782, 335] on div "Harish n, TK01, 09:40 AM-10:25 AM, Hair Cut Men (Stylist) Harish n, TK01, 10:25…" at bounding box center [793, 464] width 1313 height 498
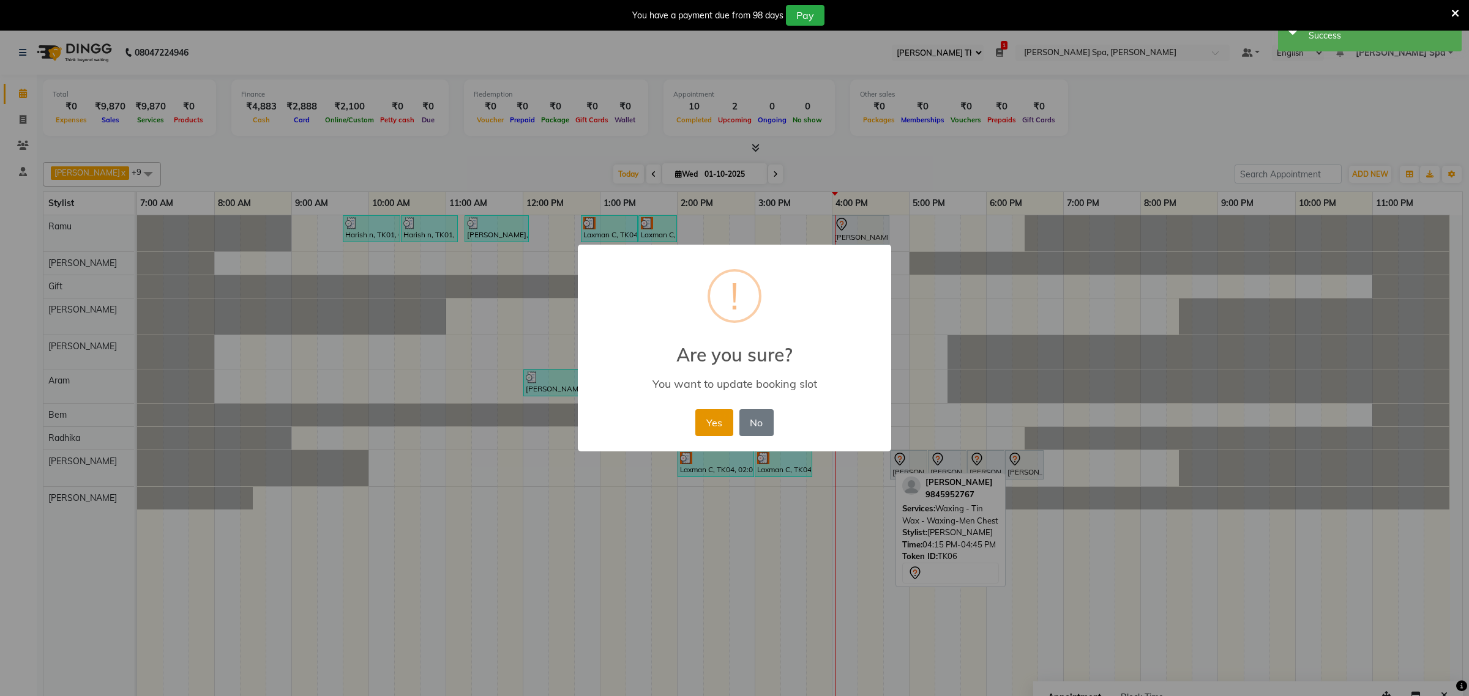
click at [711, 428] on button "Yes" at bounding box center [713, 422] width 37 height 27
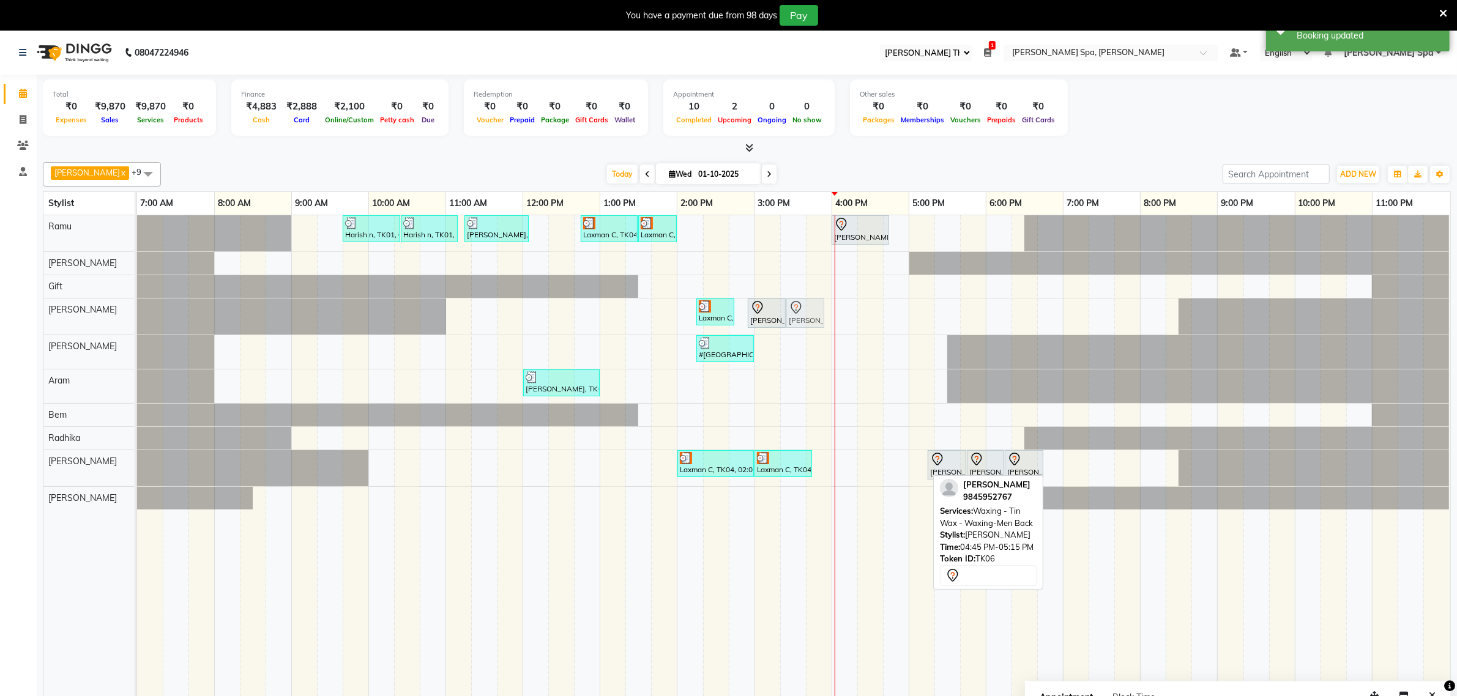
drag, startPoint x: 909, startPoint y: 463, endPoint x: 808, endPoint y: 331, distance: 166.0
click at [808, 331] on div "Harish n, TK01, 09:40 AM-10:25 AM, Hair Cut Men (Stylist) Harish n, TK01, 10:25…" at bounding box center [793, 464] width 1313 height 498
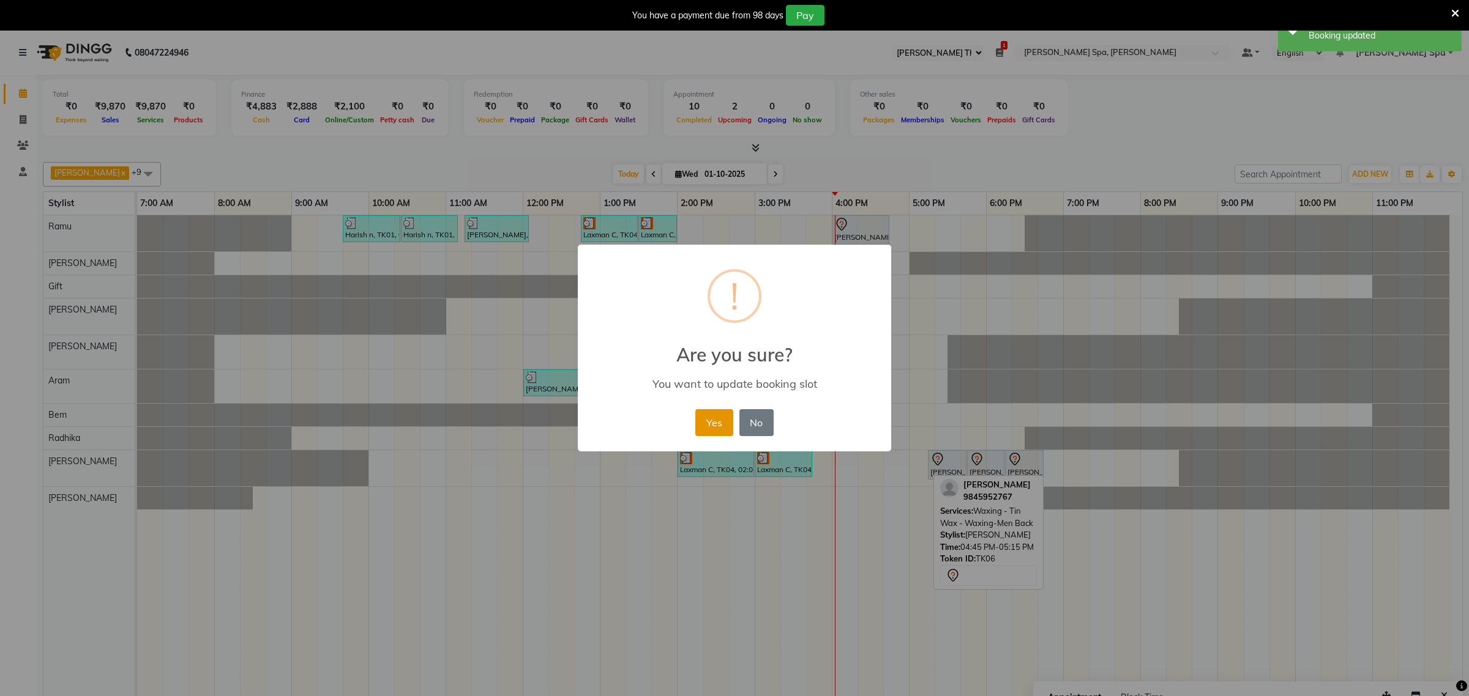
click at [723, 421] on button "Yes" at bounding box center [713, 422] width 37 height 27
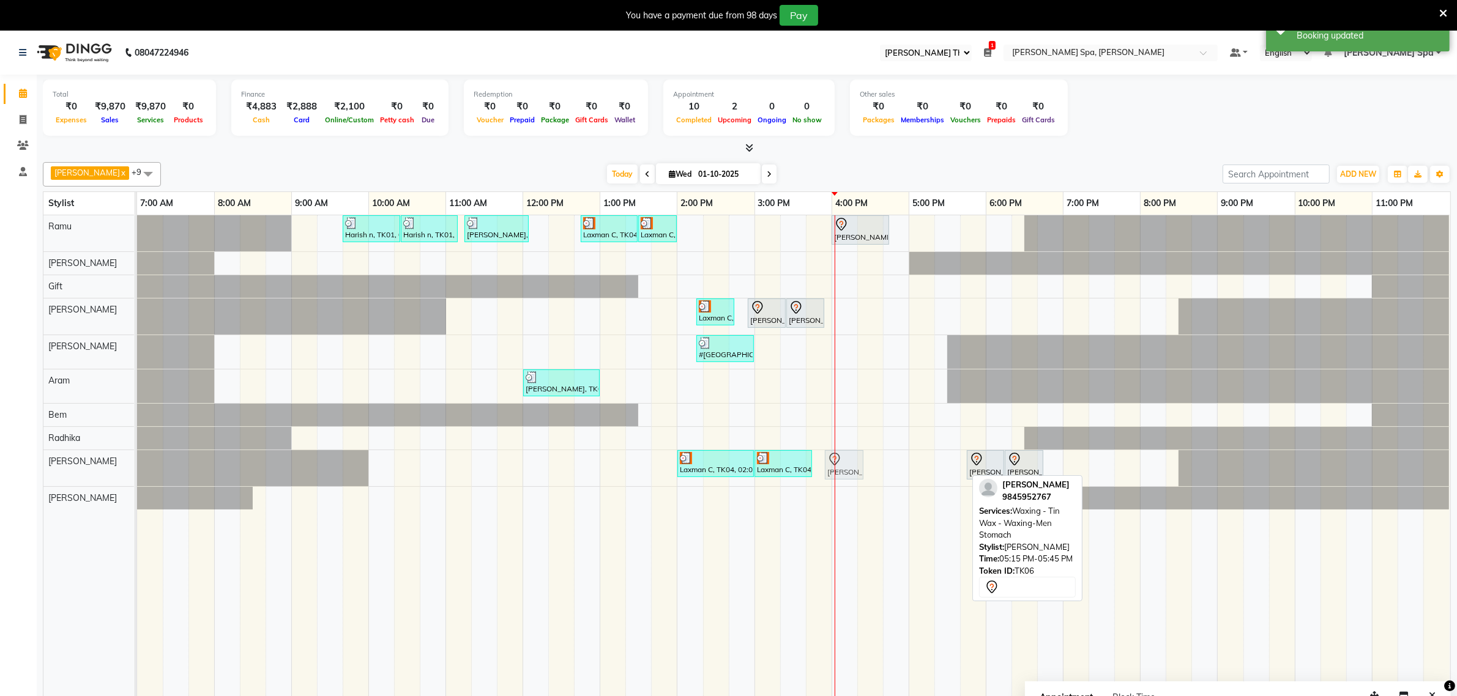
drag, startPoint x: 949, startPoint y: 470, endPoint x: 870, endPoint y: 482, distance: 79.2
click at [860, 482] on div "Harish n, TK01, 09:40 AM-10:25 AM, Hair Cut Men (Stylist) Harish n, TK01, 10:25…" at bounding box center [793, 464] width 1313 height 498
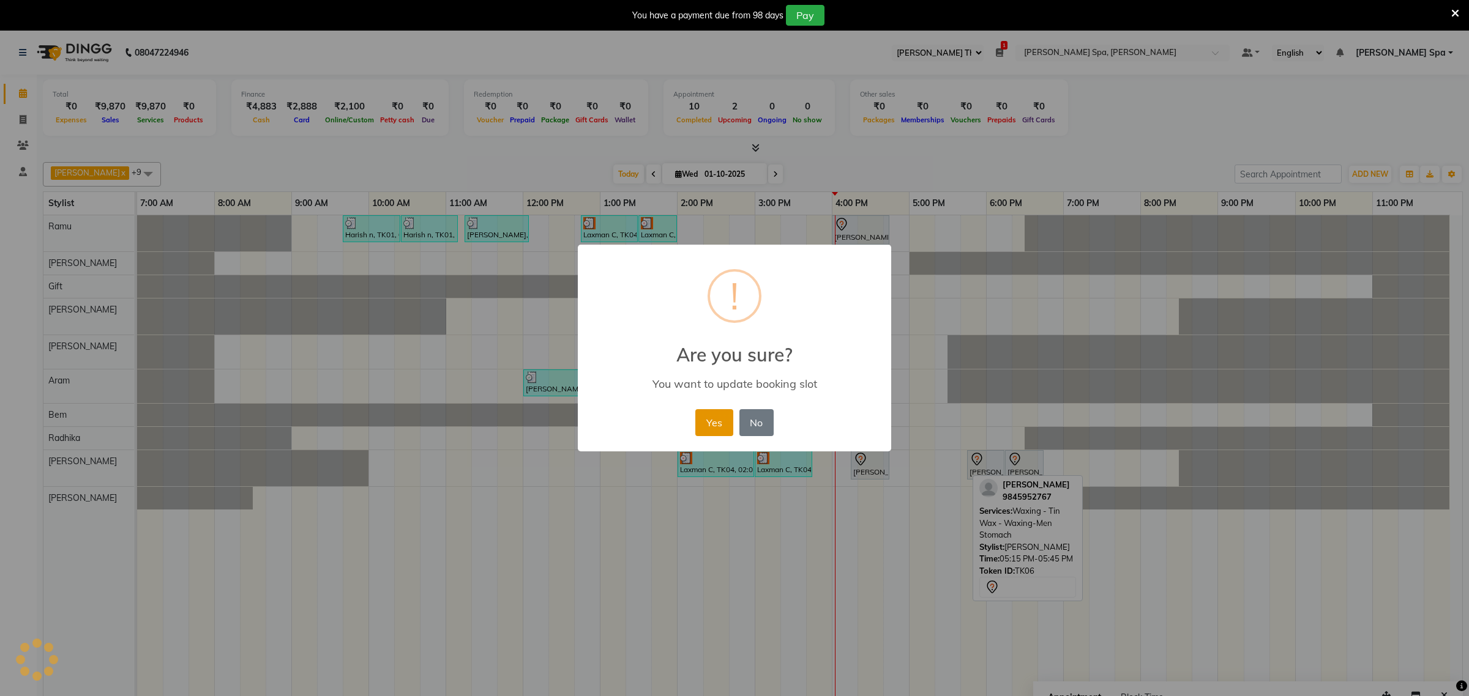
click at [714, 427] on button "Yes" at bounding box center [713, 422] width 37 height 27
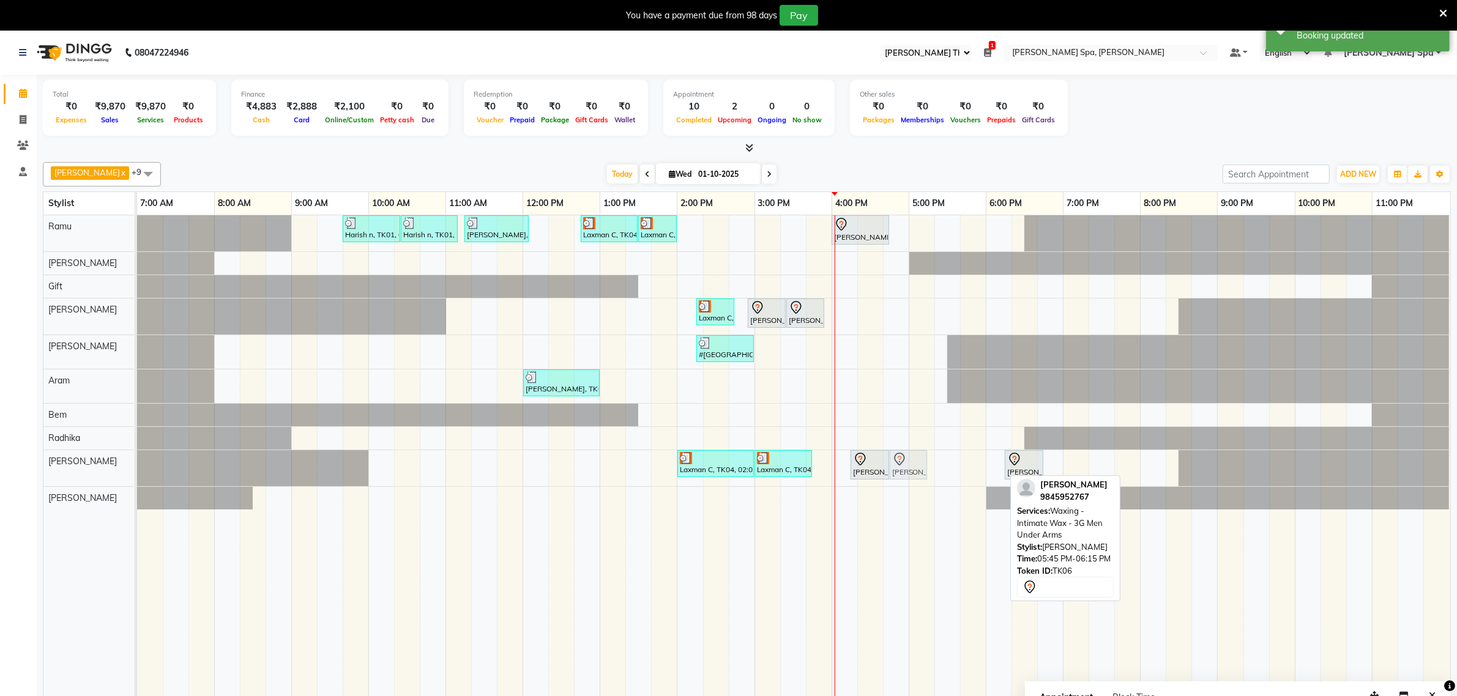
drag, startPoint x: 977, startPoint y: 475, endPoint x: 892, endPoint y: 477, distance: 85.1
click at [137, 477] on div "Laxman C, TK04, 02:00 PM-03:00 PM, Face Treatment - MEGAN BRIGHTENING TREATMENT…" at bounding box center [137, 468] width 0 height 36
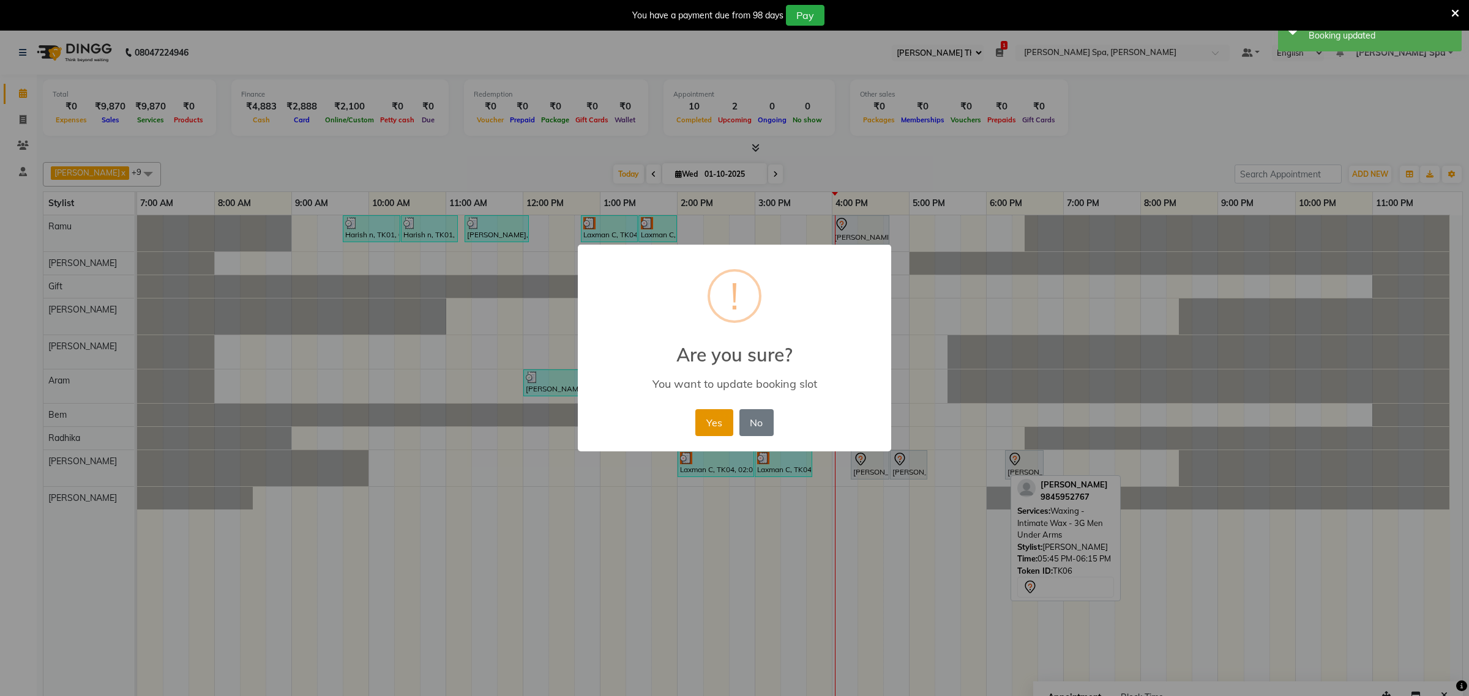
click at [715, 418] on button "Yes" at bounding box center [713, 422] width 37 height 27
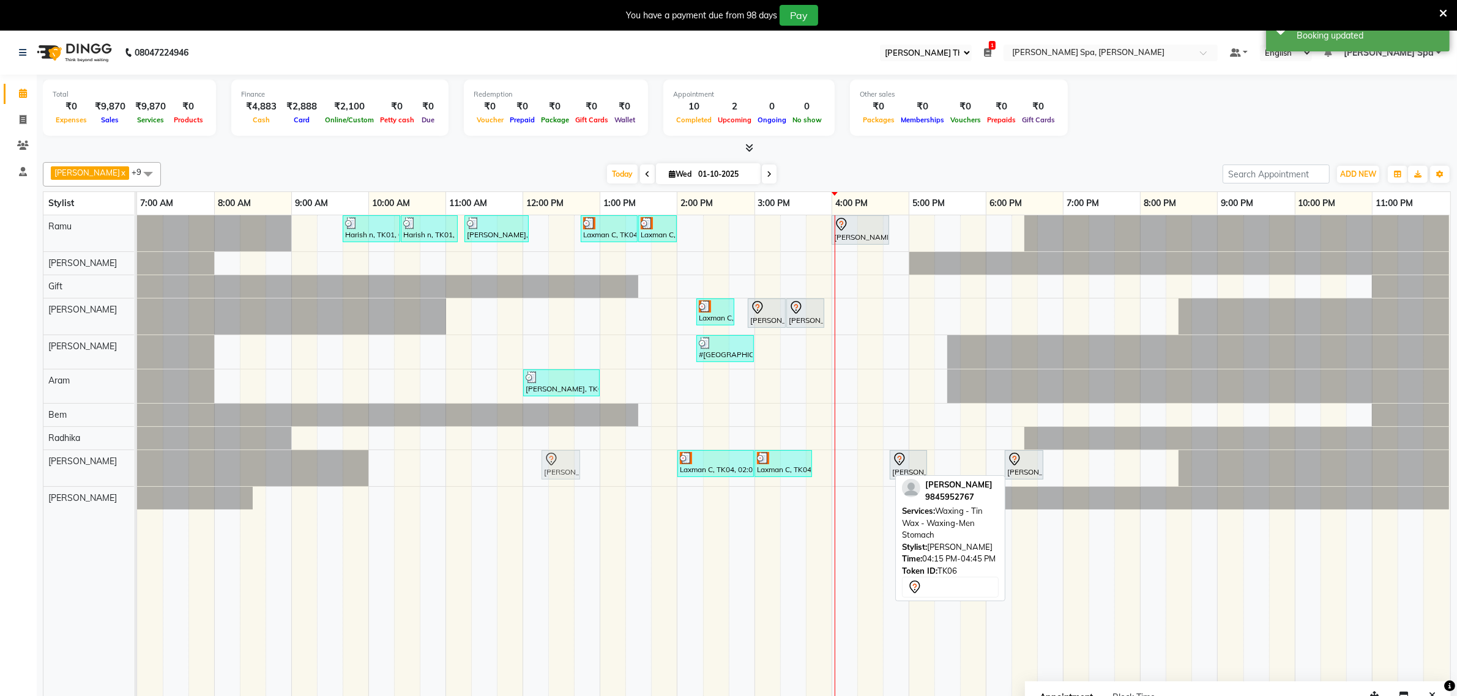
drag, startPoint x: 867, startPoint y: 469, endPoint x: 546, endPoint y: 476, distance: 321.4
click at [137, 476] on div "Laxman C, TK04, 02:00 PM-03:00 PM, Face Treatment - MEGAN BRIGHTENING TREATMENT…" at bounding box center [137, 468] width 0 height 36
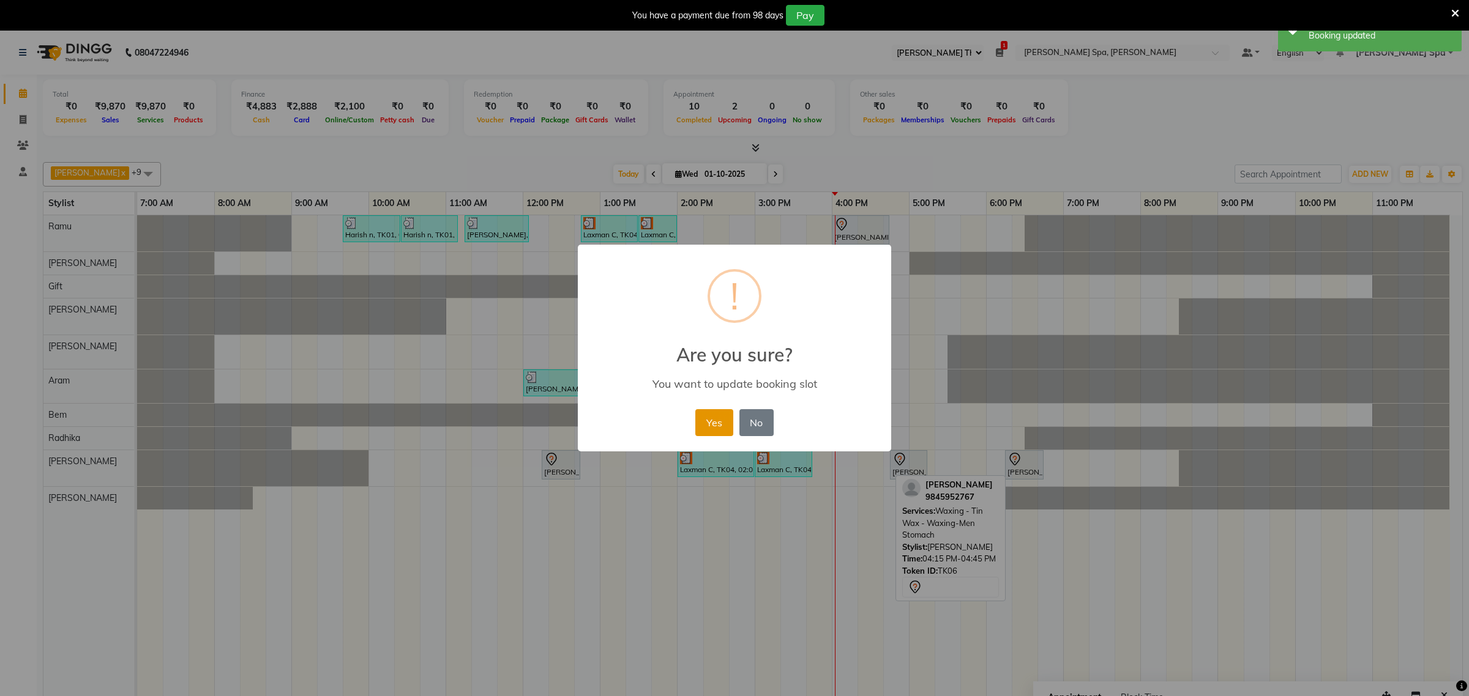
click at [711, 427] on button "Yes" at bounding box center [713, 422] width 37 height 27
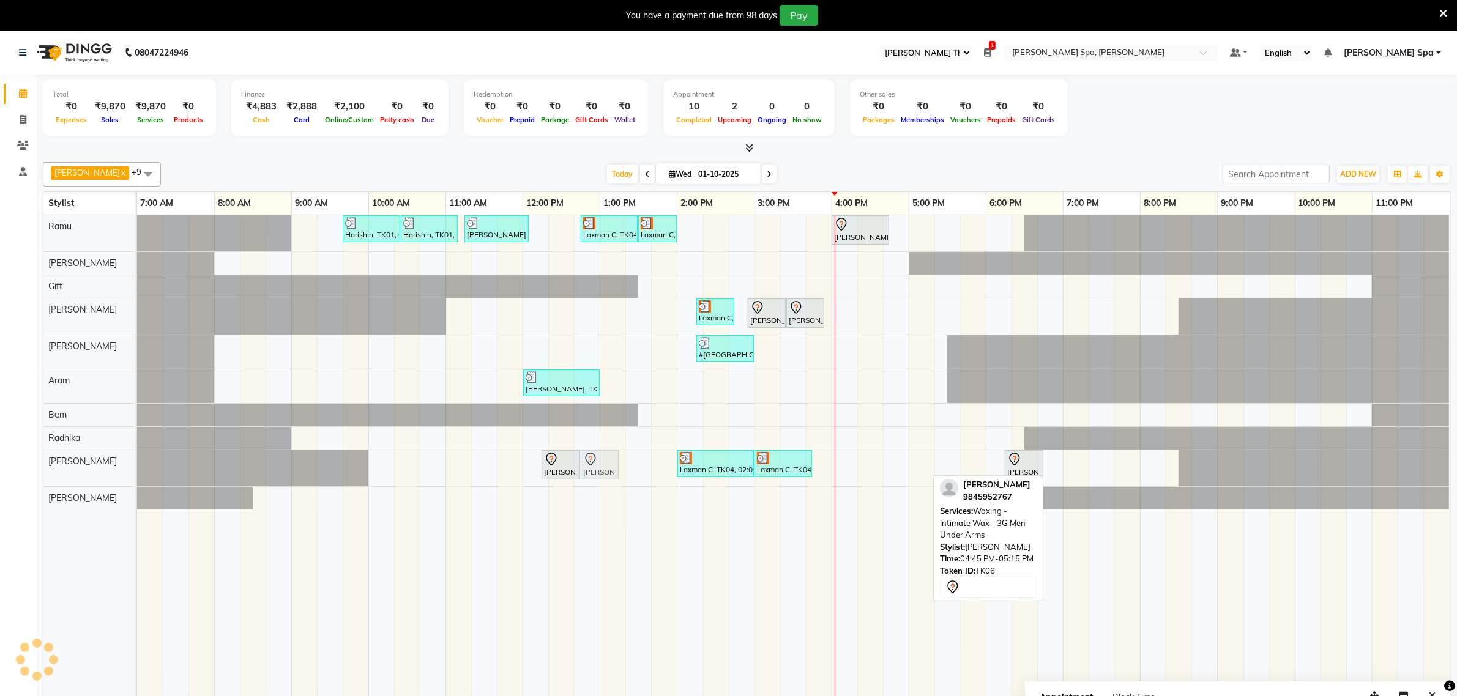
drag, startPoint x: 911, startPoint y: 472, endPoint x: 616, endPoint y: 475, distance: 294.4
click at [137, 475] on div "Amrith Prasad, TK06, 12:15 PM-12:45 PM, Waxing - Tin Wax - Waxing-Men Stomach L…" at bounding box center [137, 468] width 0 height 36
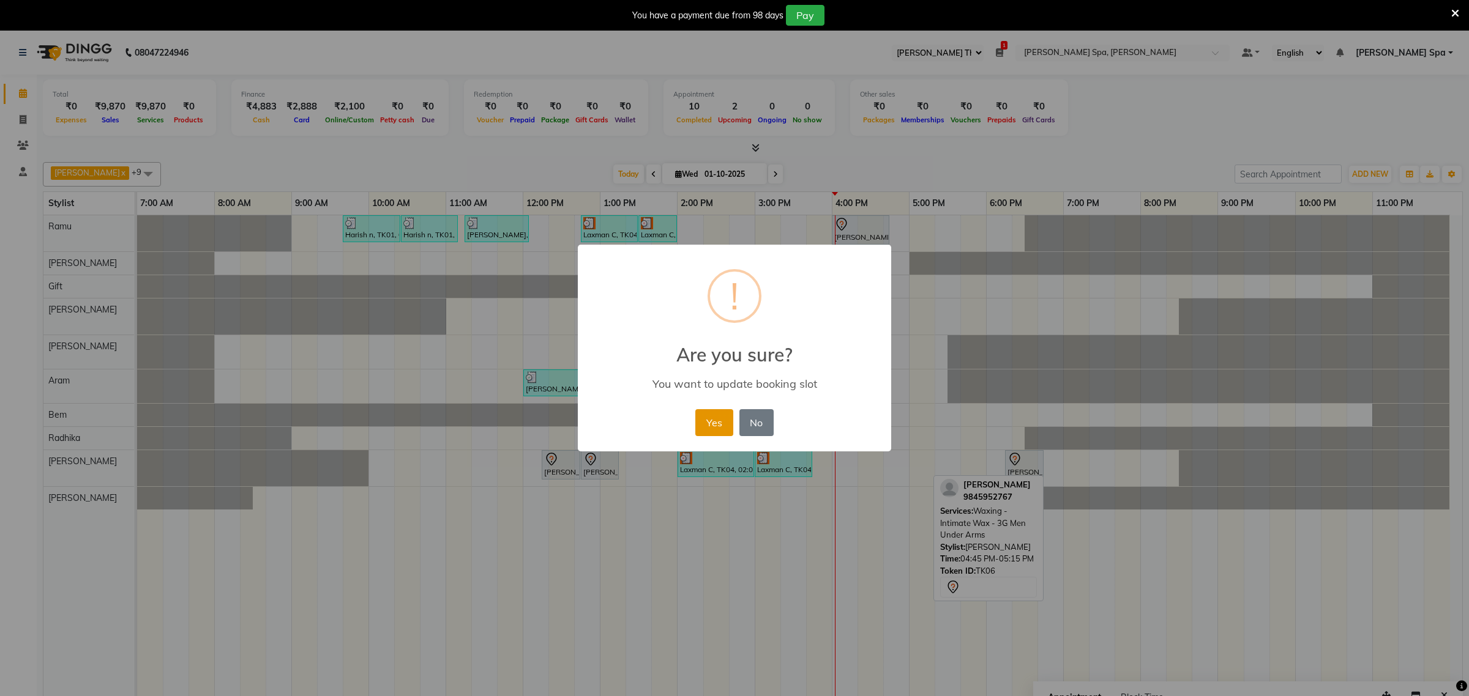
click at [709, 422] on button "Yes" at bounding box center [713, 422] width 37 height 27
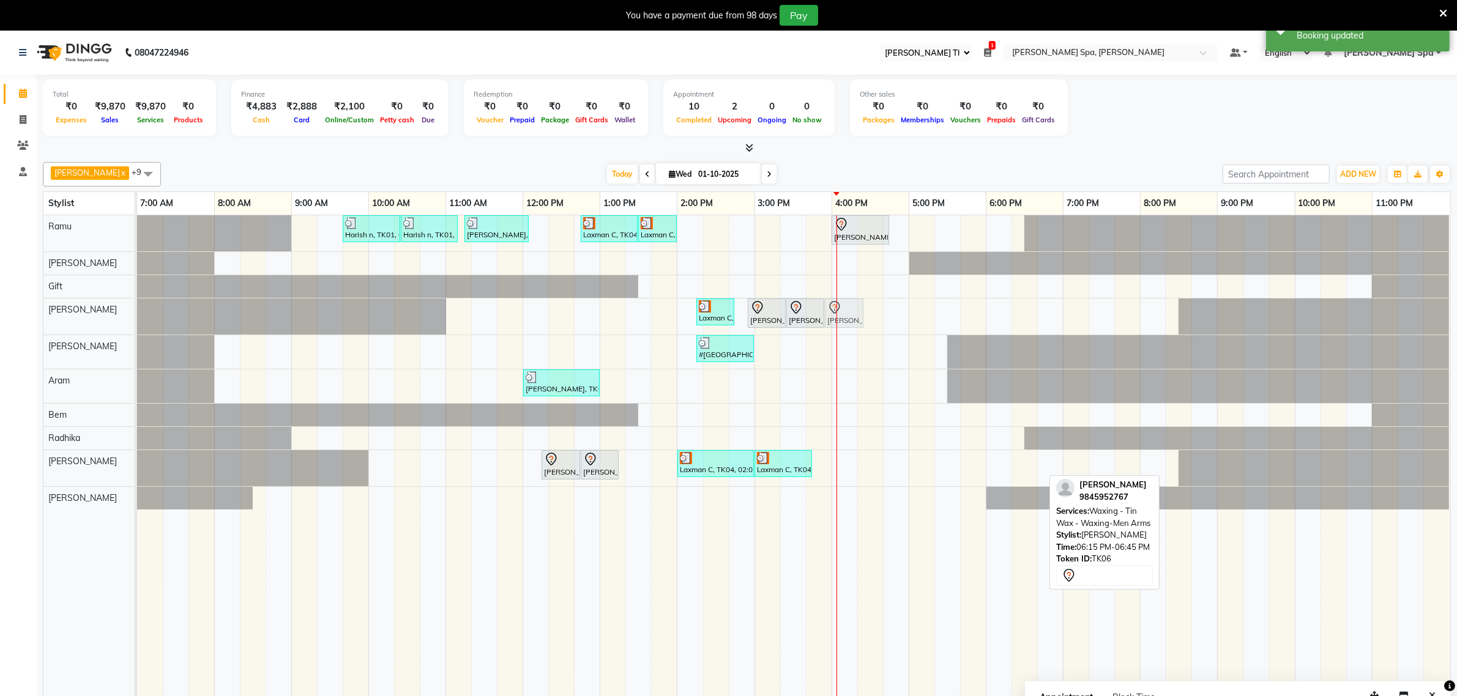
drag, startPoint x: 1029, startPoint y: 469, endPoint x: 854, endPoint y: 329, distance: 224.6
click at [854, 329] on tbody "Harish n, TK01, 09:40 AM-10:25 AM, Hair Cut Men (Stylist) Harish n, TK01, 10:25…" at bounding box center [793, 362] width 1313 height 294
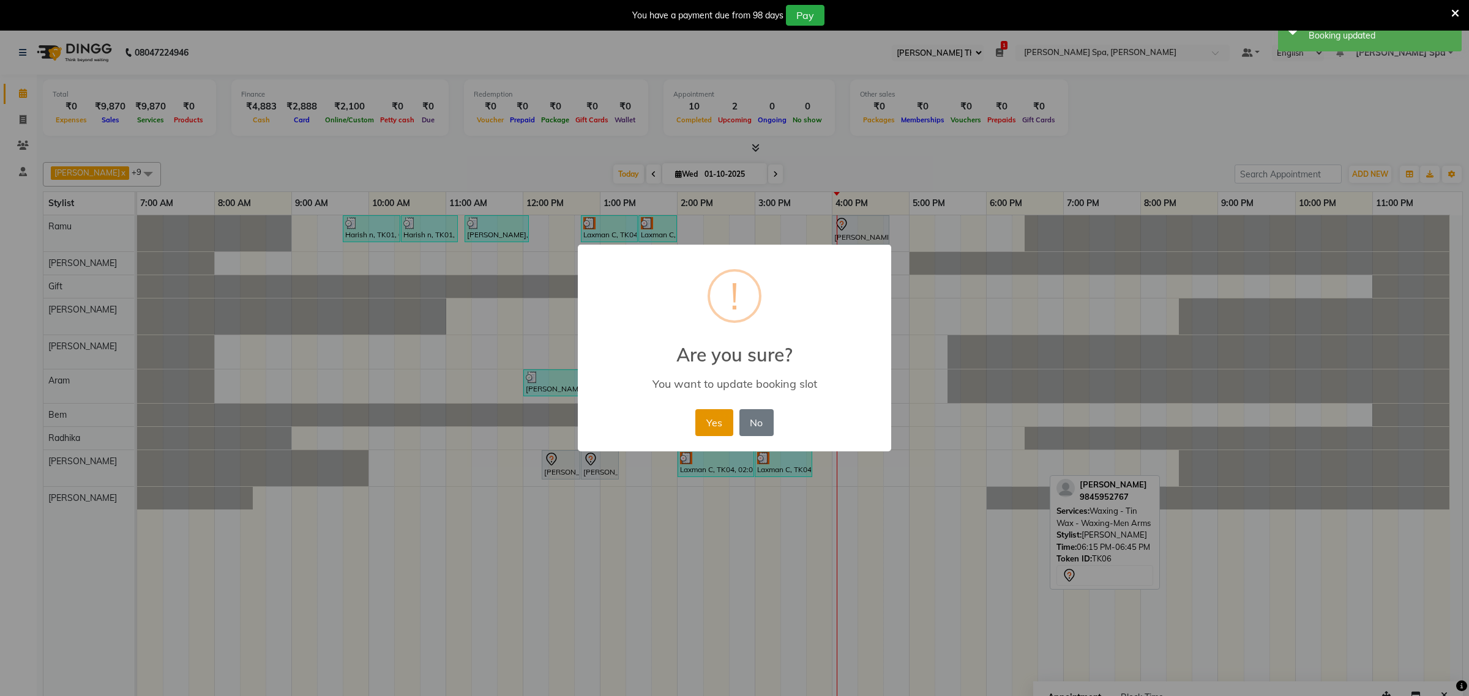
click at [722, 420] on button "Yes" at bounding box center [713, 422] width 37 height 27
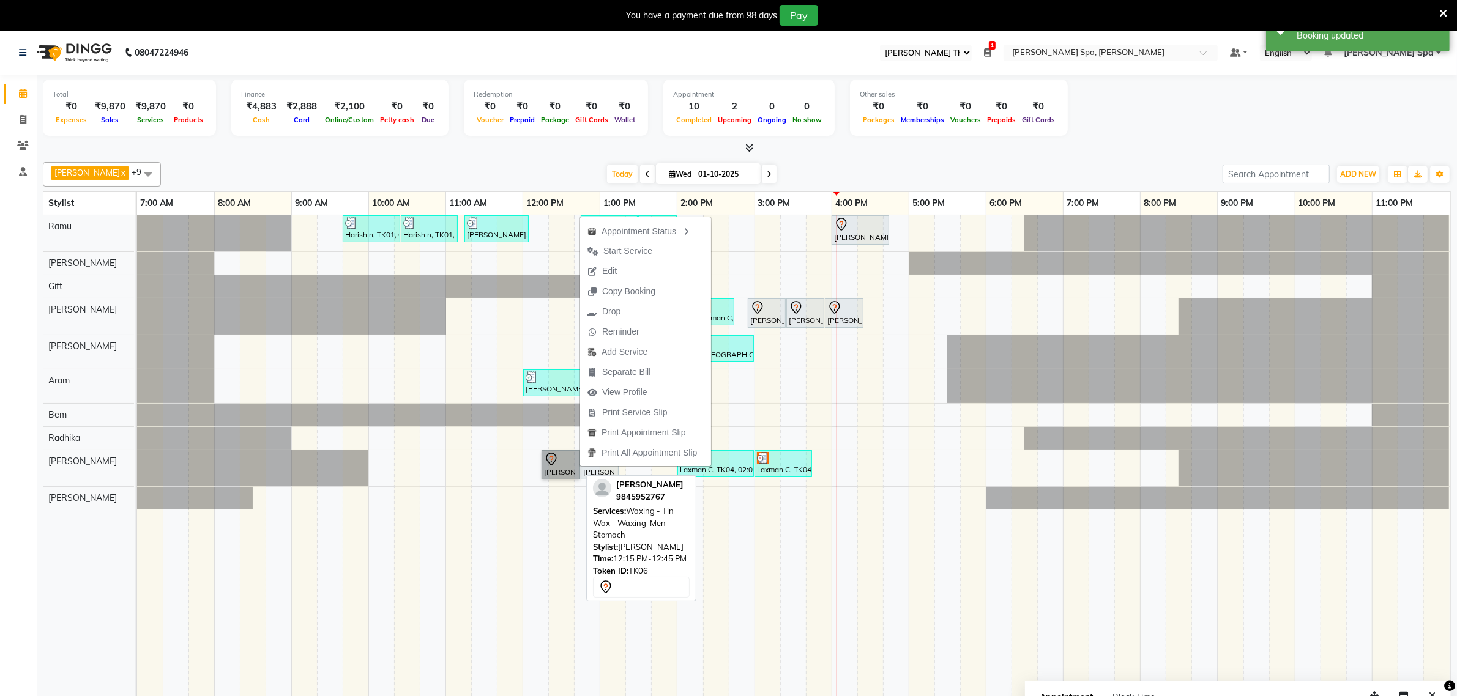
click at [563, 462] on link "[PERSON_NAME], TK06, 12:15 PM-12:45 PM, Waxing - Tin Wax - Waxing-Men Stomach" at bounding box center [561, 464] width 39 height 29
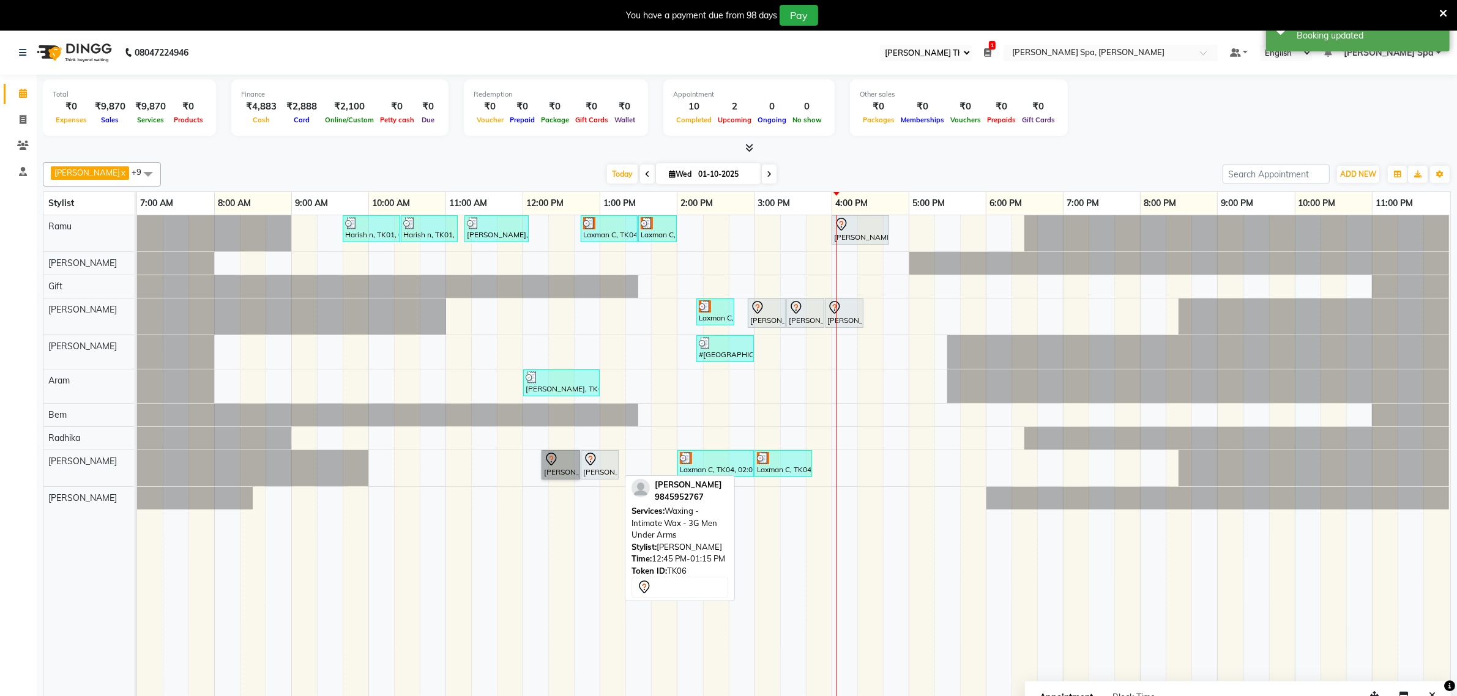
click at [589, 473] on div "[PERSON_NAME], TK06, 12:45 PM-01:15 PM, Waxing - Intimate Wax - 3G Men Under Ar…" at bounding box center [599, 465] width 35 height 26
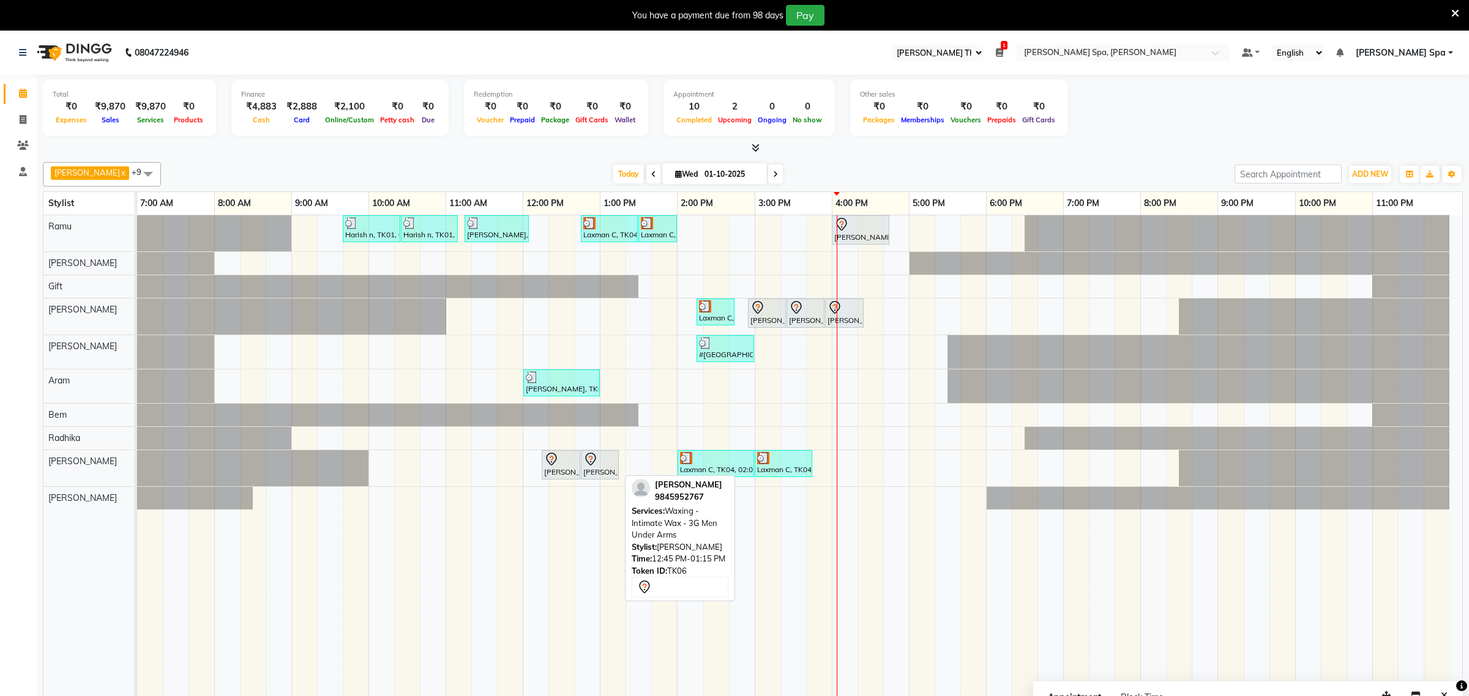
select select "7"
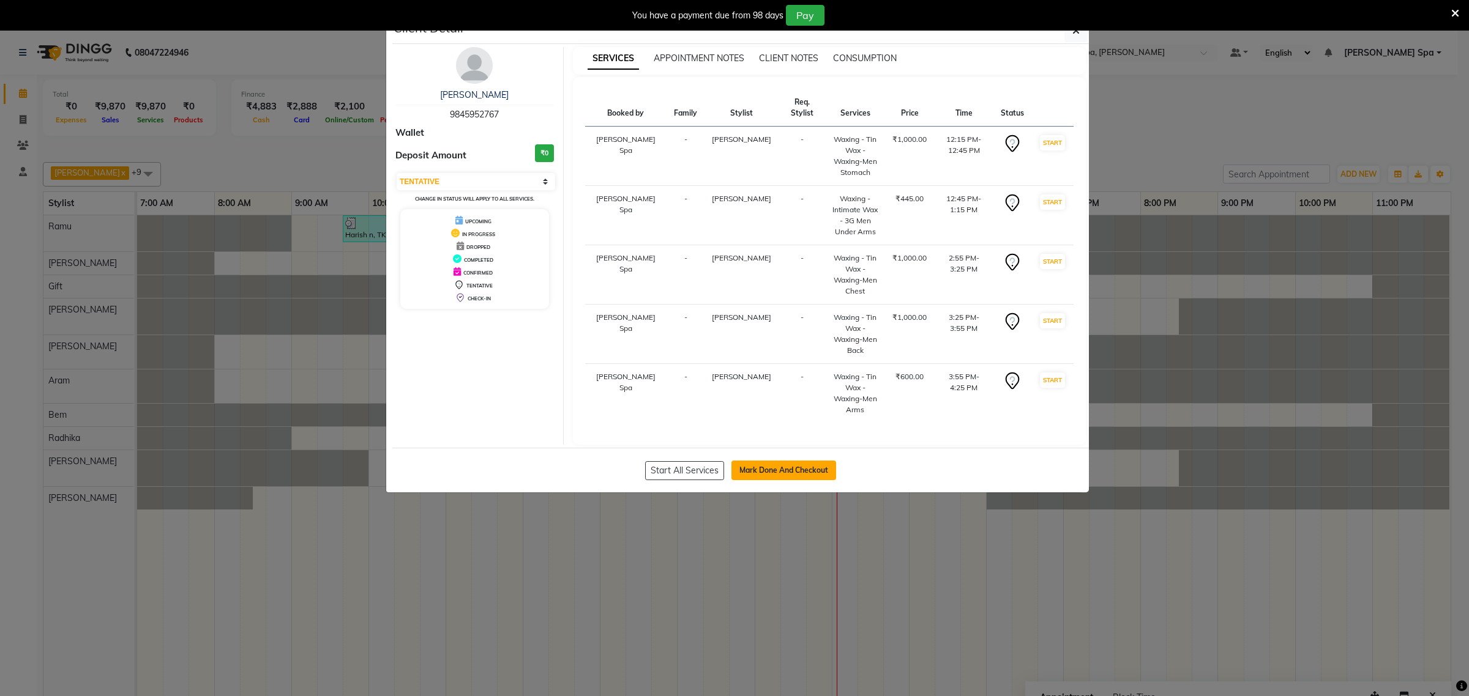
click at [791, 461] on button "Mark Done And Checkout" at bounding box center [783, 471] width 105 height 20
select select "service"
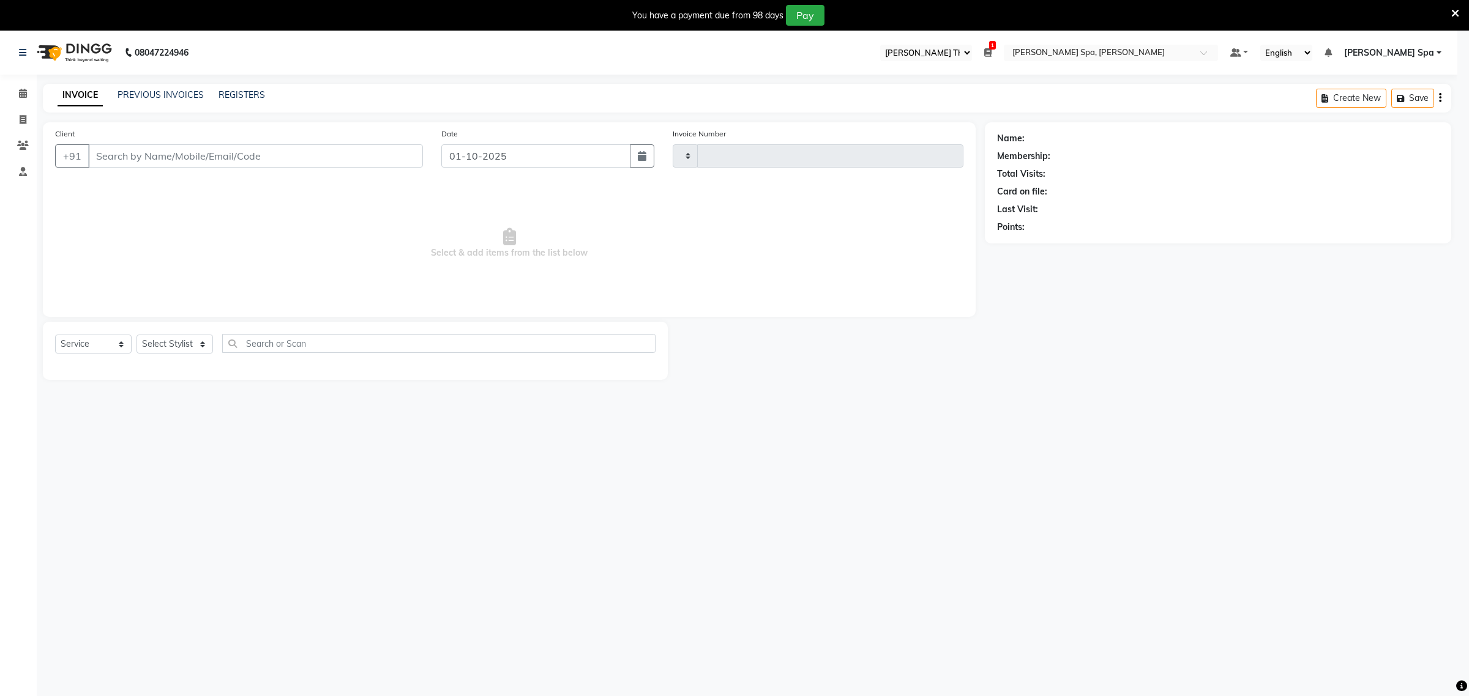
type input "1862"
select select "8545"
type input "98******67"
select select "84958"
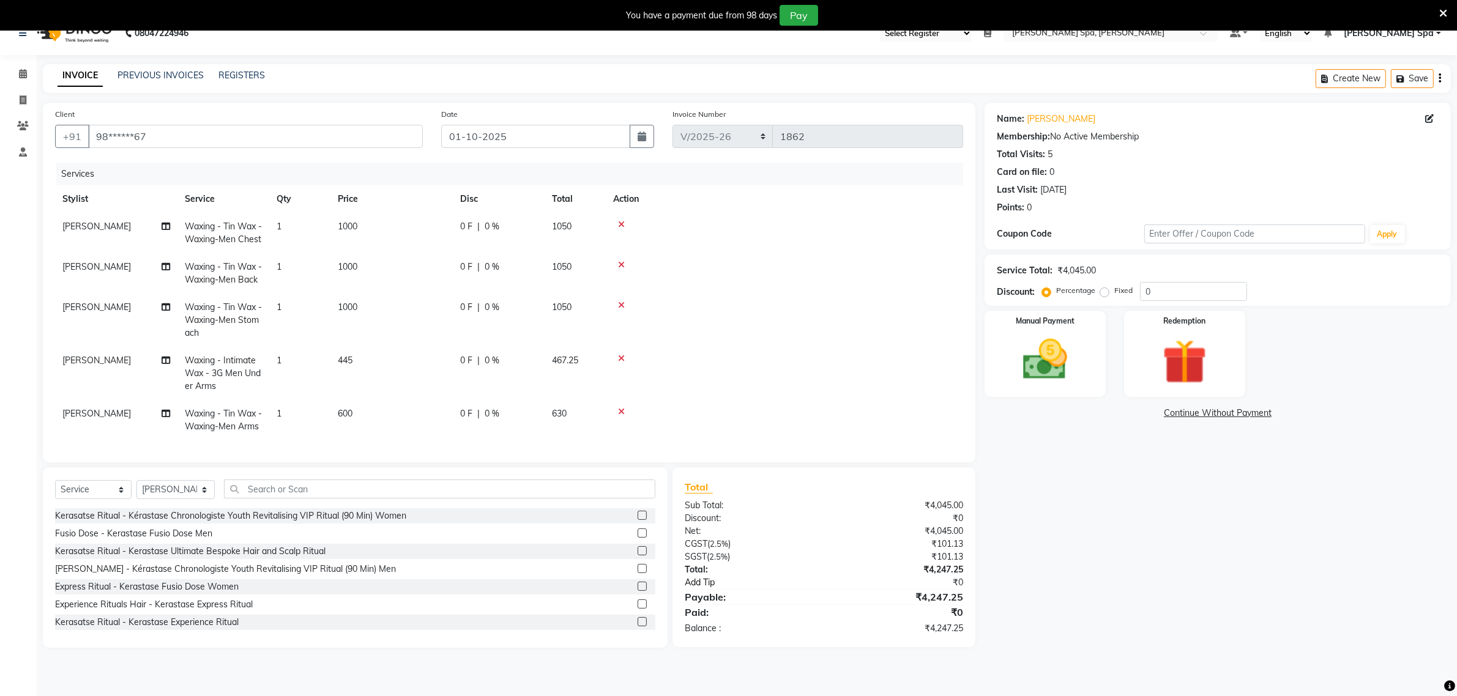
scroll to position [31, 0]
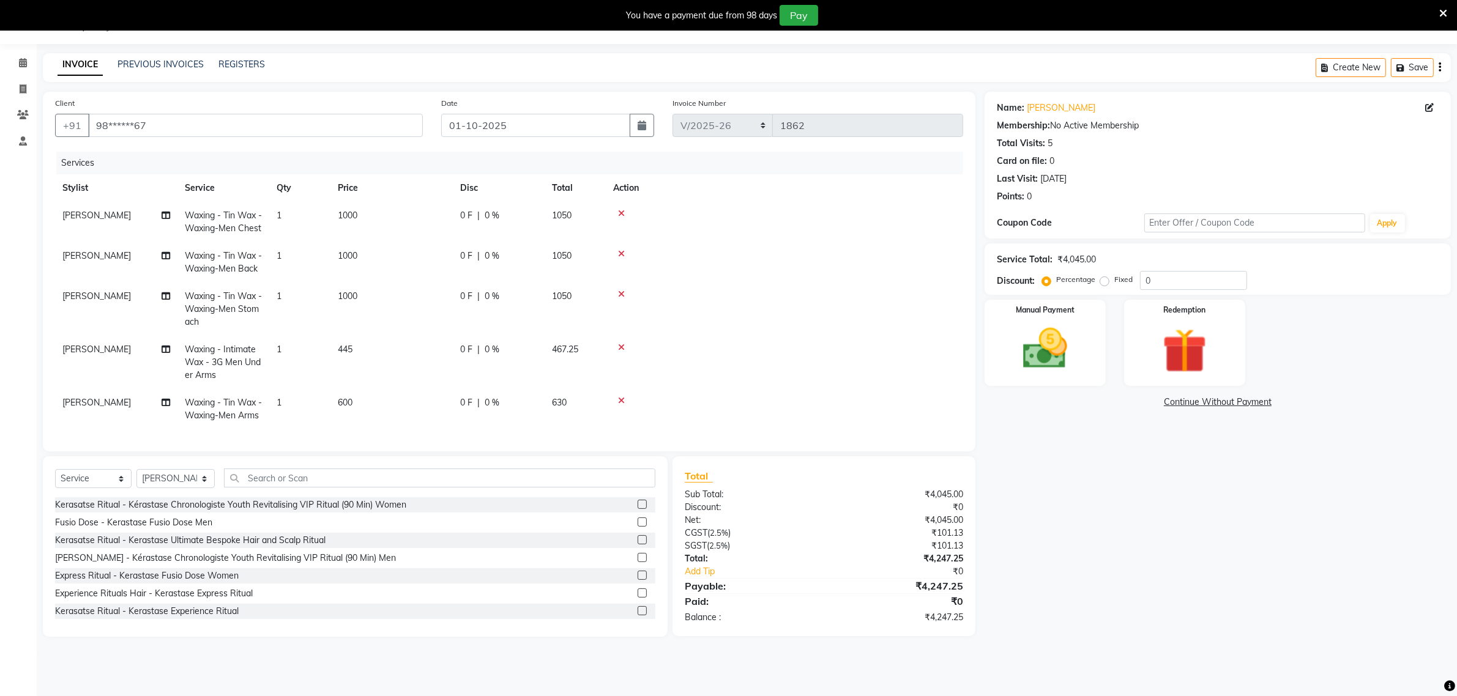
click at [360, 320] on td "1000" at bounding box center [391, 309] width 122 height 53
select select "84964"
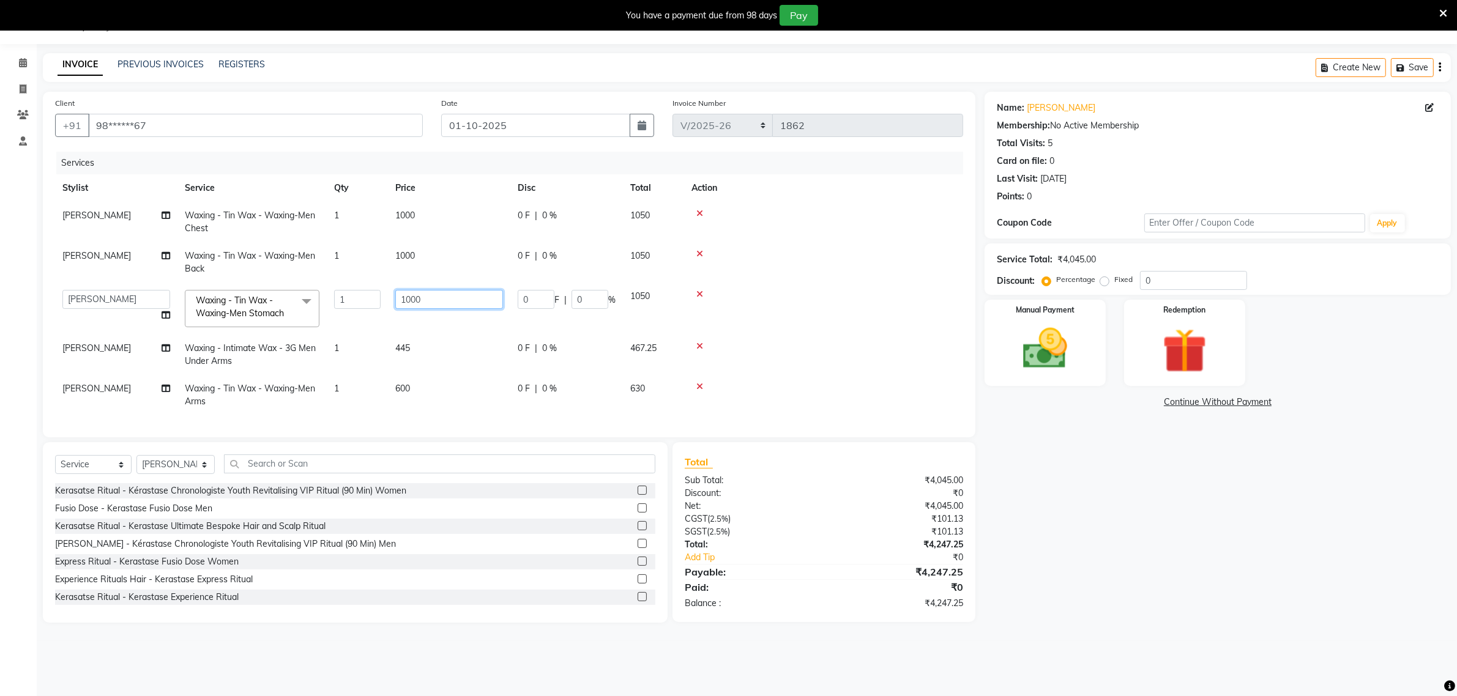
click at [426, 300] on input "1000" at bounding box center [449, 299] width 108 height 19
type input "1"
type input "2000"
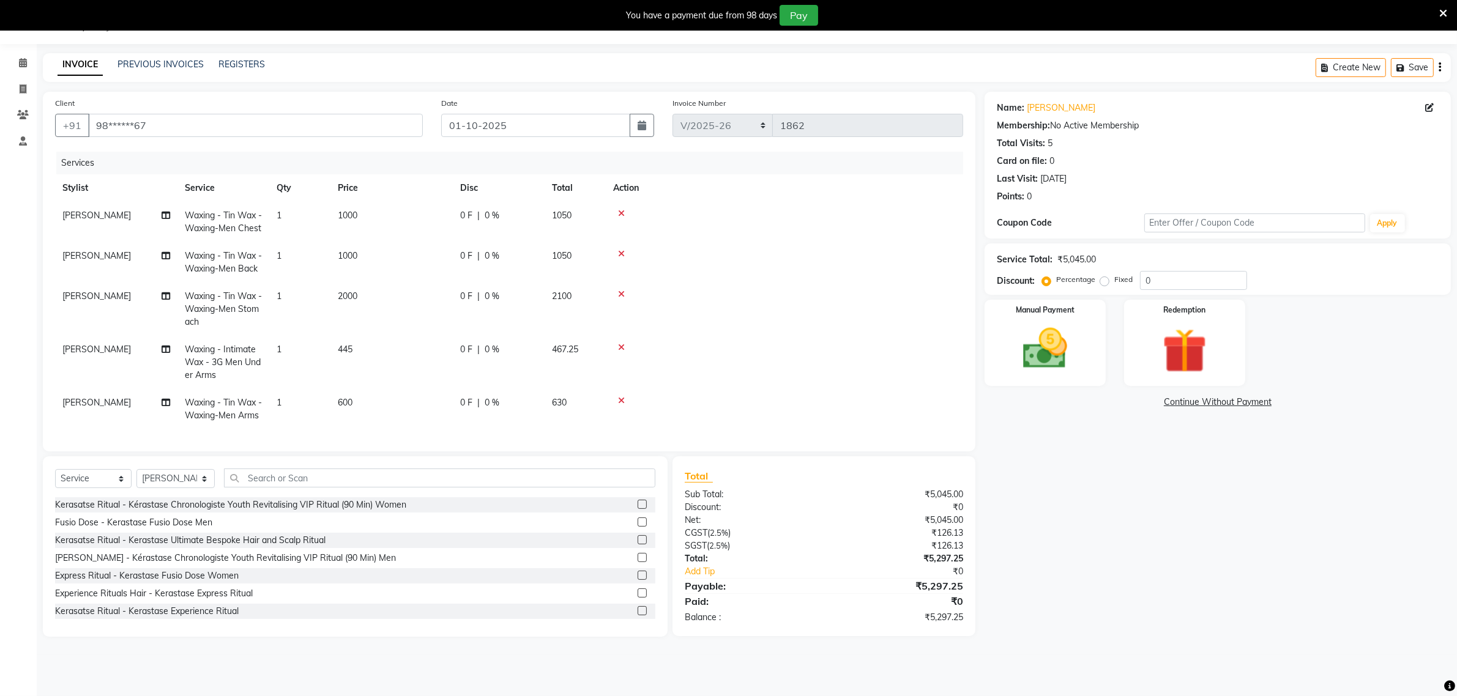
click at [525, 338] on tbody "Ricky Waxing - Tin Wax - Waxing-Men Chest 1 1000 0 F | 0 % 1050 Ricky Waxing - …" at bounding box center [509, 316] width 908 height 228
click at [363, 372] on td "445" at bounding box center [391, 362] width 122 height 53
select select "84964"
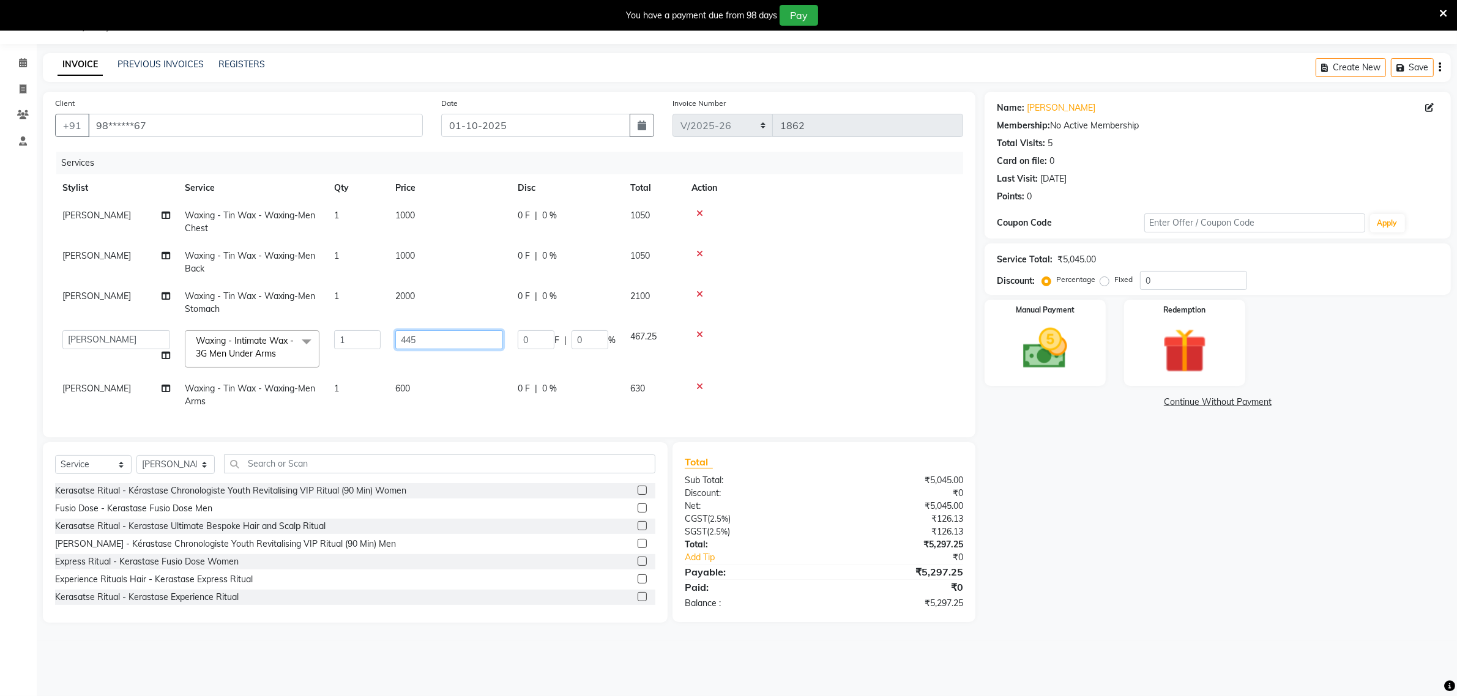
click at [422, 338] on input "445" at bounding box center [449, 339] width 108 height 19
type input "4"
type input "500"
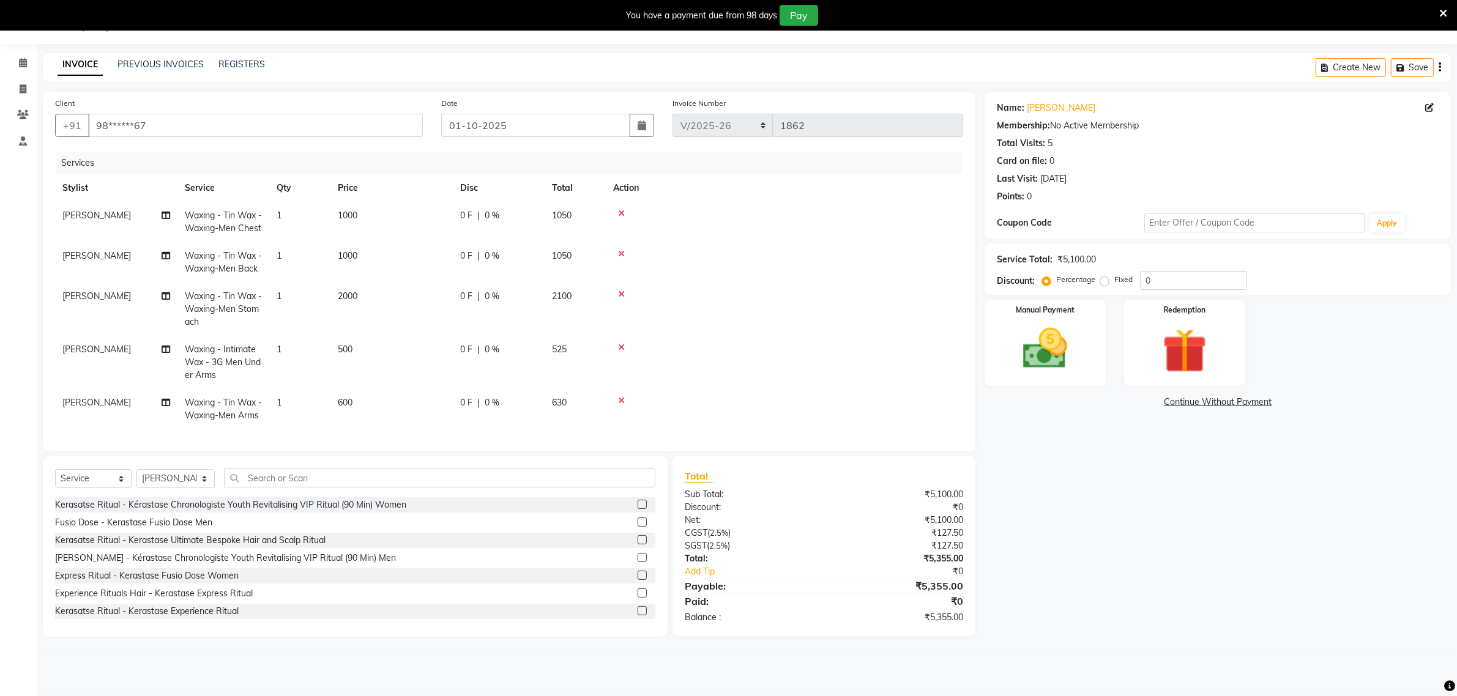
click at [599, 366] on tr "Shantha Waxing - Intimate Wax - 3G Men Under Arms 1 500 0 F | 0 % 525" at bounding box center [509, 362] width 908 height 53
click at [368, 202] on td "1000" at bounding box center [391, 222] width 122 height 40
select select "84958"
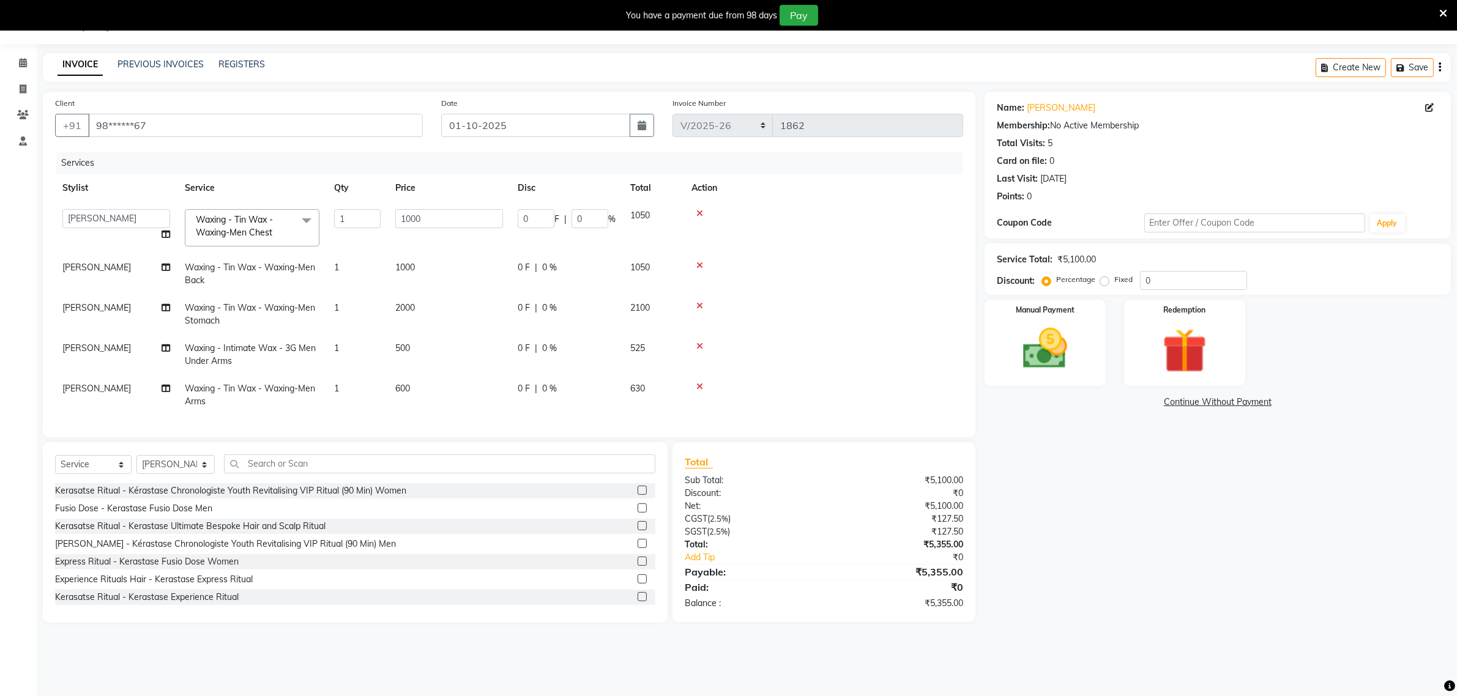
scroll to position [0, 0]
click at [427, 214] on input "1000" at bounding box center [449, 218] width 108 height 19
type input "1"
type input "1500"
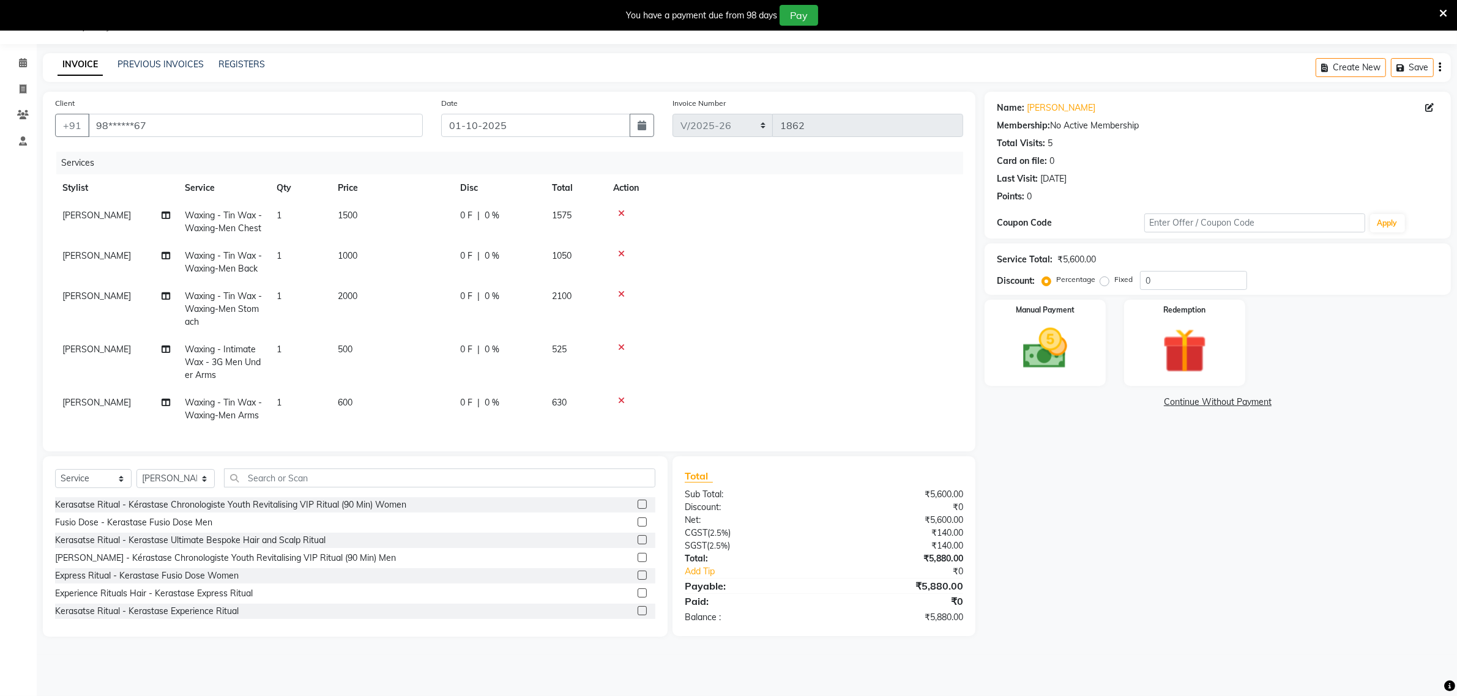
click at [780, 242] on td at bounding box center [784, 222] width 357 height 40
click at [359, 398] on td "600" at bounding box center [391, 409] width 122 height 40
select select "84958"
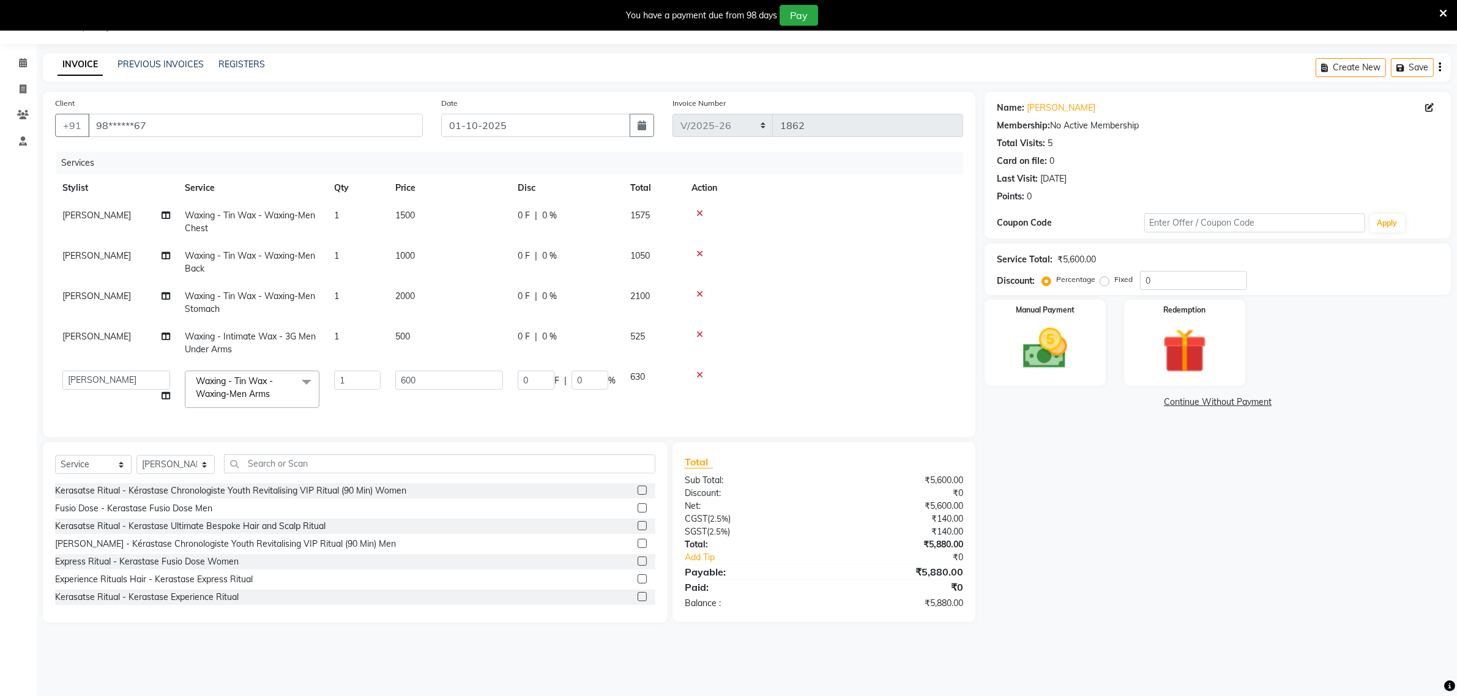
scroll to position [0, 0]
click at [418, 375] on input "600" at bounding box center [449, 380] width 108 height 19
type input "6"
type input "500"
click at [586, 392] on tbody "Ricky Waxing - Tin Wax - Waxing-Men Chest 1 1500 0 F | 0 % 1575 Ricky Waxing - …" at bounding box center [509, 309] width 908 height 214
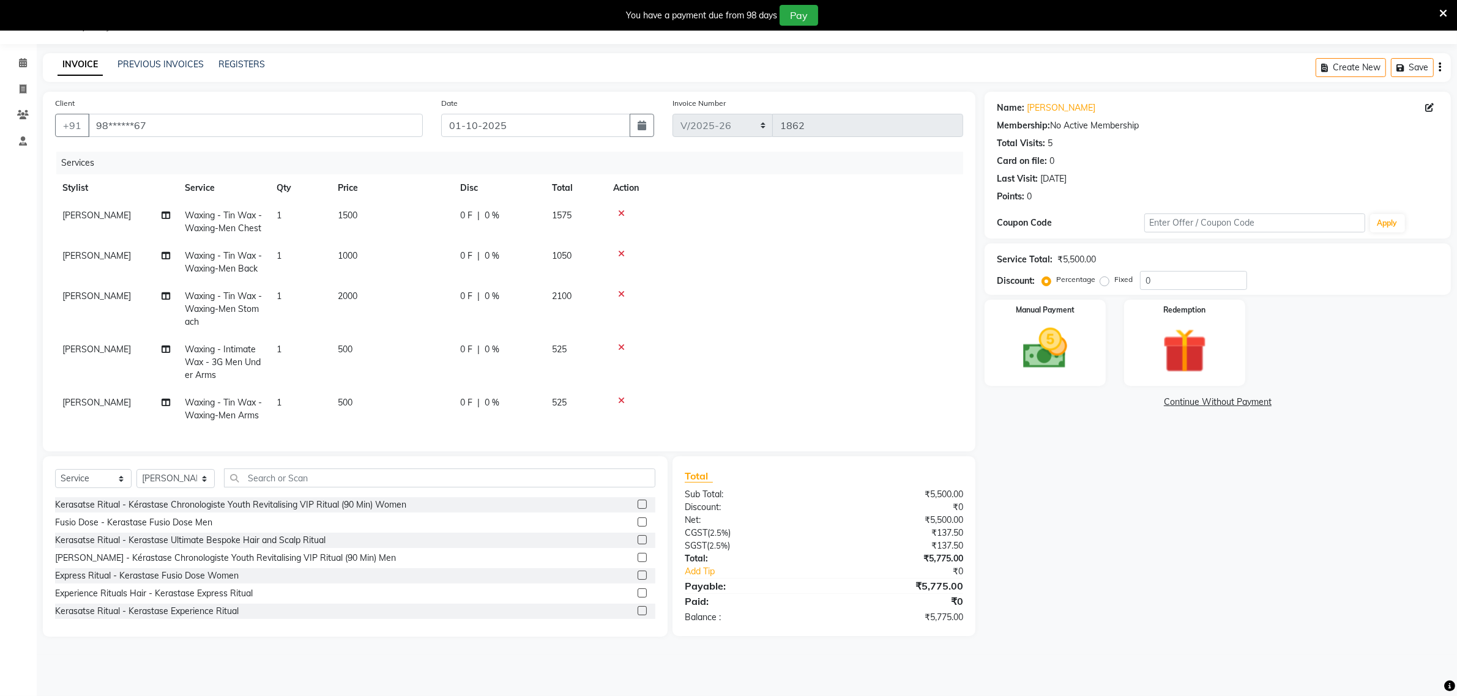
click at [363, 421] on td "500" at bounding box center [391, 409] width 122 height 40
select select "84958"
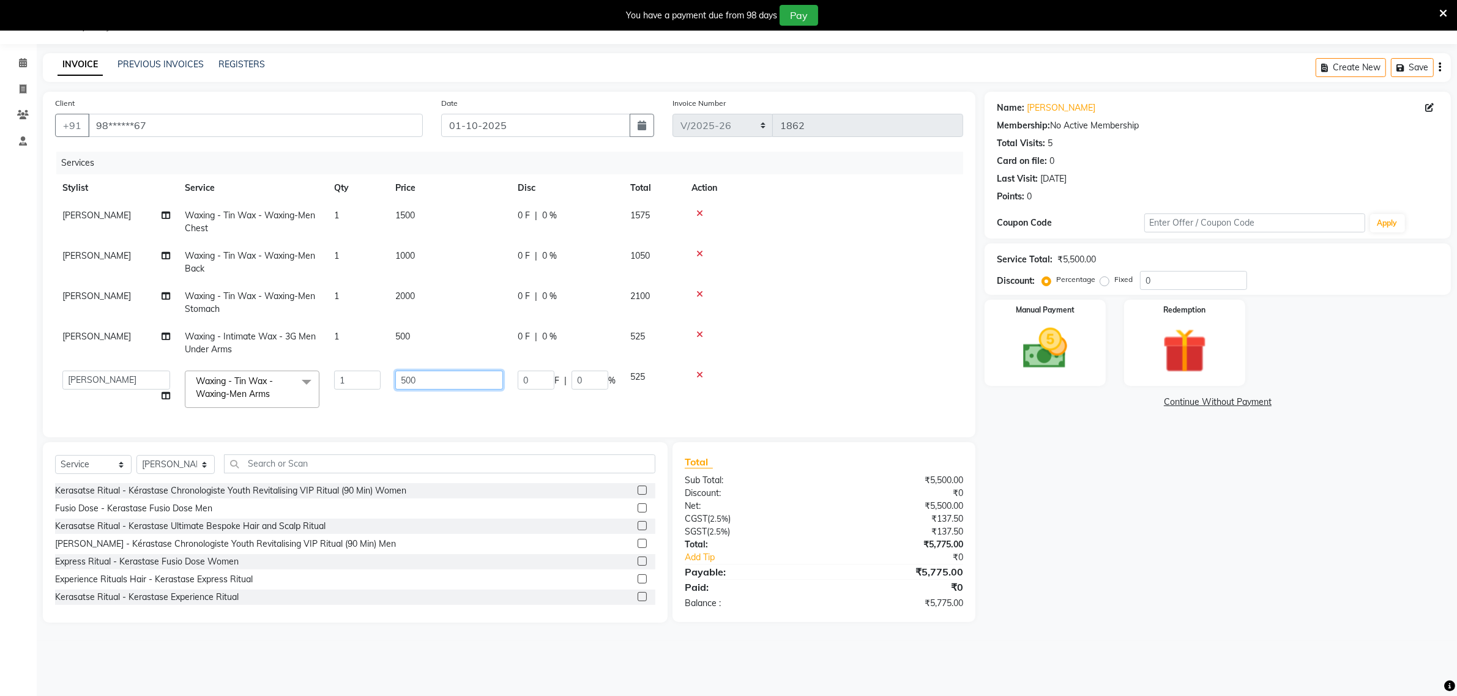
click at [418, 378] on input "500" at bounding box center [449, 380] width 108 height 19
type input "5"
type input "550"
click at [592, 392] on tbody "Ricky Waxing - Tin Wax - Waxing-Men Chest 1 1500 0 F | 0 % 1575 Ricky Waxing - …" at bounding box center [509, 309] width 908 height 214
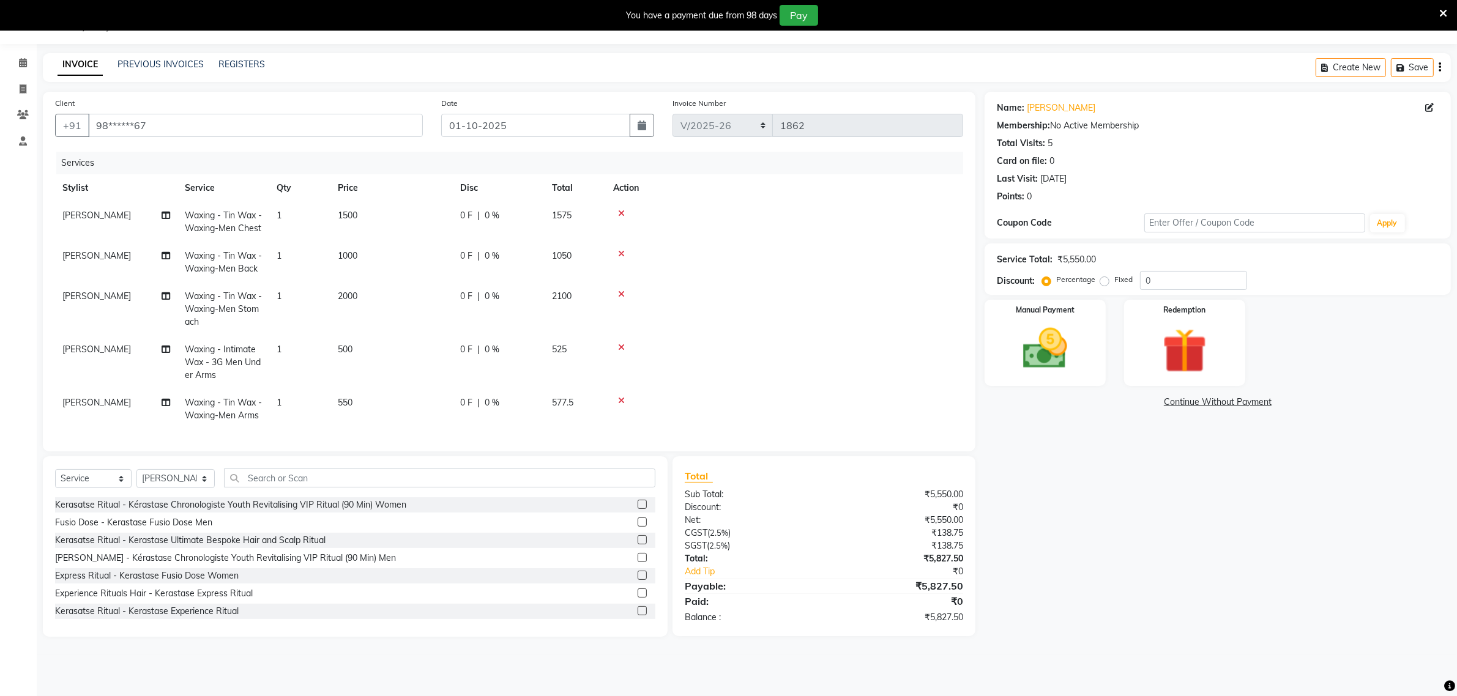
drag, startPoint x: 362, startPoint y: 428, endPoint x: 371, endPoint y: 420, distance: 12.1
click at [364, 427] on td "550" at bounding box center [391, 409] width 122 height 40
select select "84958"
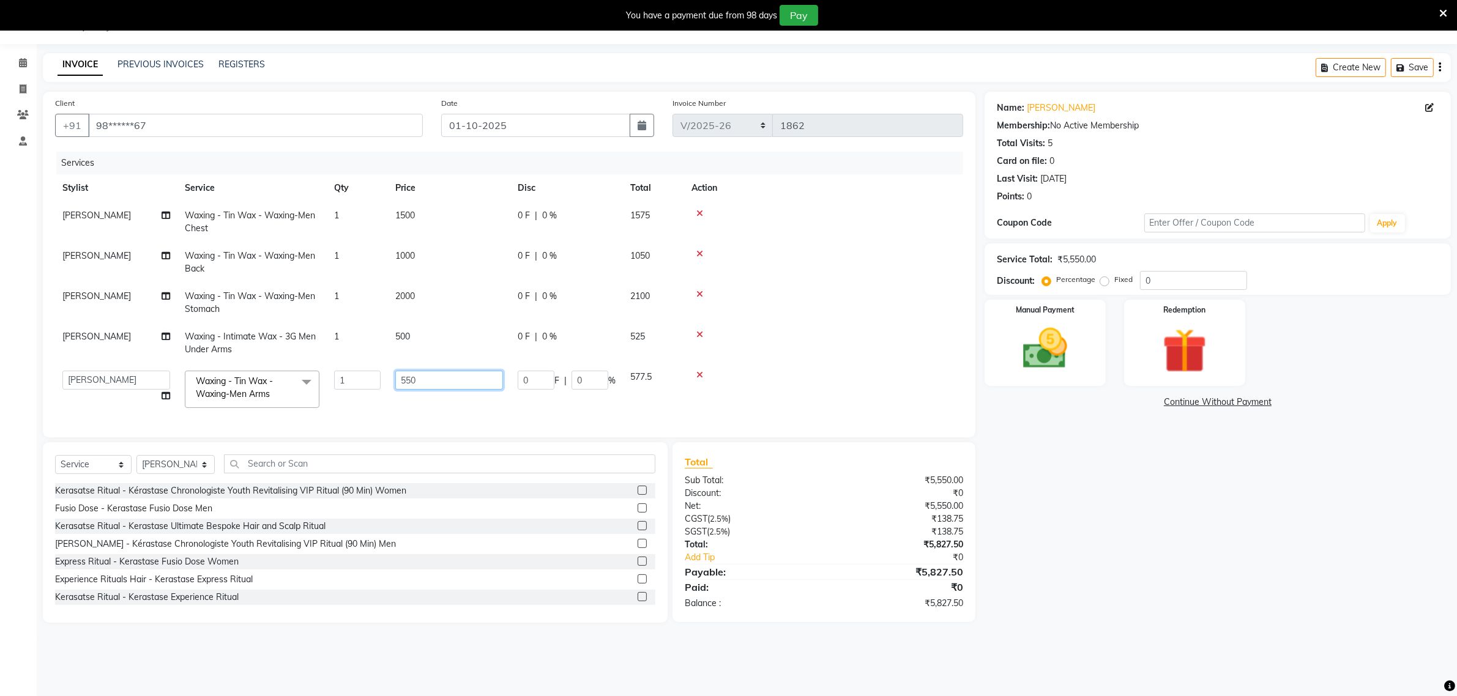
click at [427, 381] on input "550" at bounding box center [449, 380] width 108 height 19
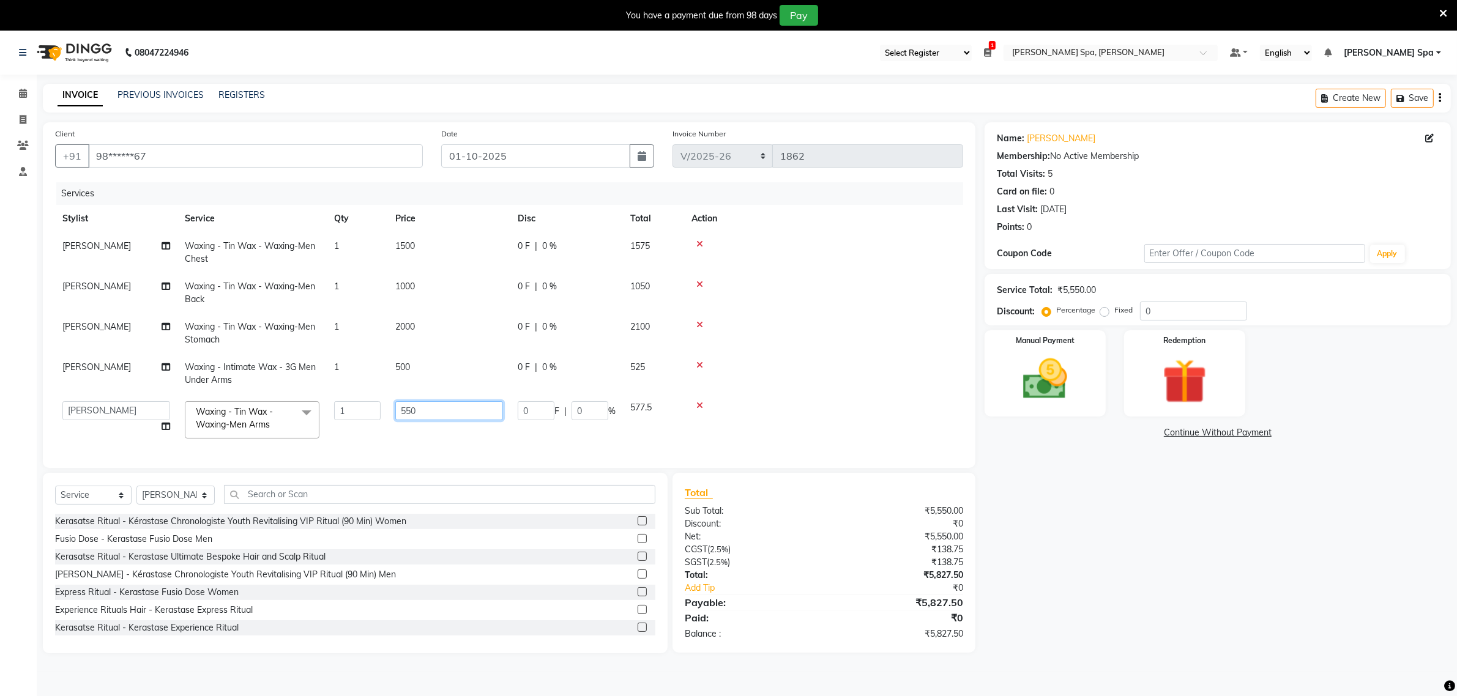
scroll to position [31, 0]
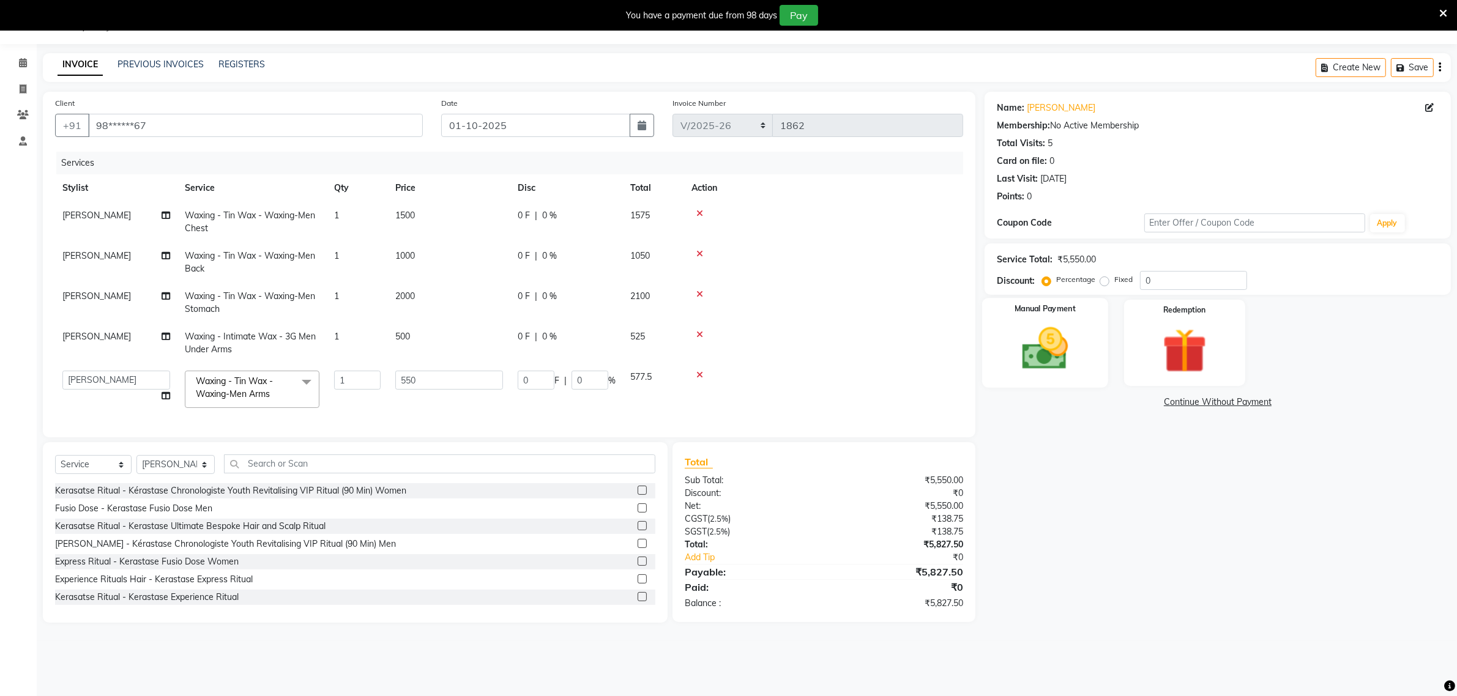
click at [1036, 354] on img at bounding box center [1044, 349] width 75 height 53
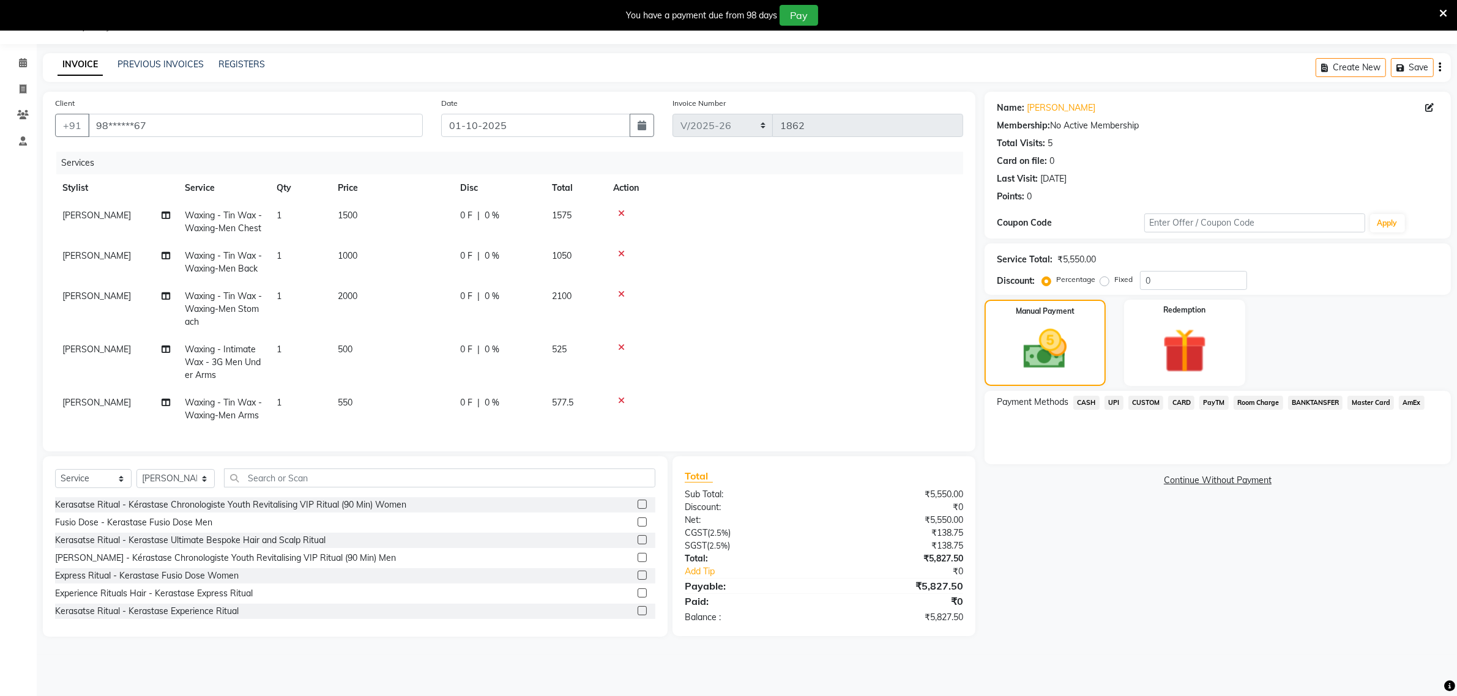
drag, startPoint x: 1115, startPoint y: 399, endPoint x: 1114, endPoint y: 405, distance: 6.2
click at [1114, 405] on span "UPI" at bounding box center [1114, 403] width 19 height 14
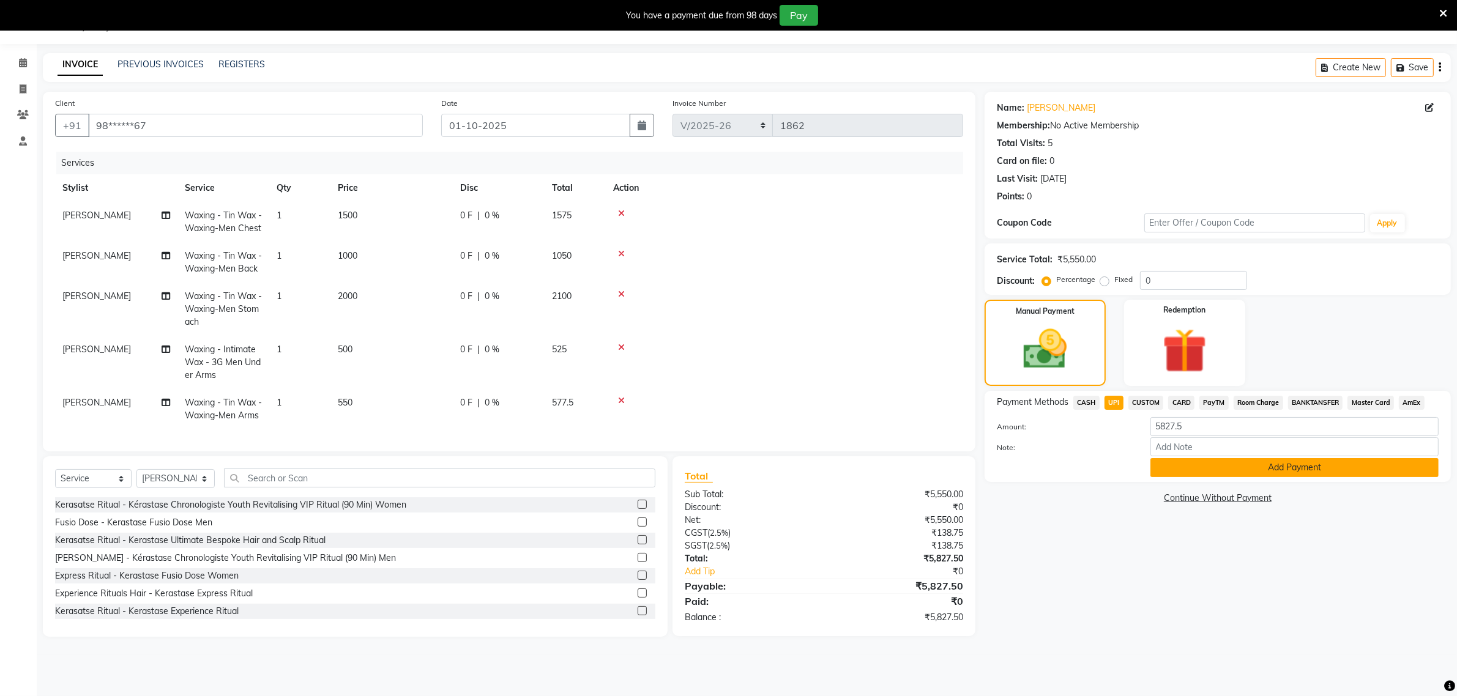
click at [1304, 476] on button "Add Payment" at bounding box center [1295, 467] width 288 height 19
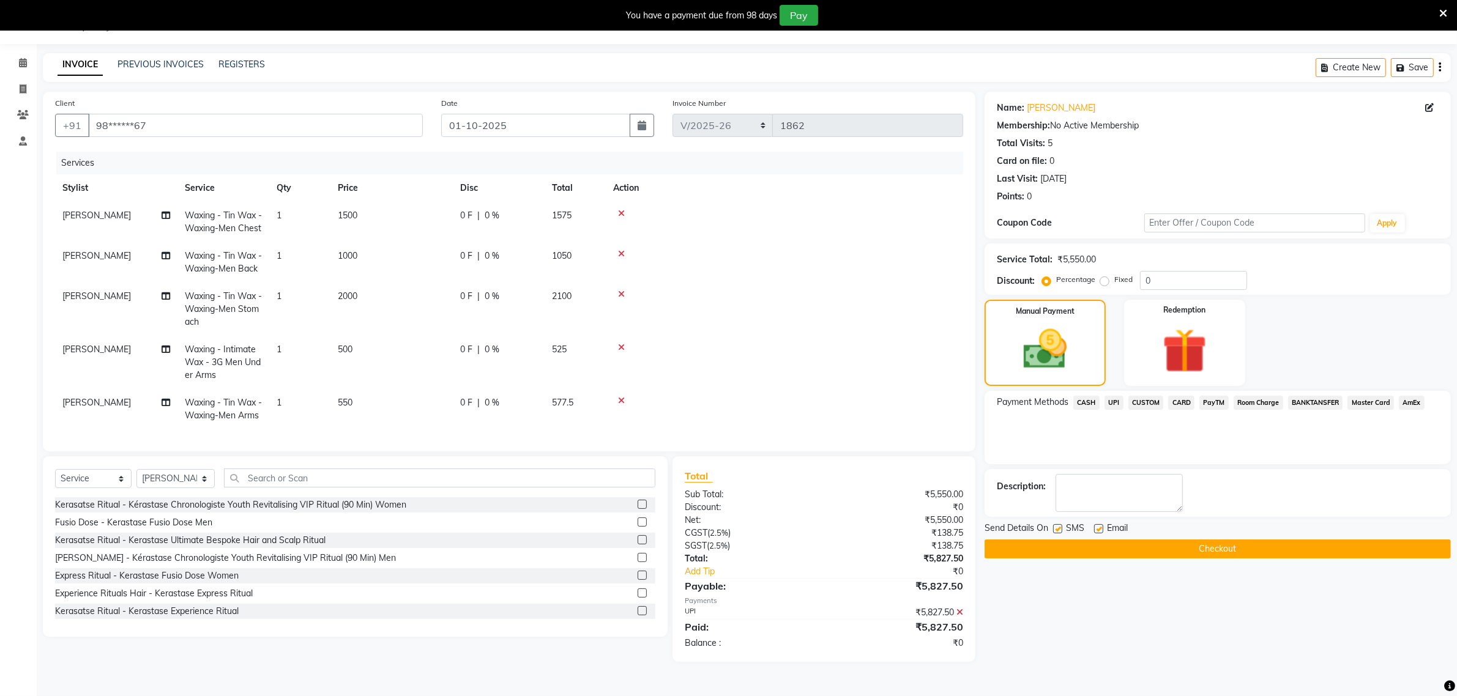
click at [1234, 551] on button "Checkout" at bounding box center [1218, 549] width 466 height 19
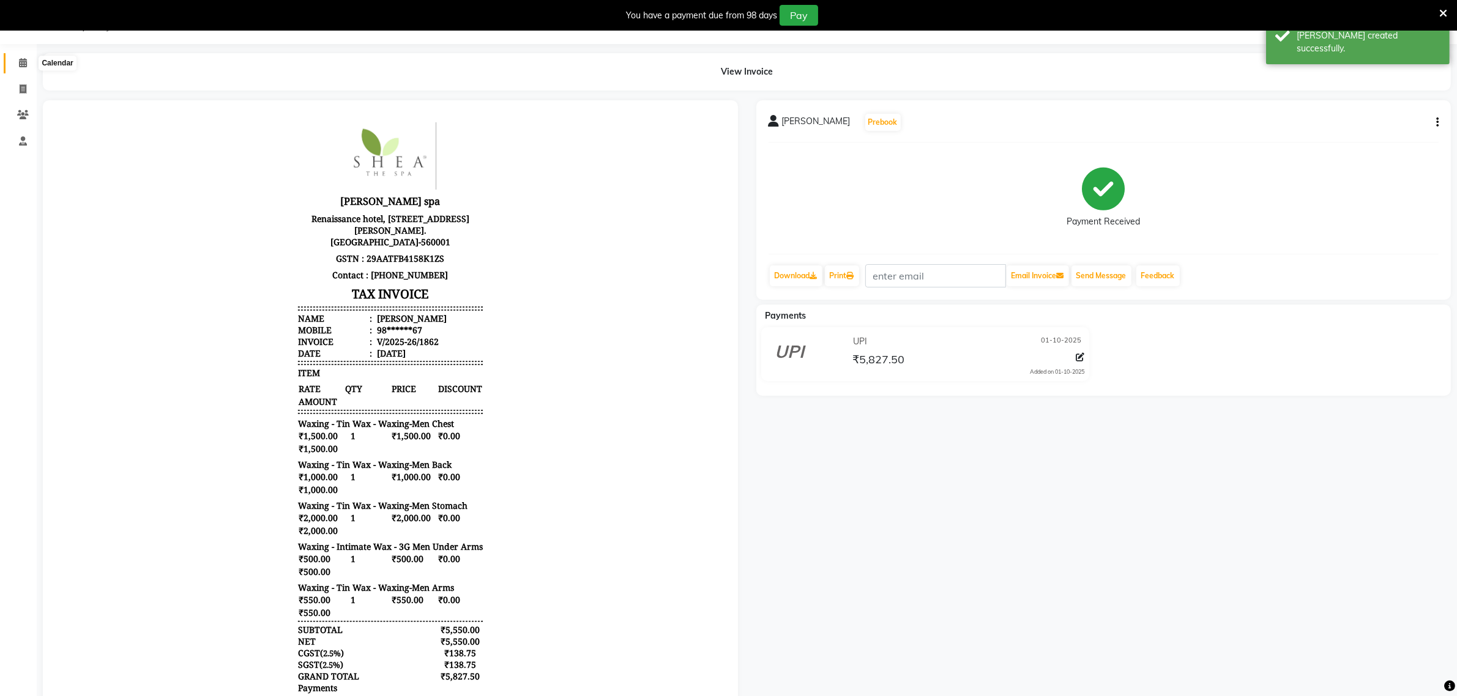
click at [26, 62] on span at bounding box center [22, 63] width 21 height 14
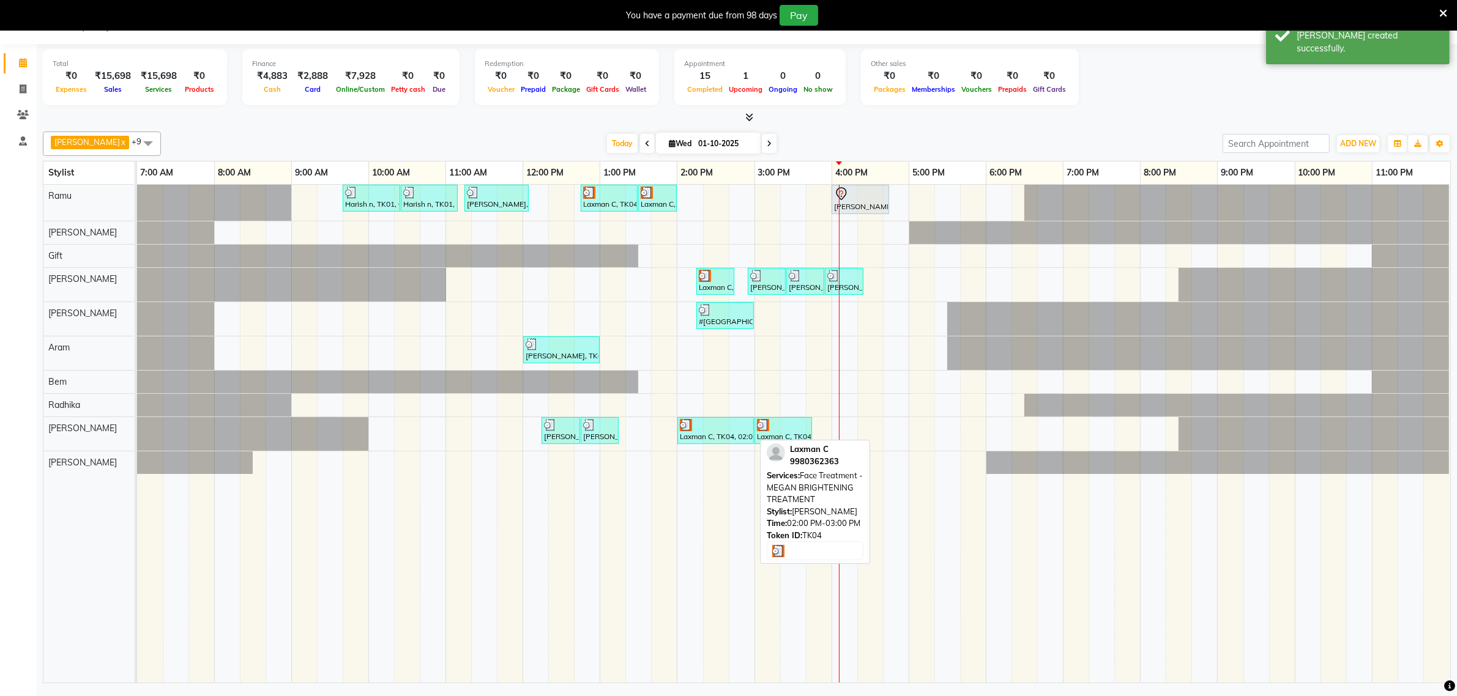
click at [712, 435] on div "Laxman C, TK04, 02:00 PM-03:00 PM, Face Treatment - MEGAN BRIGHTENING TREATMENT" at bounding box center [716, 430] width 74 height 23
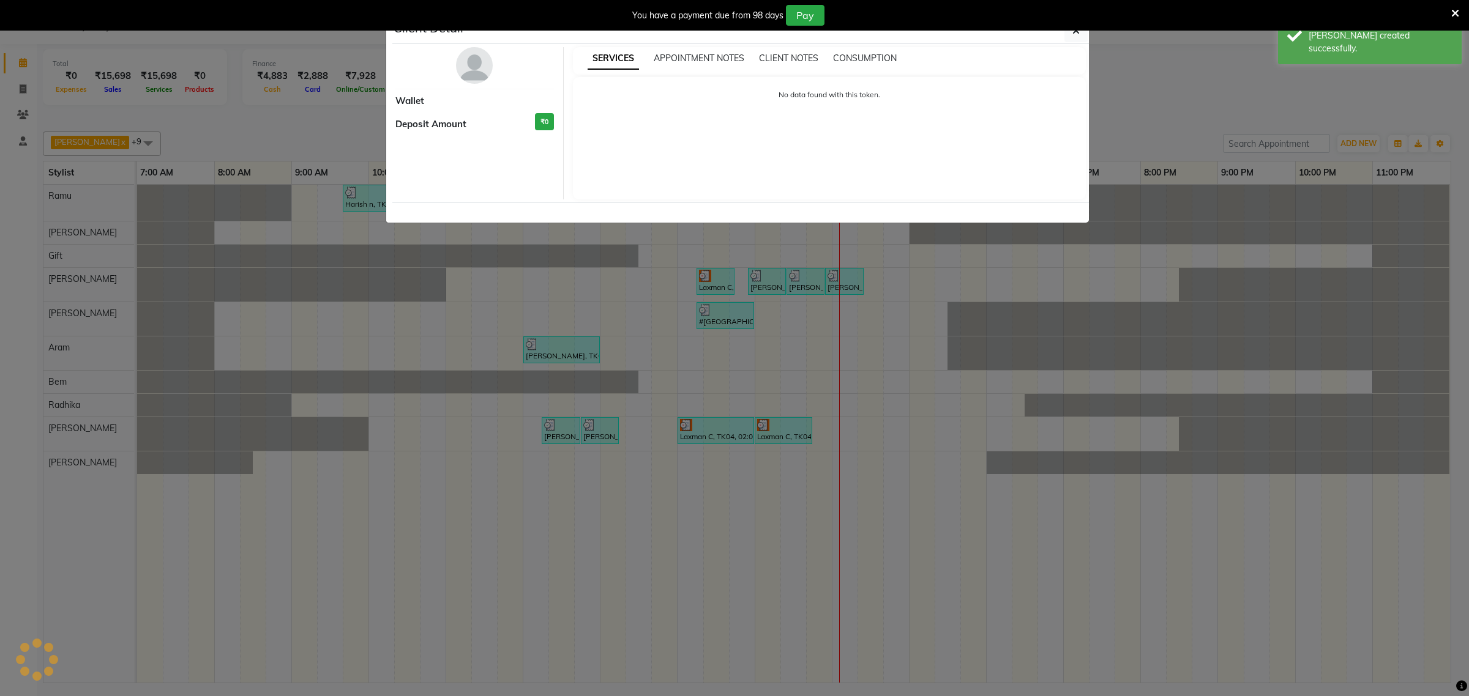
select select "3"
